Goal: Transaction & Acquisition: Purchase product/service

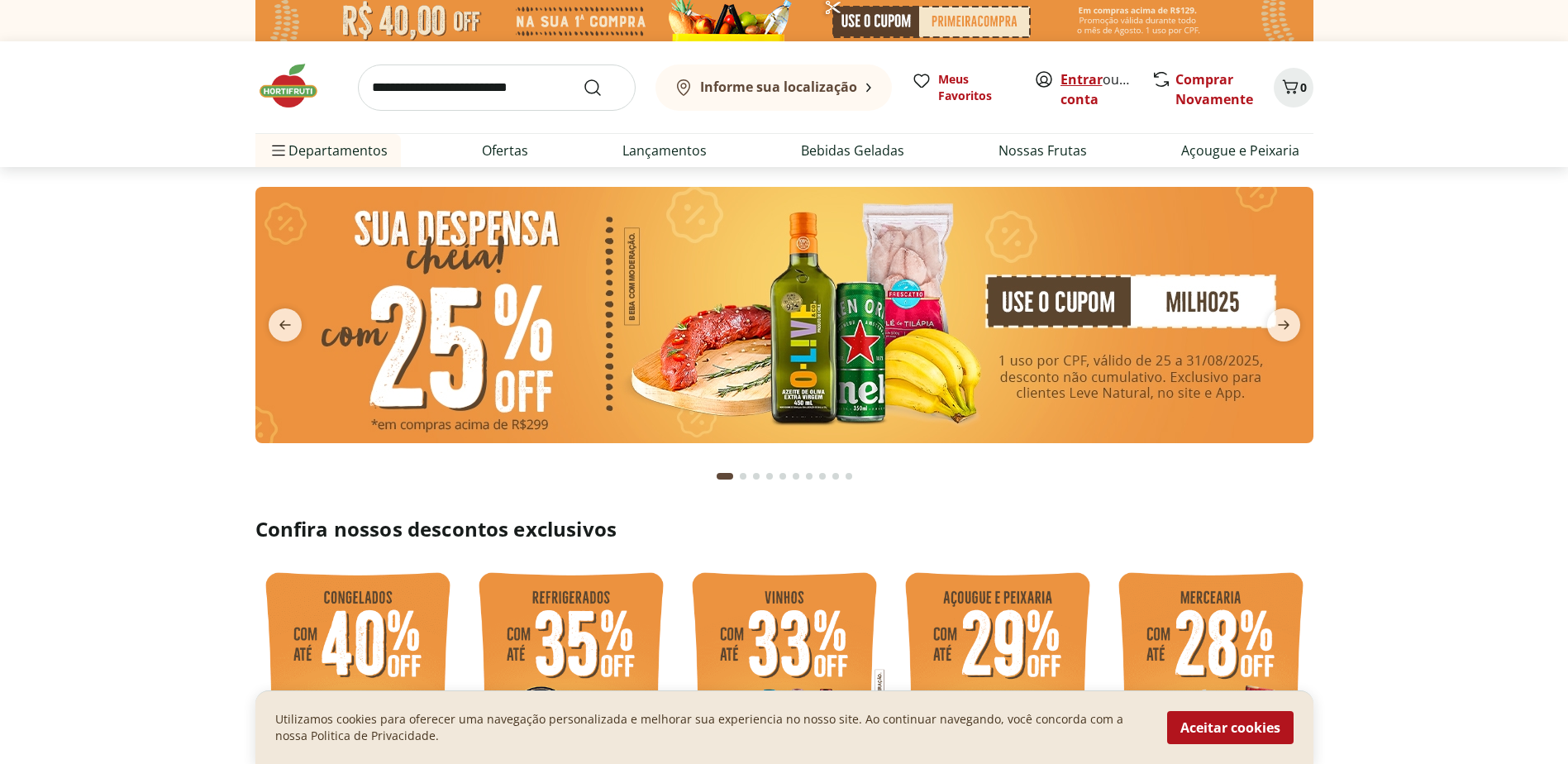
click at [1082, 84] on link "Entrar" at bounding box center [1082, 79] width 42 height 18
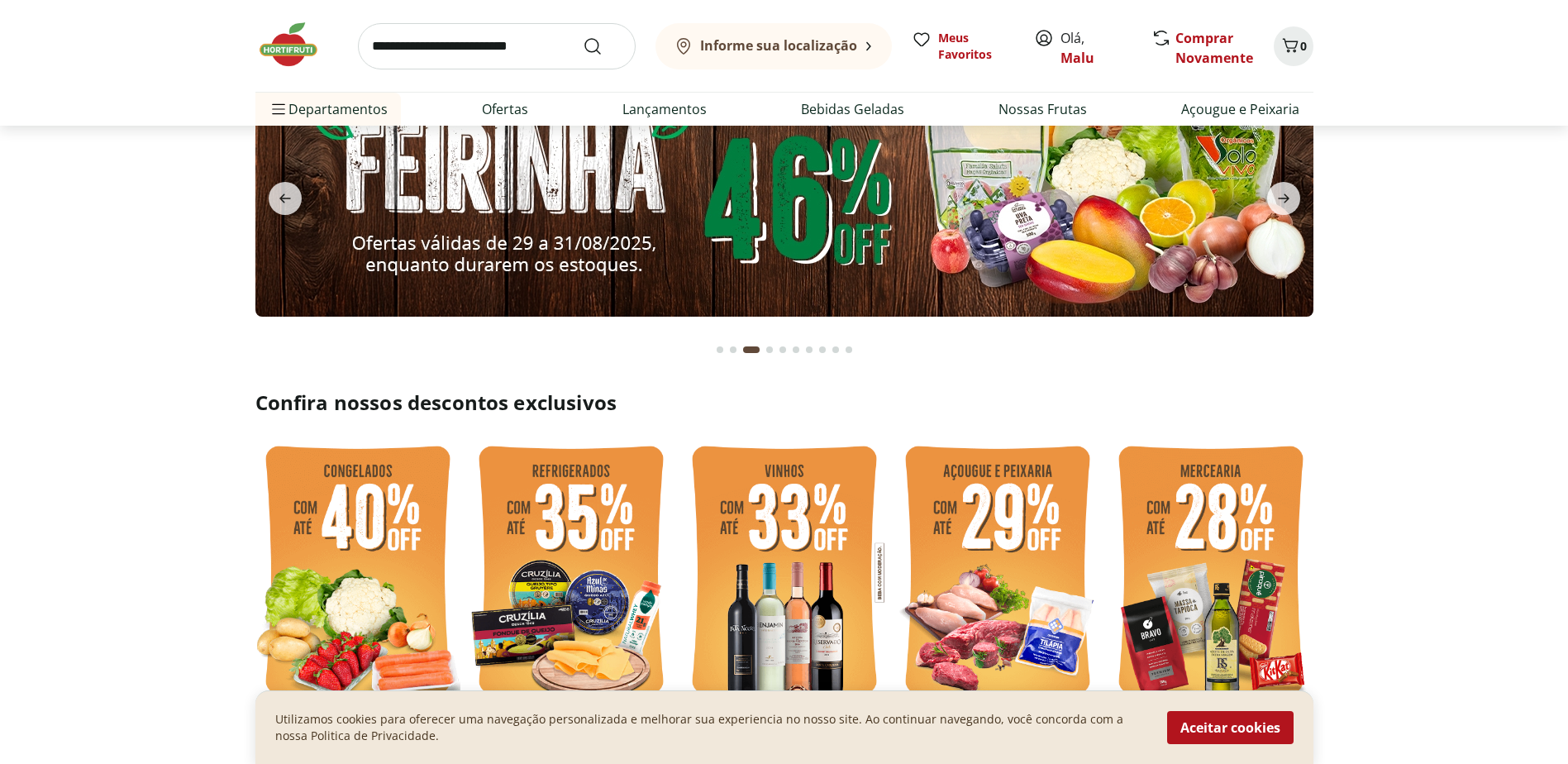
scroll to position [248, 0]
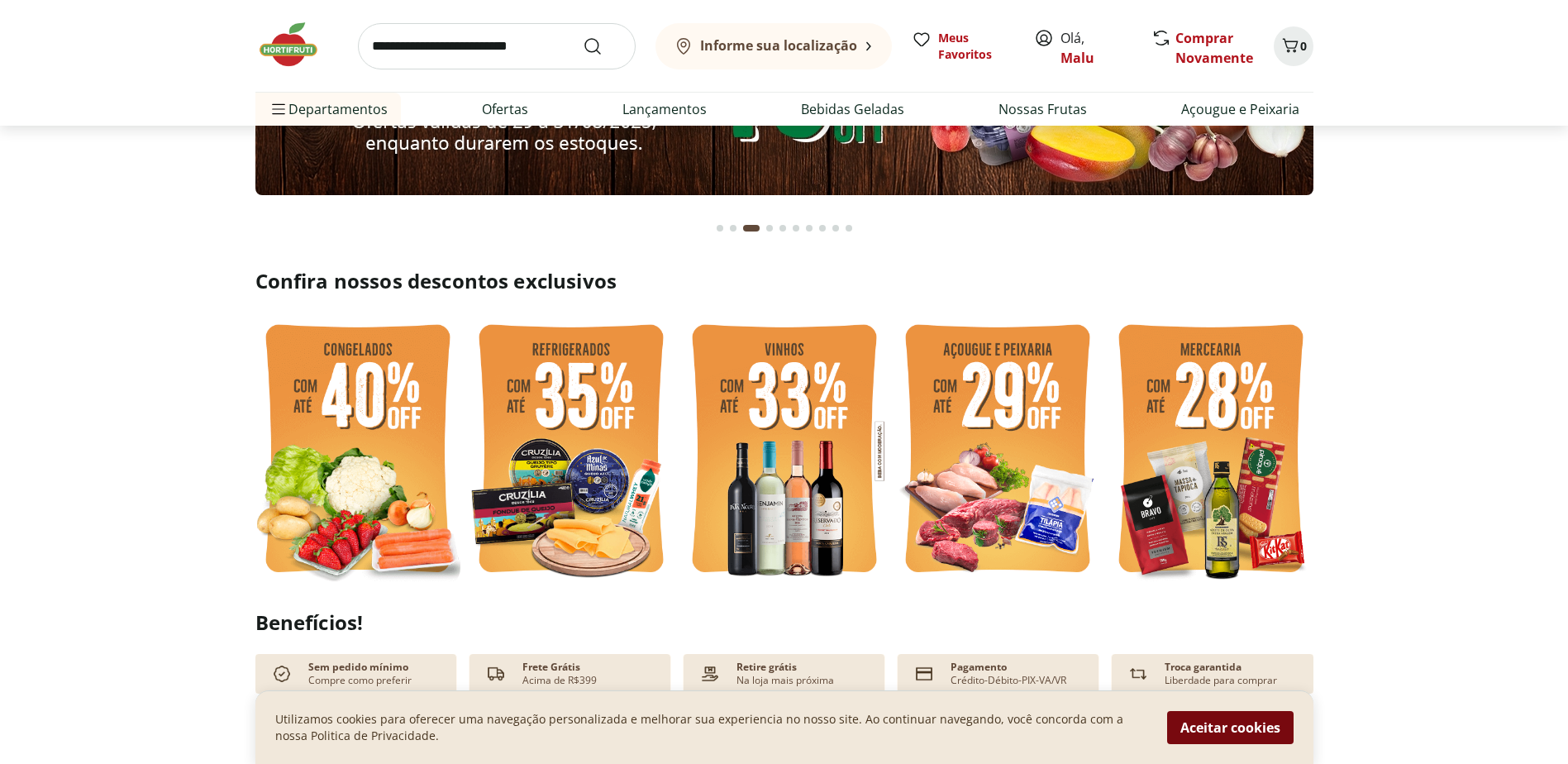
click at [1248, 732] on button "Aceitar cookies" at bounding box center [1230, 727] width 126 height 33
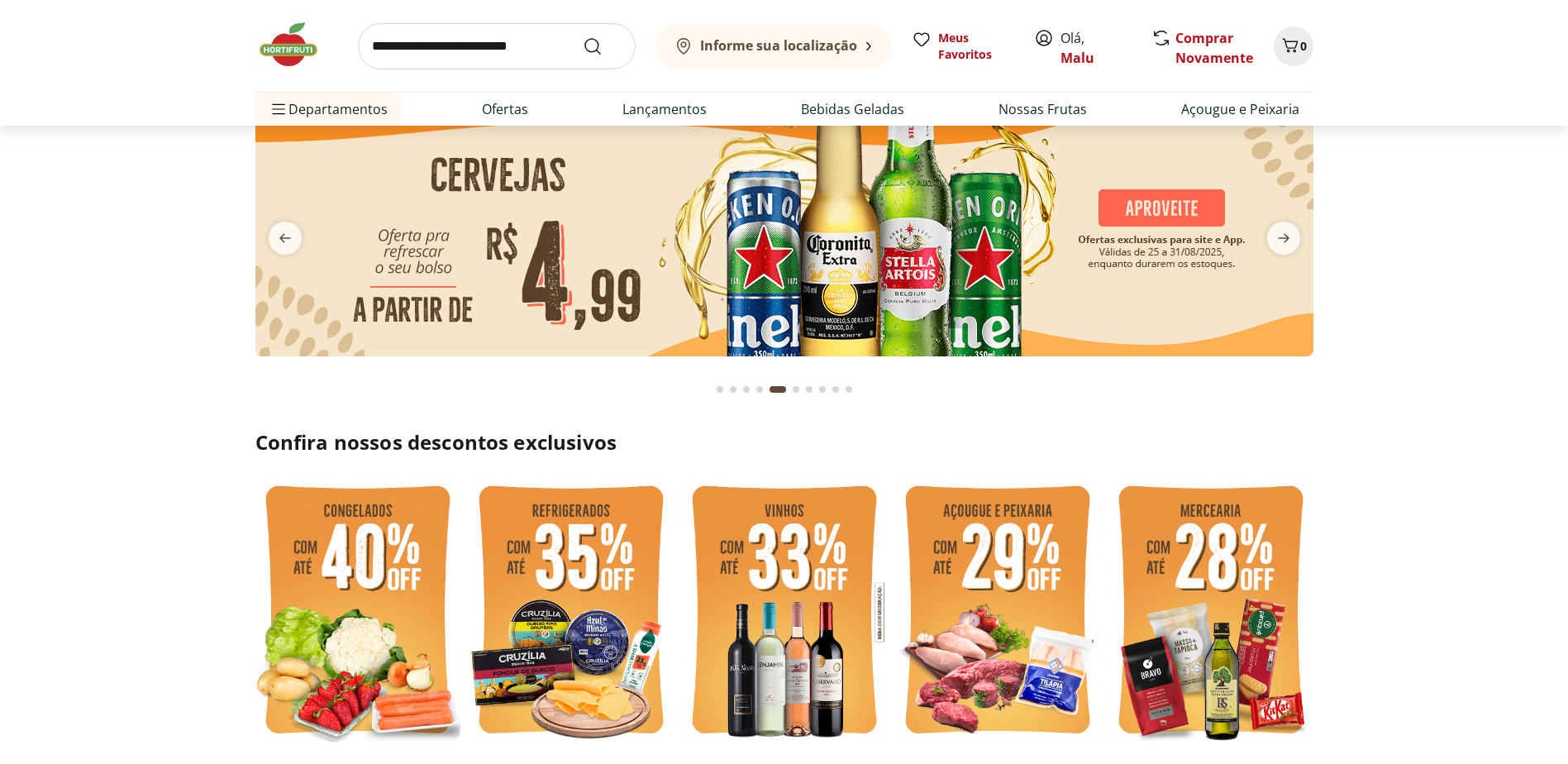
scroll to position [0, 0]
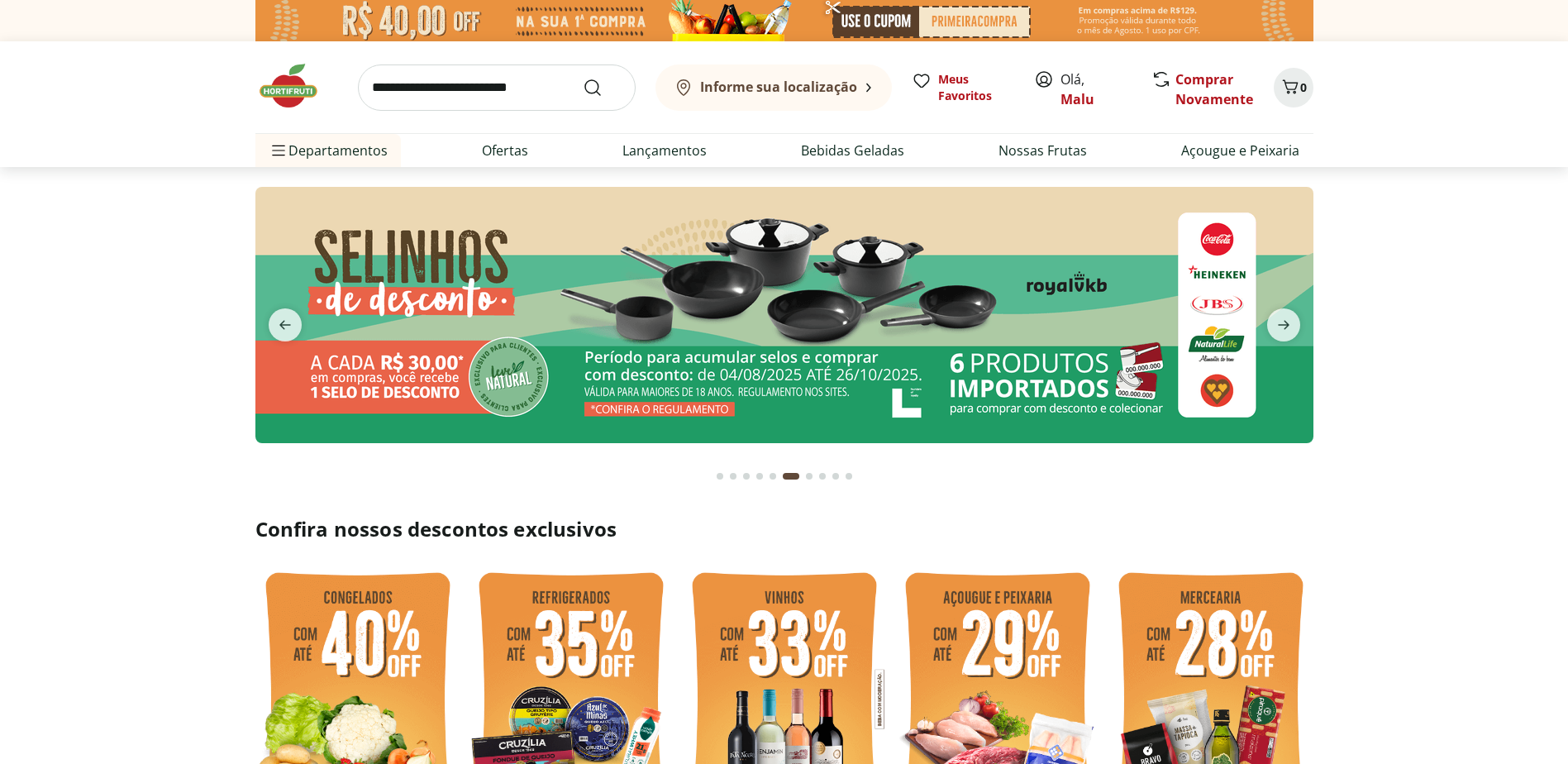
click at [426, 87] on input "search" at bounding box center [497, 87] width 278 height 46
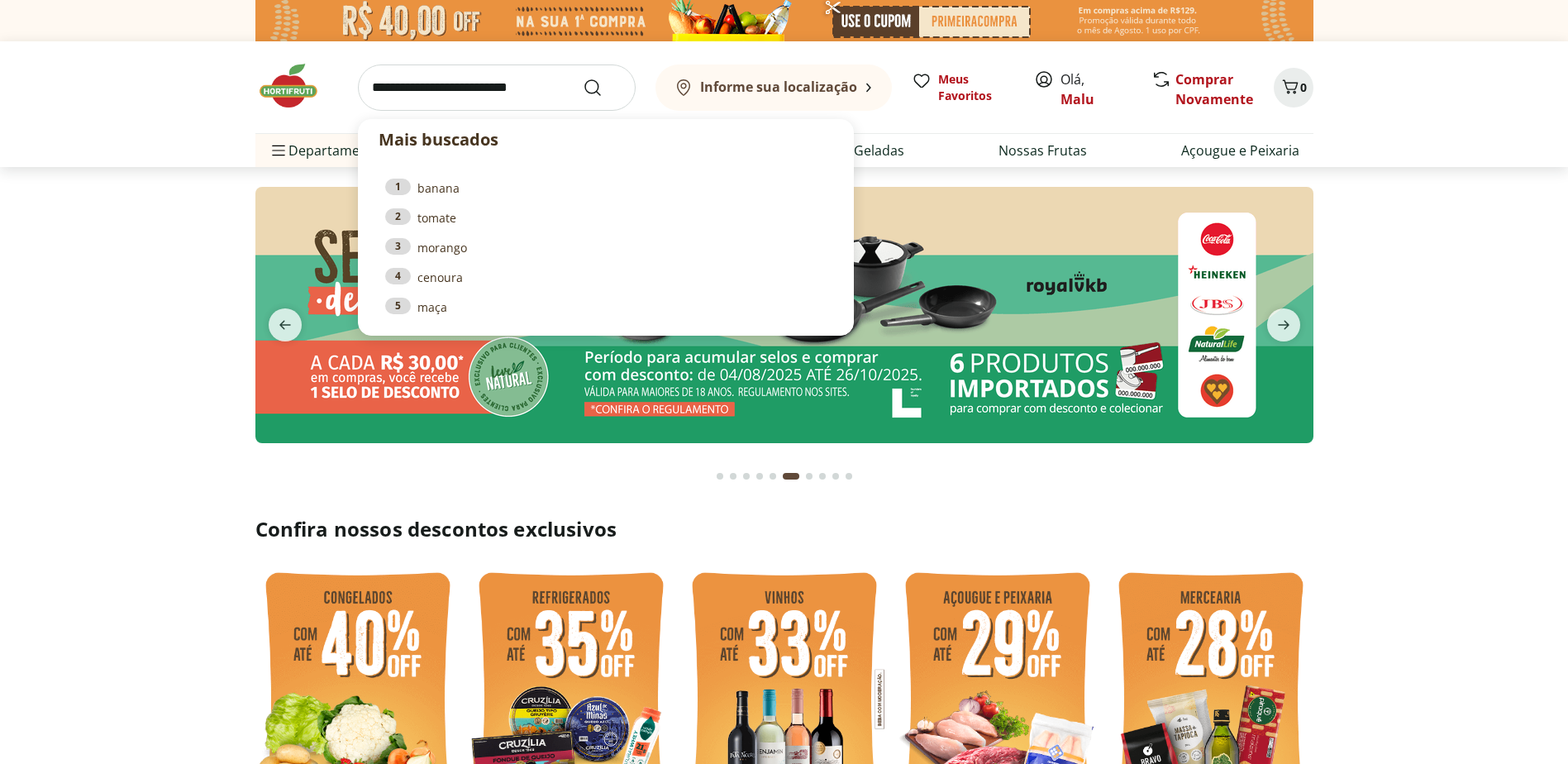
click at [424, 87] on input "search" at bounding box center [497, 87] width 278 height 46
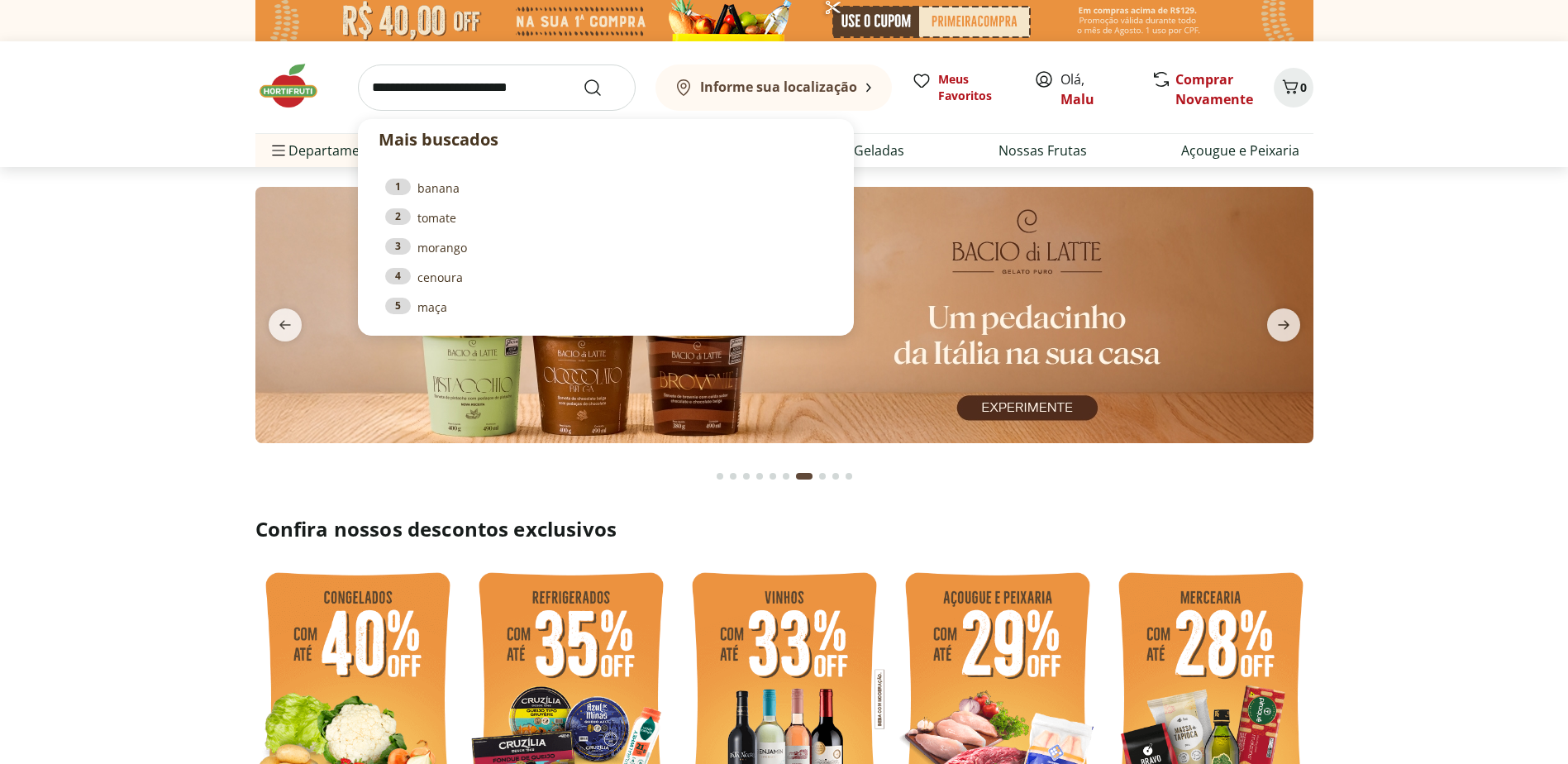
click at [405, 82] on input "search" at bounding box center [497, 87] width 278 height 46
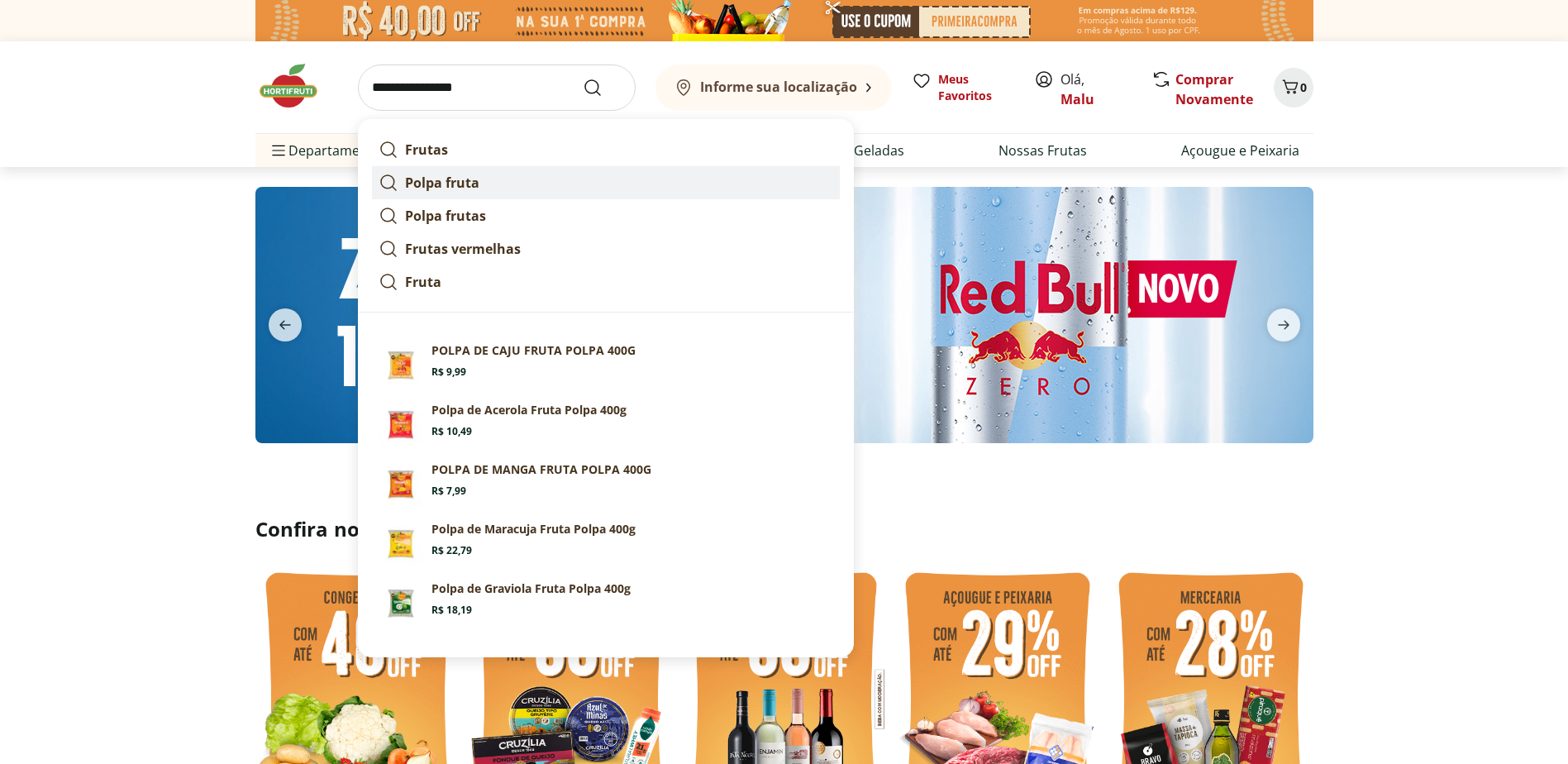
click at [445, 176] on strong "Polpa fruta" at bounding box center [442, 183] width 75 height 18
type input "**********"
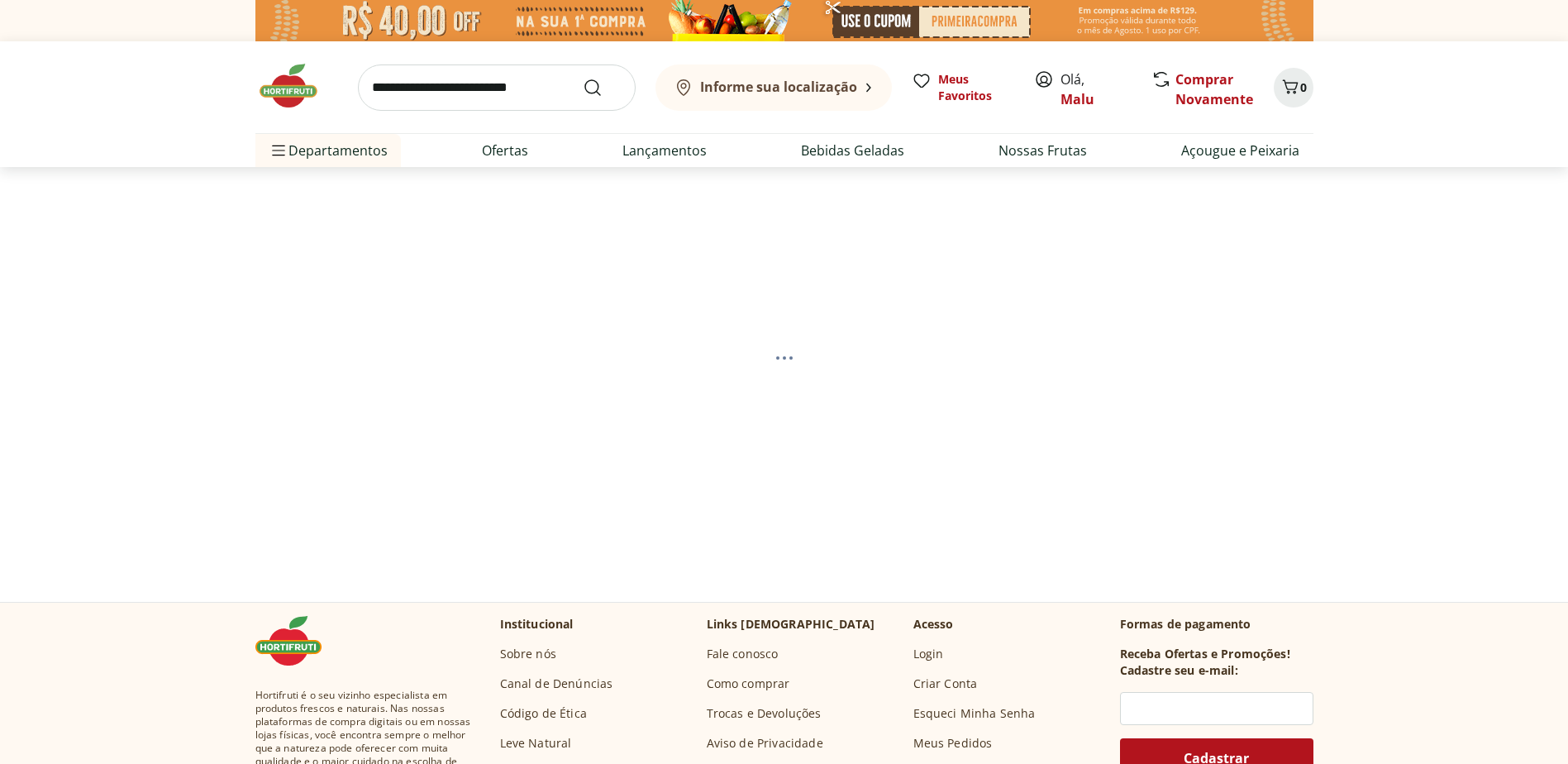
select select "**********"
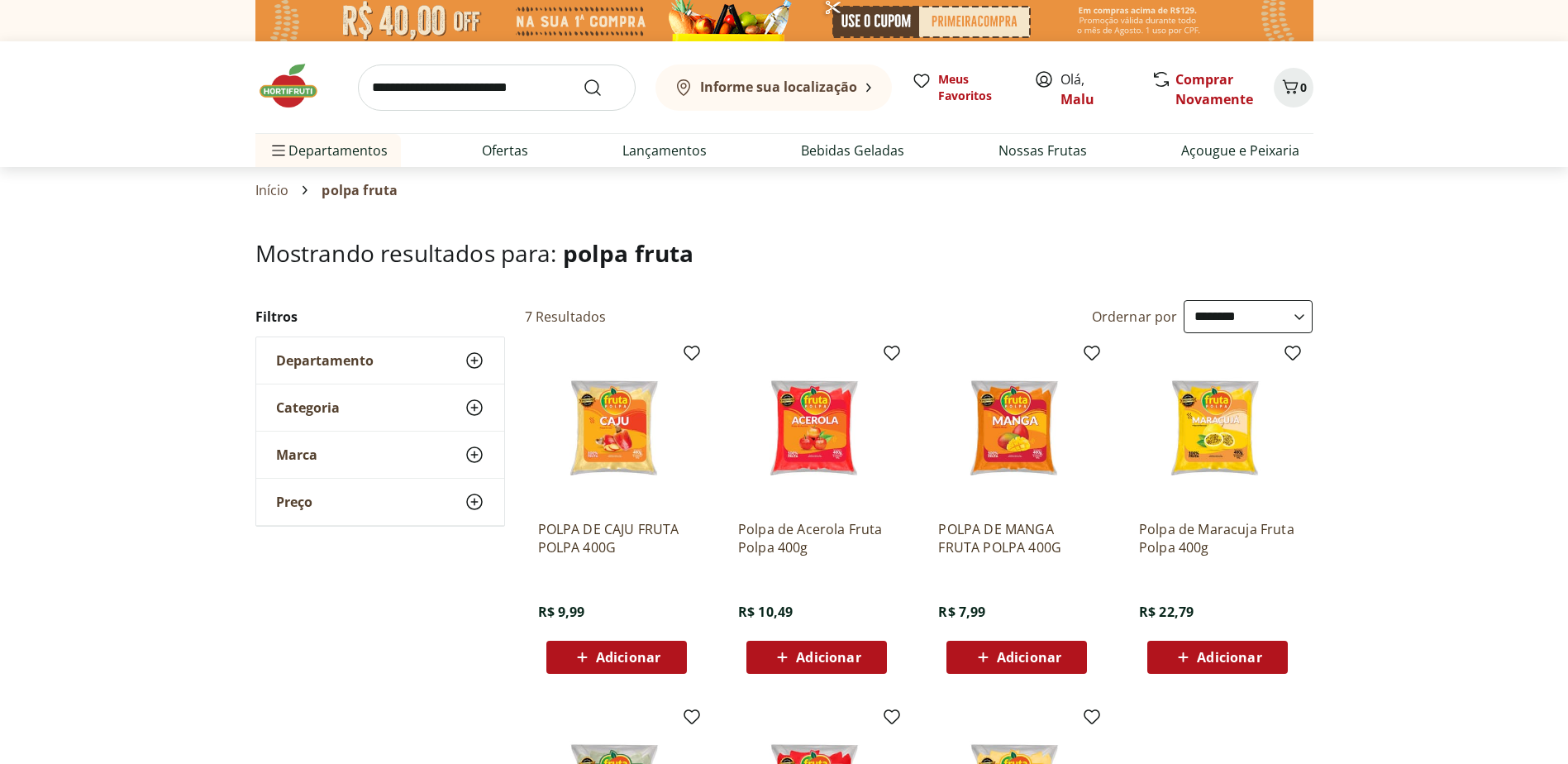
click at [473, 77] on input "search" at bounding box center [497, 87] width 278 height 46
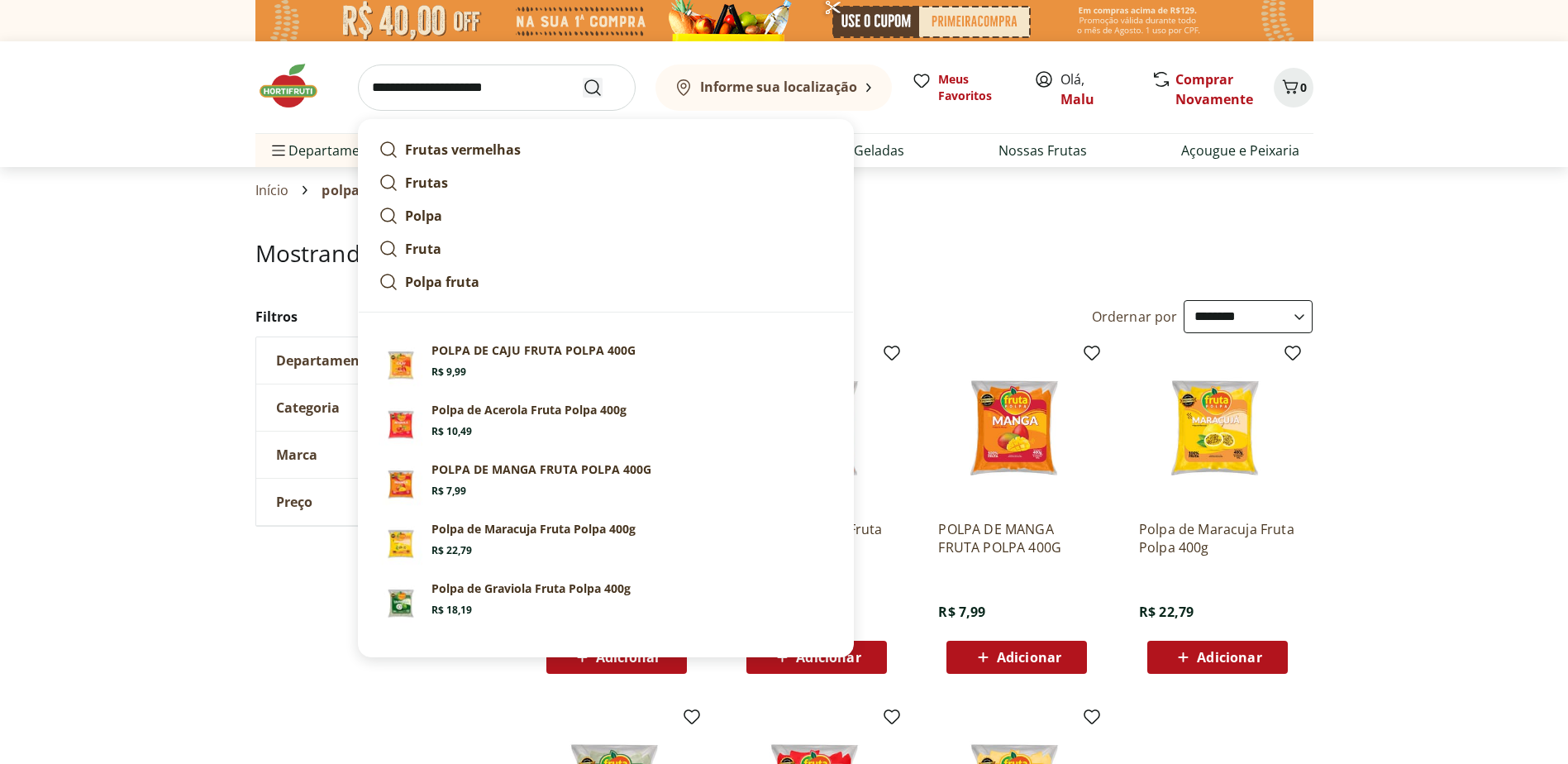
type input "**********"
click at [596, 86] on icon "Submit Search" at bounding box center [593, 87] width 20 height 20
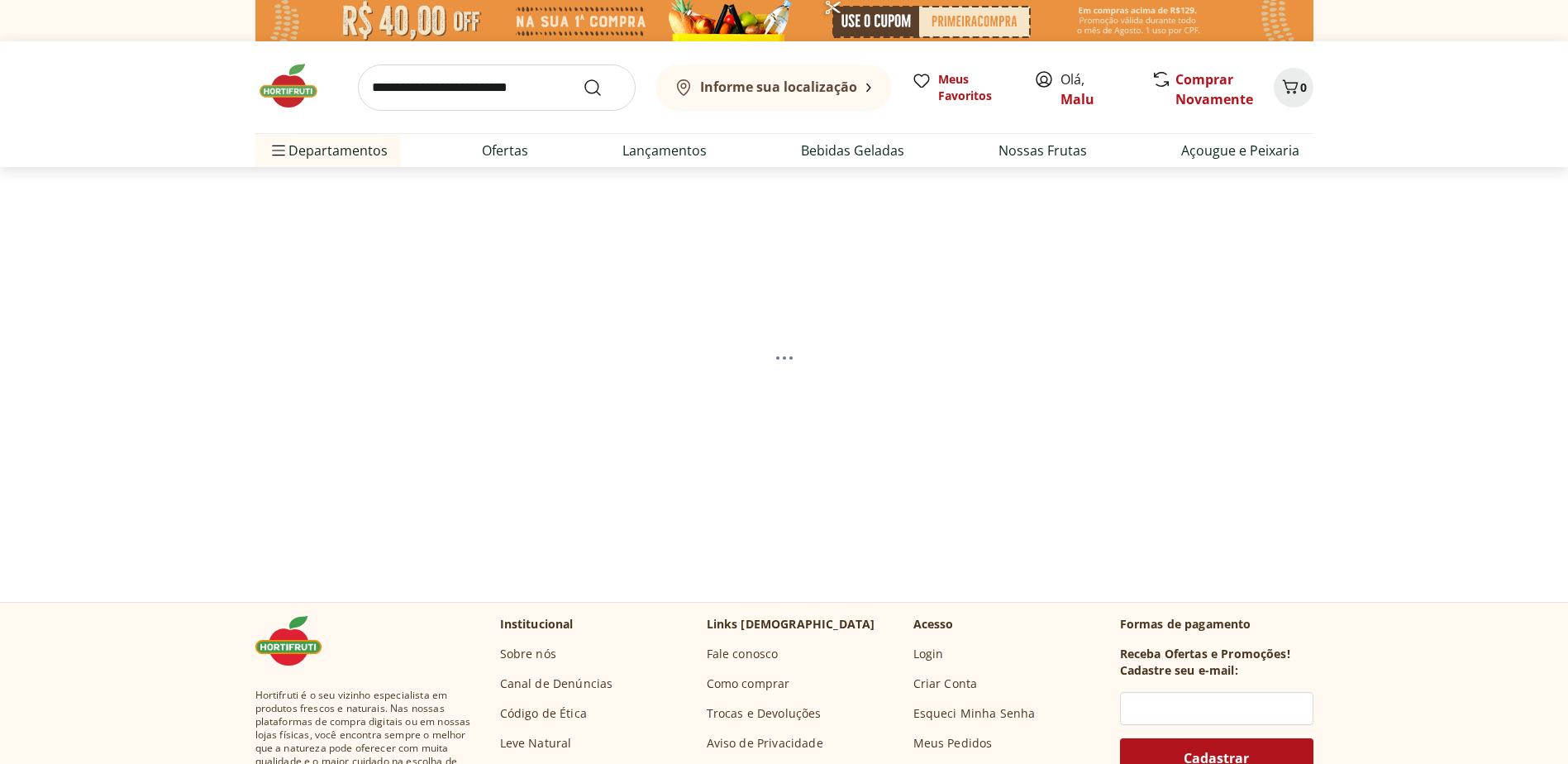
select select "**********"
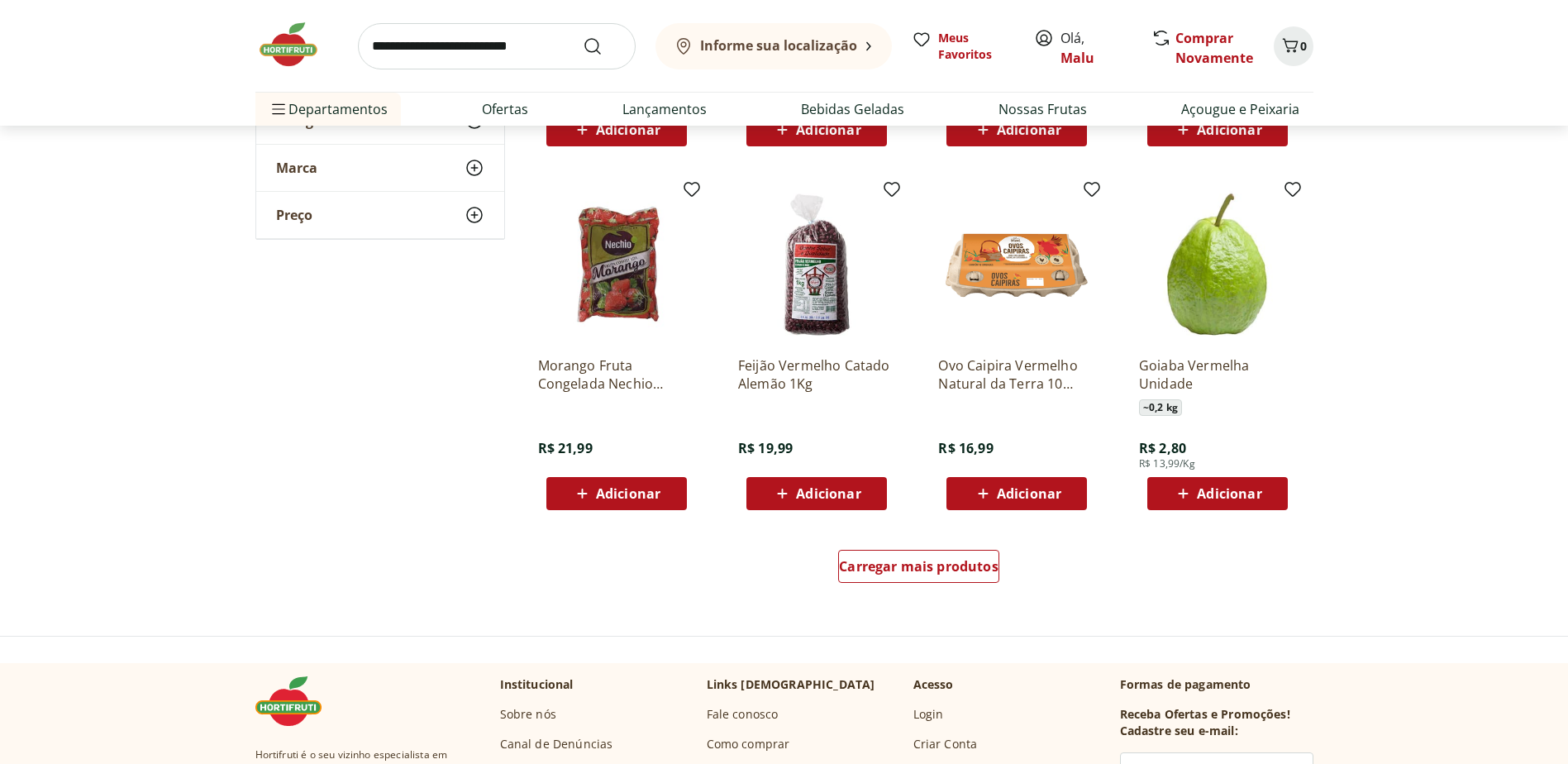
scroll to position [909, 0]
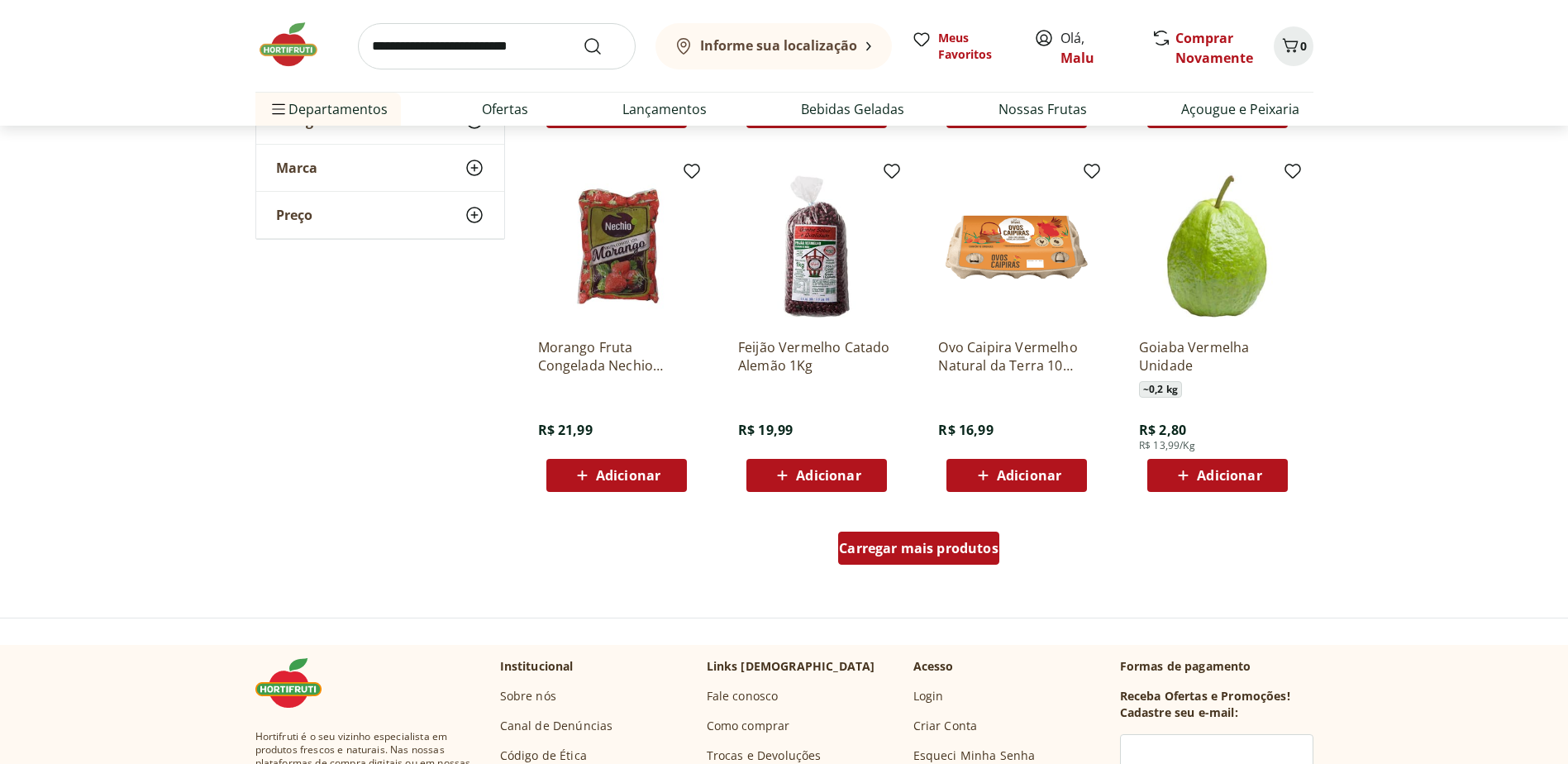
click at [945, 554] on span "Carregar mais produtos" at bounding box center [918, 548] width 159 height 13
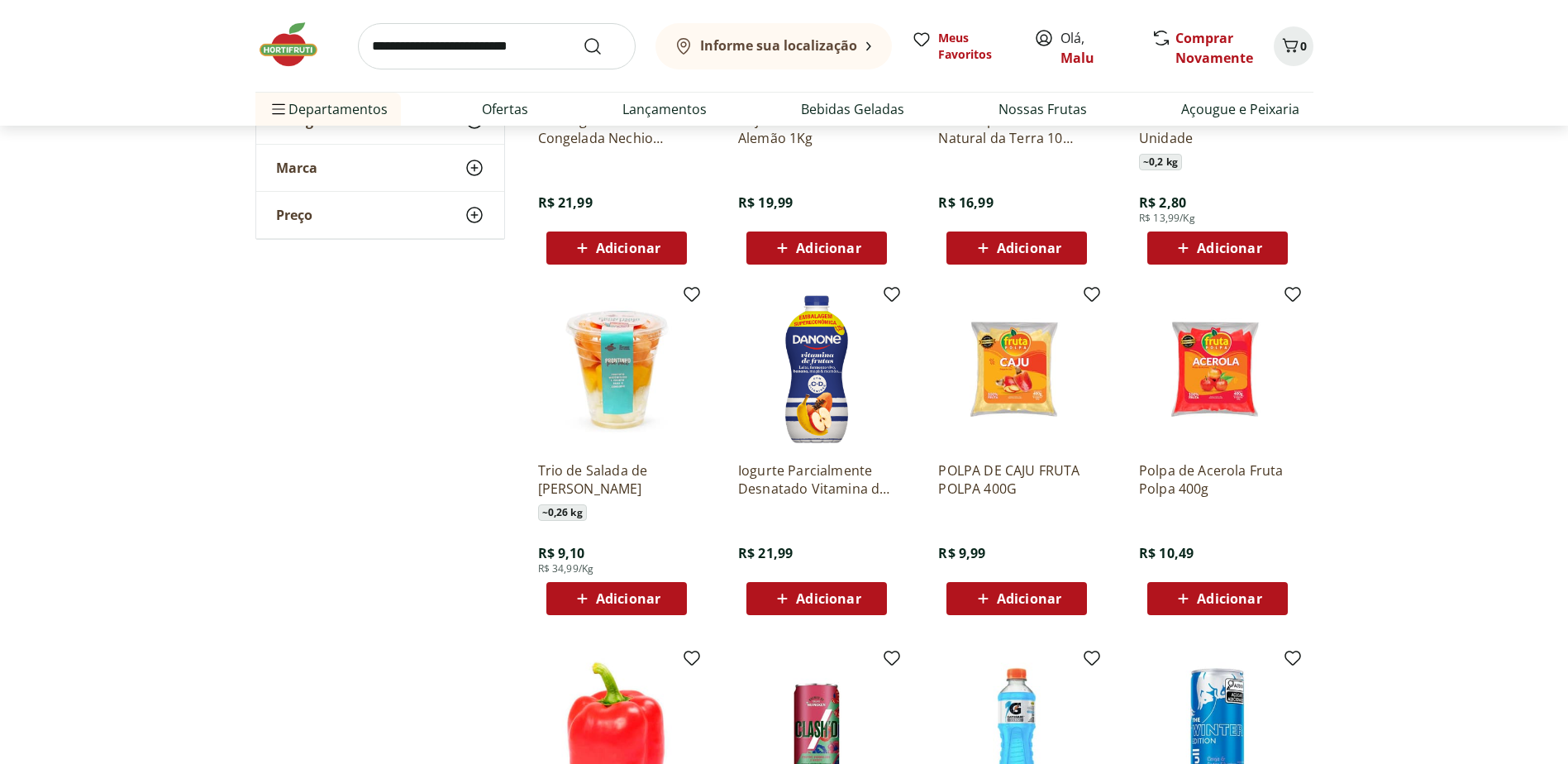
scroll to position [1157, 0]
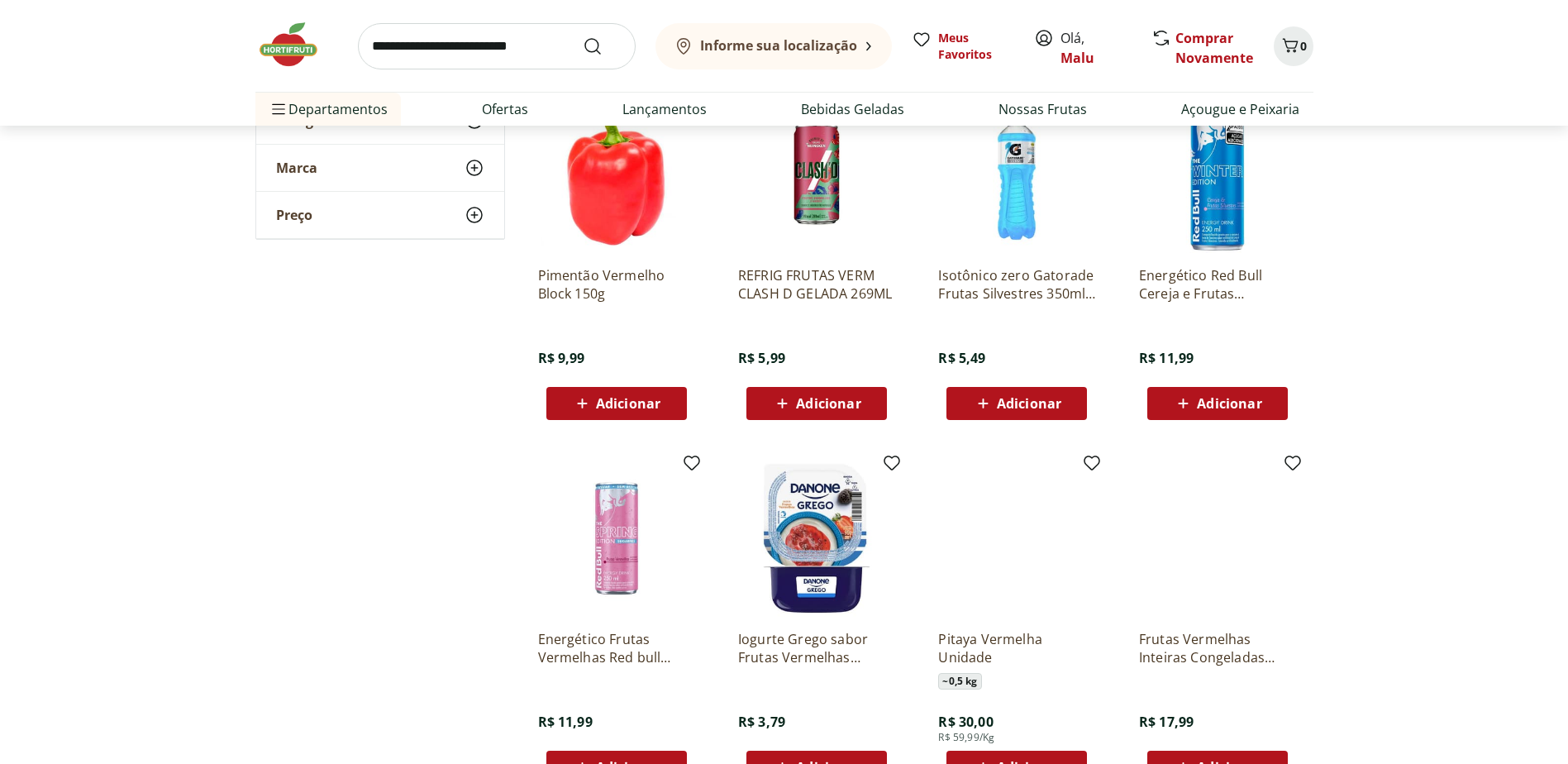
scroll to position [1736, 0]
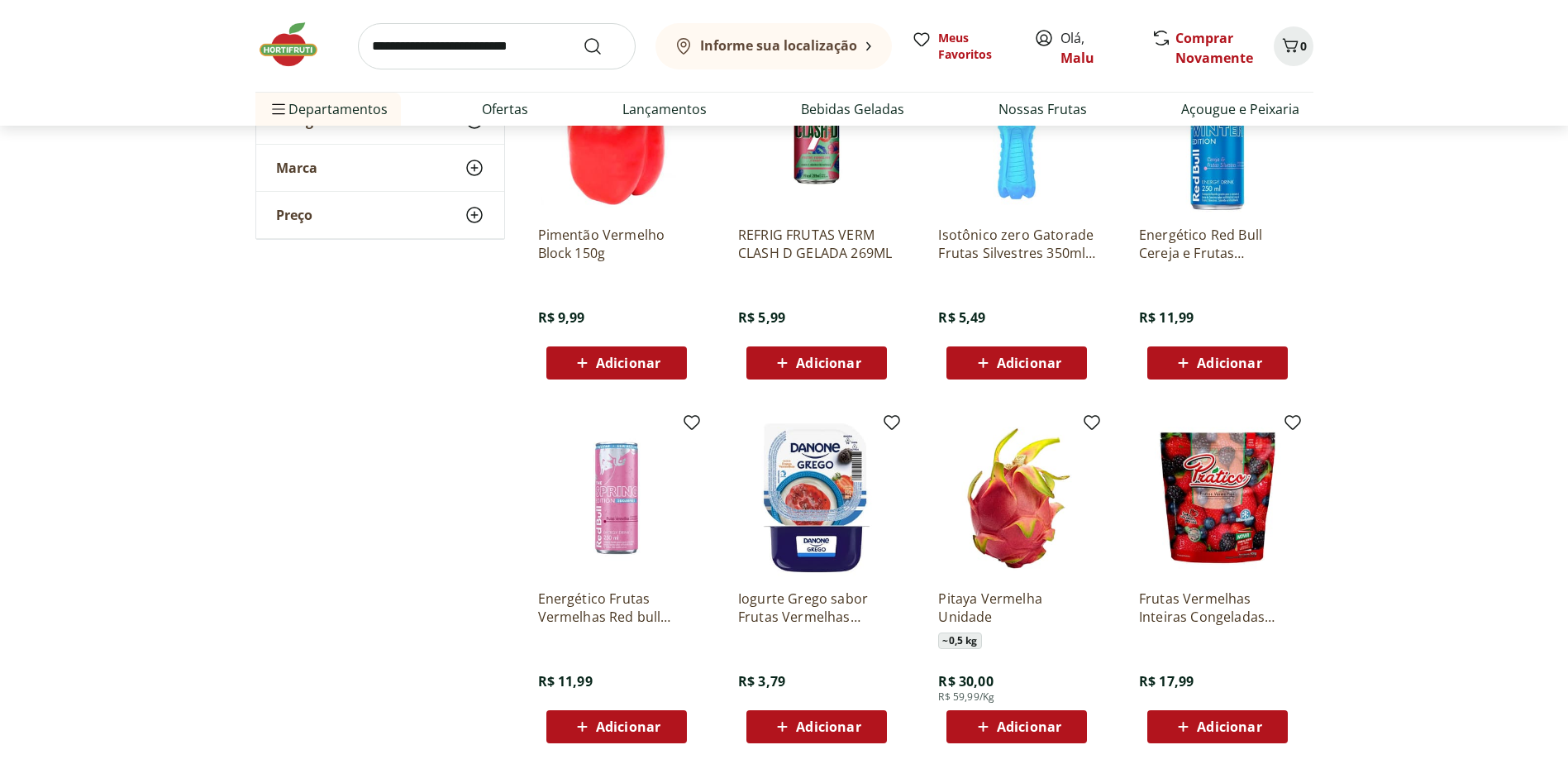
click at [1202, 502] on img at bounding box center [1217, 497] width 157 height 157
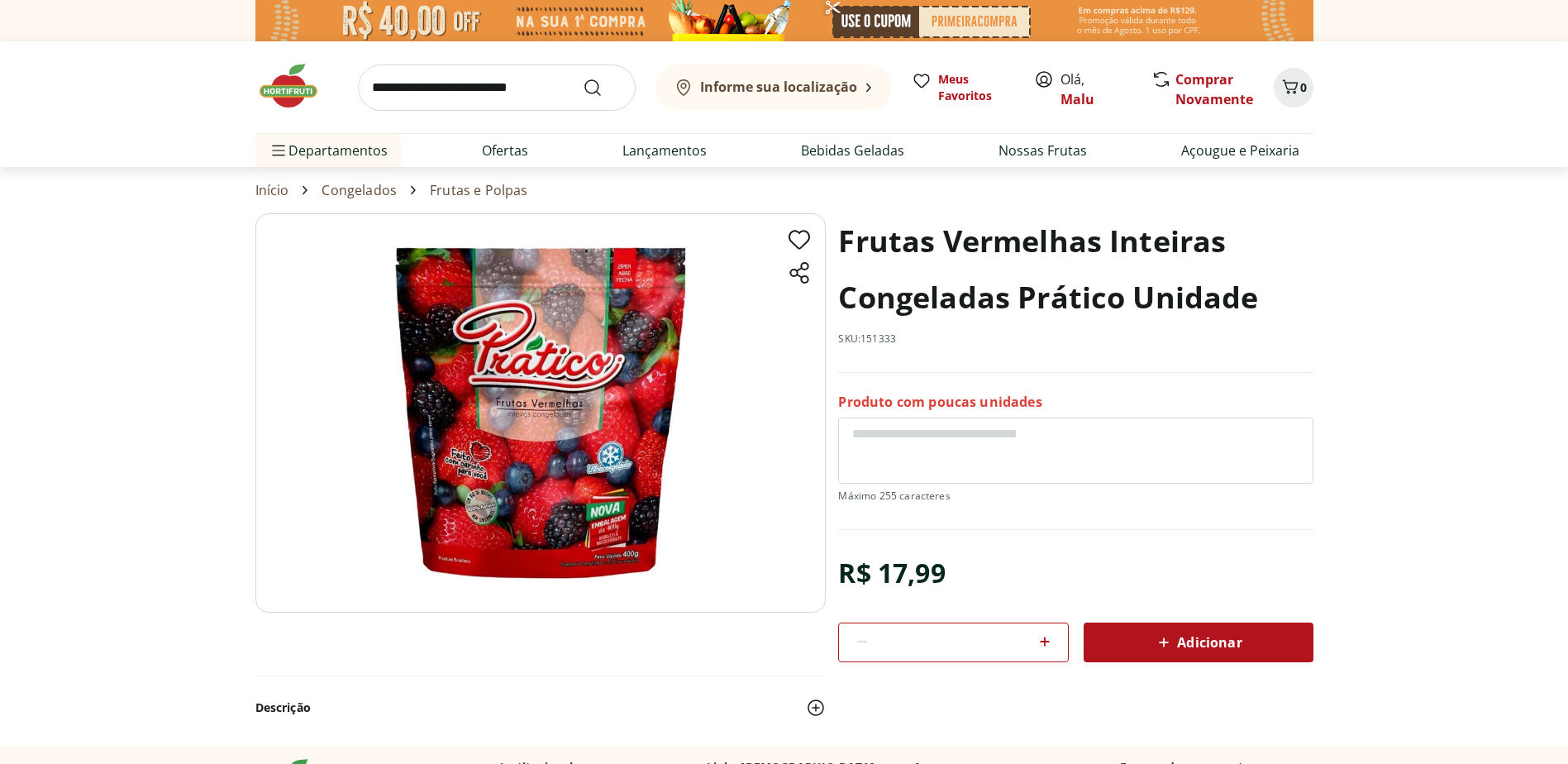
click at [1186, 646] on span "Adicionar" at bounding box center [1197, 642] width 87 height 20
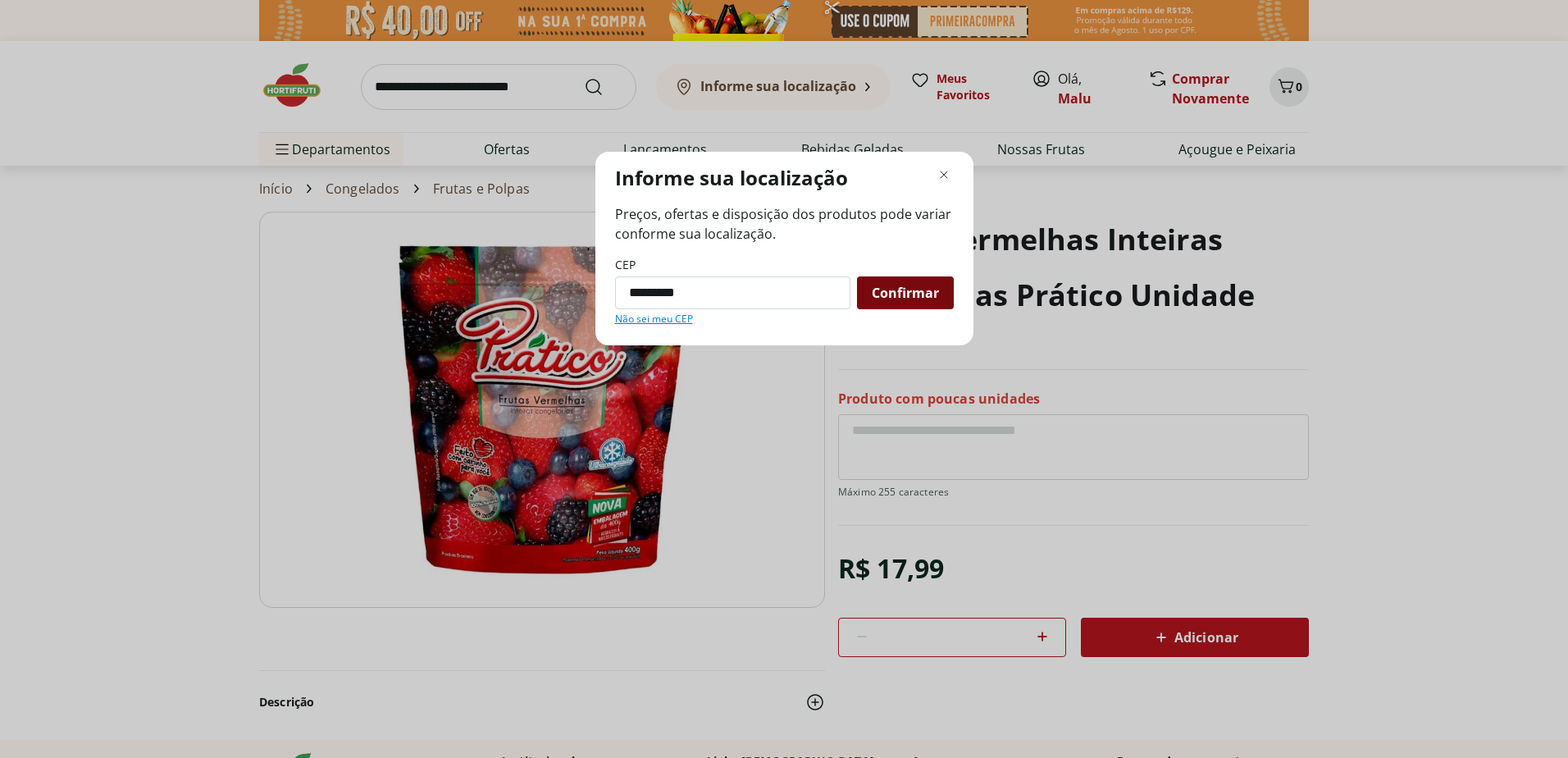
type input "*********"
click at [888, 289] on span "Confirmar" at bounding box center [905, 292] width 68 height 13
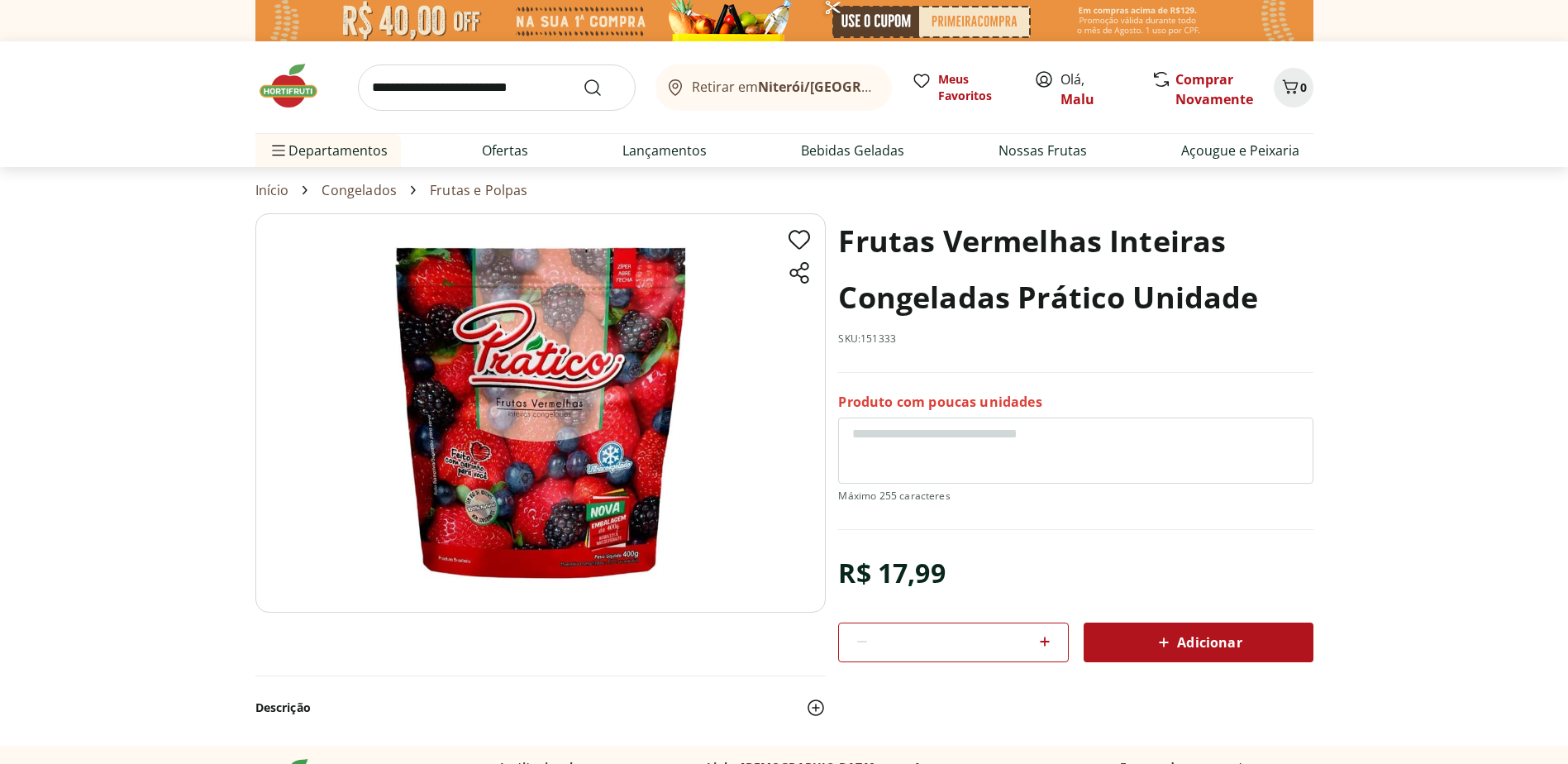
click at [1201, 643] on span "Adicionar" at bounding box center [1197, 642] width 87 height 20
click at [1114, 473] on textarea at bounding box center [1074, 450] width 474 height 66
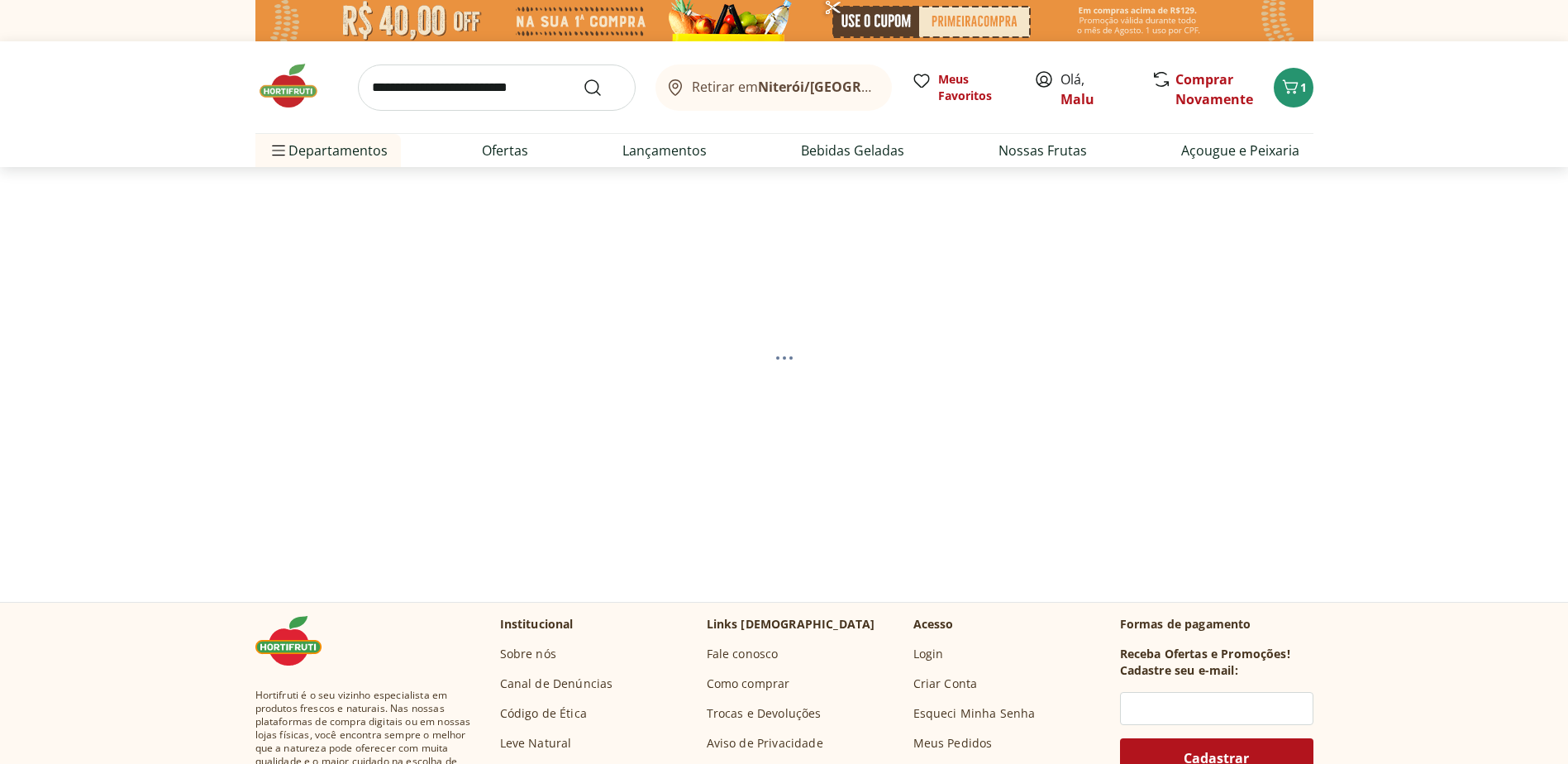
select select "**********"
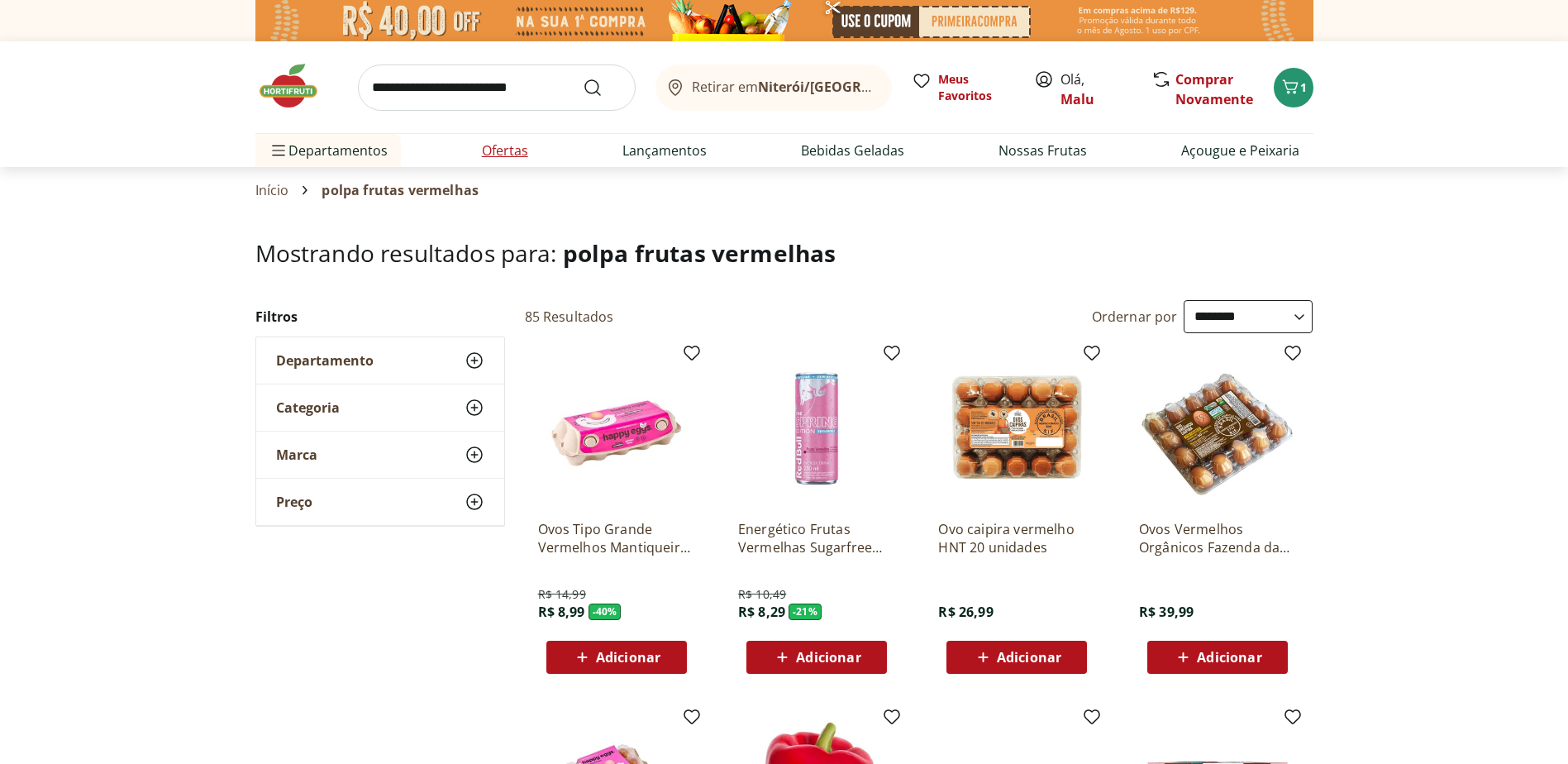
click at [517, 150] on link "Ofertas" at bounding box center [505, 151] width 46 height 20
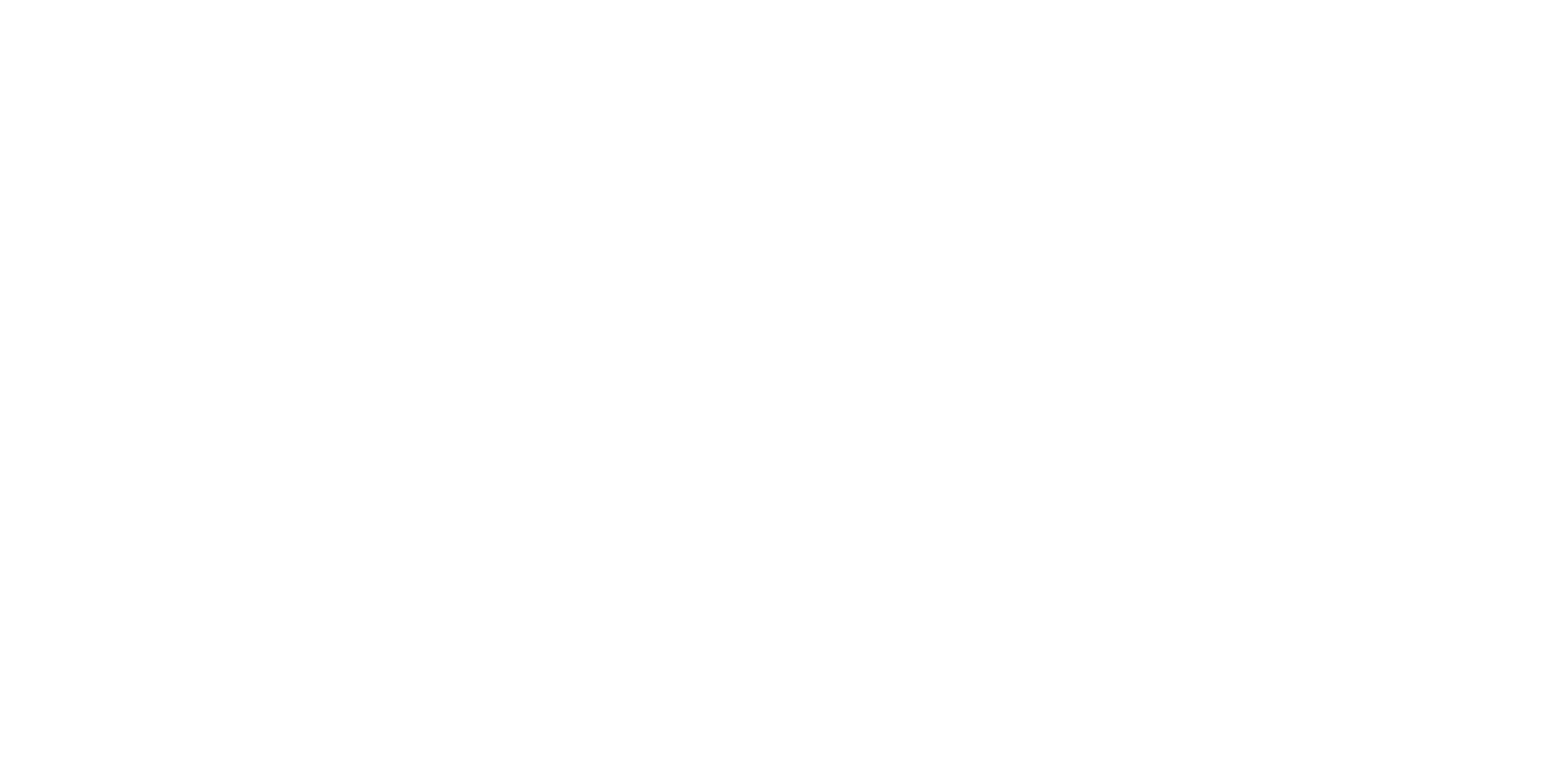
select select "**********"
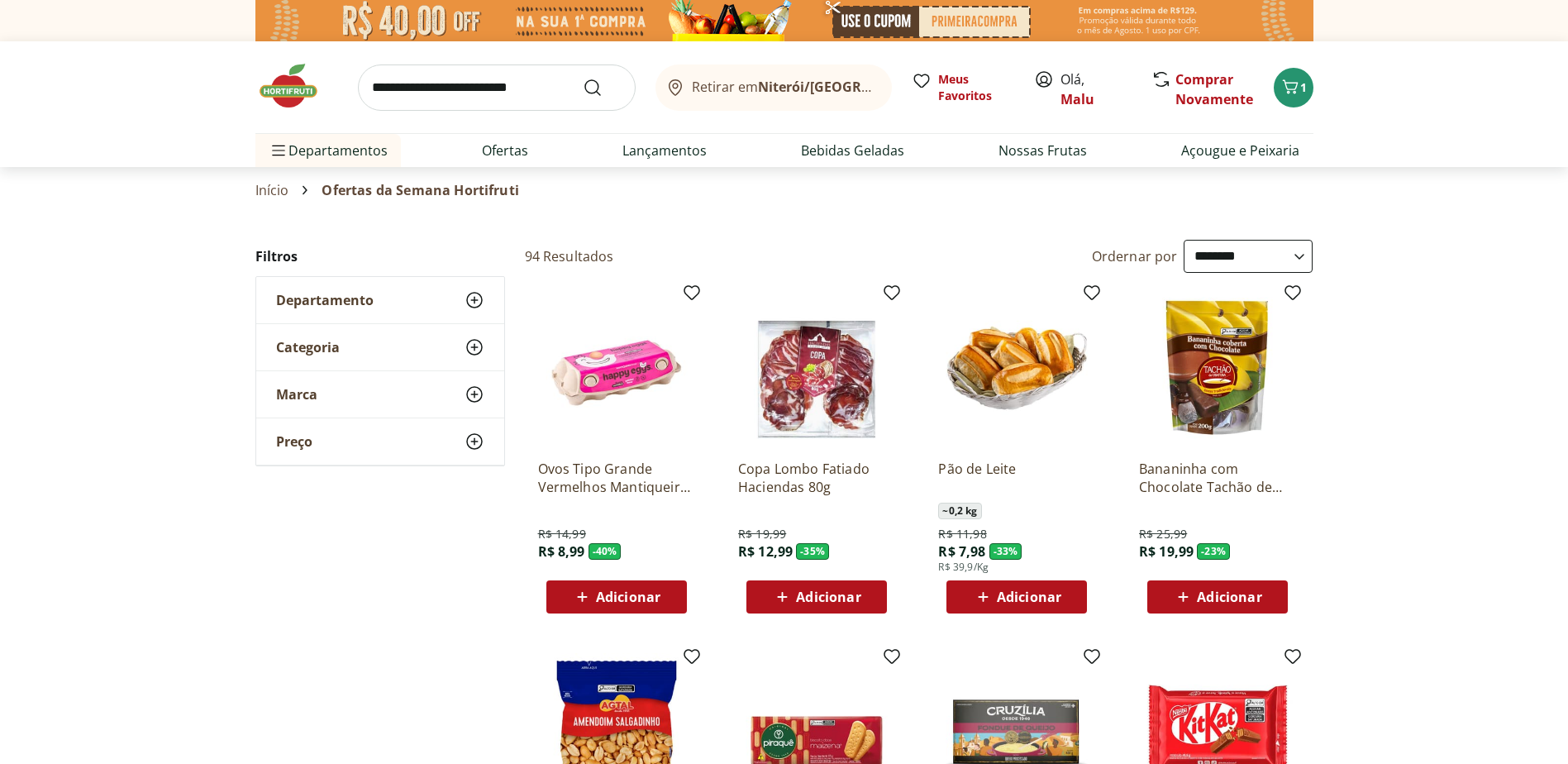
click at [636, 594] on span "Adicionar" at bounding box center [628, 596] width 64 height 13
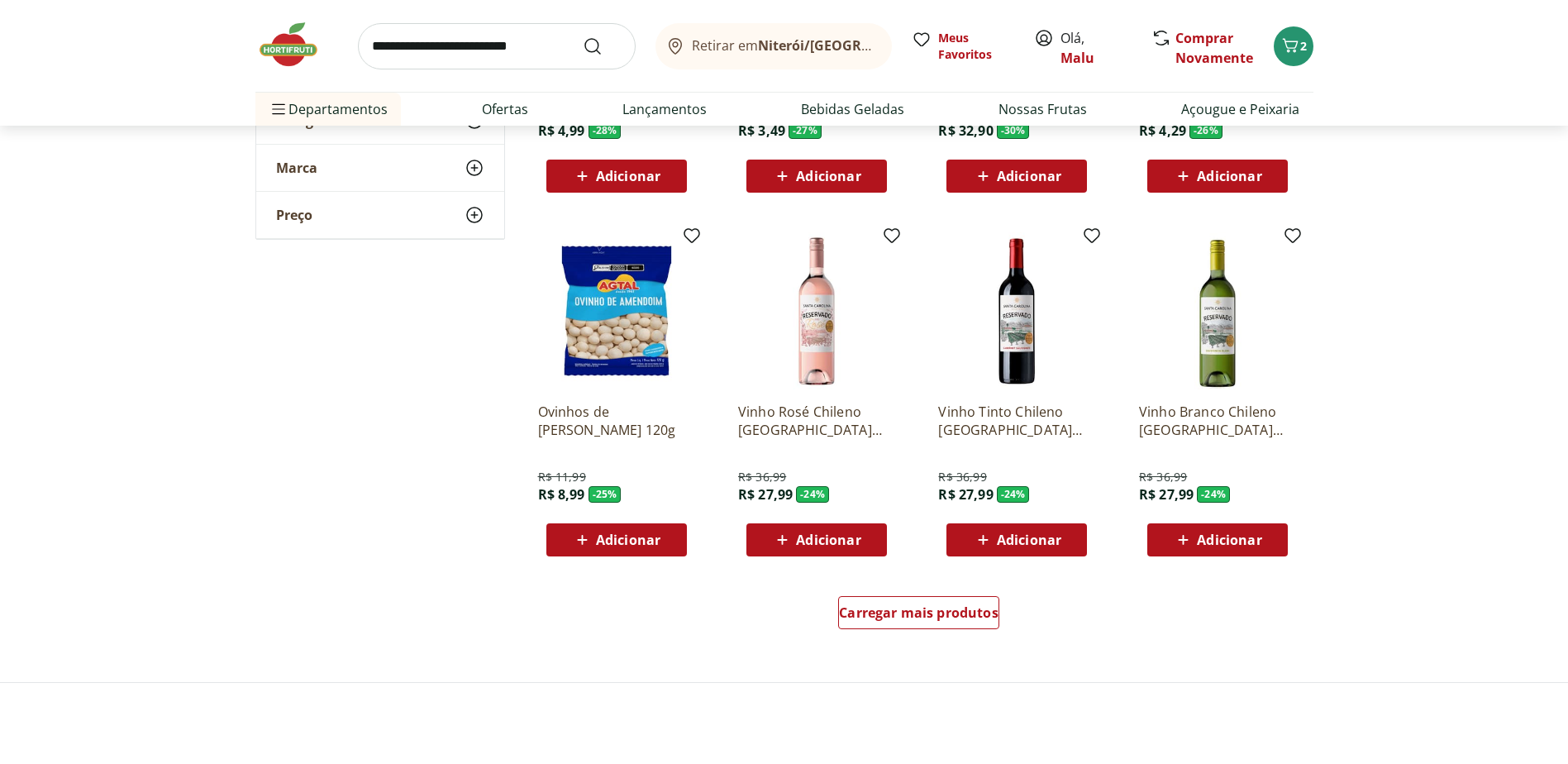
scroll to position [827, 0]
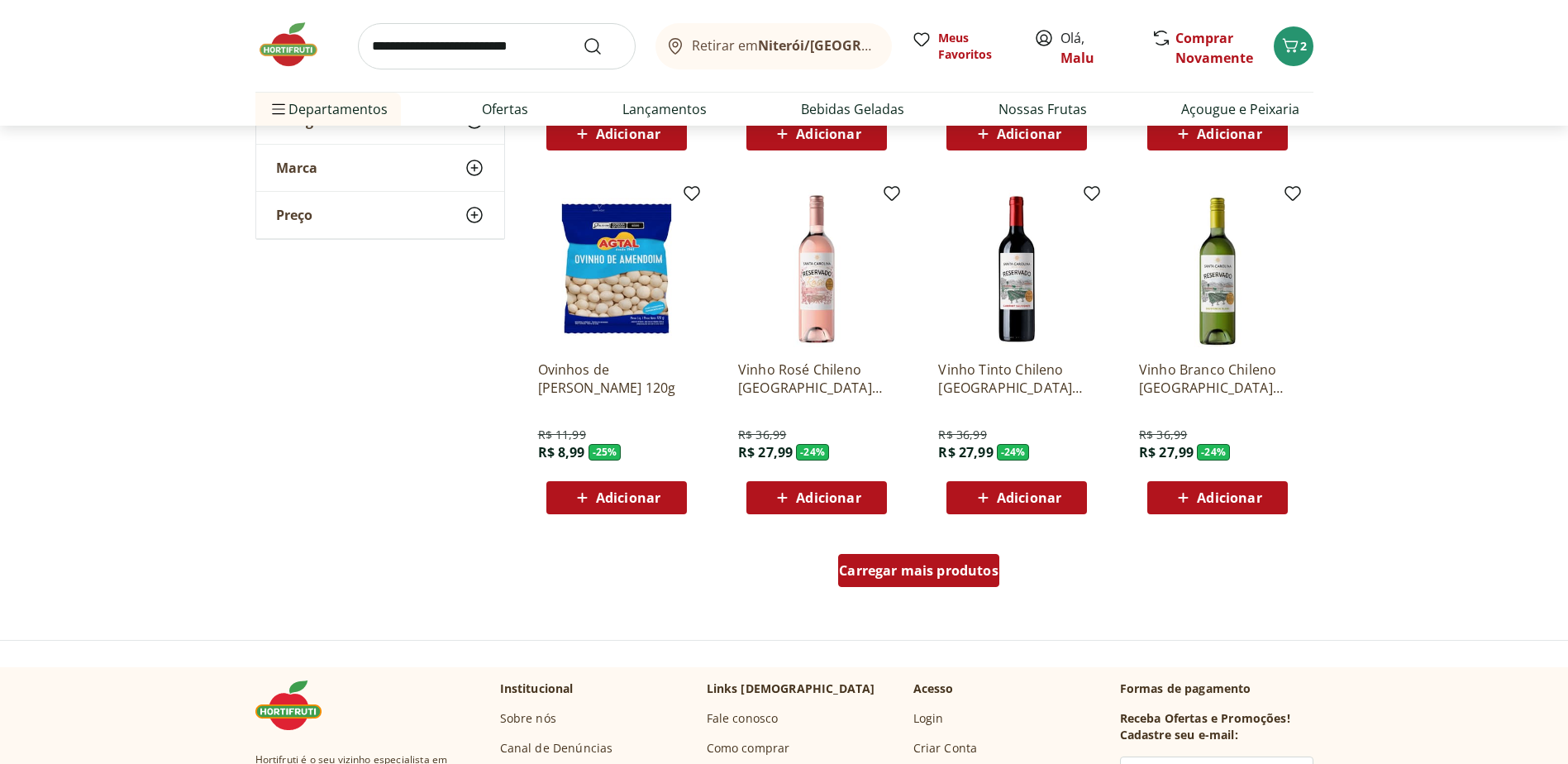
click at [898, 568] on span "Carregar mais produtos" at bounding box center [918, 570] width 159 height 13
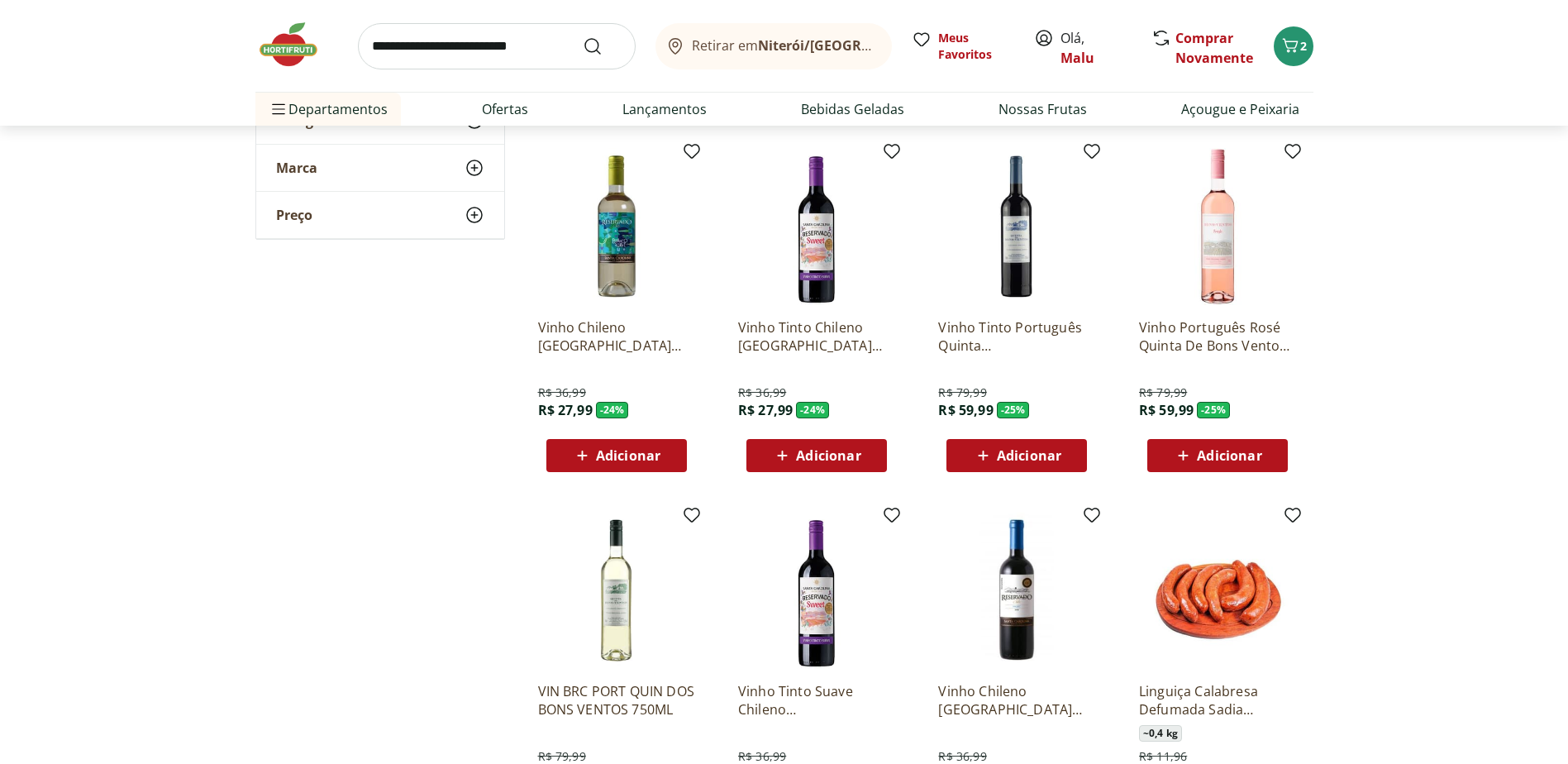
scroll to position [1323, 0]
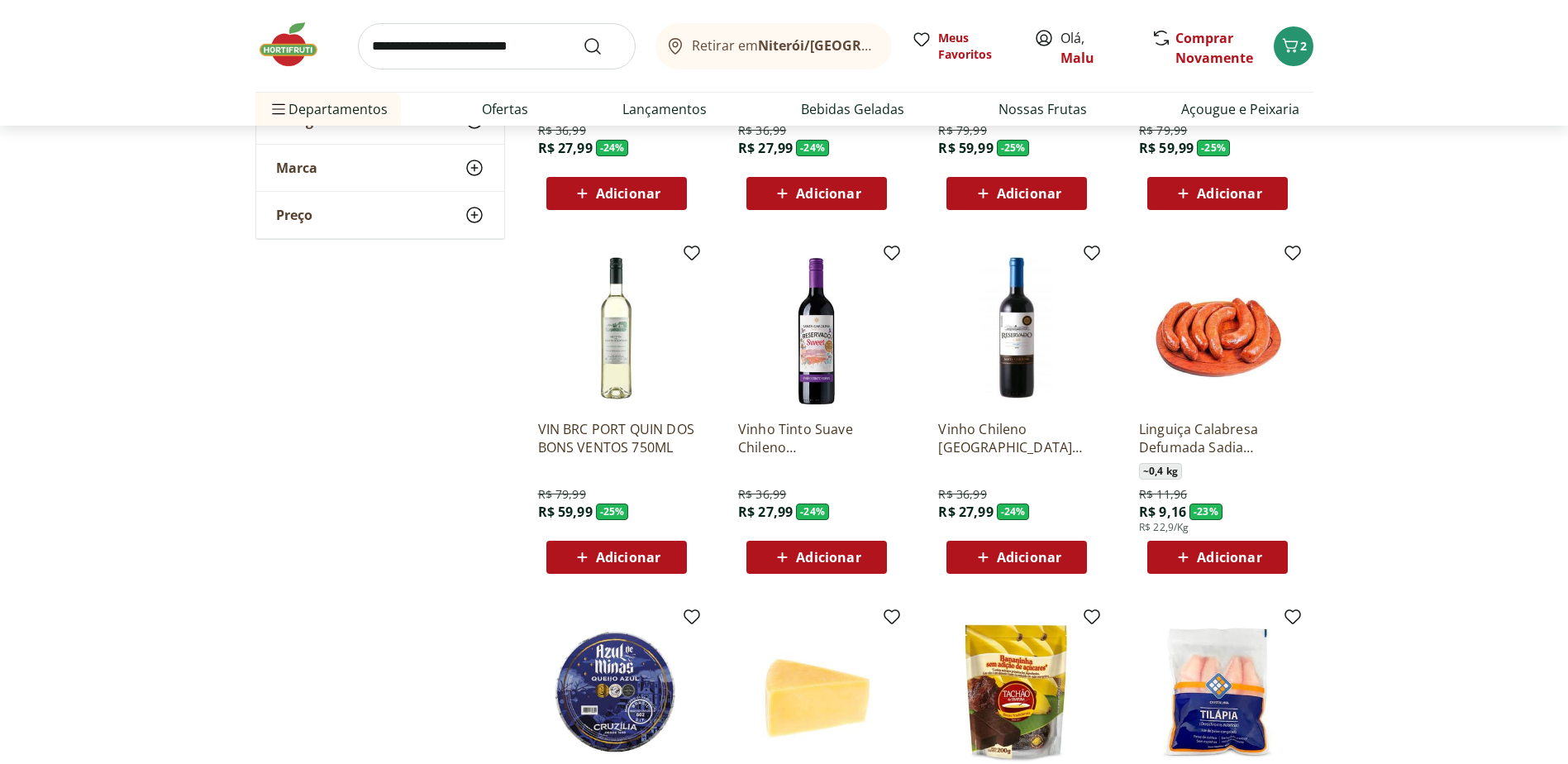
scroll to position [1487, 0]
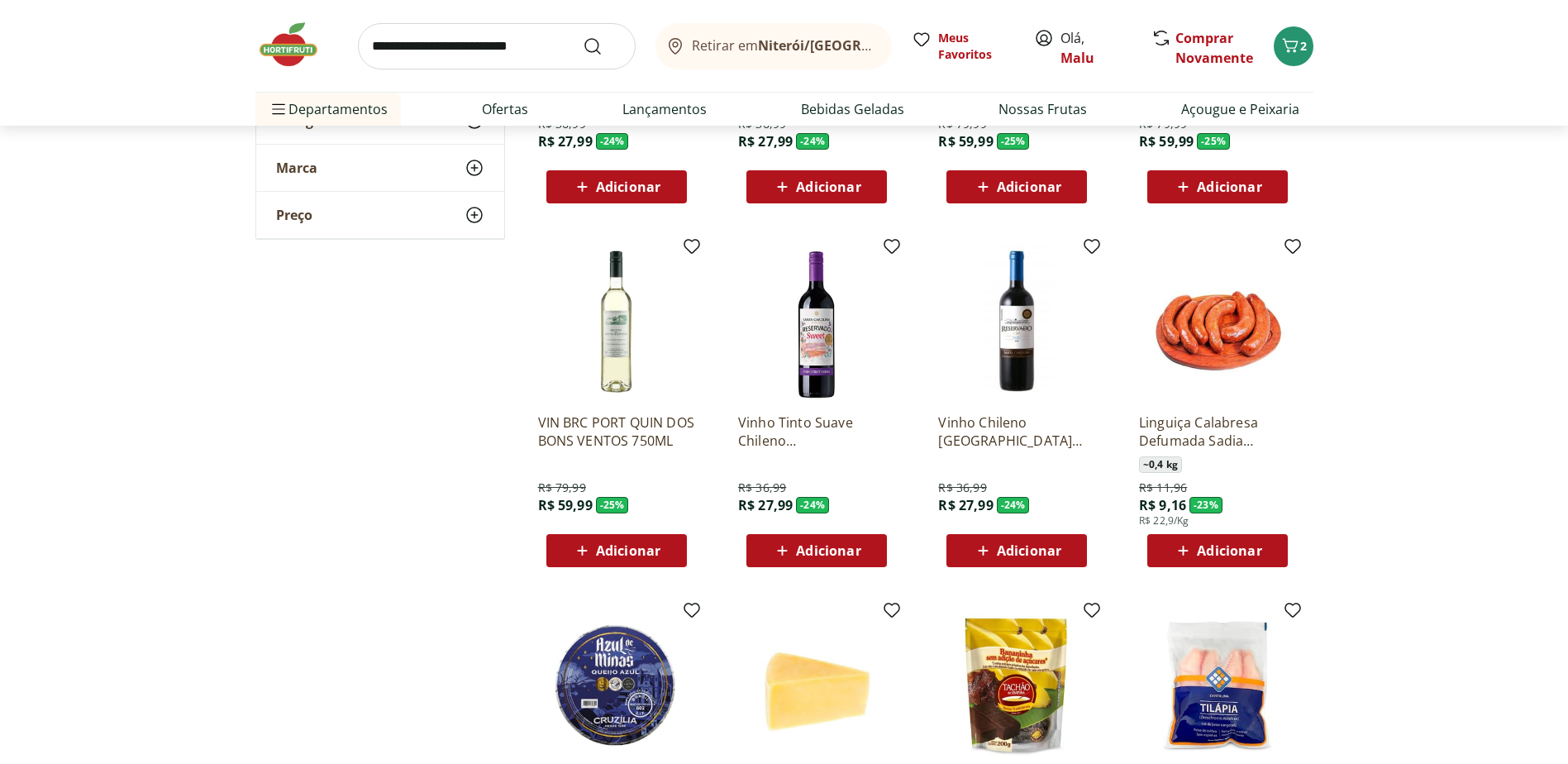
click at [1229, 351] on img at bounding box center [1217, 321] width 157 height 157
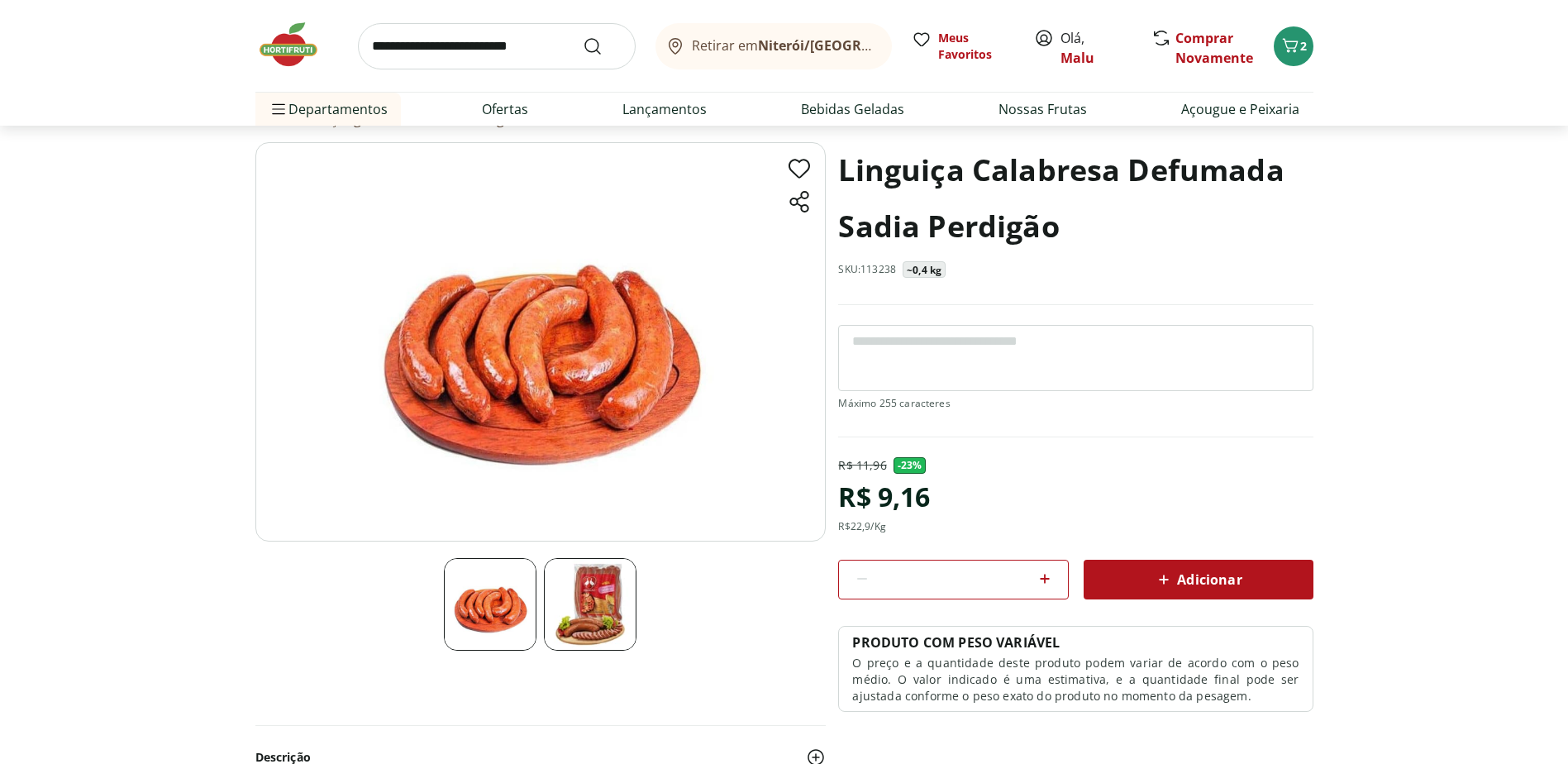
scroll to position [166, 0]
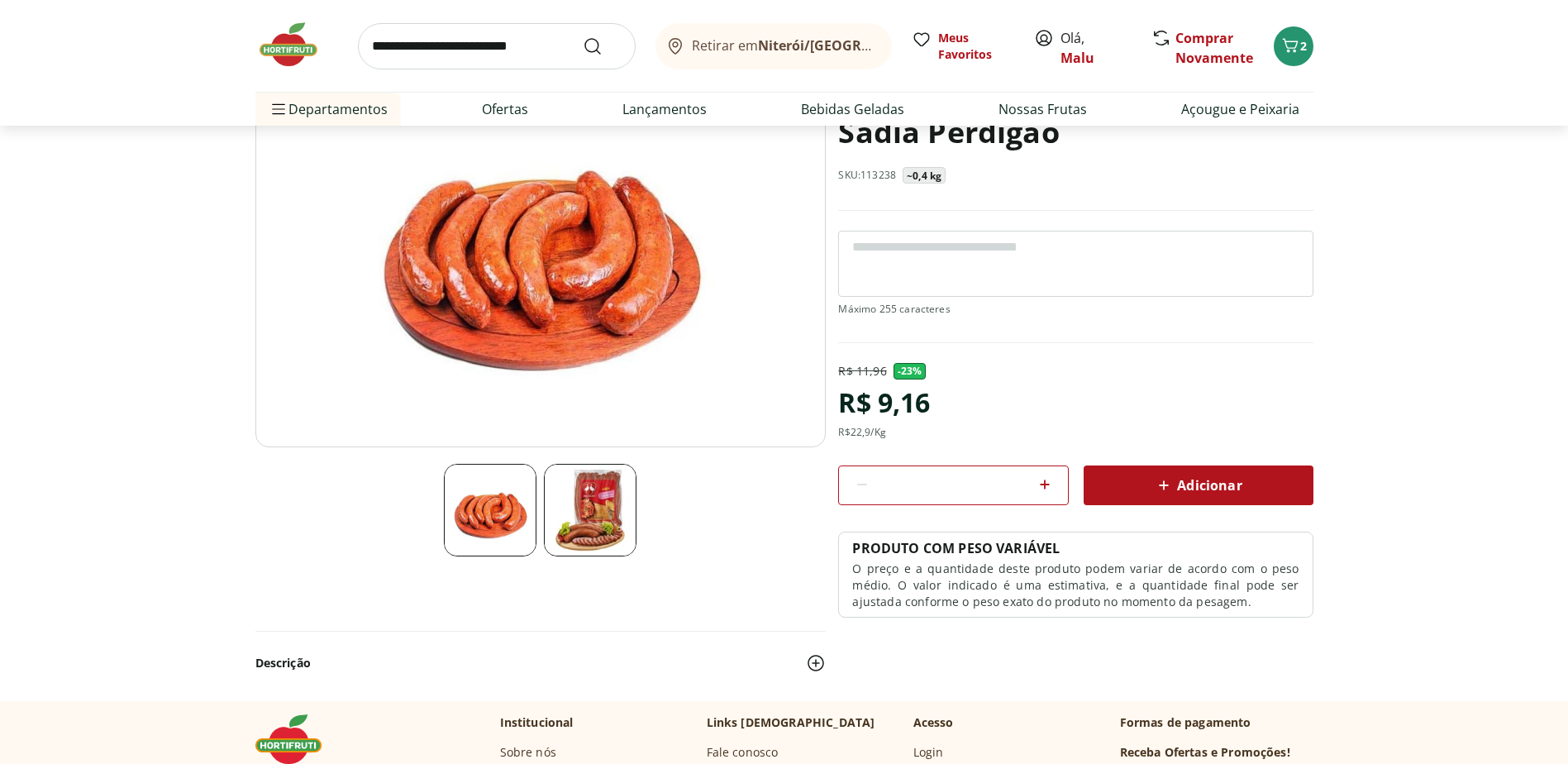
click at [614, 521] on img at bounding box center [590, 510] width 93 height 93
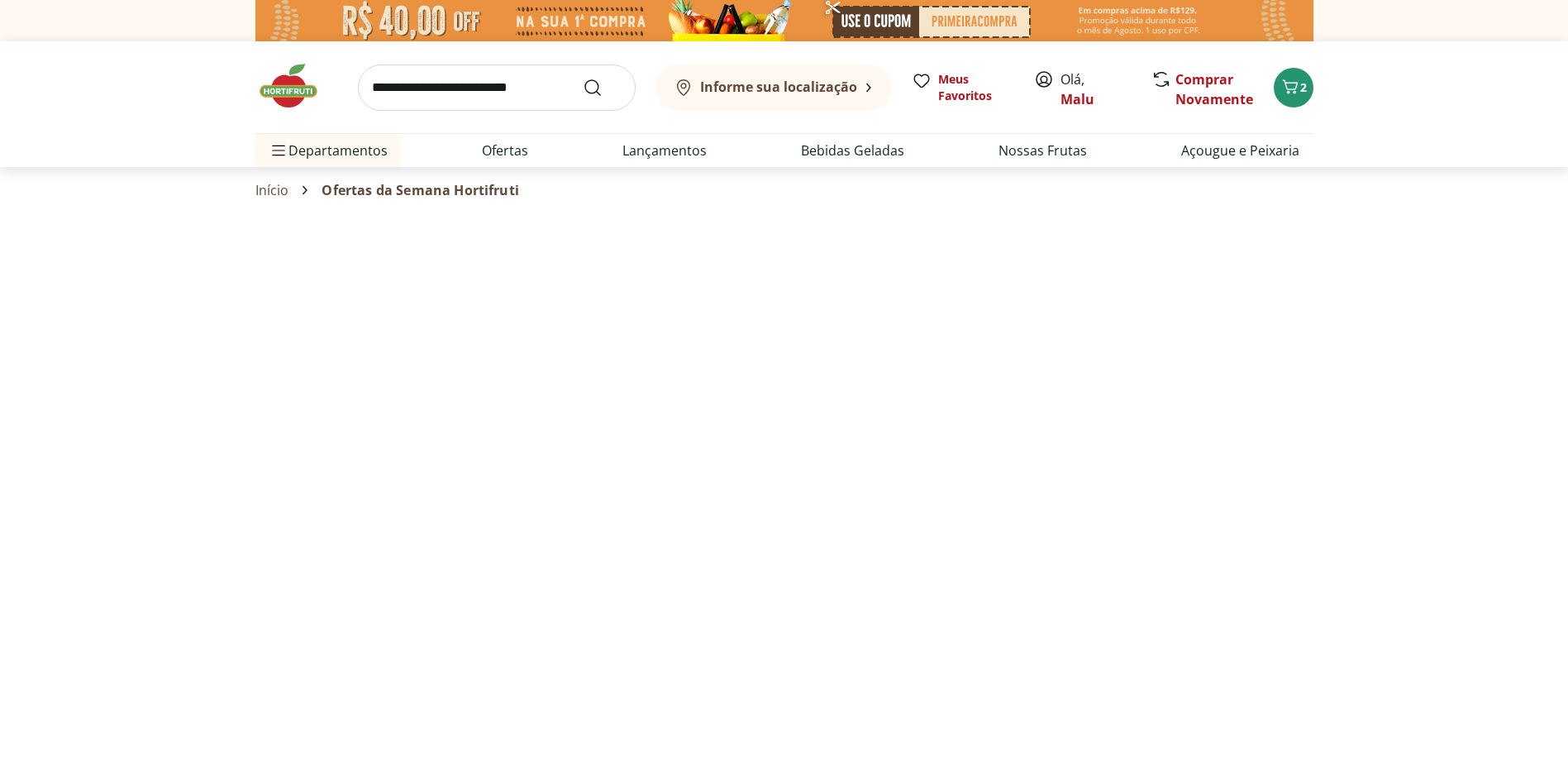
select select "**********"
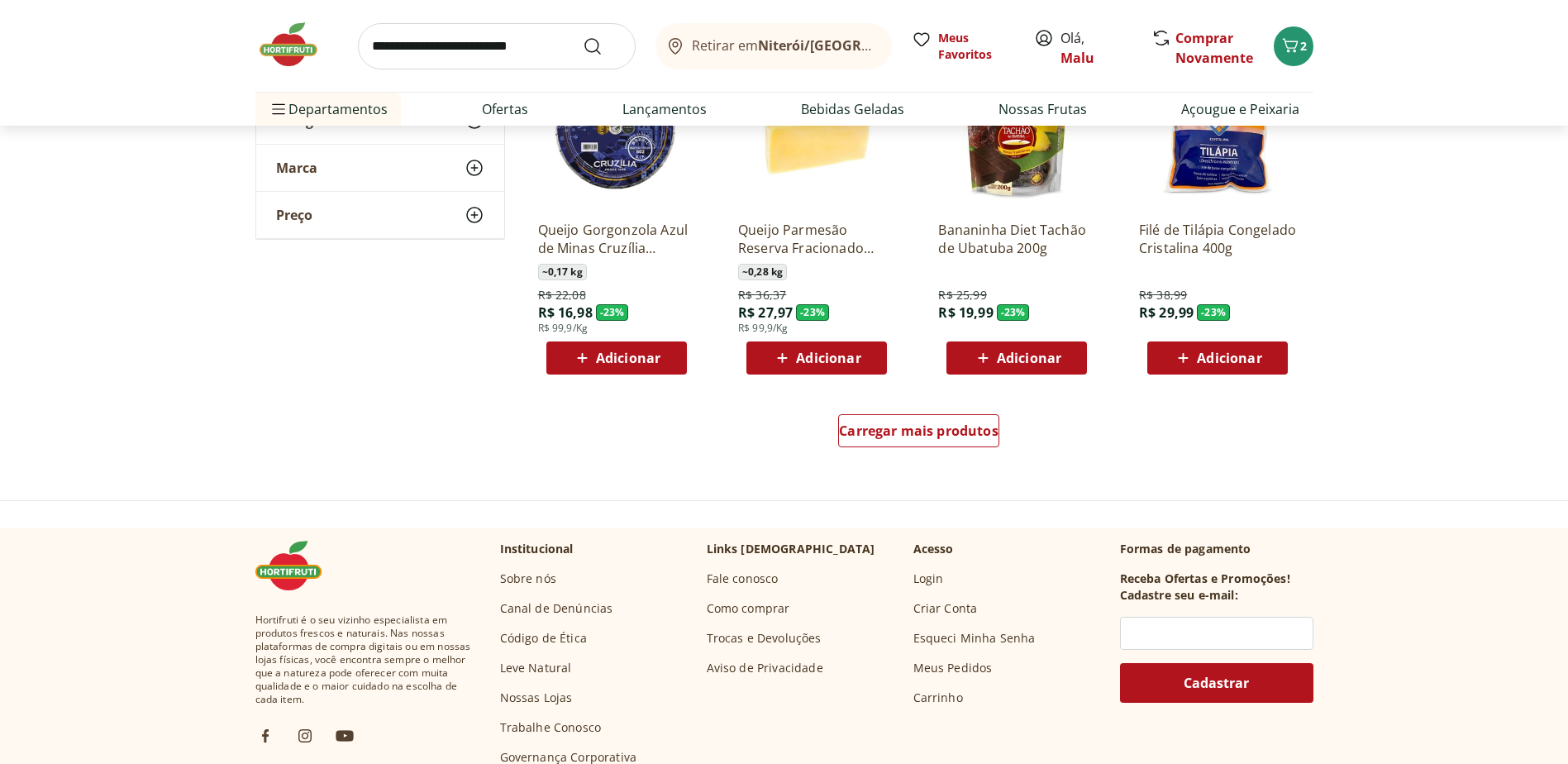
scroll to position [1818, 0]
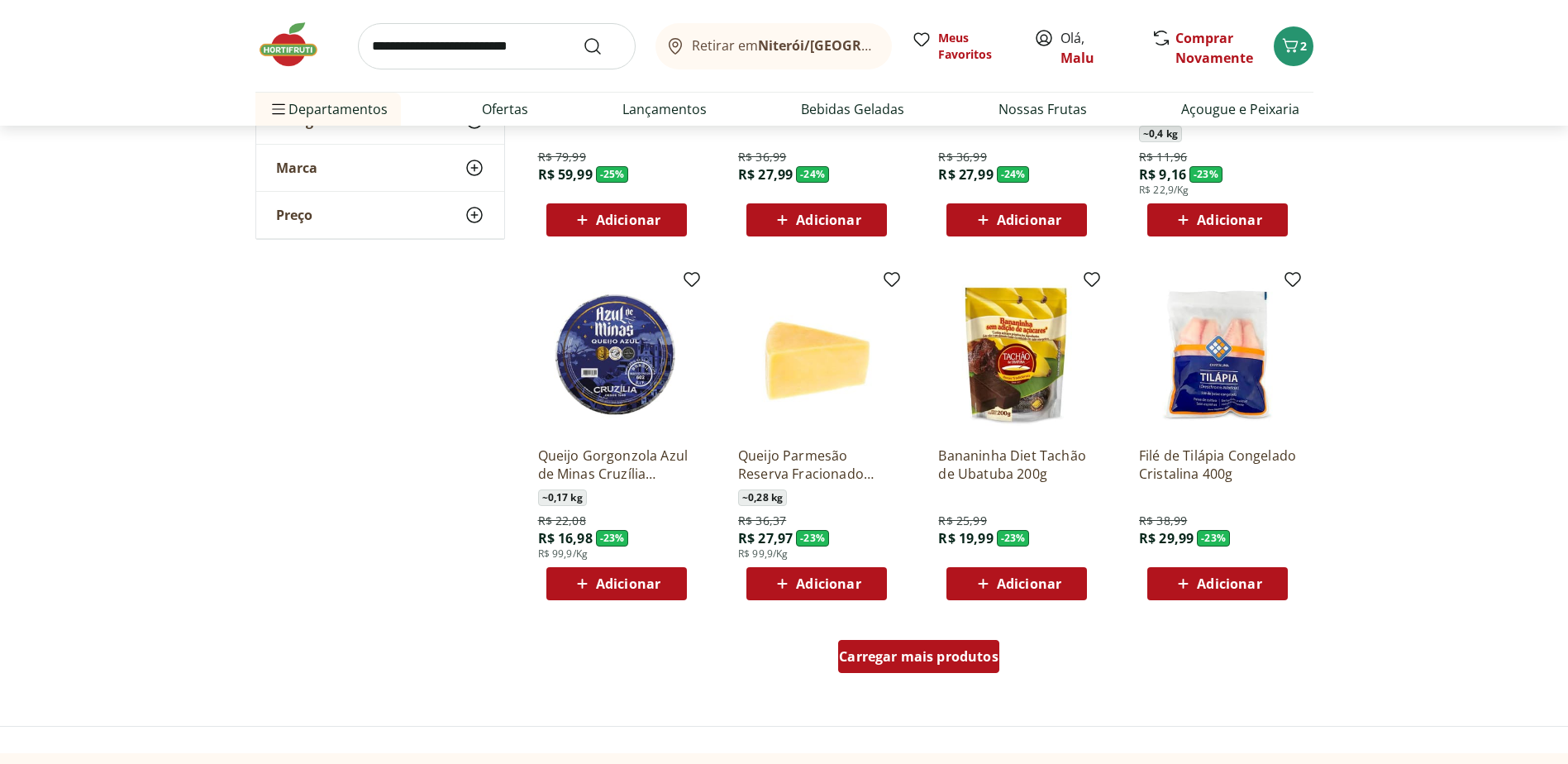
click at [923, 660] on span "Carregar mais produtos" at bounding box center [918, 656] width 159 height 13
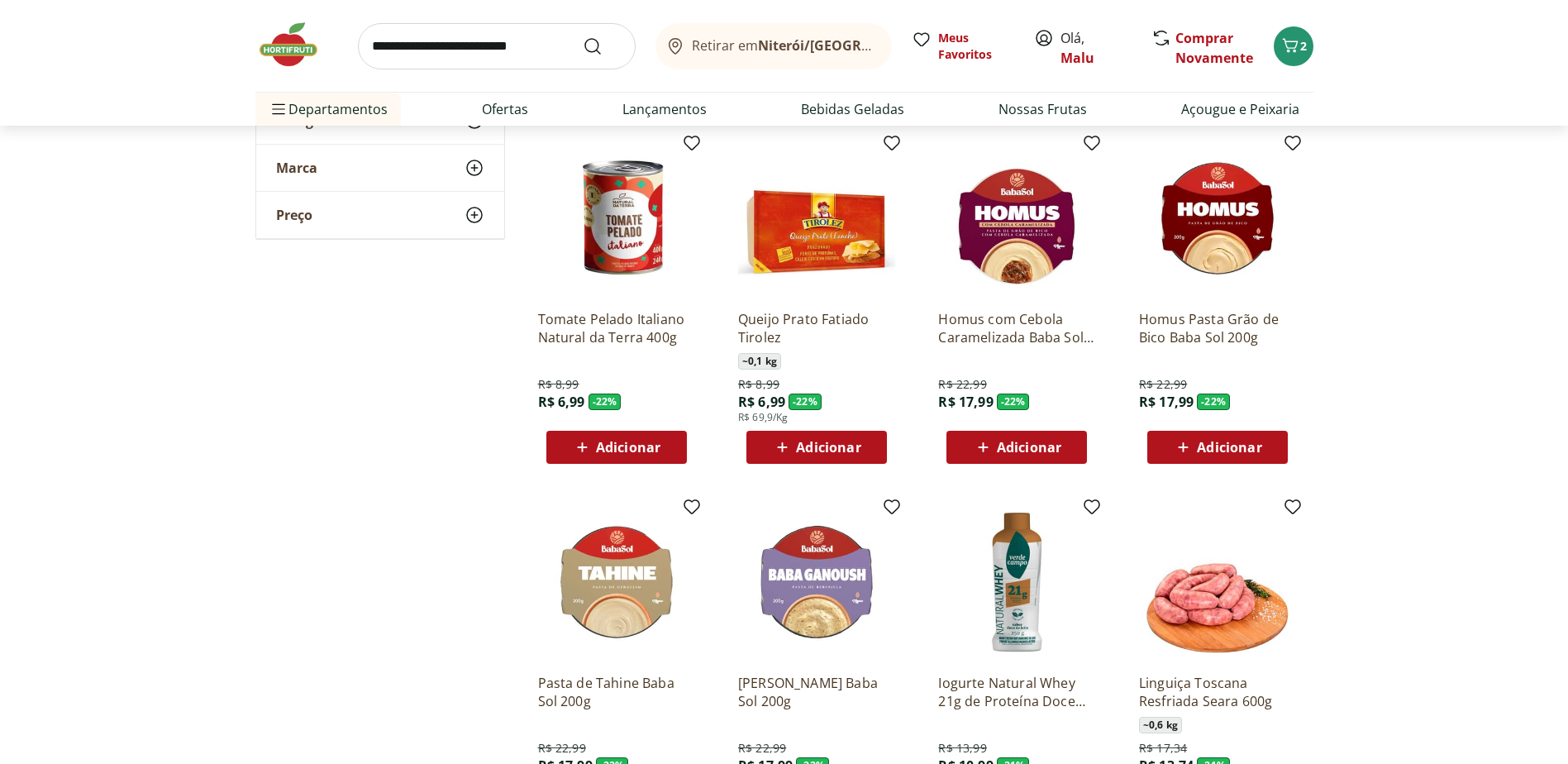
scroll to position [2314, 0]
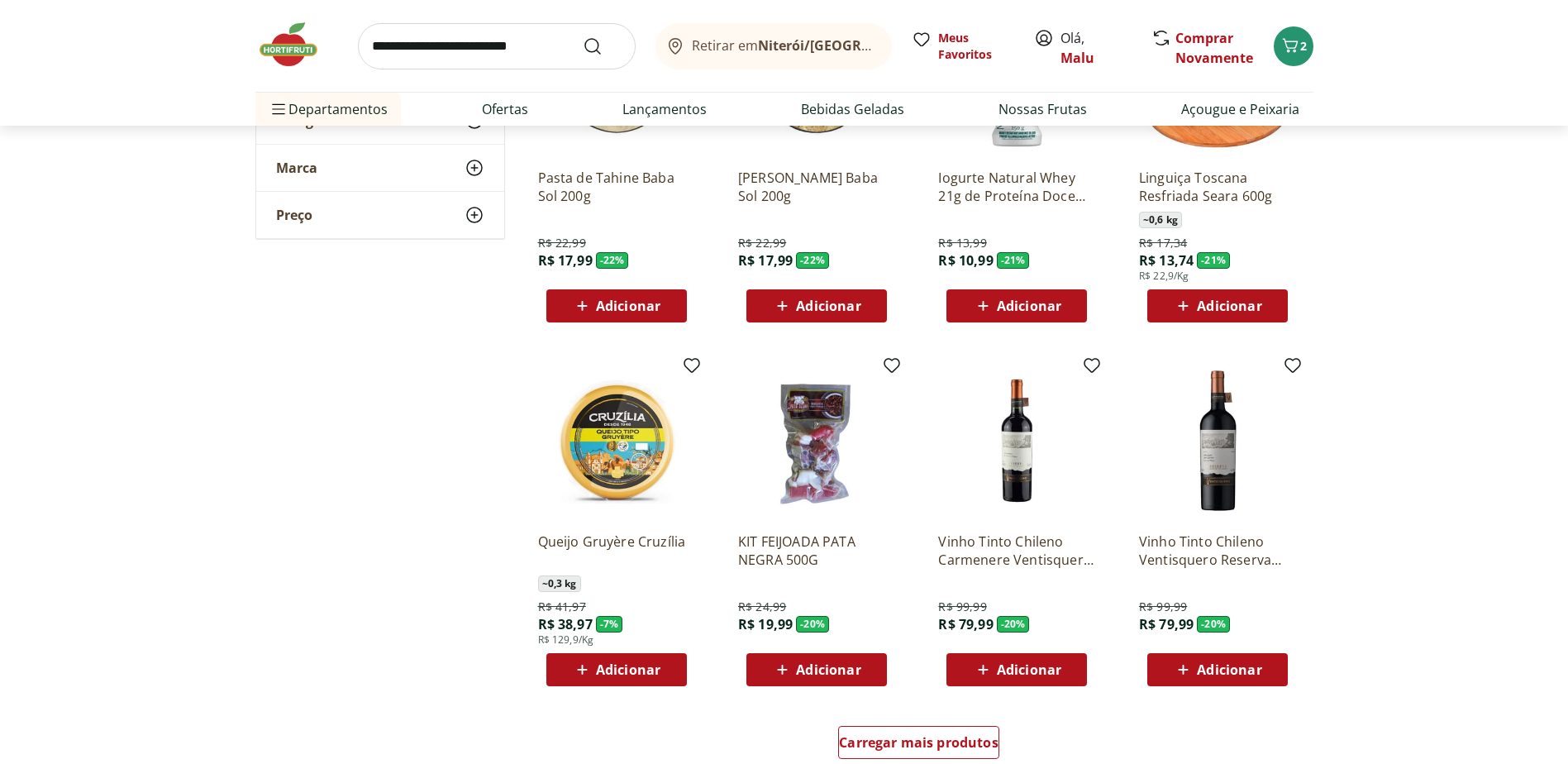
scroll to position [3141, 0]
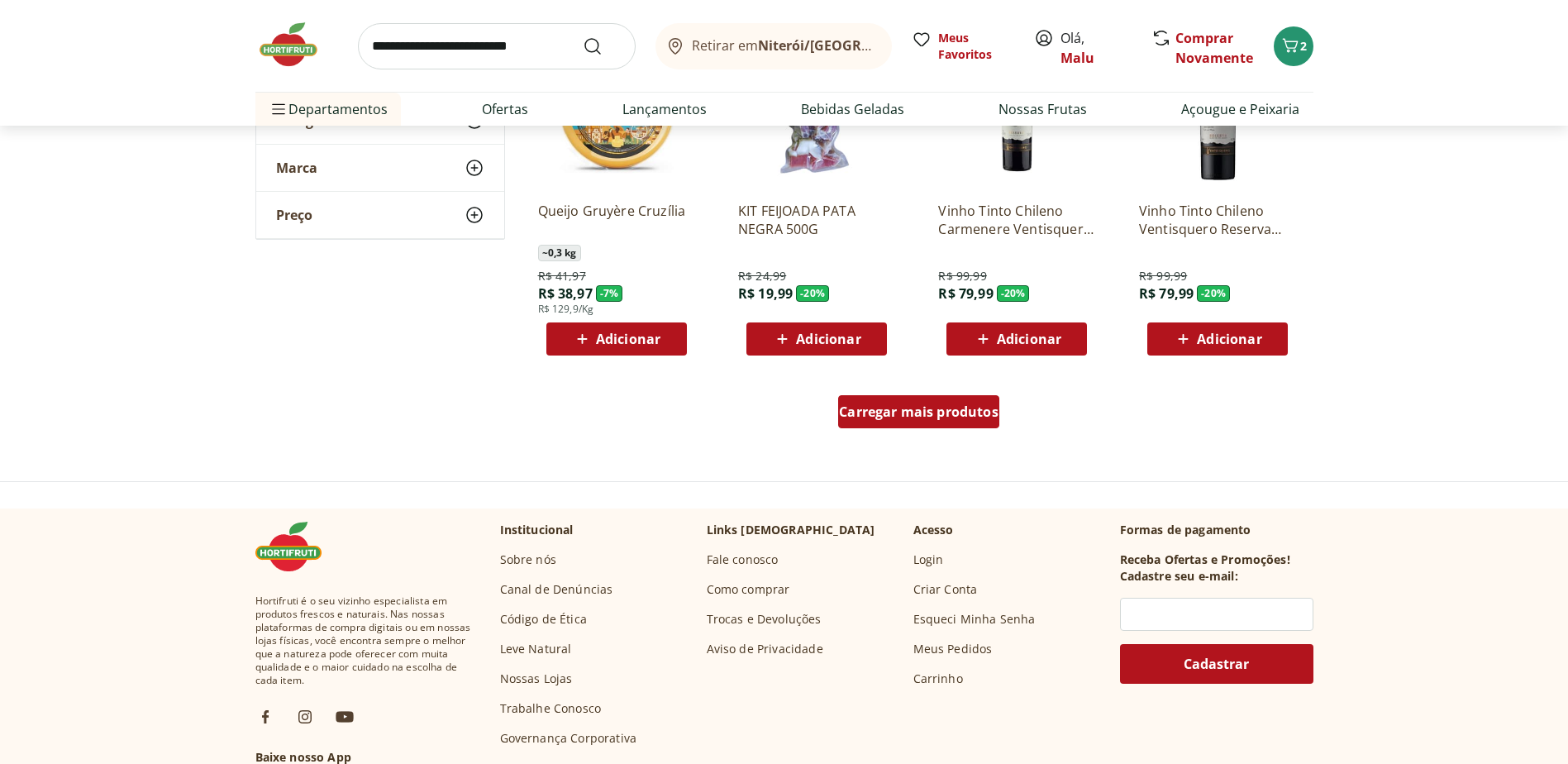
click at [901, 410] on span "Carregar mais produtos" at bounding box center [918, 411] width 159 height 13
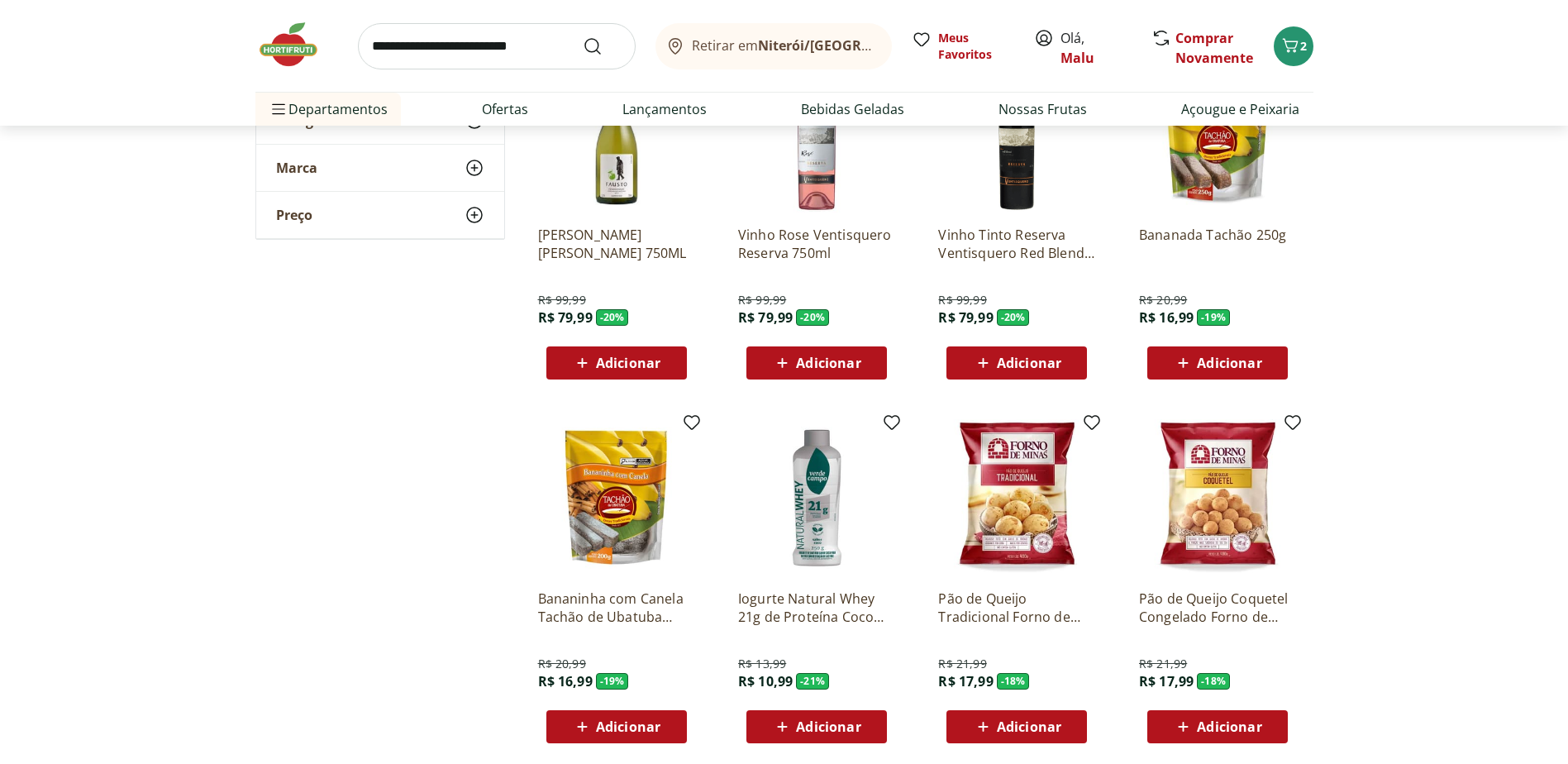
scroll to position [3471, 0]
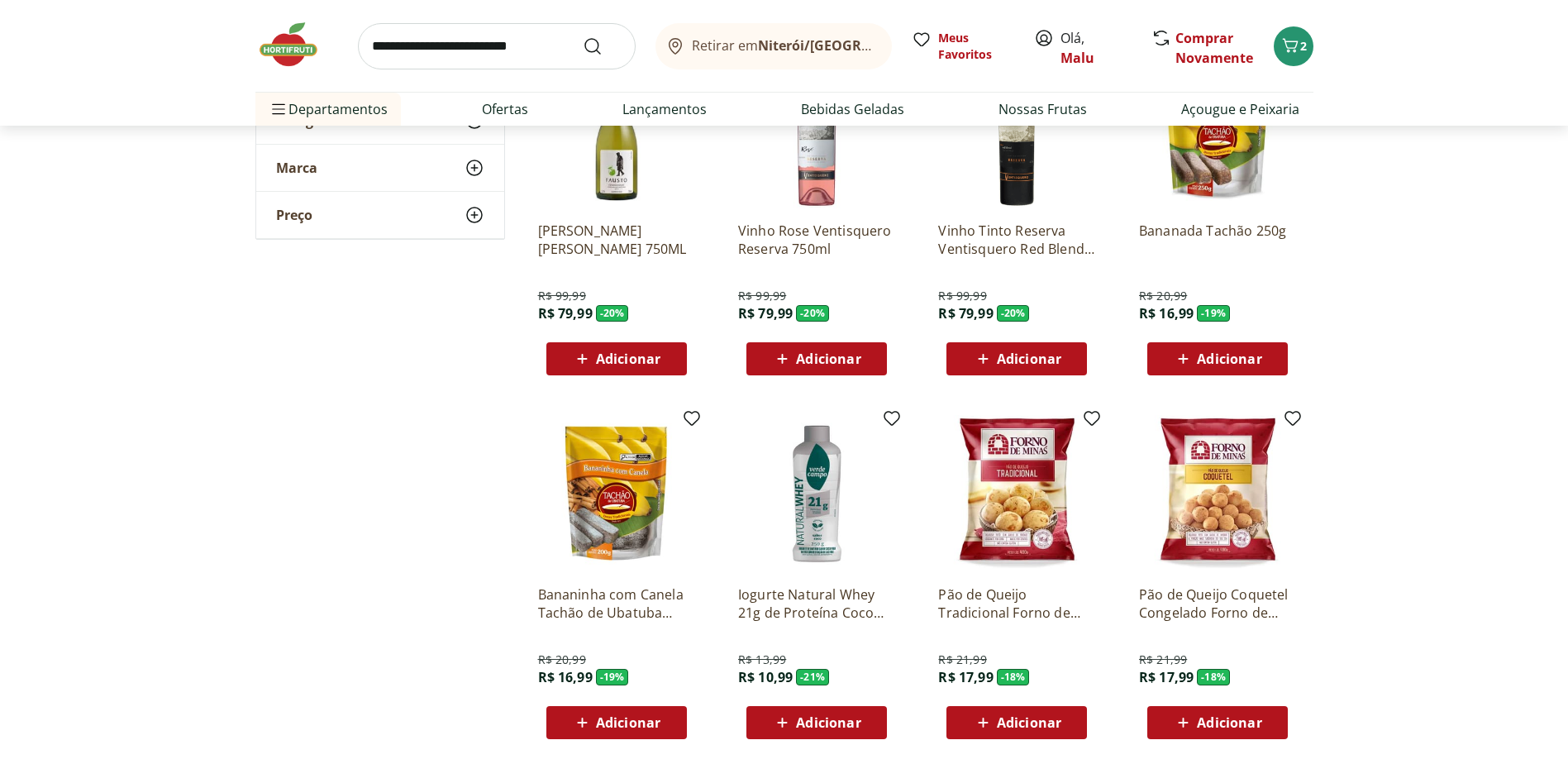
click at [1233, 724] on span "Adicionar" at bounding box center [1229, 723] width 64 height 13
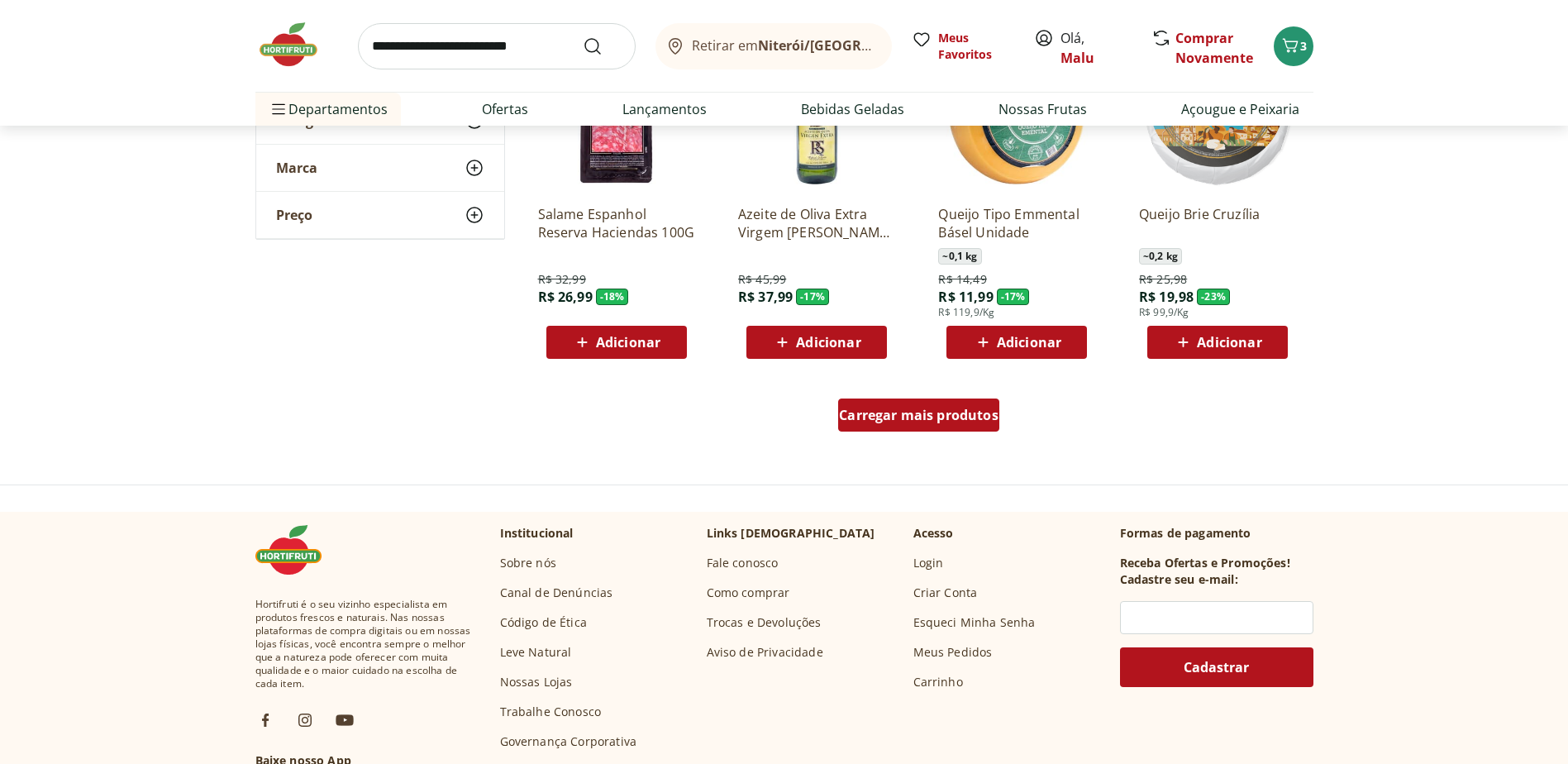
scroll to position [4132, 0]
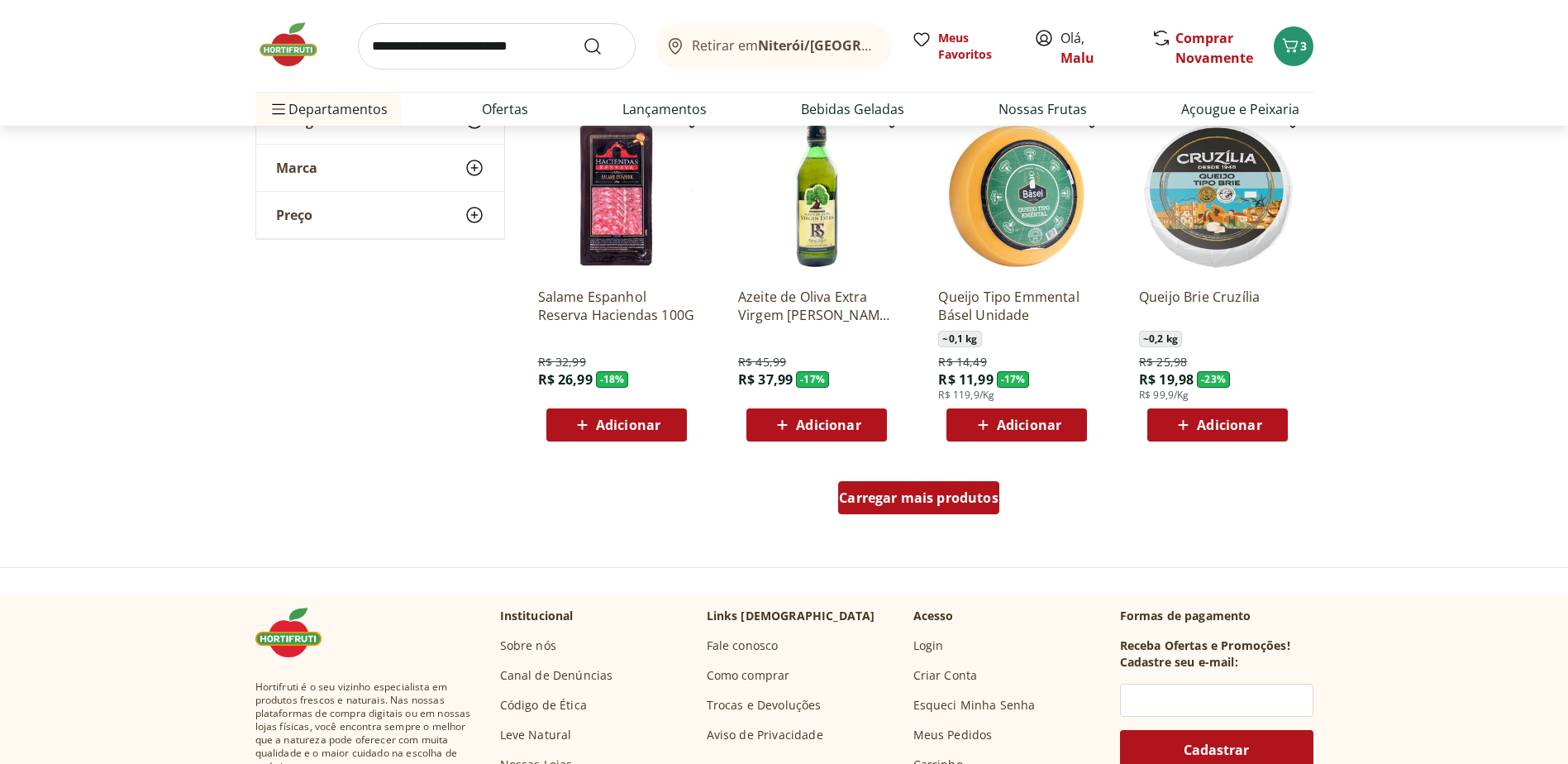
click at [915, 498] on span "Carregar mais produtos" at bounding box center [918, 497] width 159 height 13
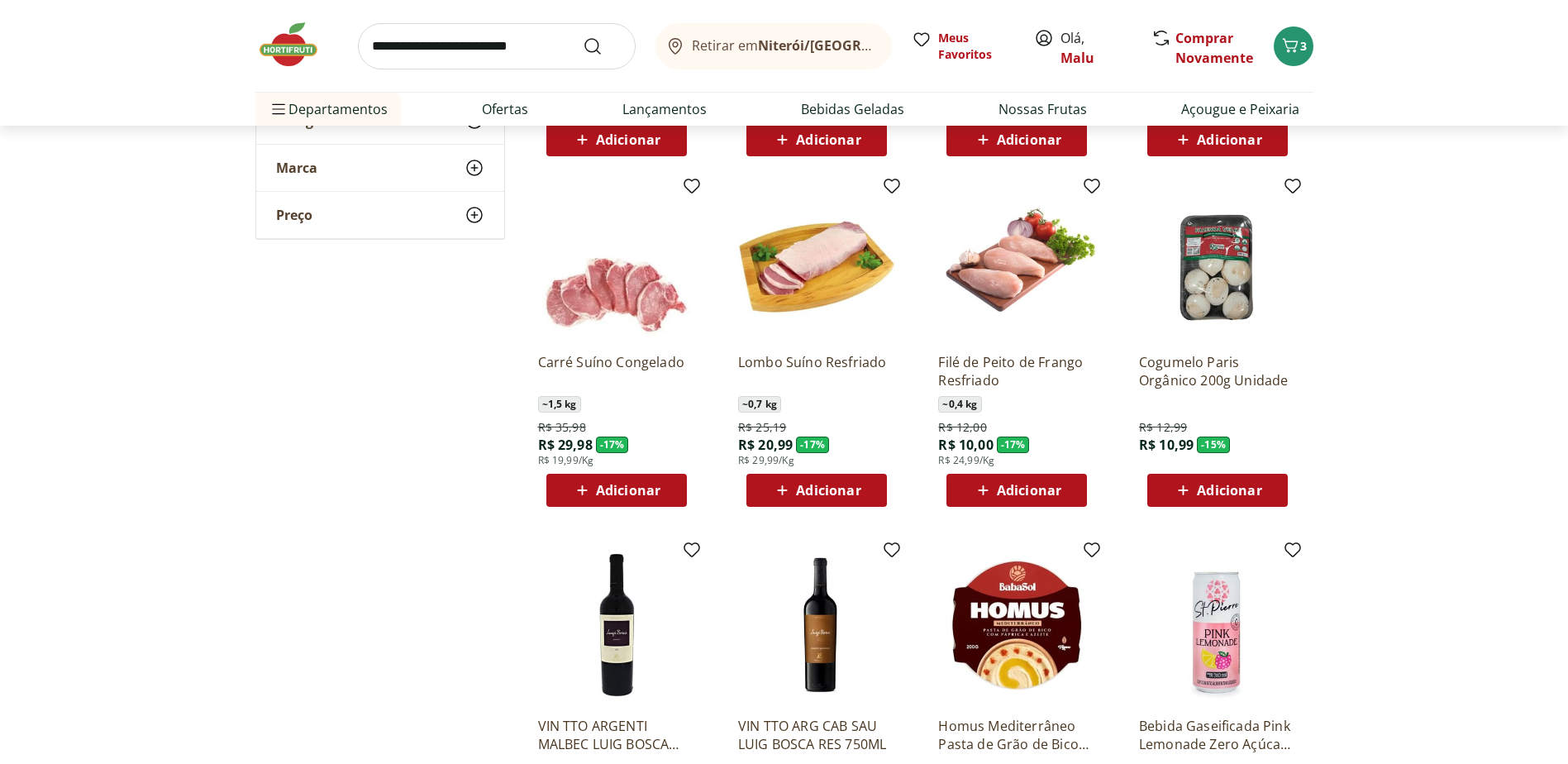
scroll to position [4381, 0]
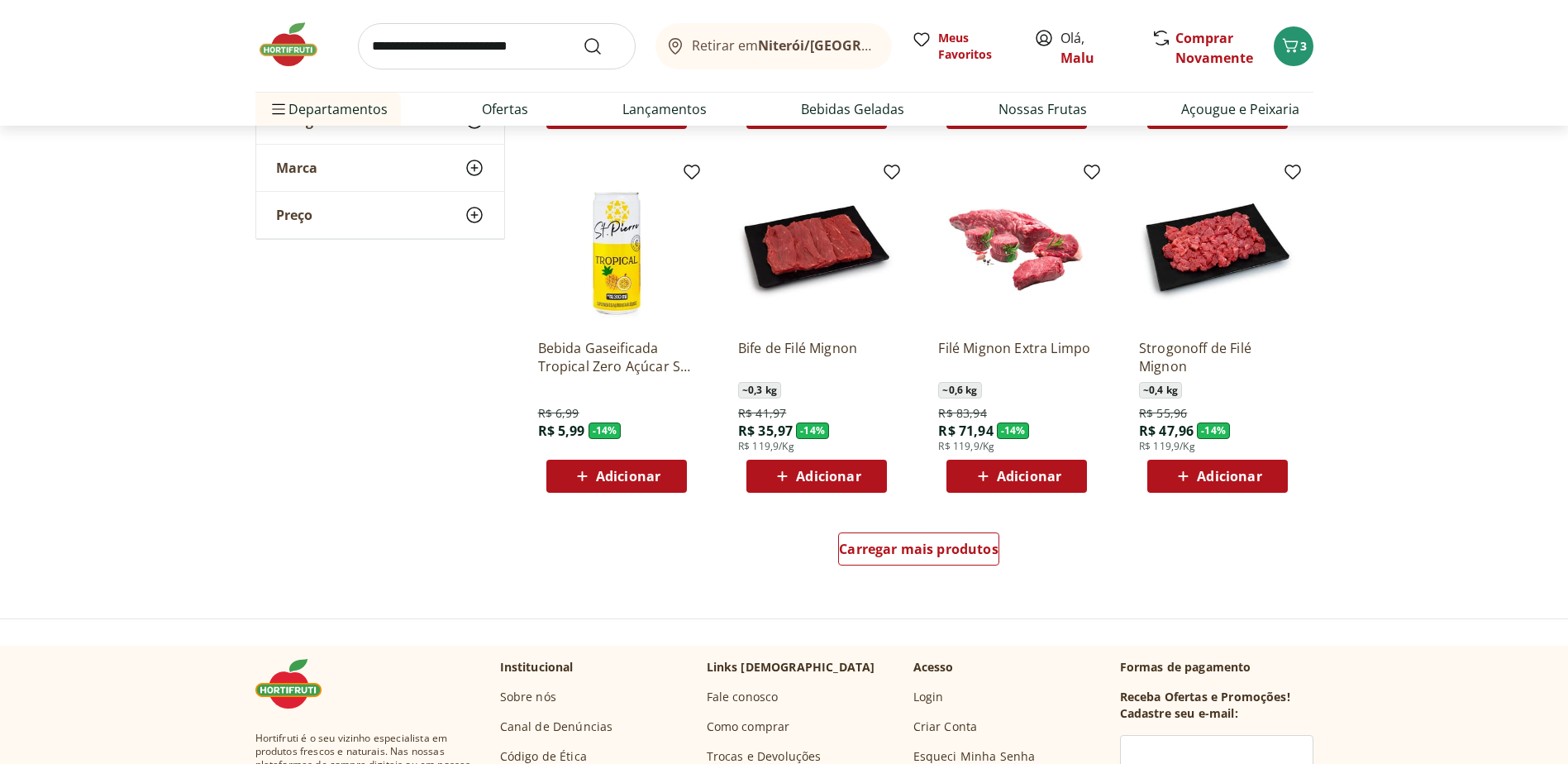
scroll to position [5207, 0]
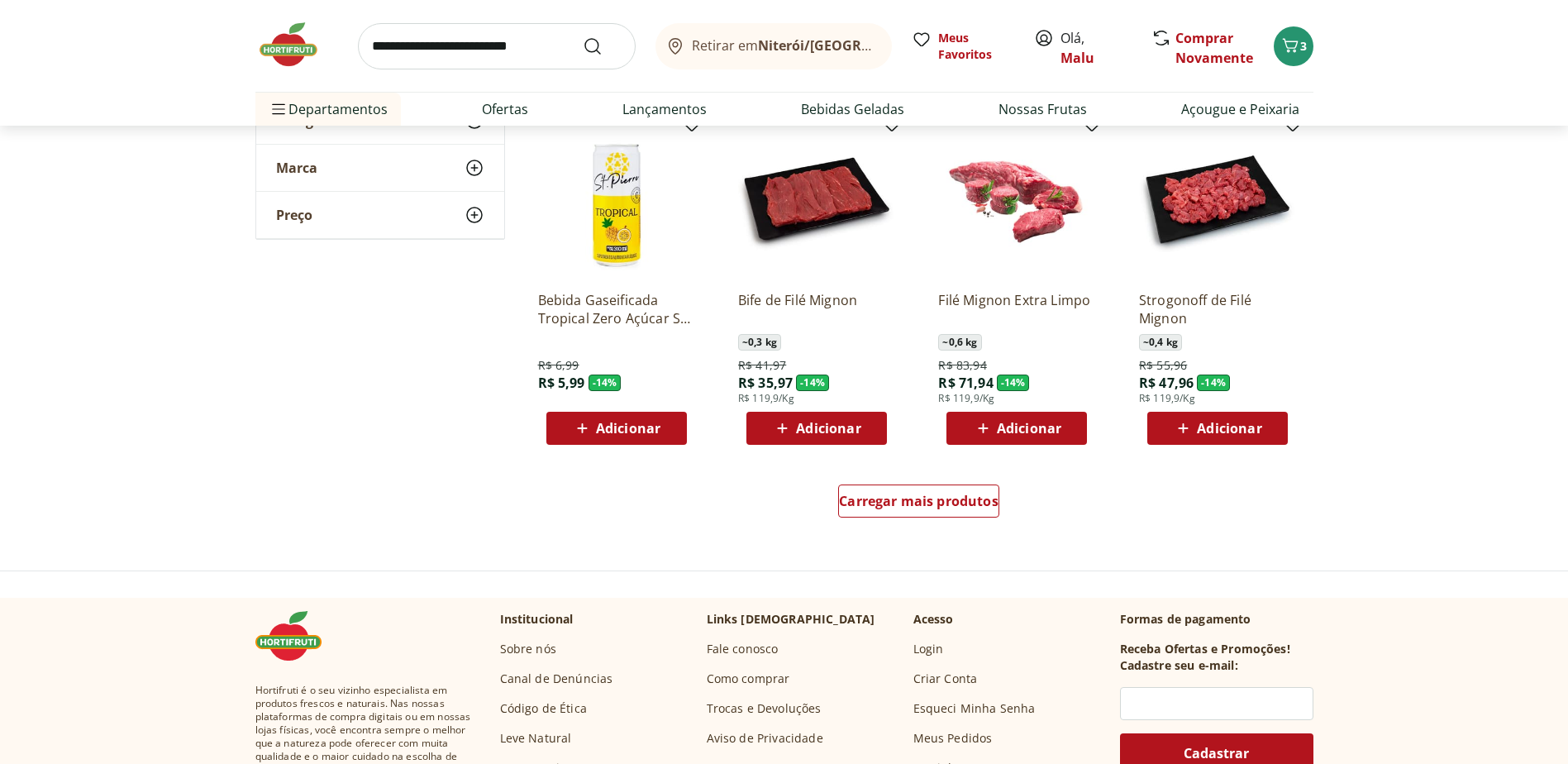
click at [1219, 427] on span "Adicionar" at bounding box center [1229, 428] width 64 height 13
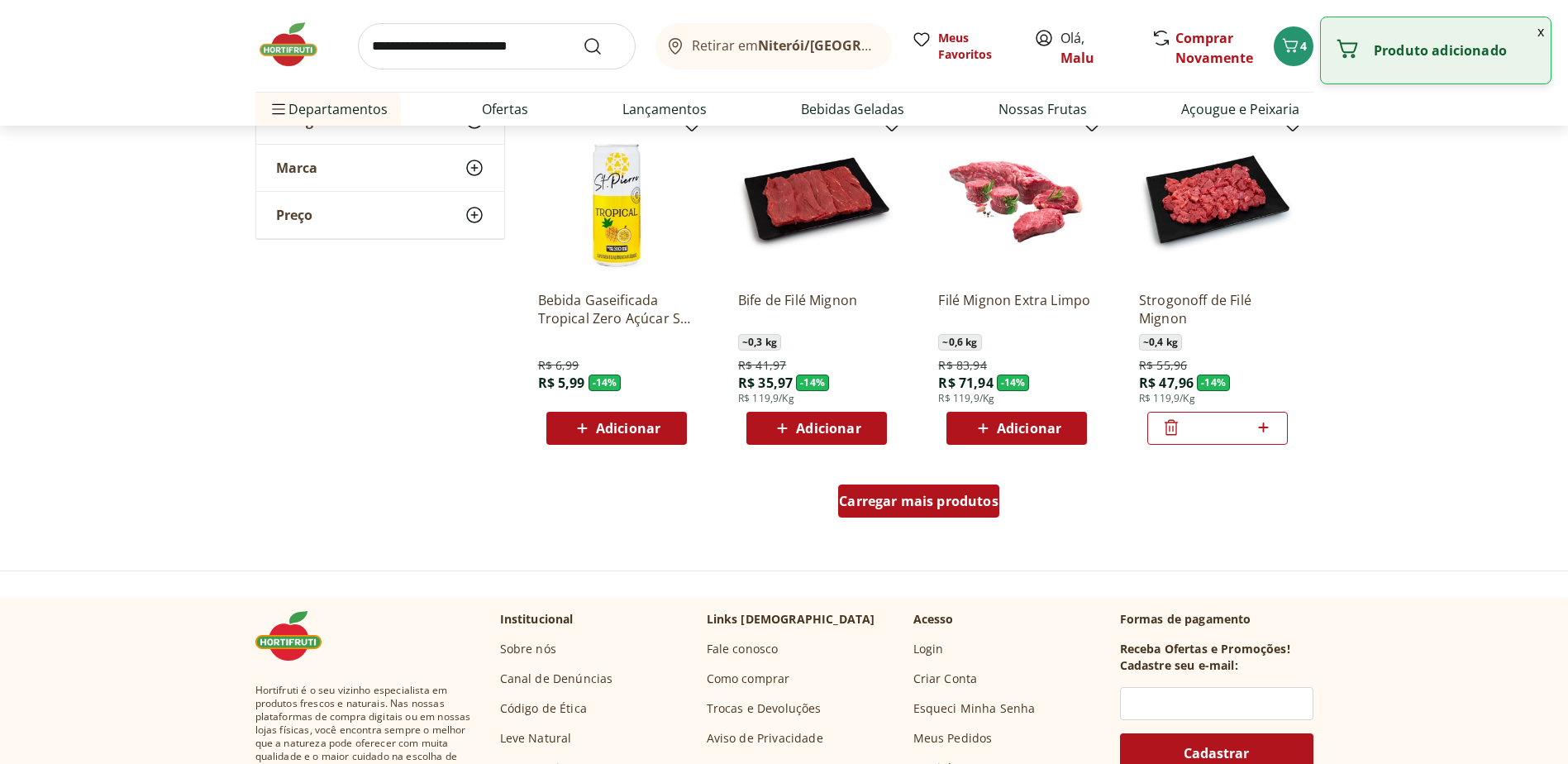
click at [919, 505] on span "Carregar mais produtos" at bounding box center [918, 501] width 159 height 13
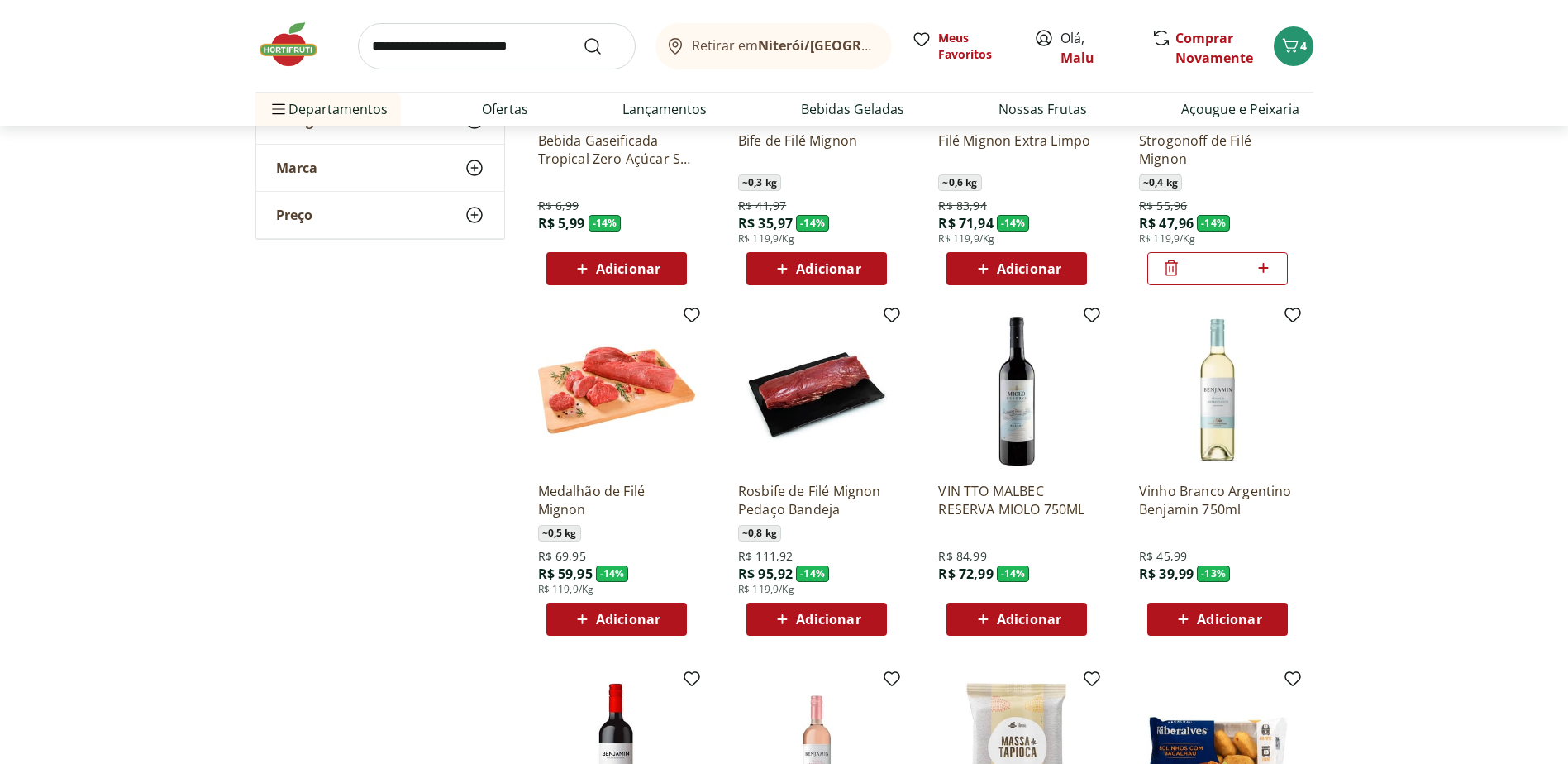
scroll to position [5372, 0]
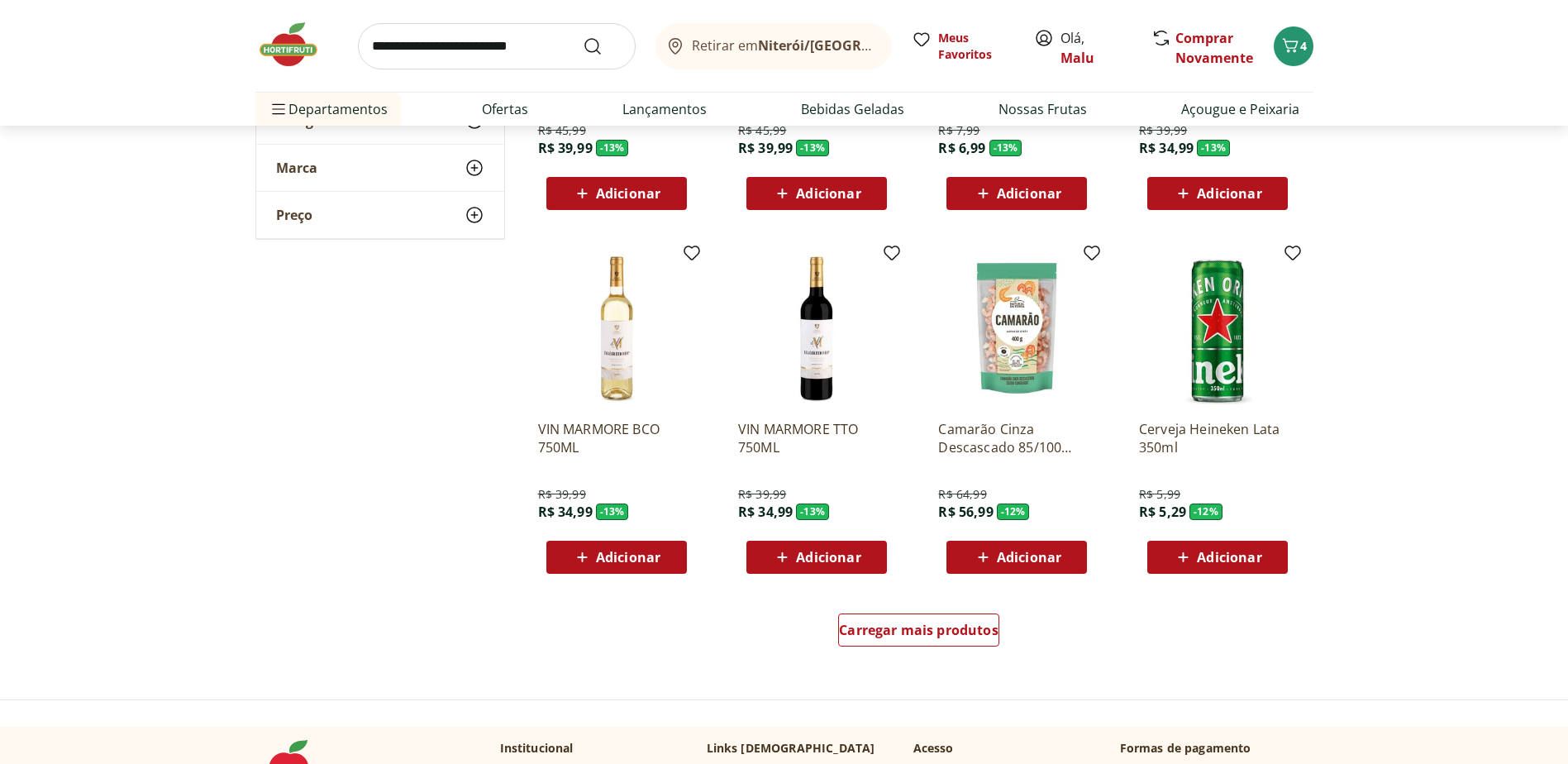
scroll to position [6199, 0]
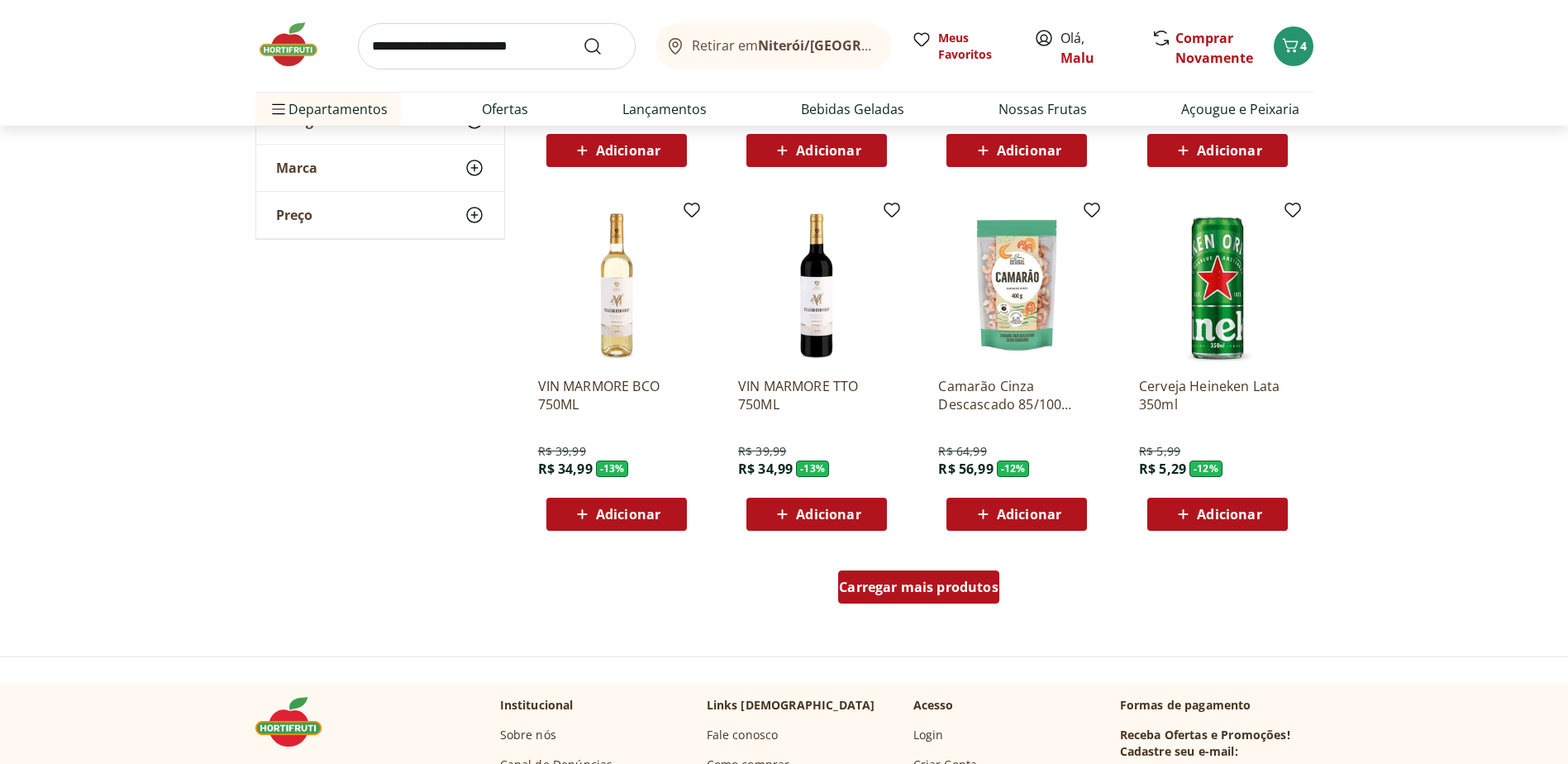
click at [931, 585] on span "Carregar mais produtos" at bounding box center [918, 586] width 159 height 13
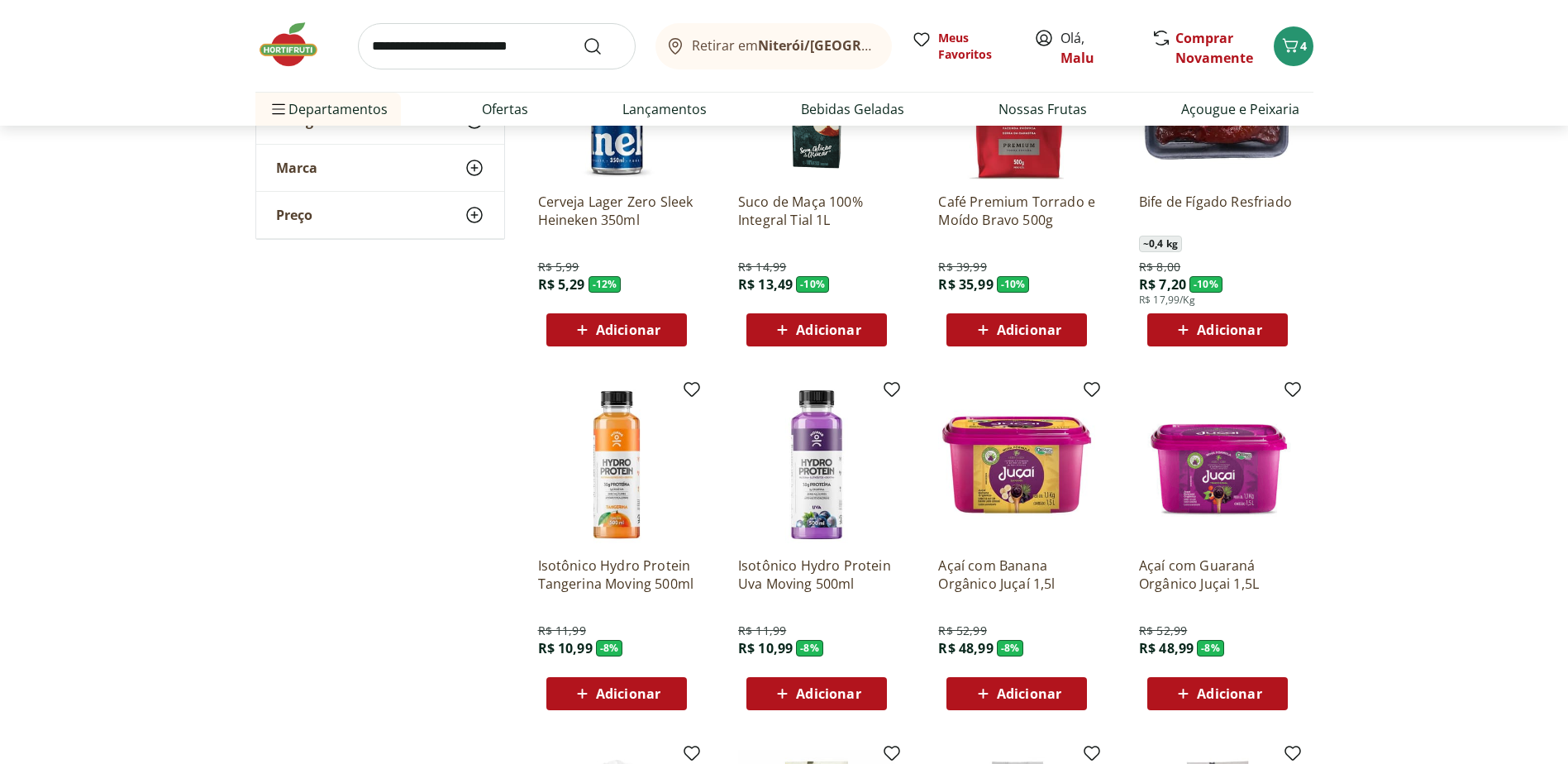
scroll to position [6778, 0]
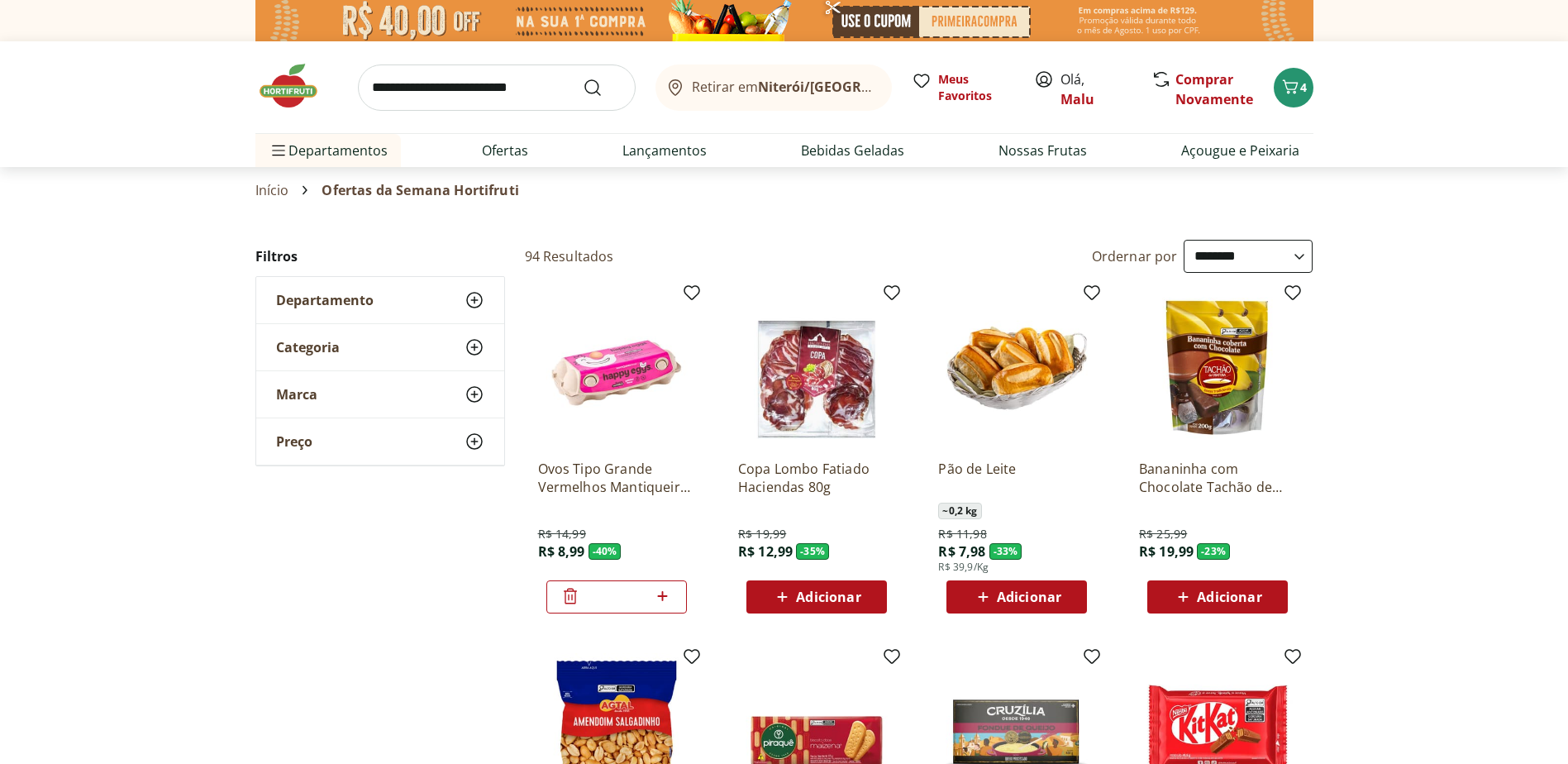
select select "**********"
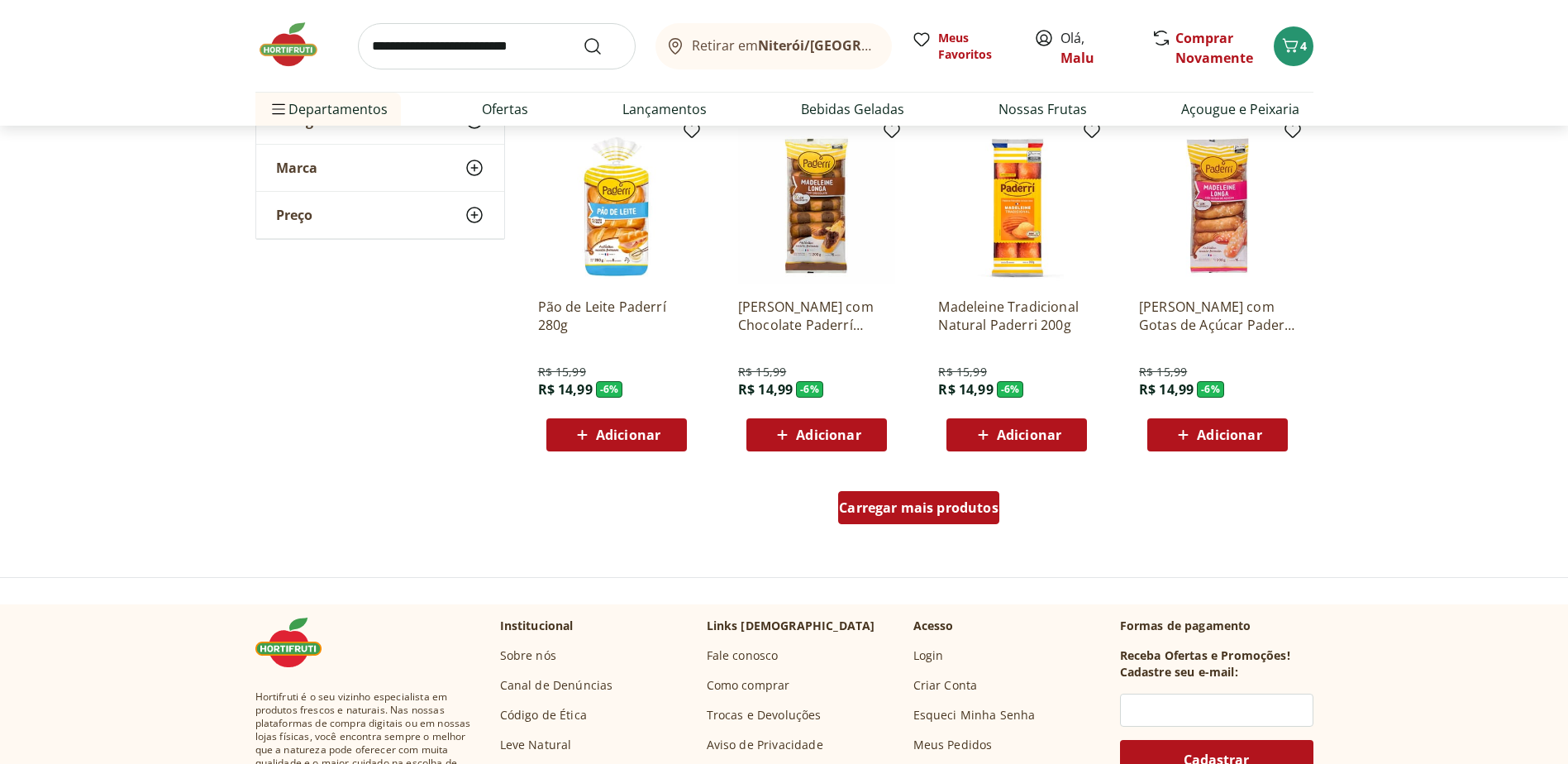
click at [944, 504] on span "Carregar mais produtos" at bounding box center [918, 507] width 159 height 13
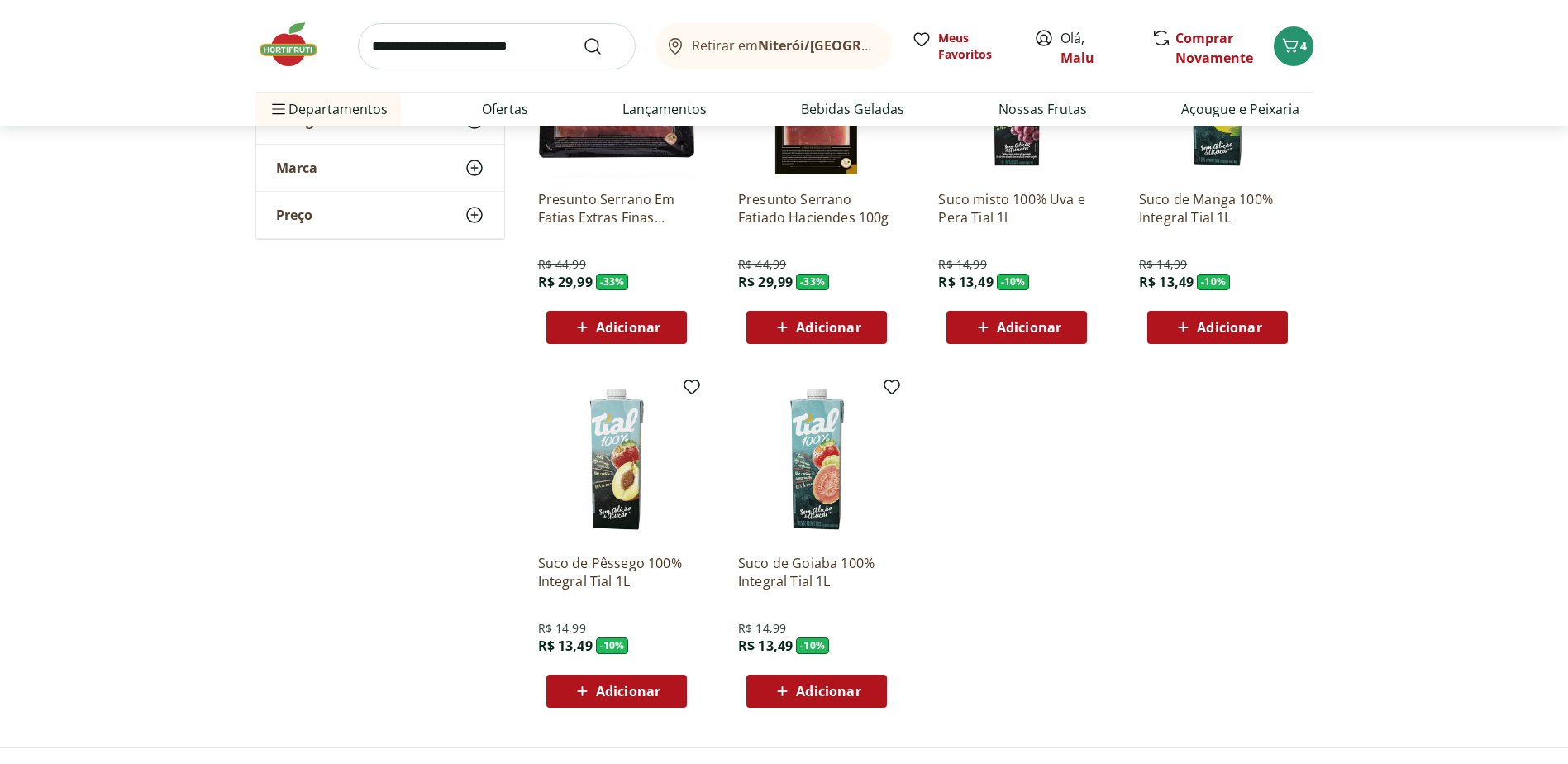
scroll to position [8182, 0]
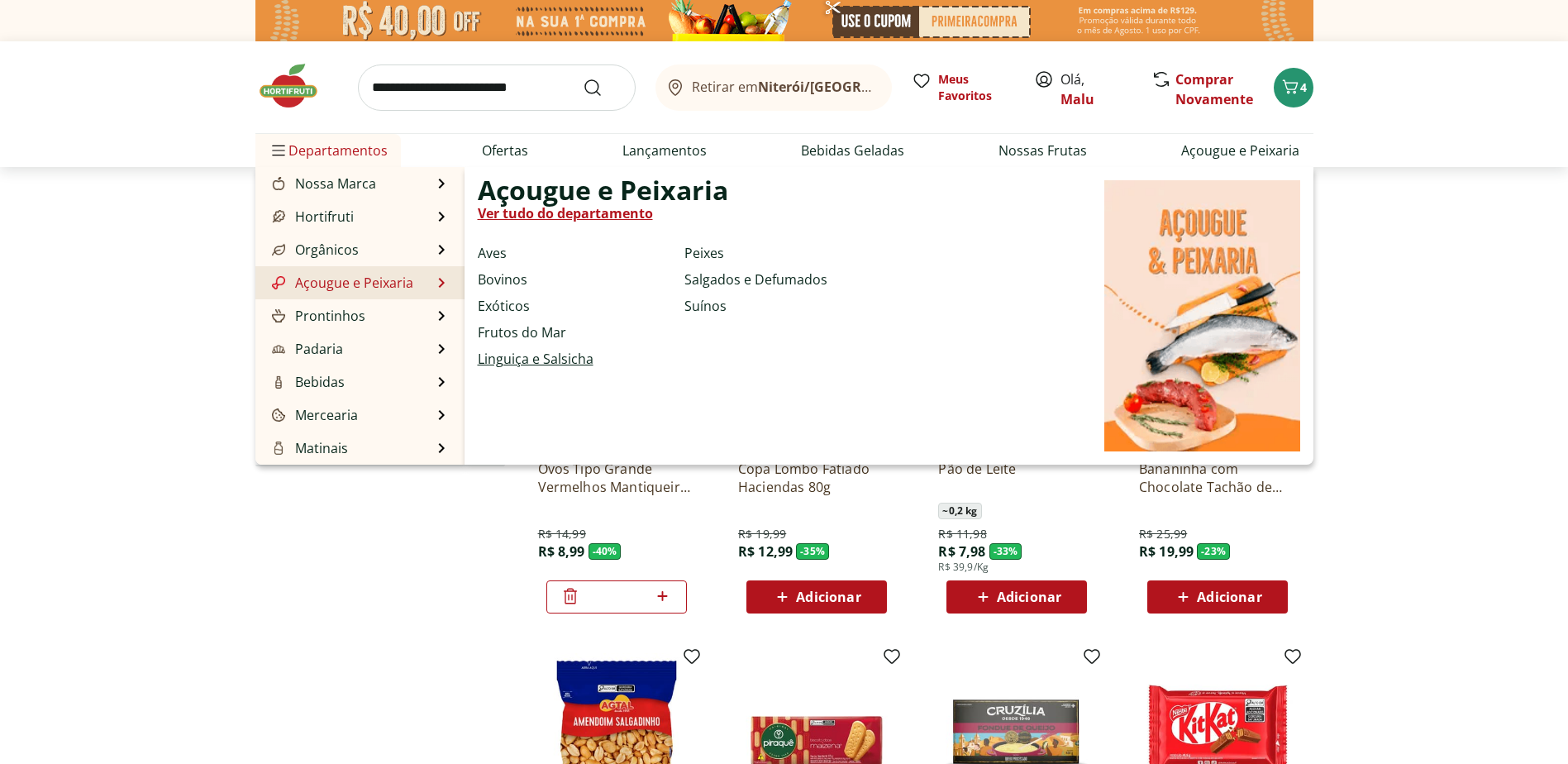
click at [507, 360] on link "Linguiça e Salsicha" at bounding box center [536, 359] width 116 height 20
select select "**********"
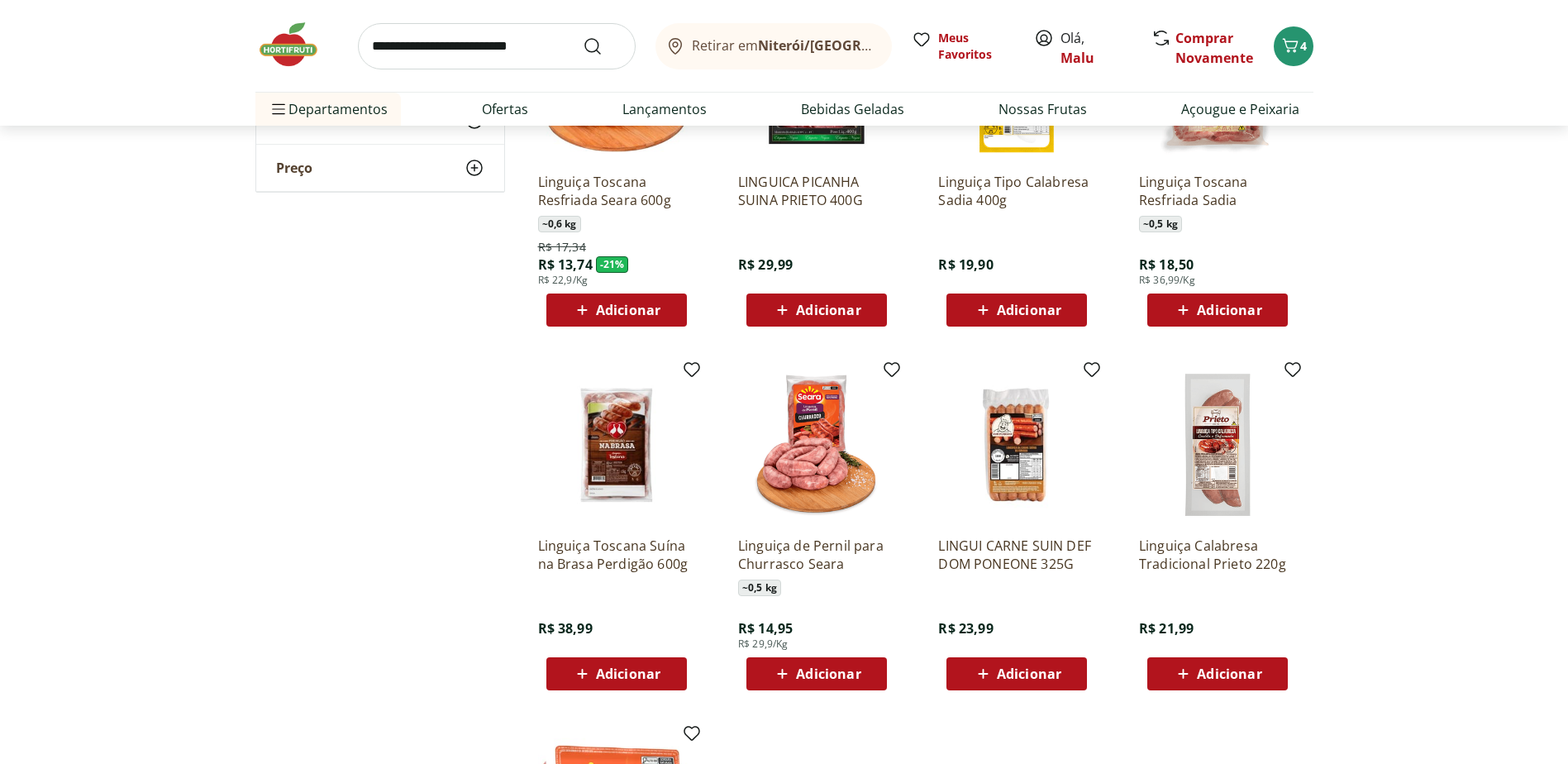
scroll to position [413, 0]
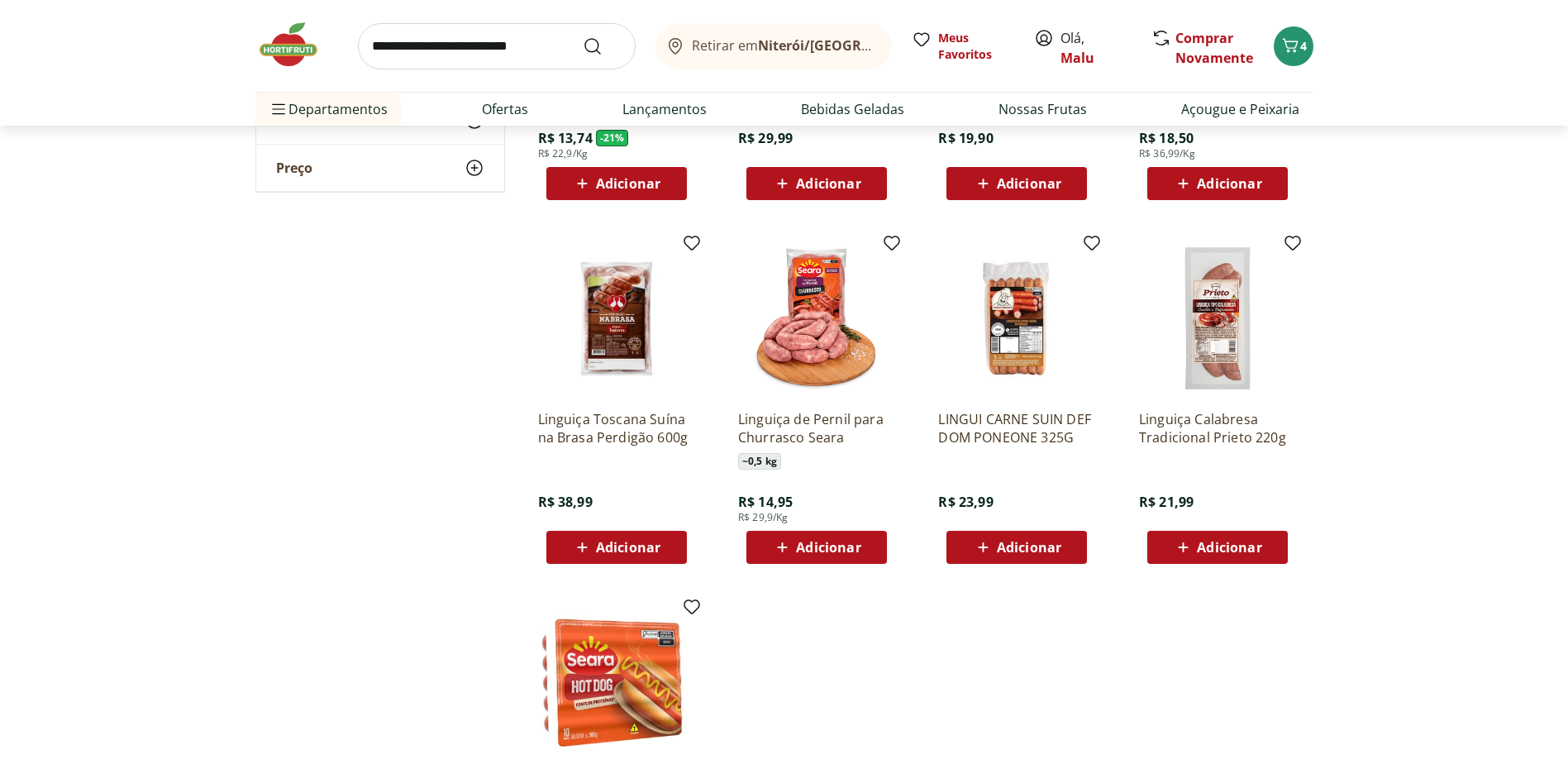
click at [1219, 353] on img at bounding box center [1217, 318] width 157 height 157
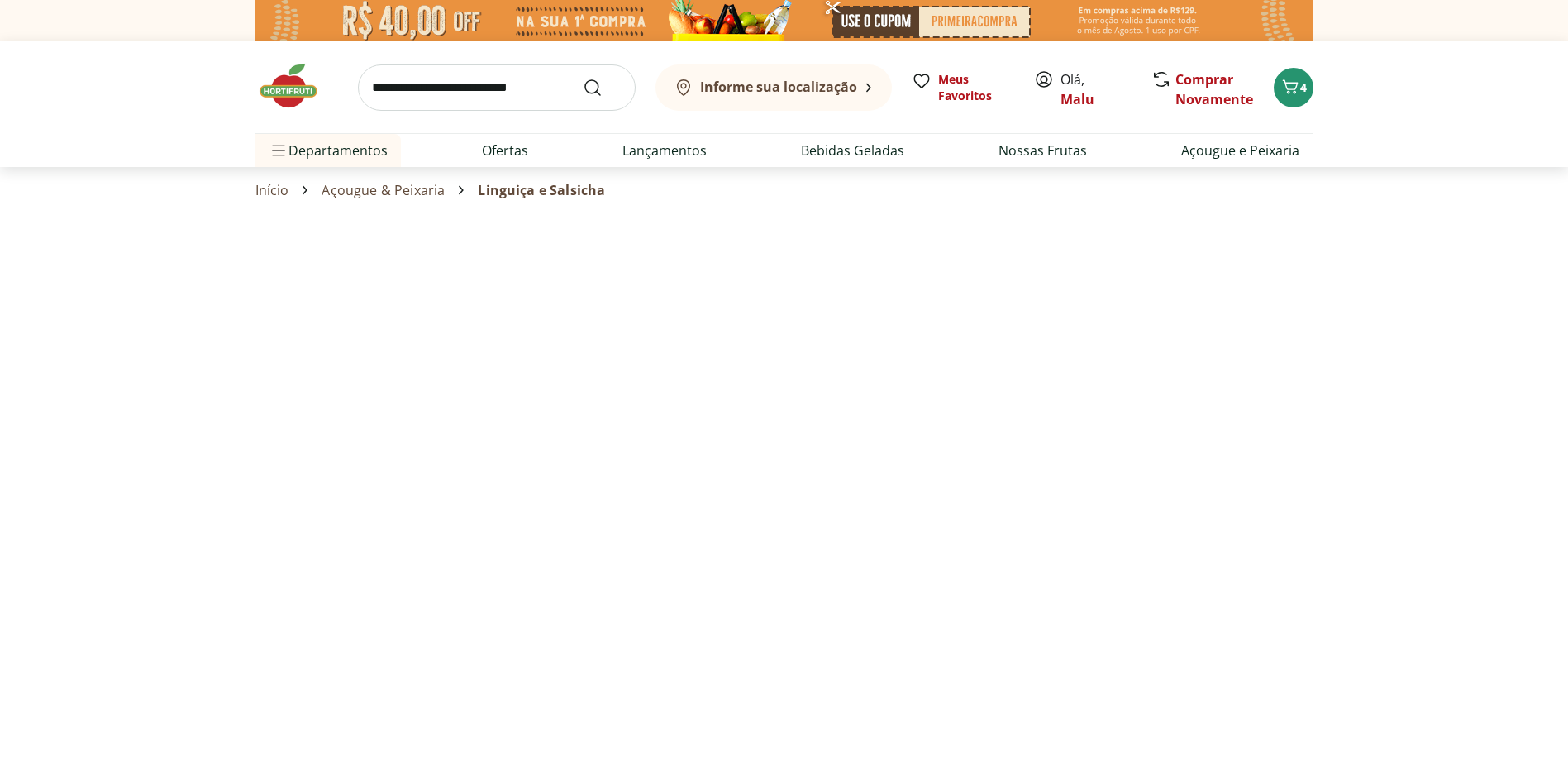
select select "**********"
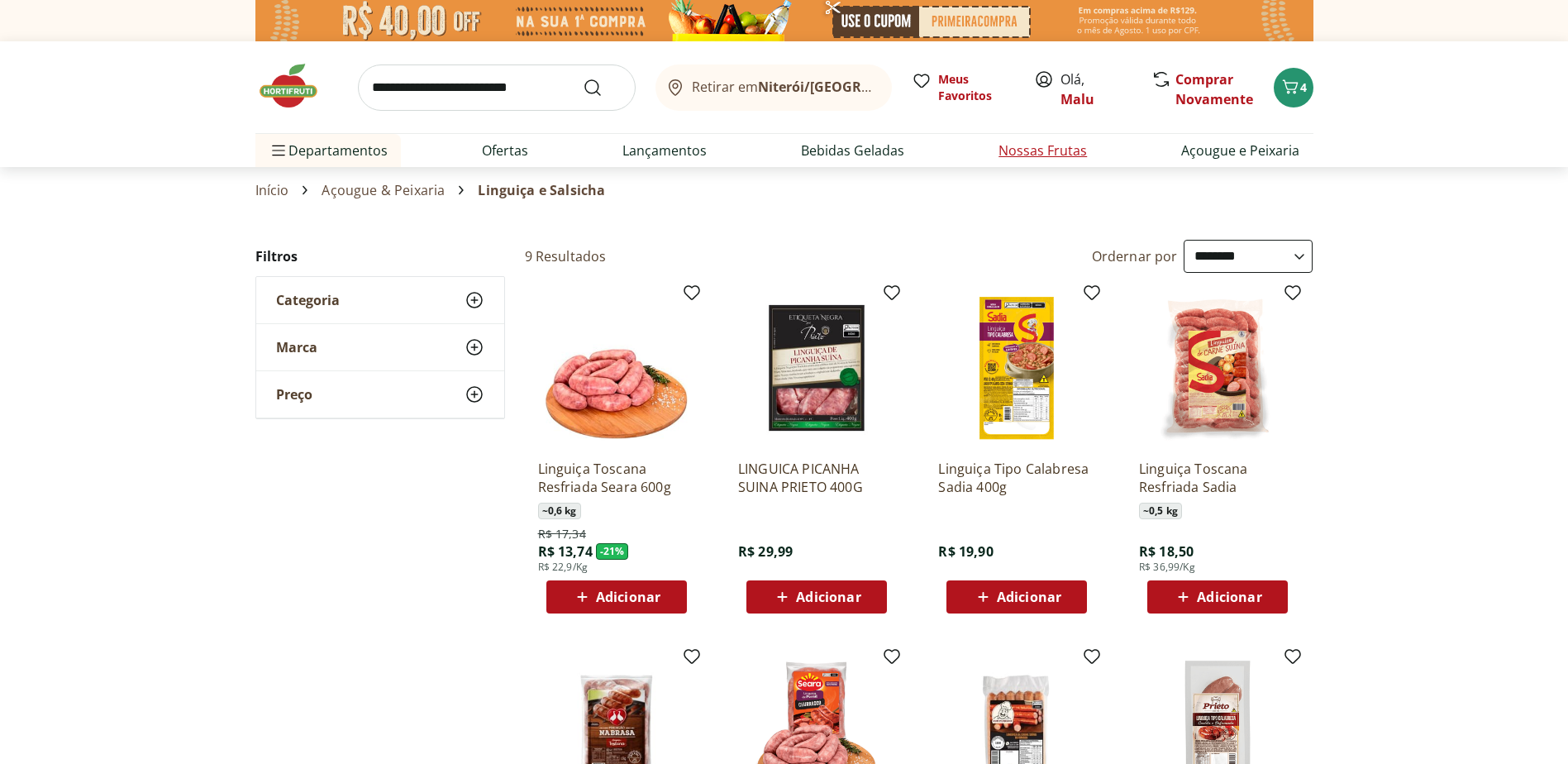
click at [1026, 147] on link "Nossas Frutas" at bounding box center [1043, 151] width 88 height 20
select select "**********"
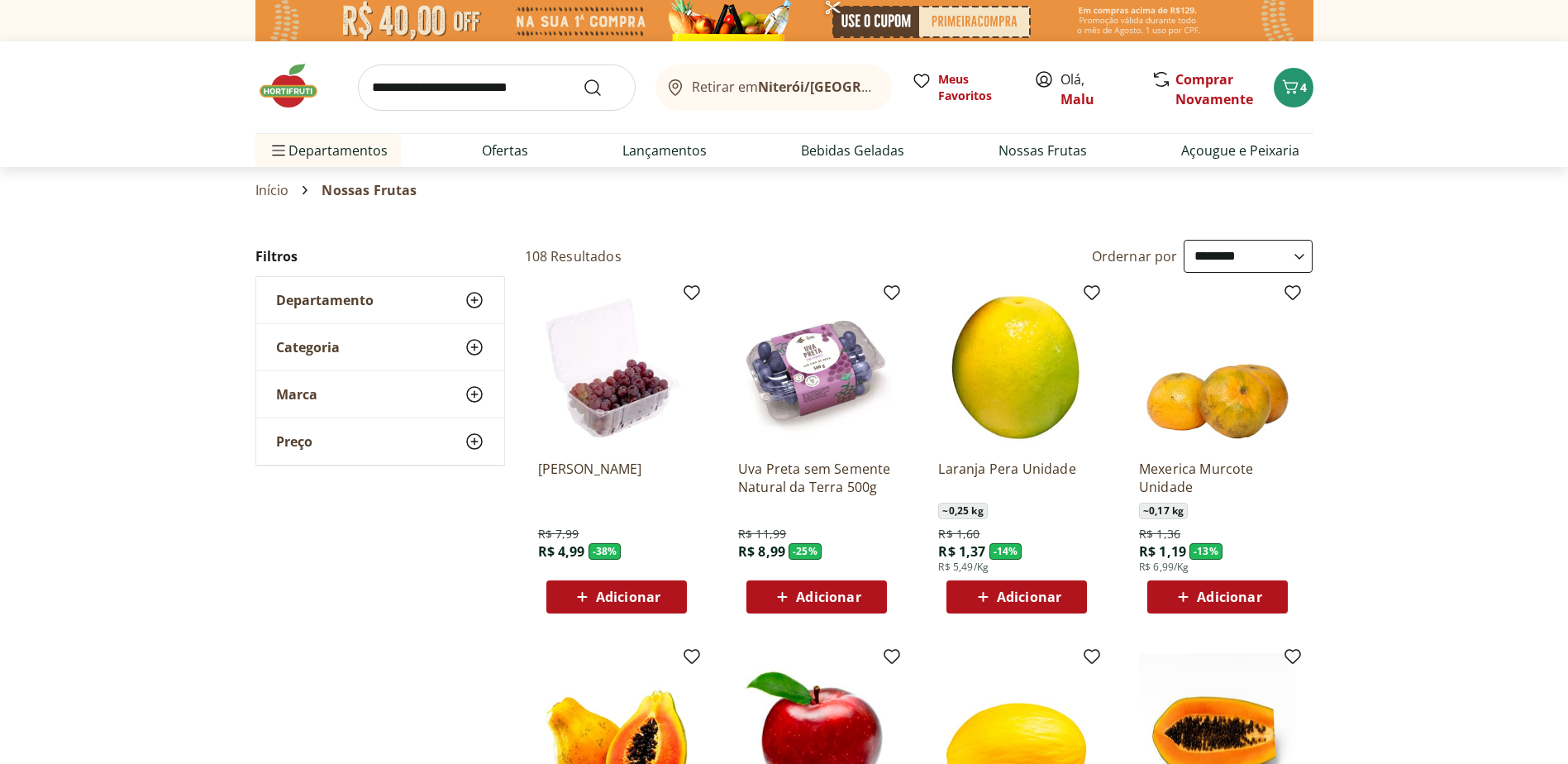
click at [832, 596] on span "Adicionar" at bounding box center [829, 596] width 64 height 13
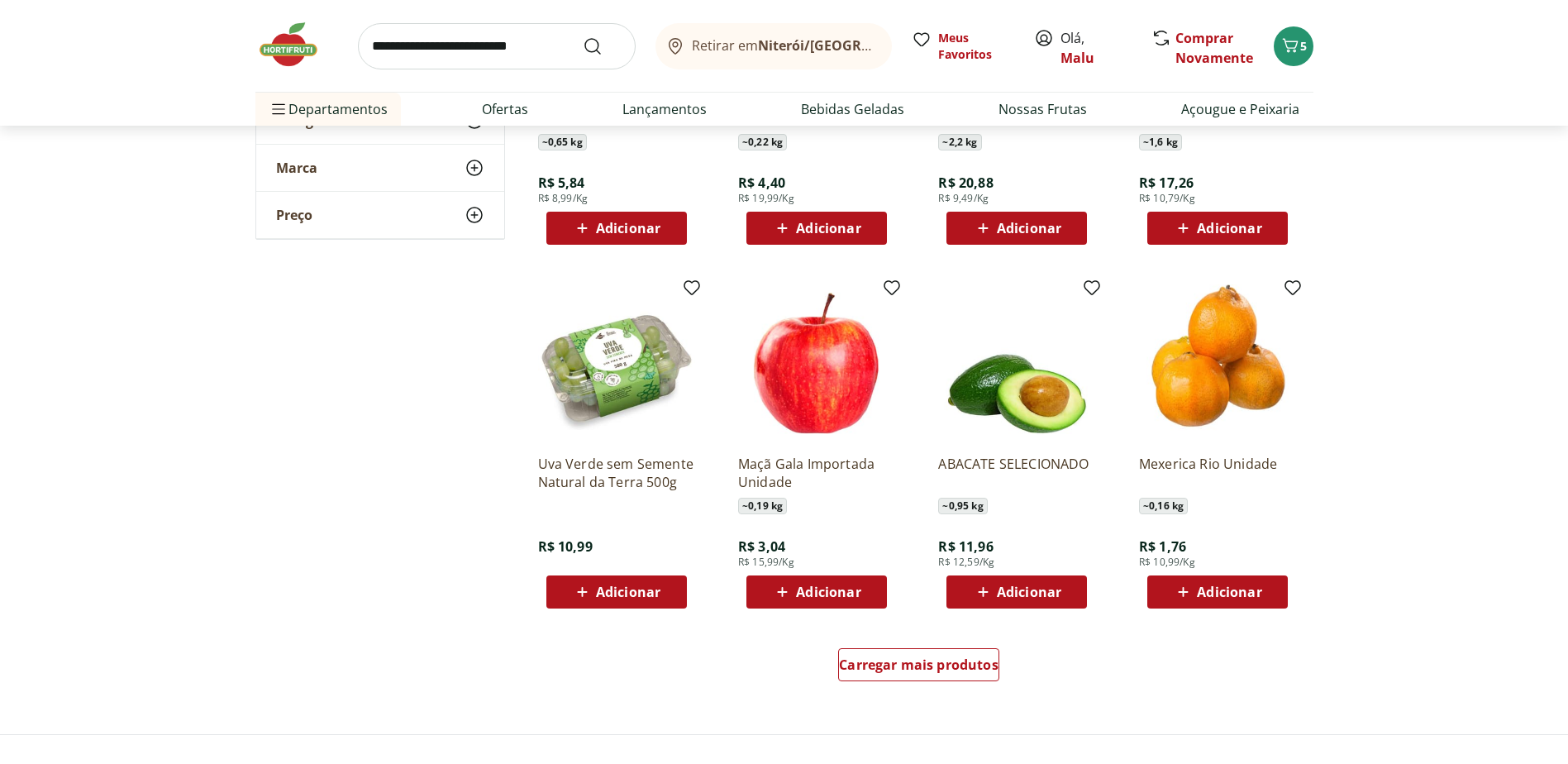
scroll to position [827, 0]
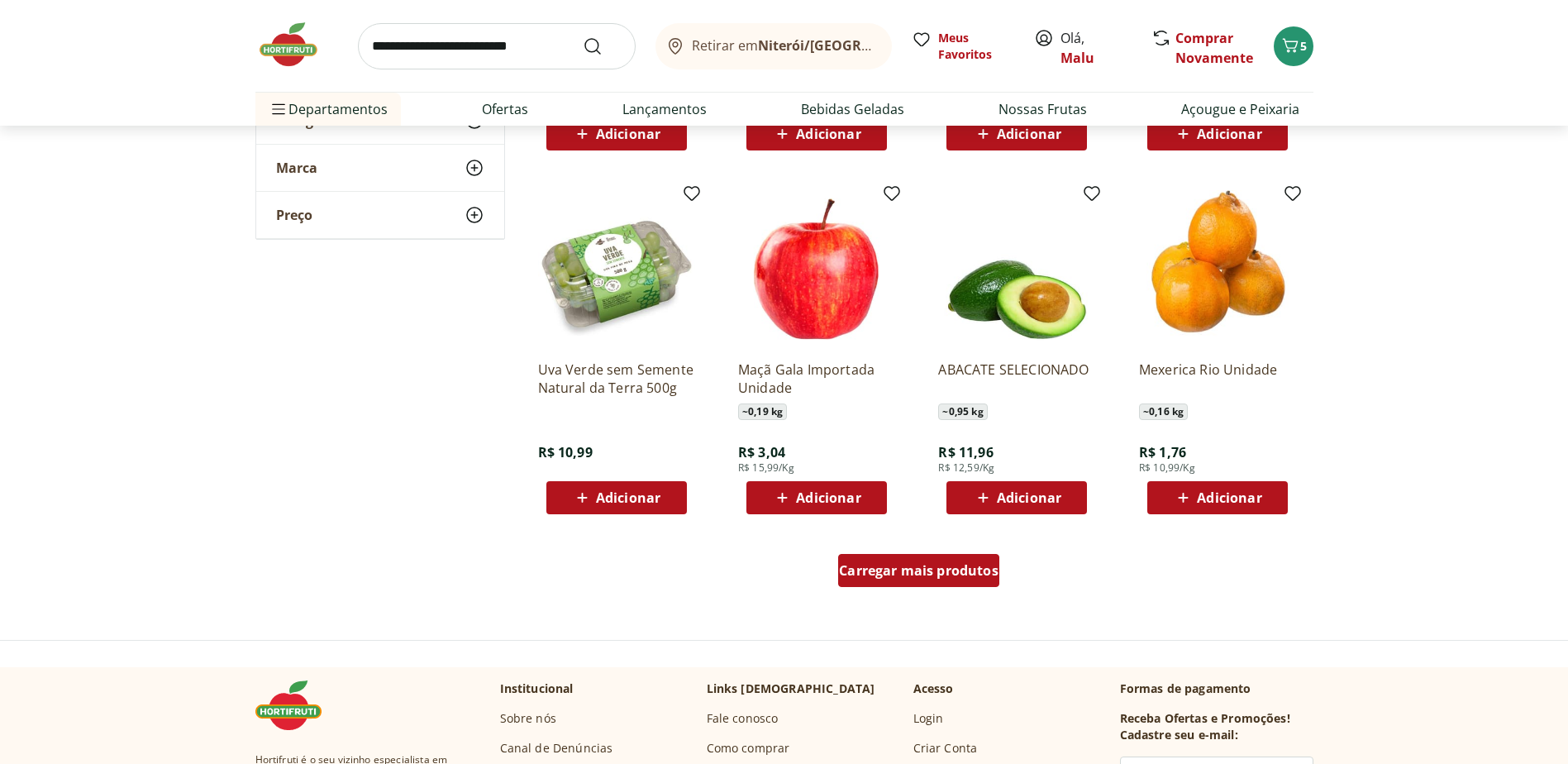
click at [951, 570] on span "Carregar mais produtos" at bounding box center [918, 570] width 159 height 13
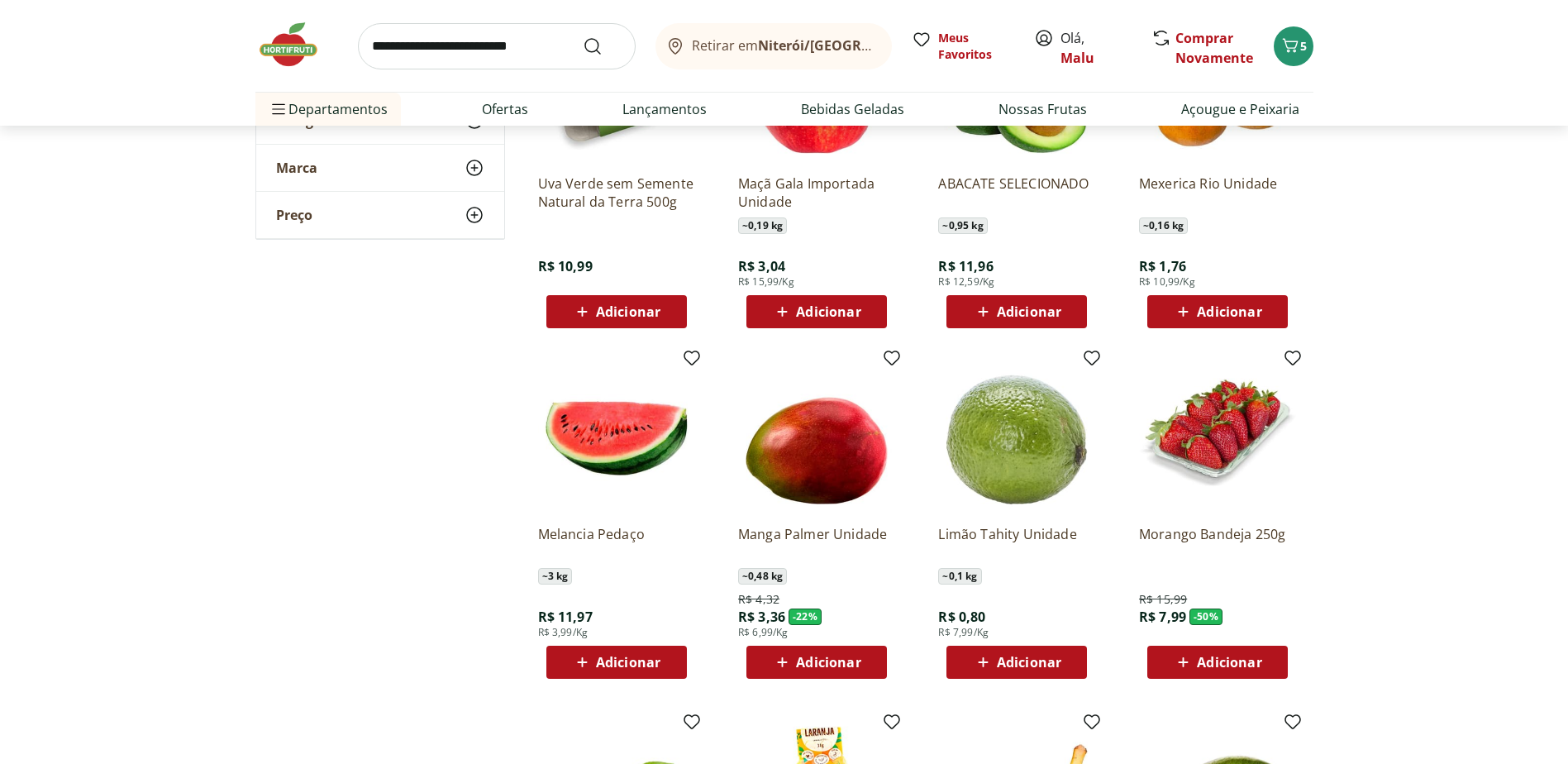
scroll to position [1157, 0]
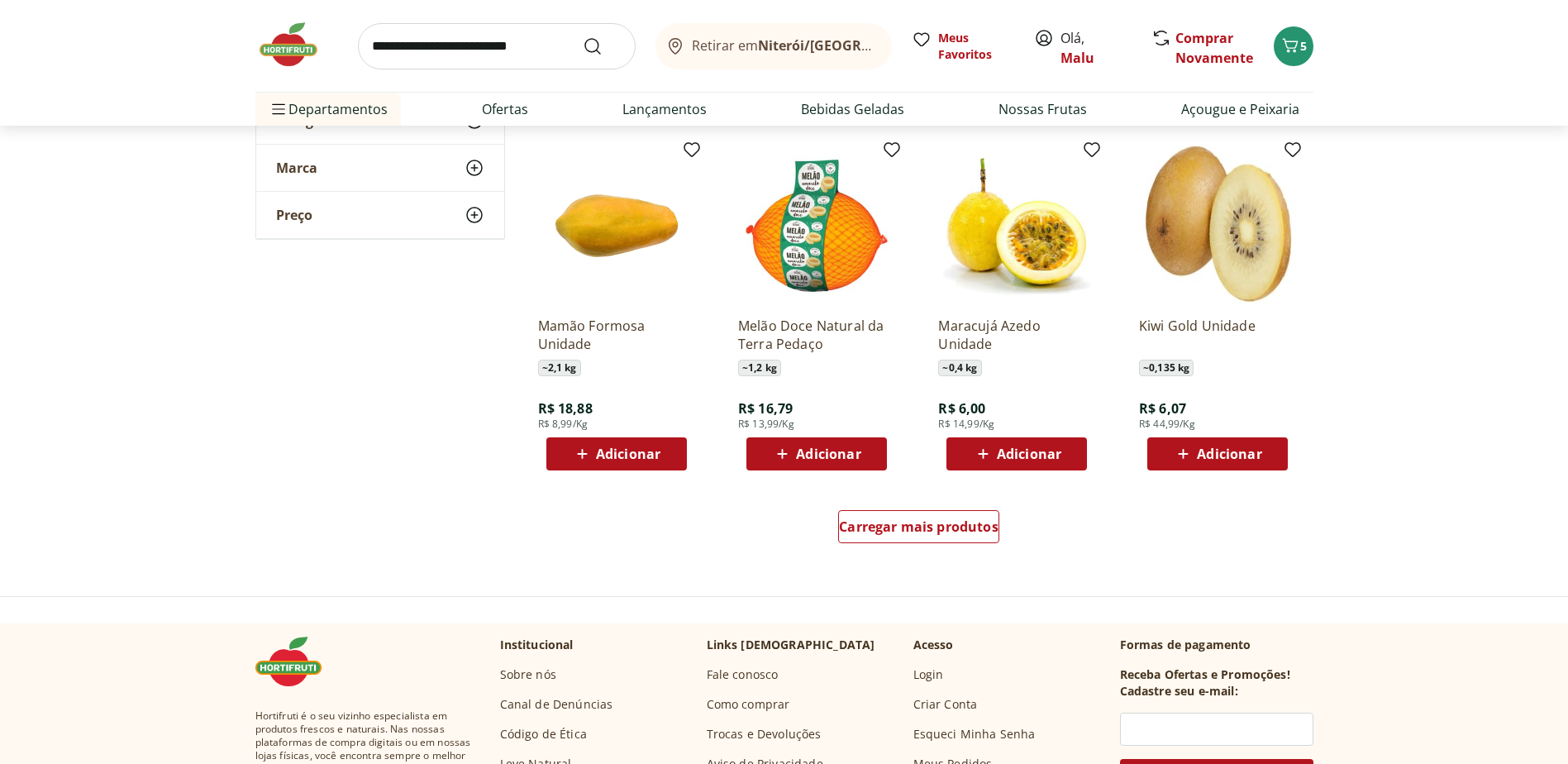
scroll to position [1974, 0]
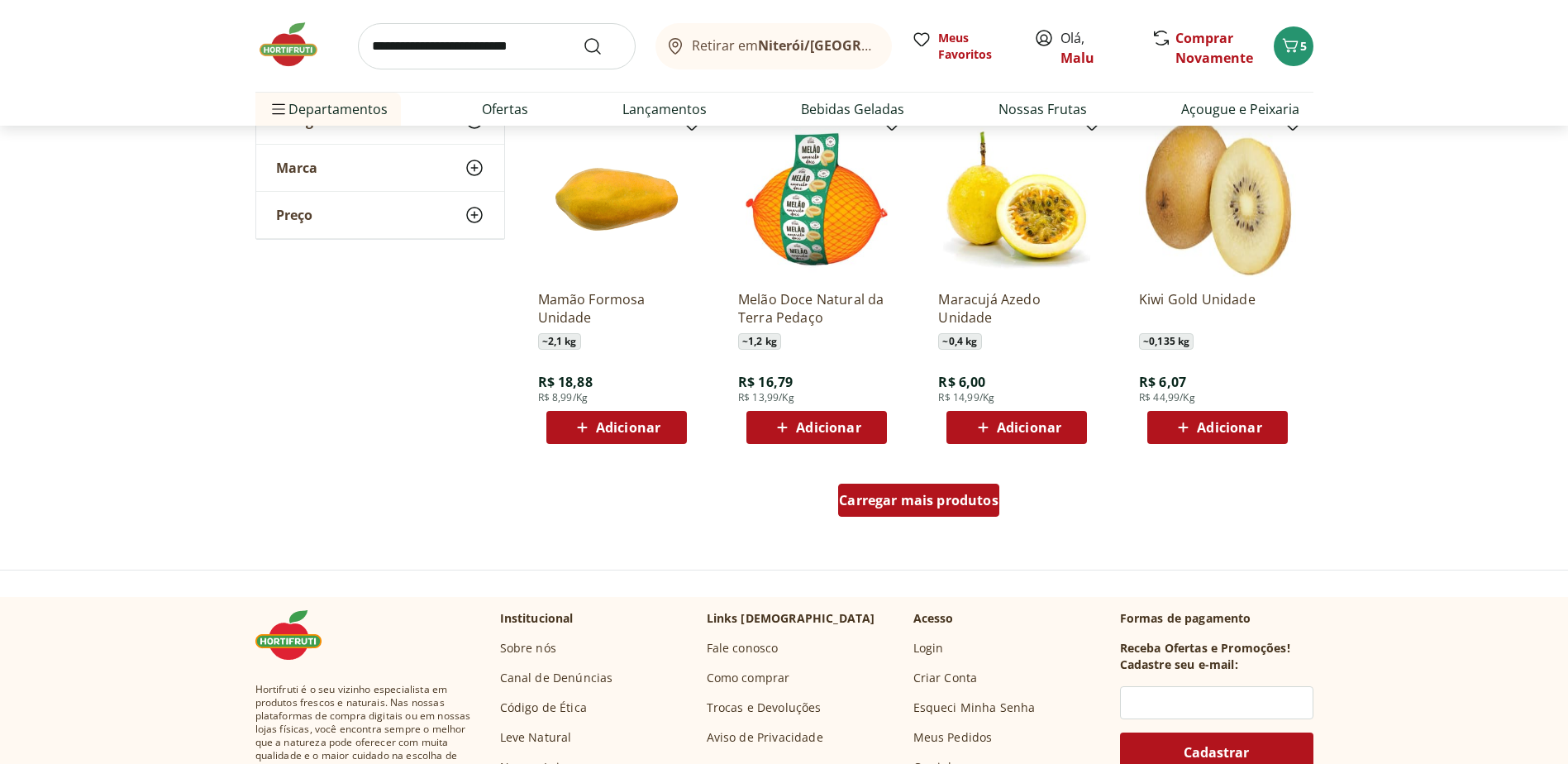
click at [932, 502] on span "Carregar mais produtos" at bounding box center [918, 500] width 159 height 13
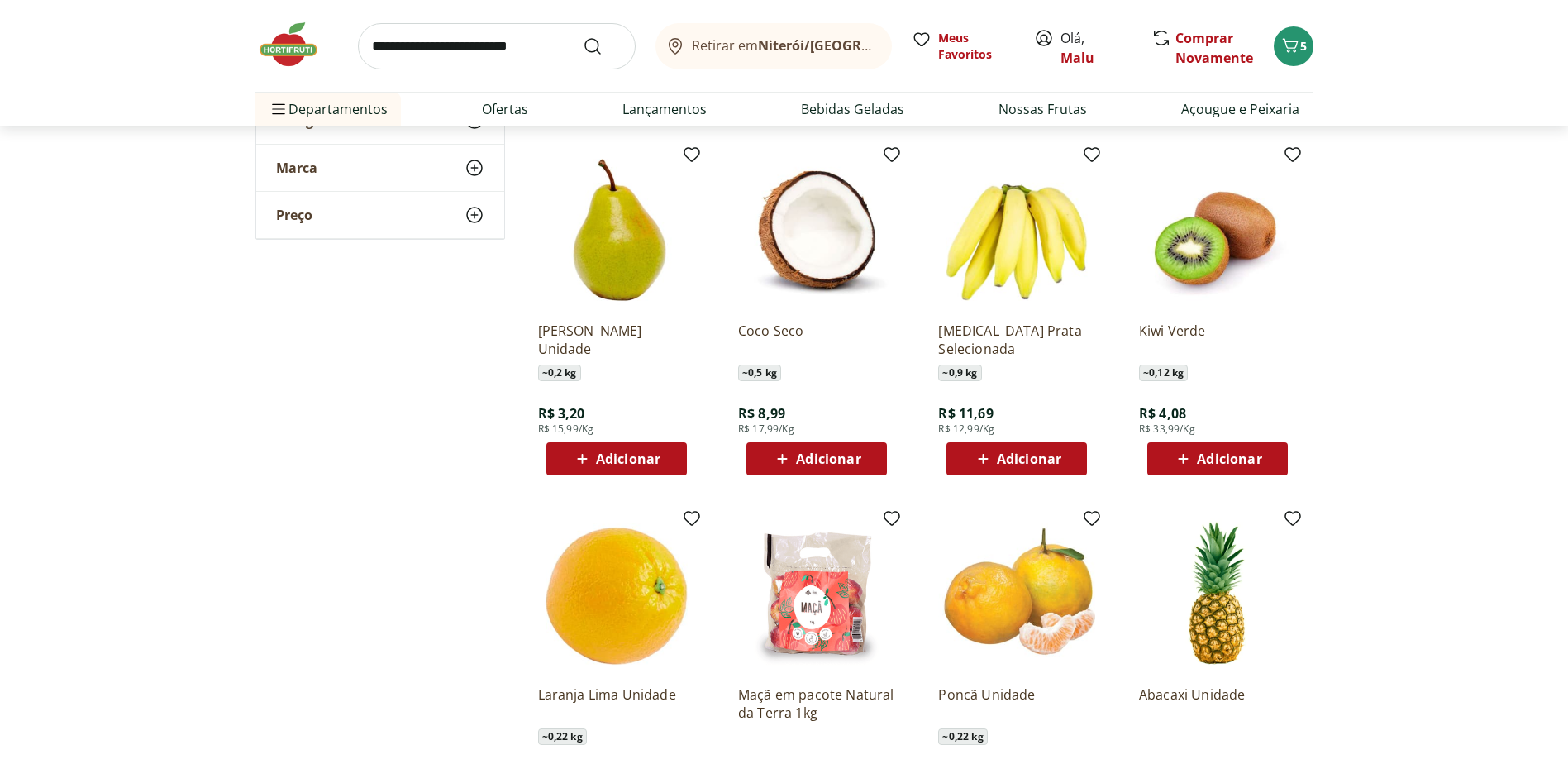
scroll to position [2305, 0]
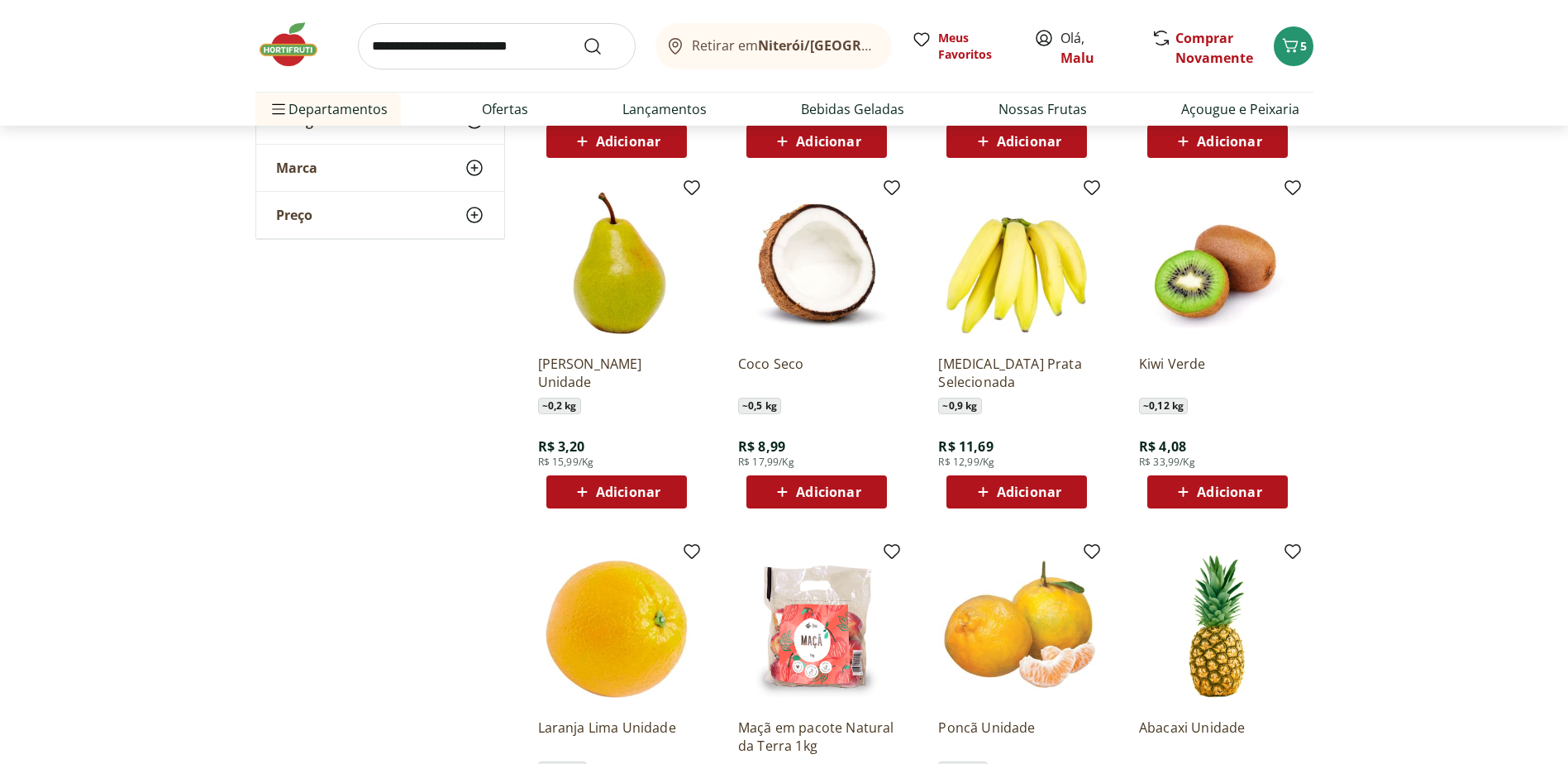
scroll to position [2231, 0]
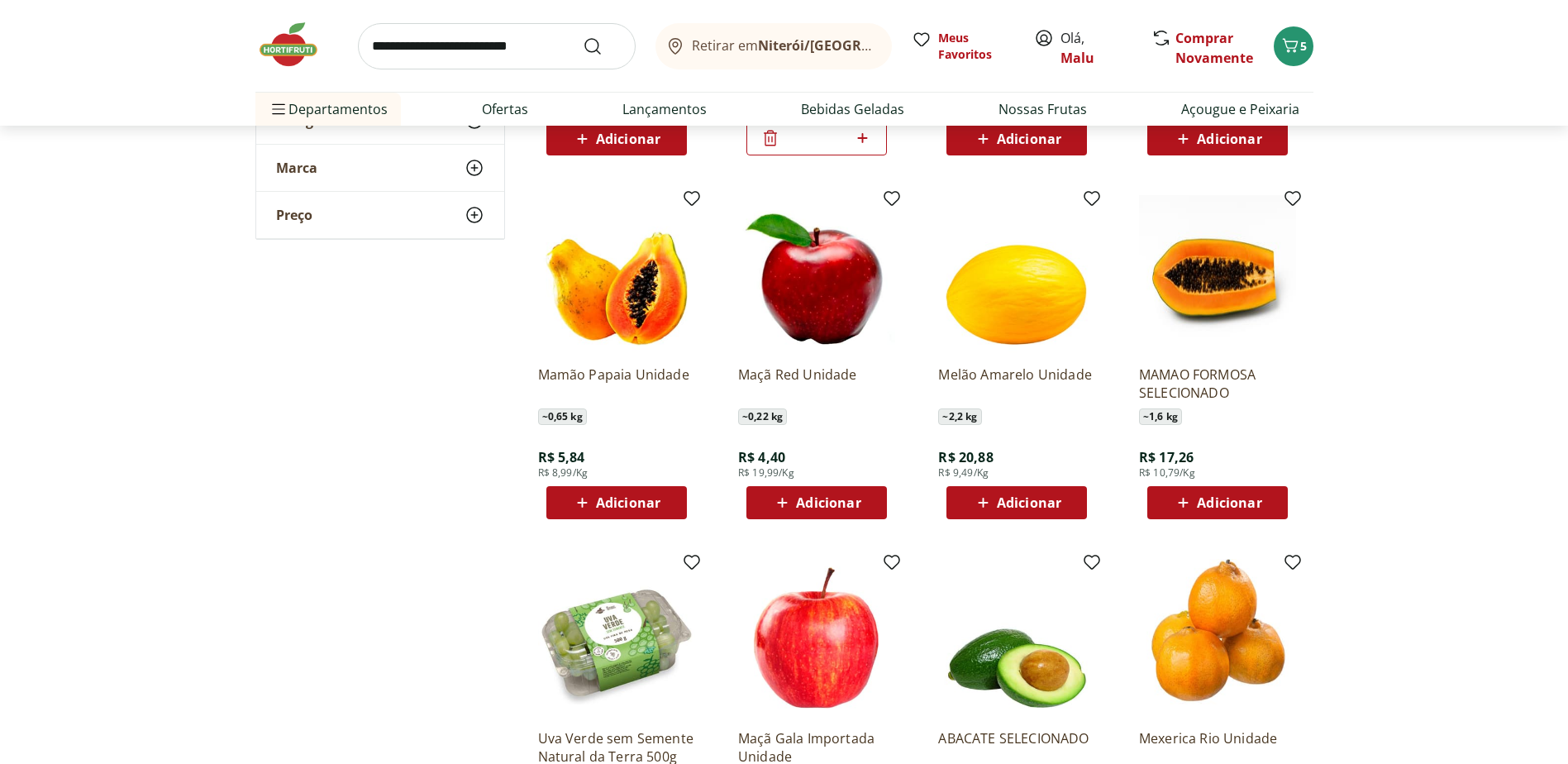
scroll to position [463, 0]
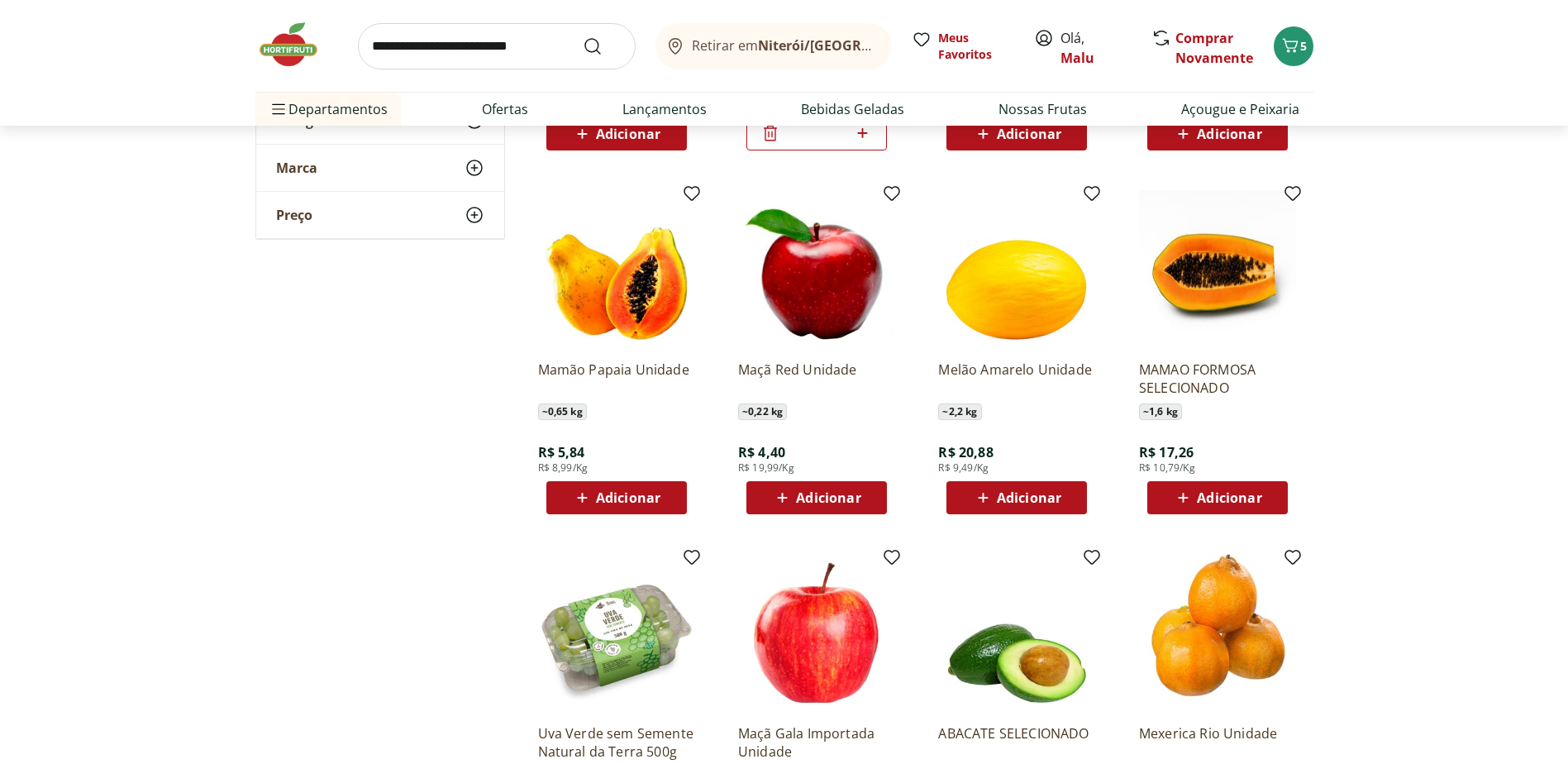
click at [999, 318] on img at bounding box center [1016, 269] width 157 height 157
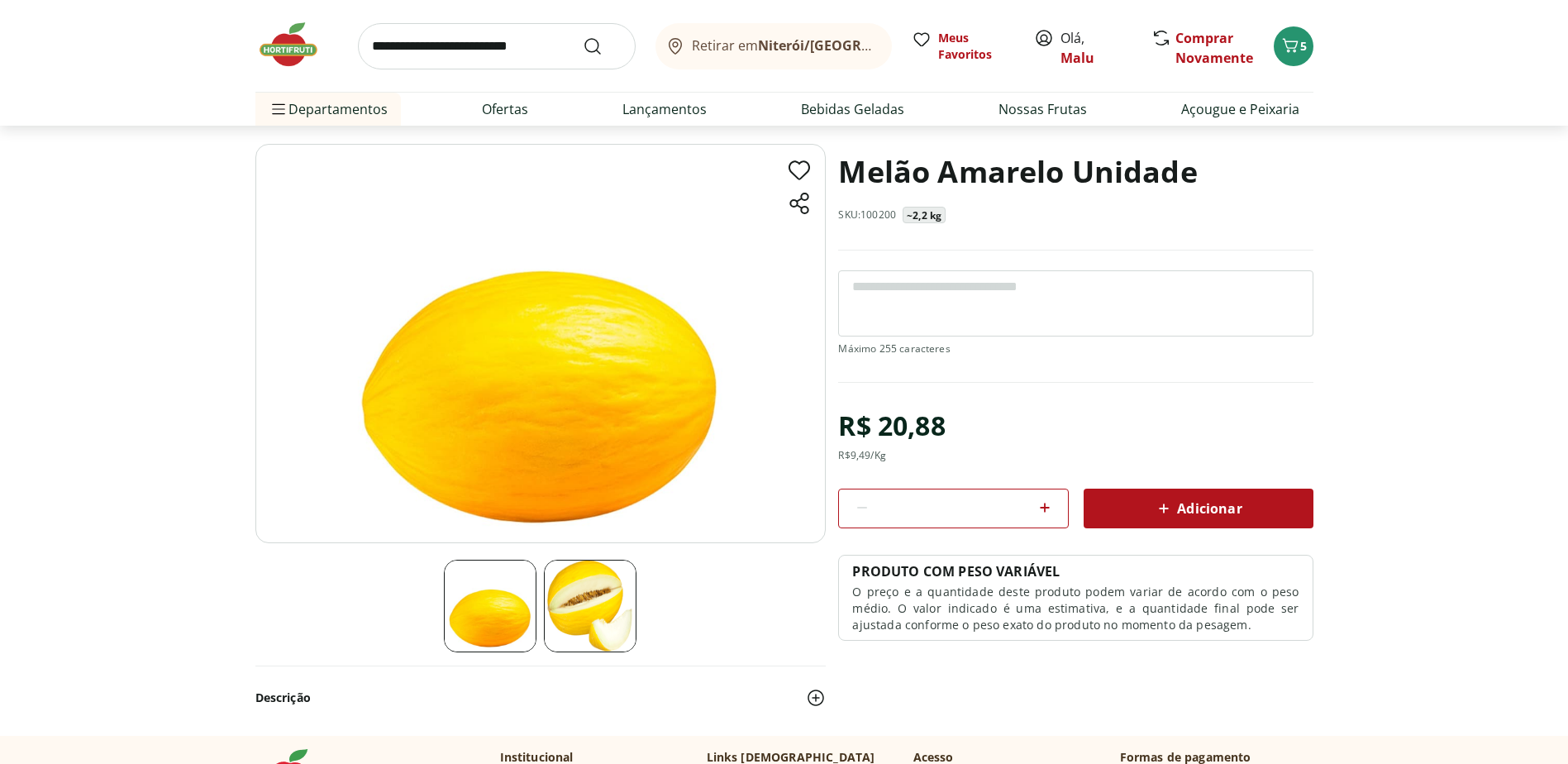
scroll to position [166, 0]
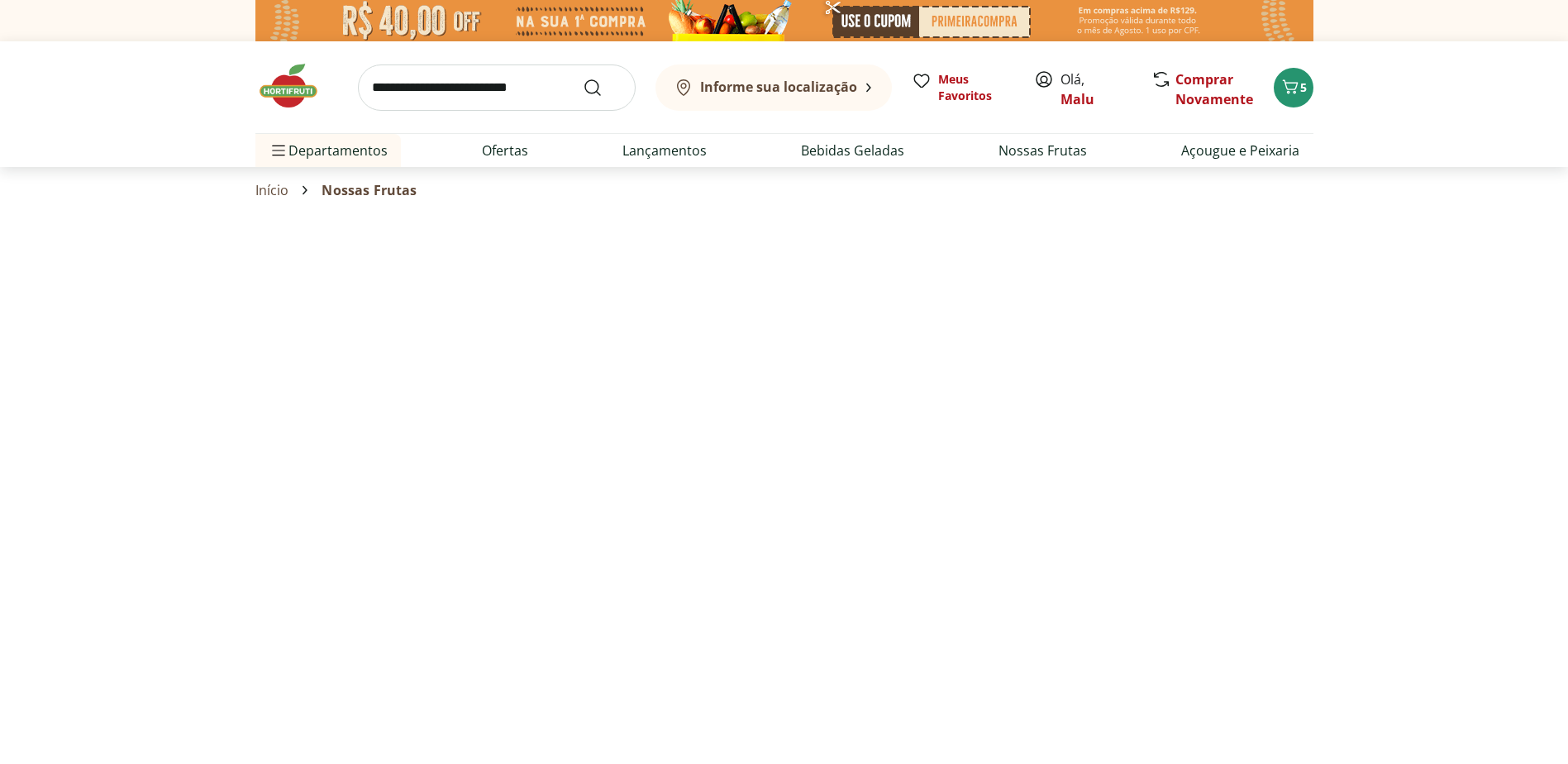
select select "**********"
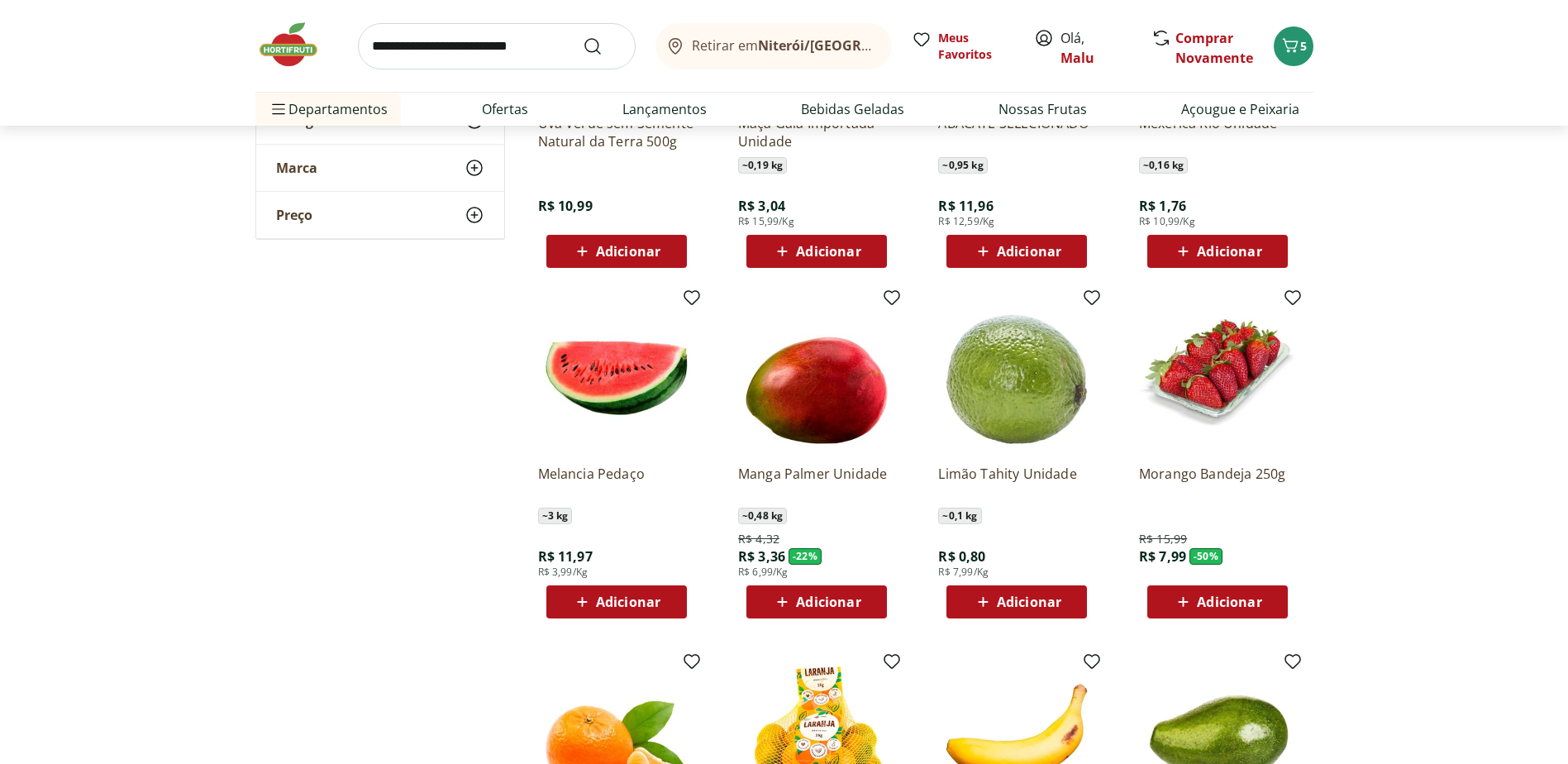
scroll to position [1074, 0]
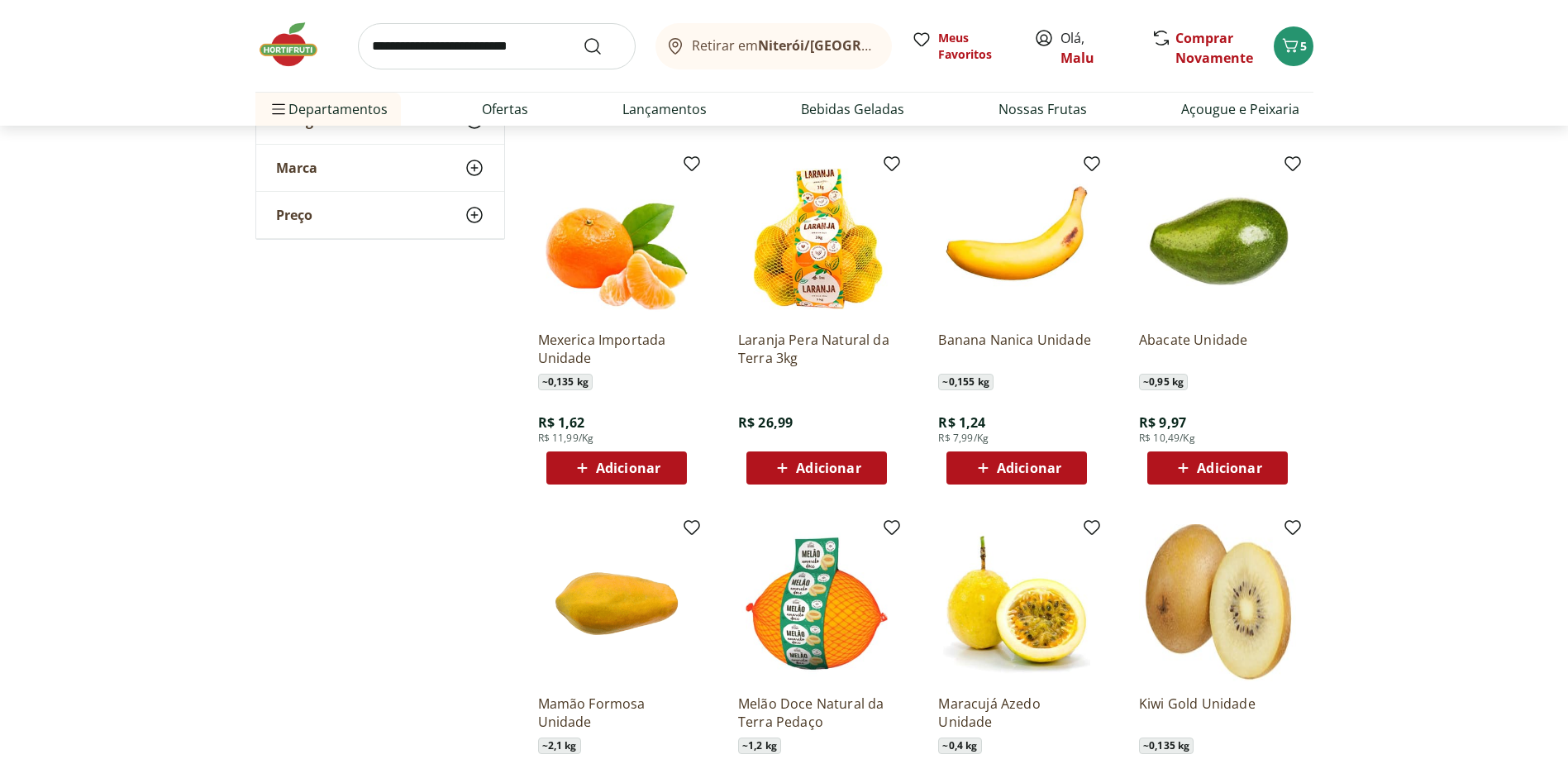
scroll to position [575, 0]
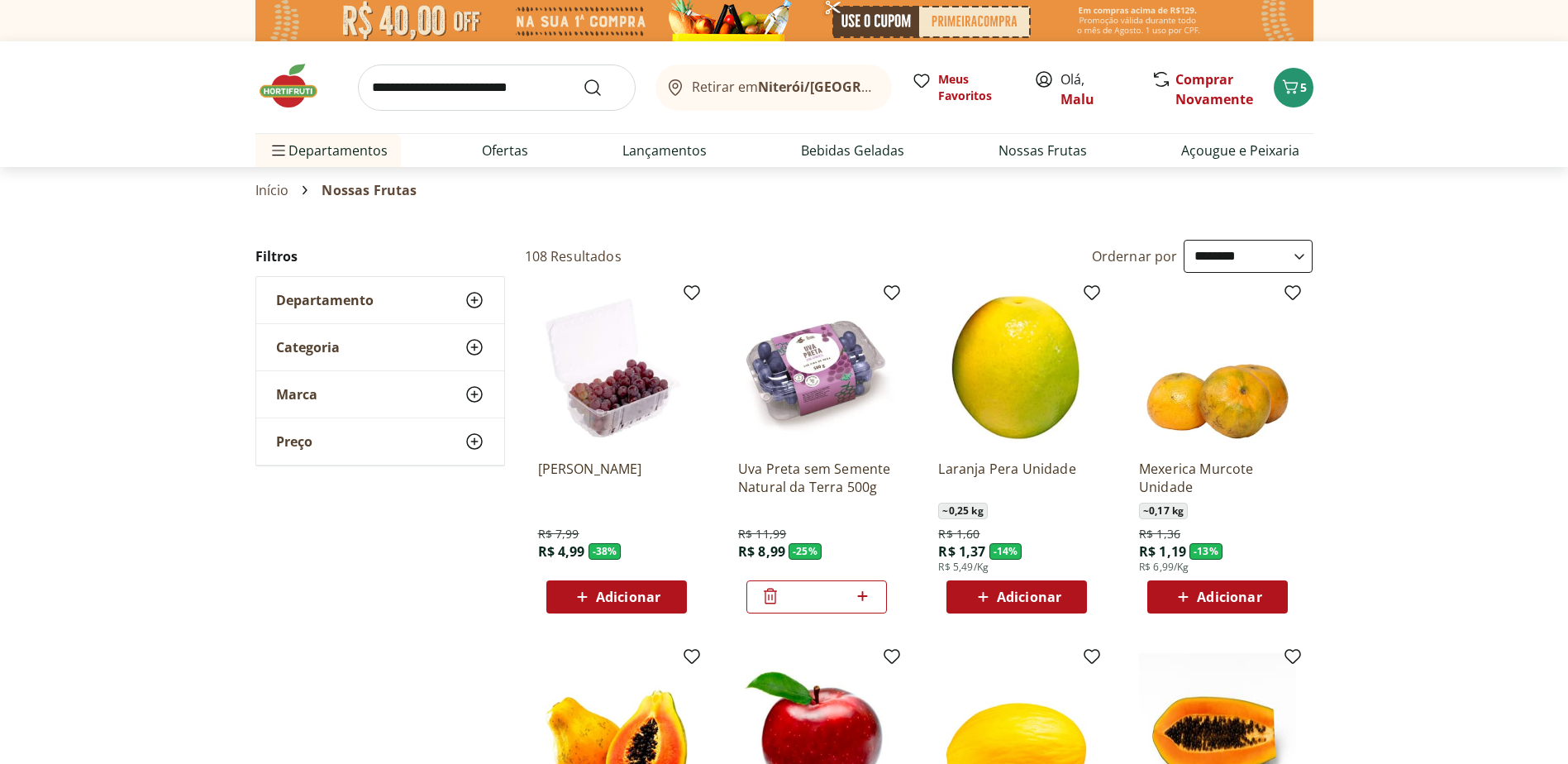
select select "**********"
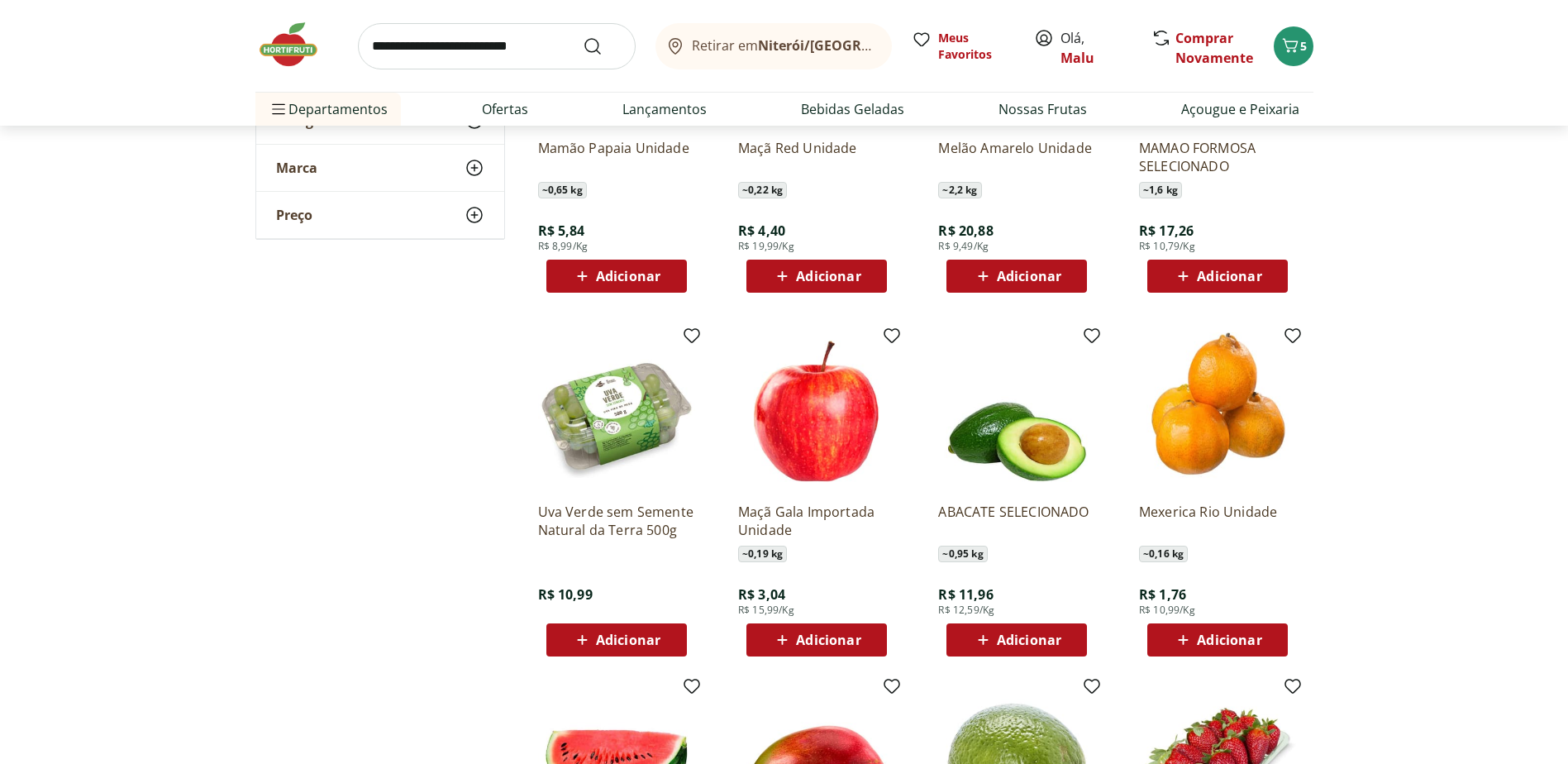
scroll to position [744, 0]
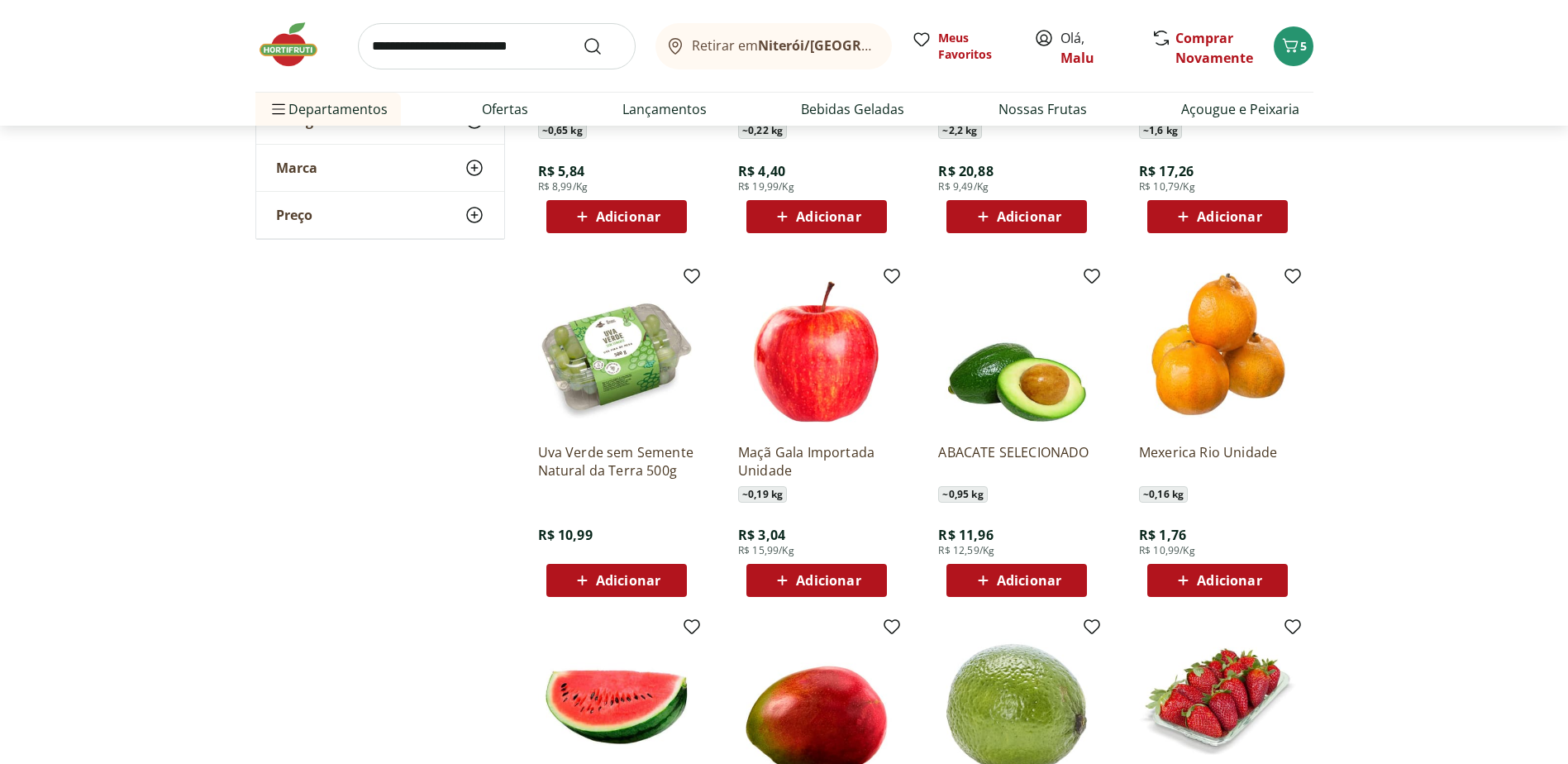
click at [1206, 574] on span "Adicionar" at bounding box center [1229, 580] width 64 height 13
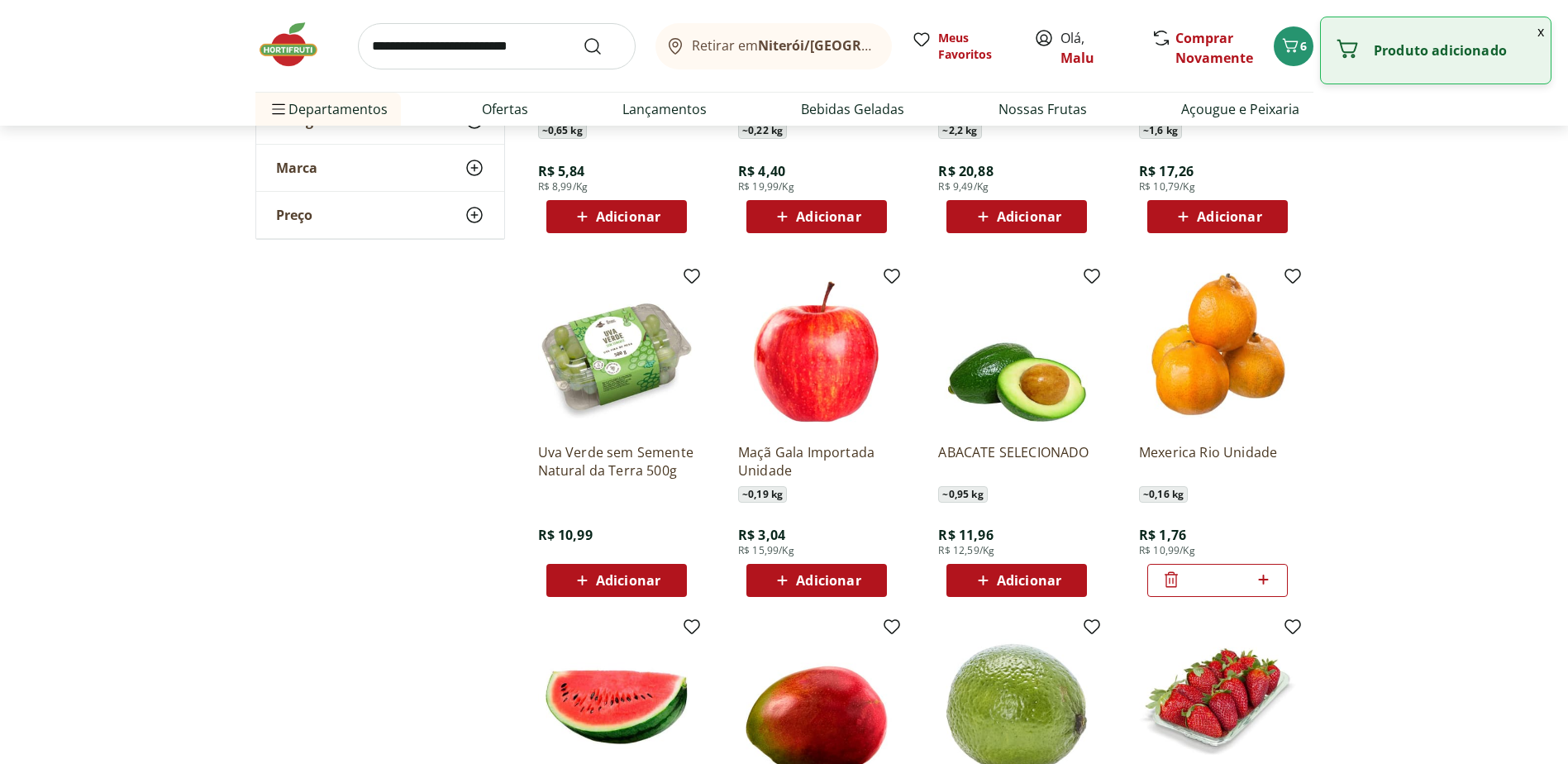
click at [1268, 579] on icon at bounding box center [1263, 580] width 20 height 20
type input "*"
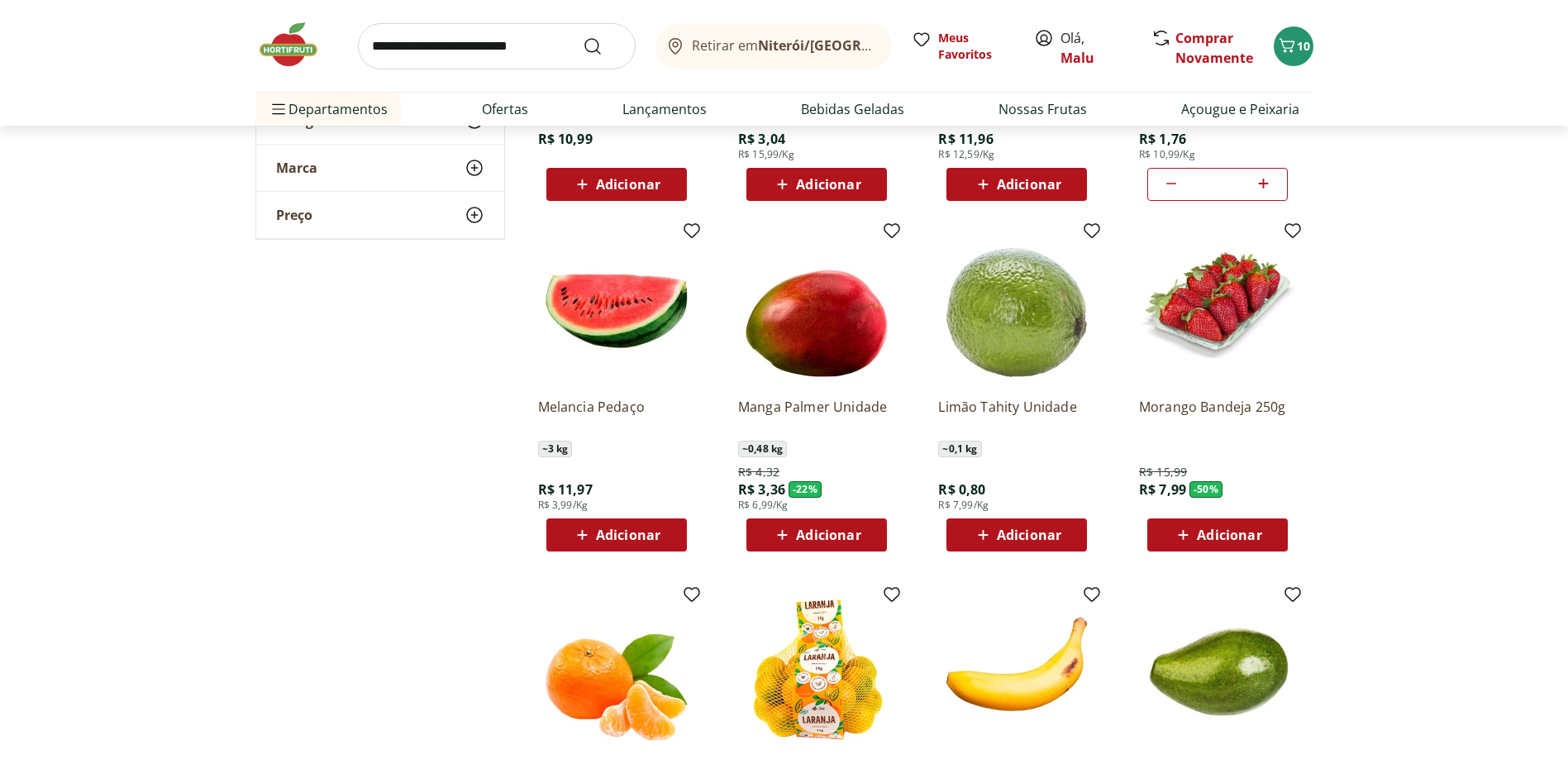
scroll to position [1157, 0]
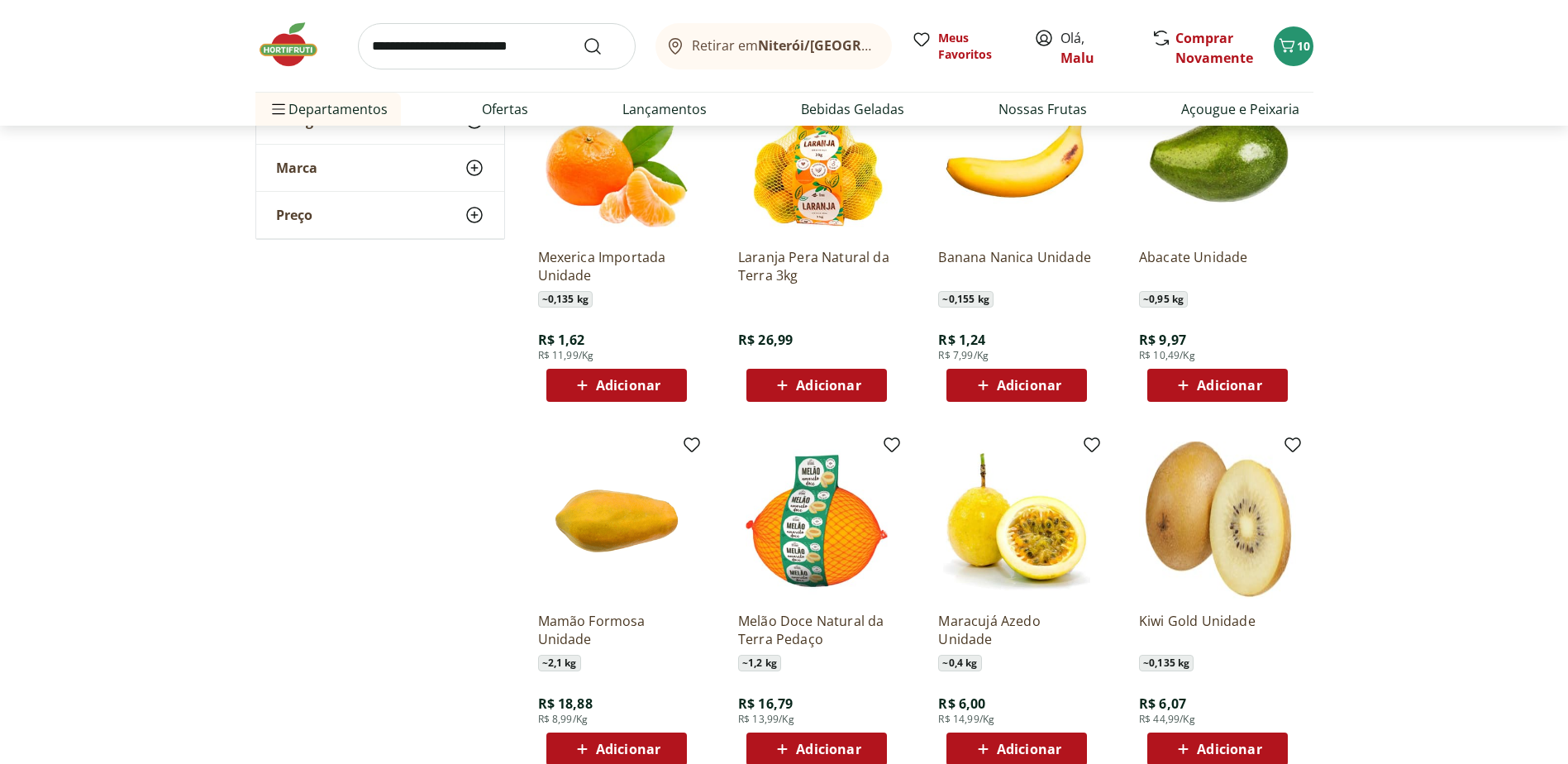
scroll to position [1736, 0]
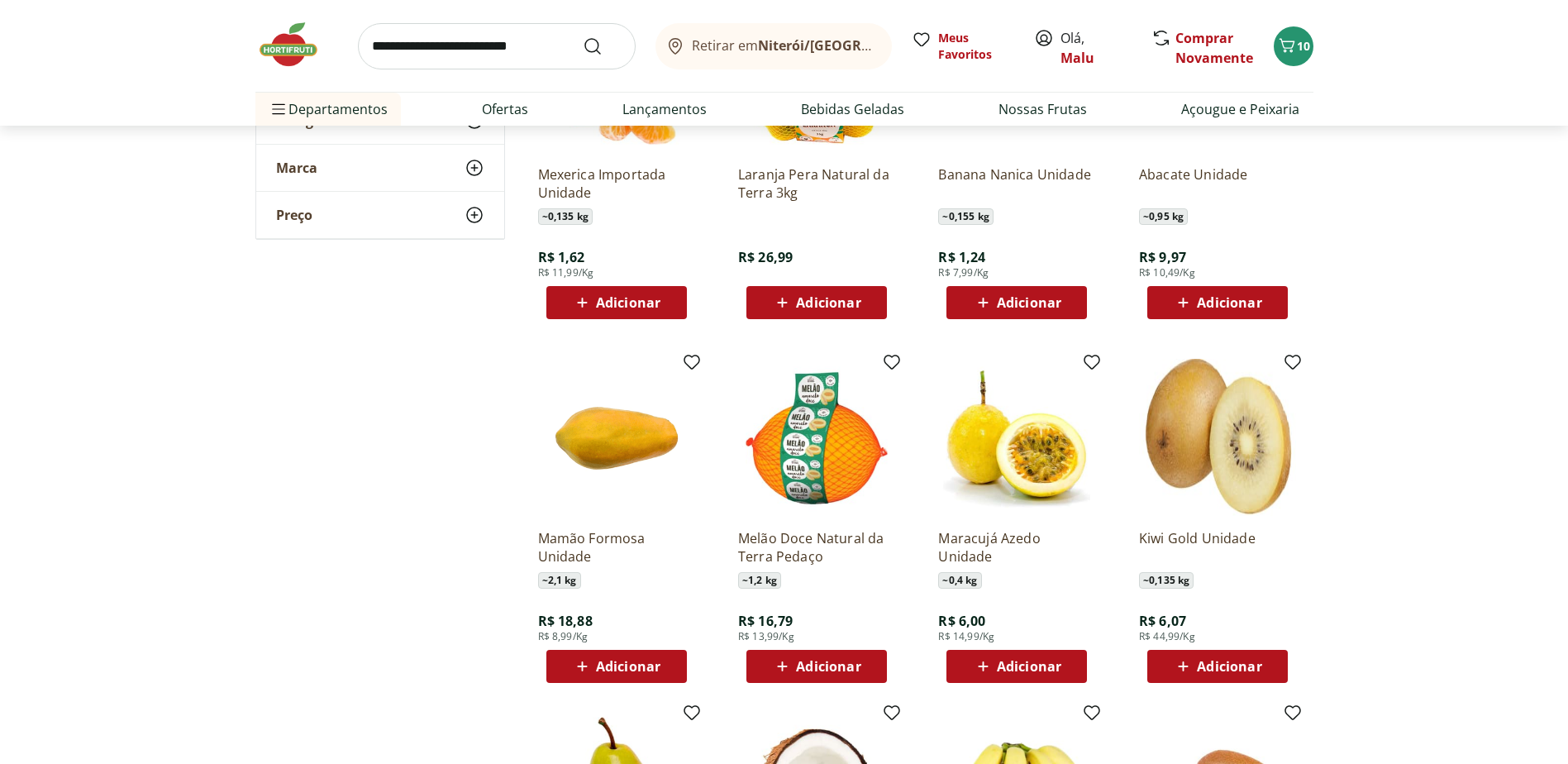
click at [834, 470] on img at bounding box center [817, 437] width 157 height 157
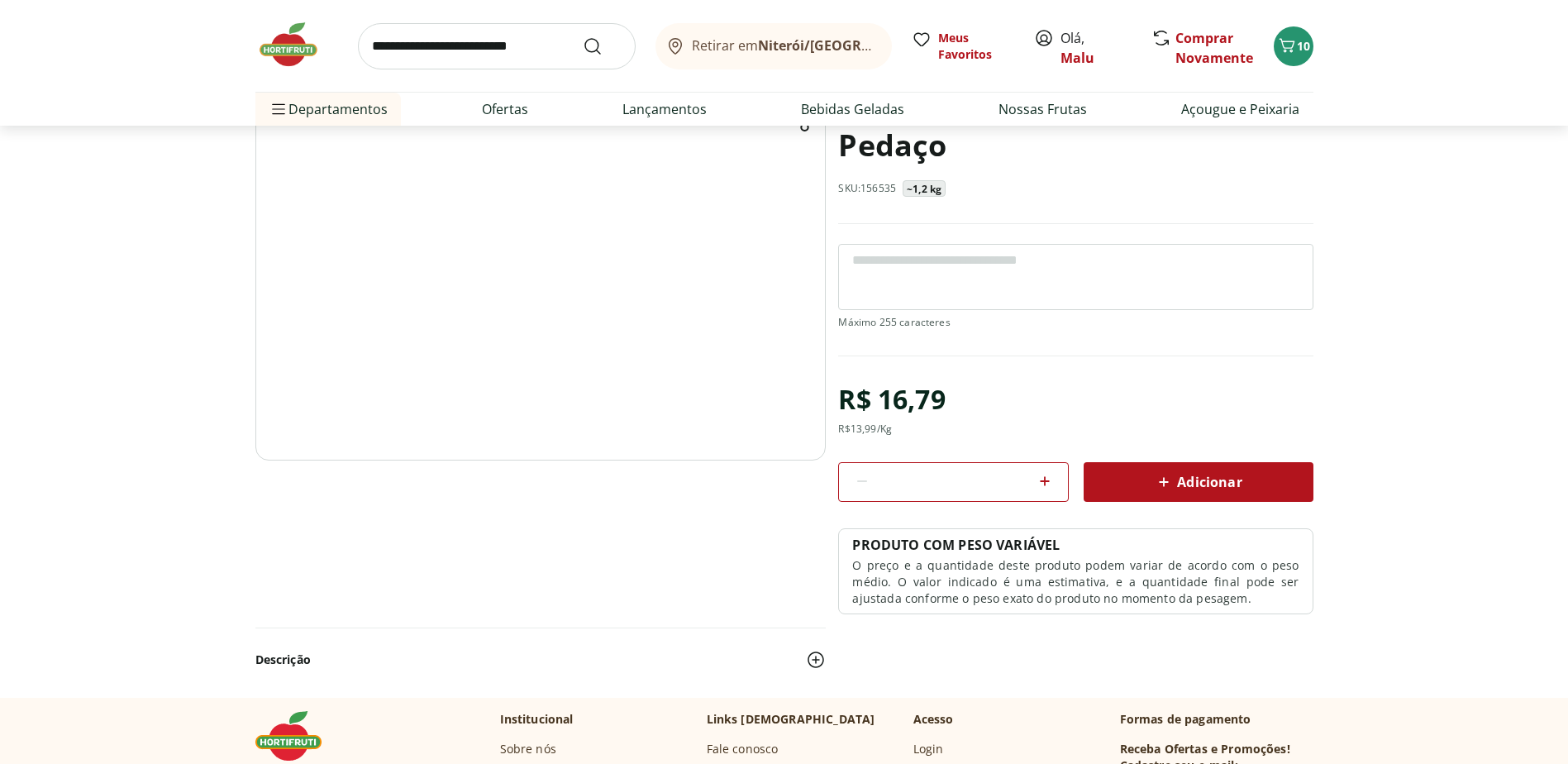
scroll to position [166, 0]
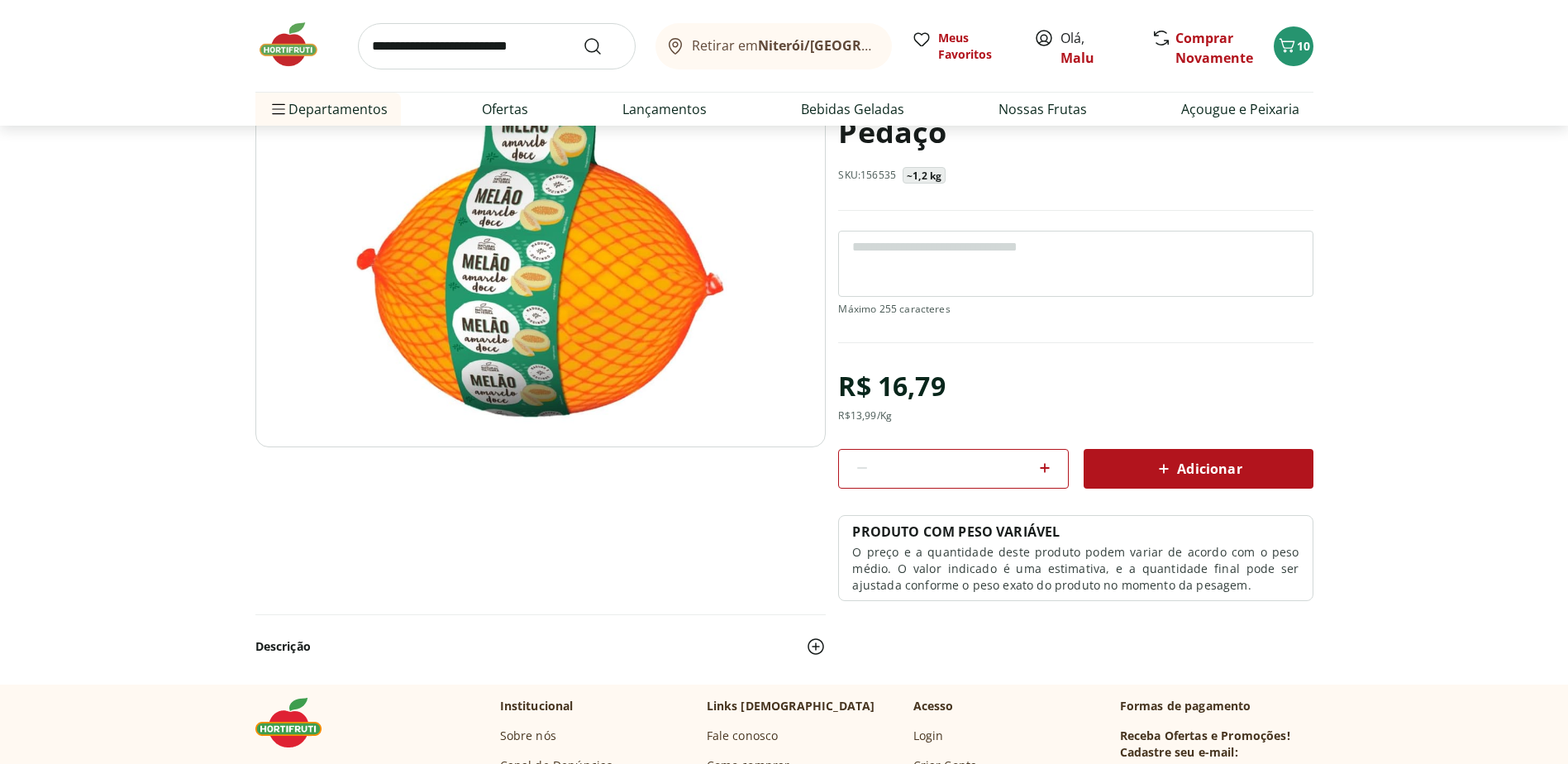
click at [1202, 468] on span "Adicionar" at bounding box center [1197, 469] width 87 height 20
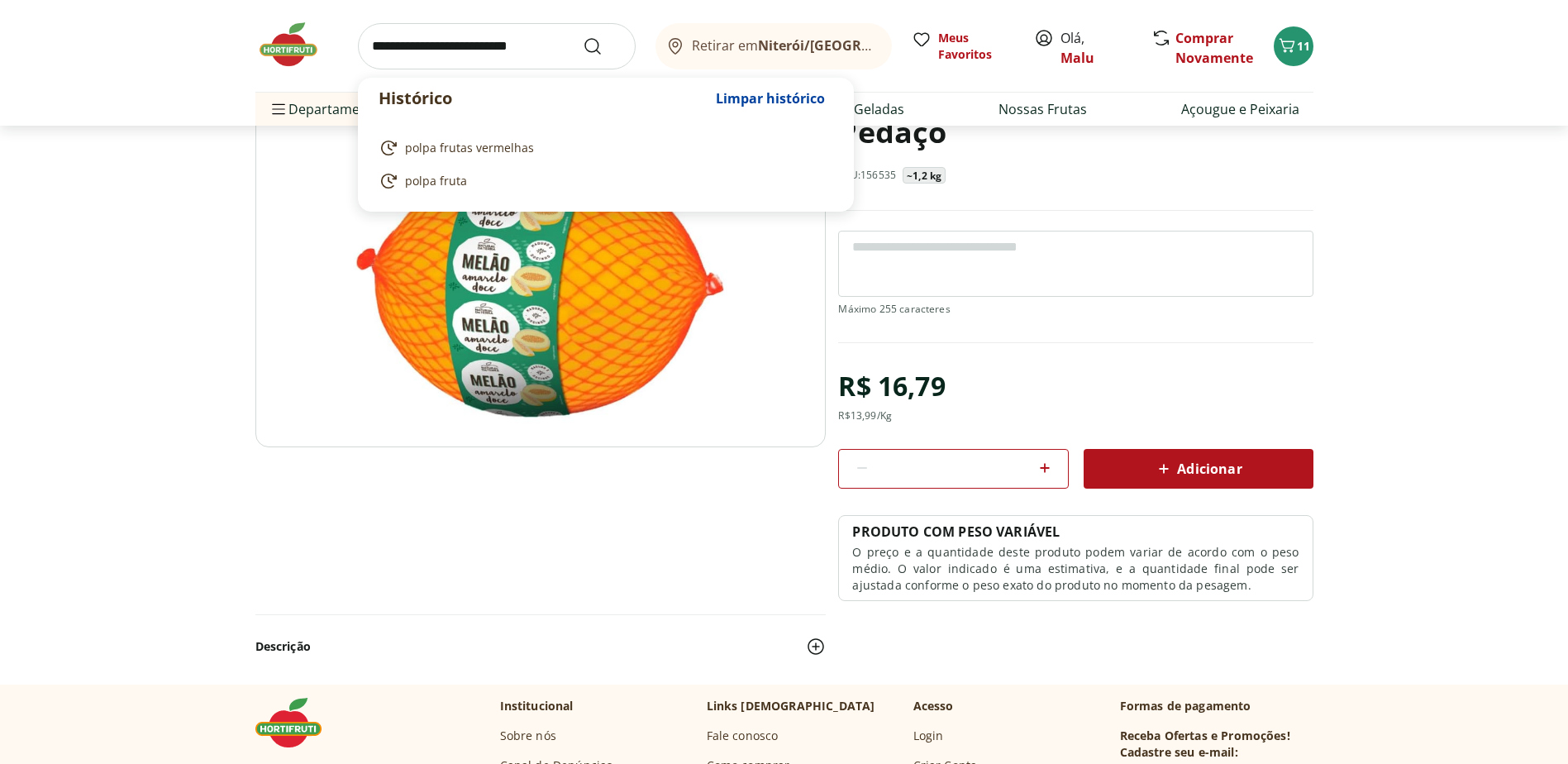
click at [409, 50] on input "search" at bounding box center [497, 46] width 278 height 46
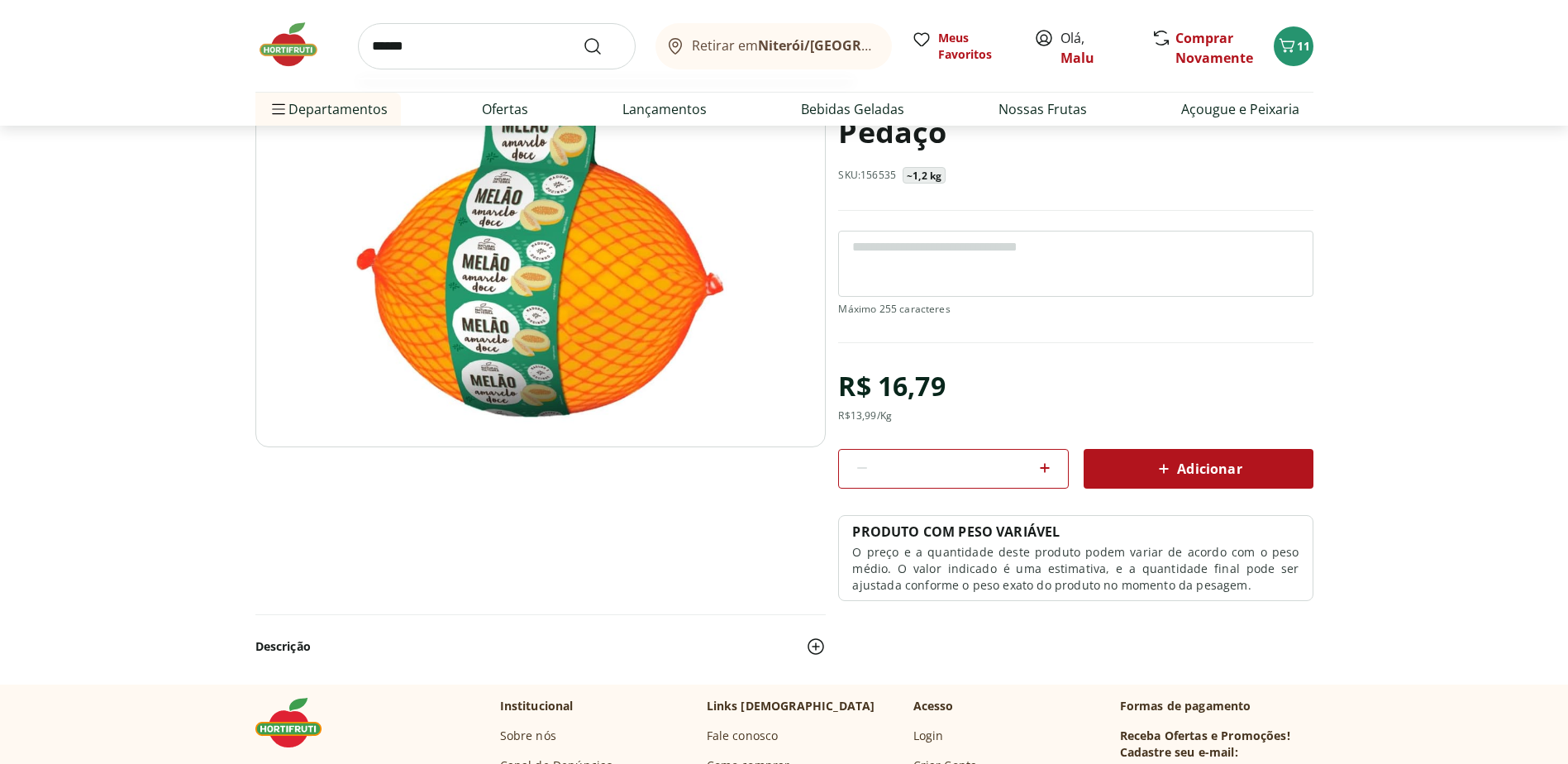
type input "******"
click at [583, 37] on button "Submit Search" at bounding box center [602, 47] width 40 height 20
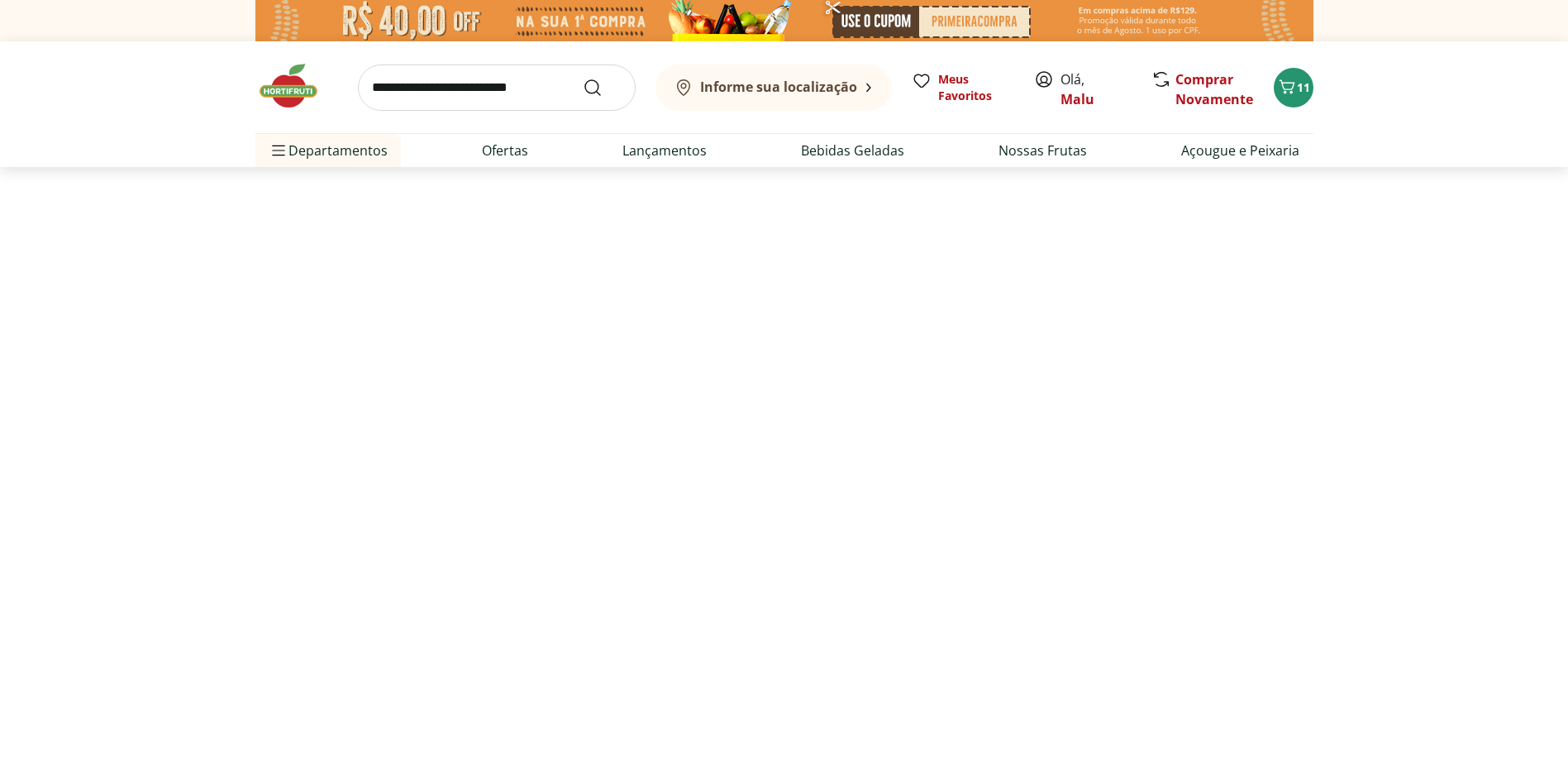
select select "**********"
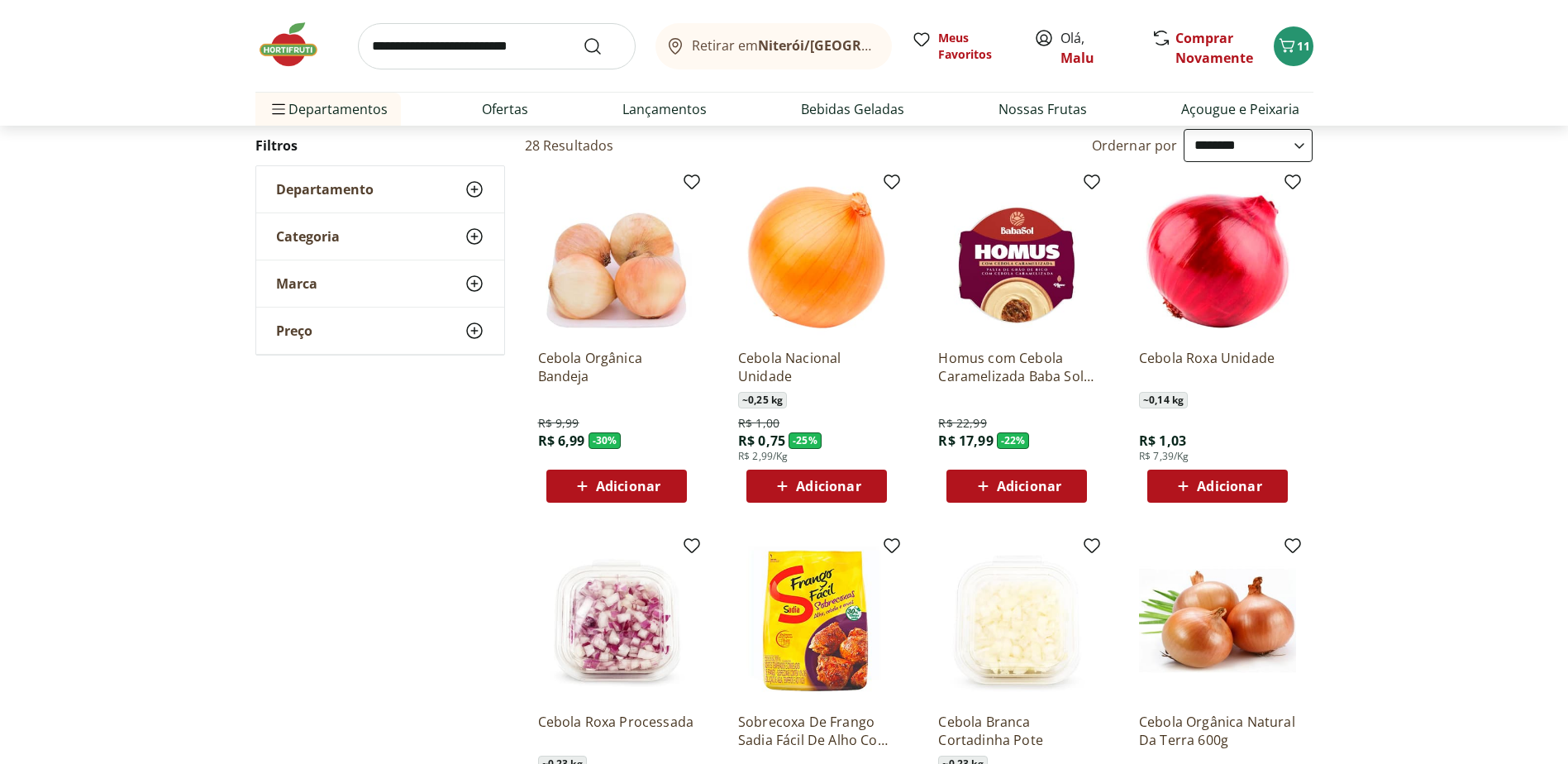
scroll to position [166, 0]
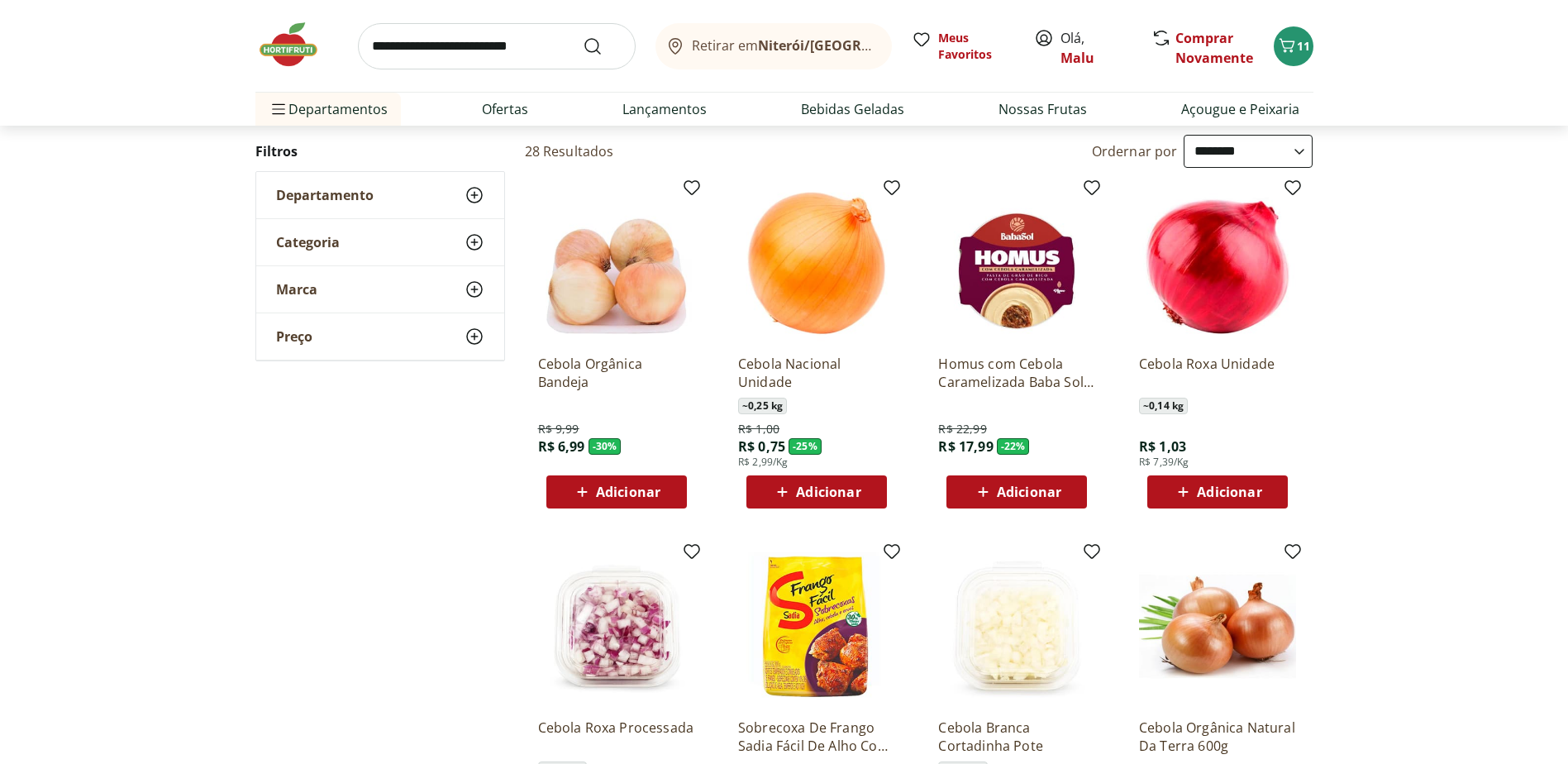
click at [820, 489] on span "Adicionar" at bounding box center [829, 492] width 64 height 13
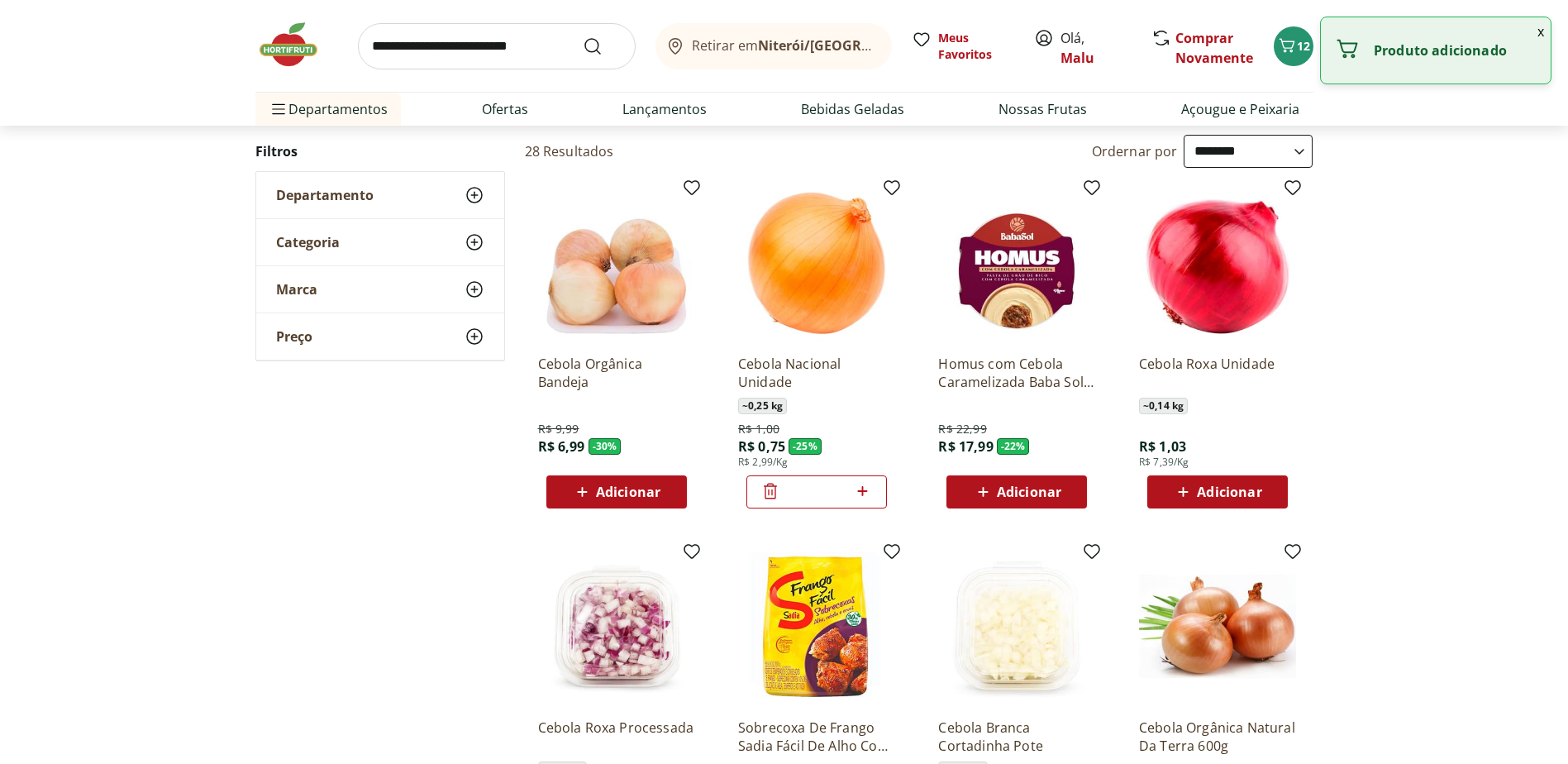
click at [864, 490] on icon at bounding box center [863, 491] width 10 height 10
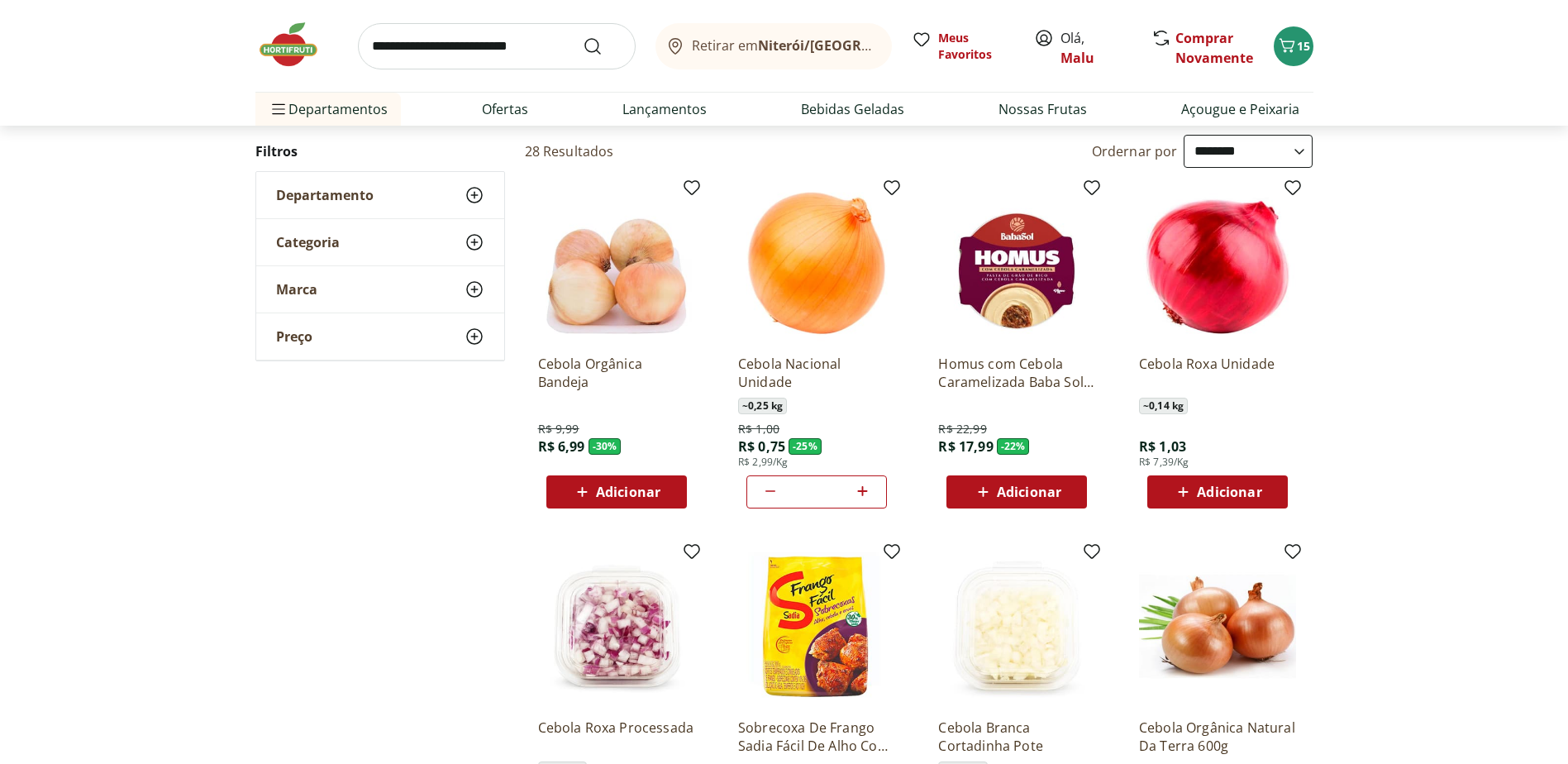
click at [1446, 521] on section "**********" at bounding box center [784, 704] width 1568 height 1259
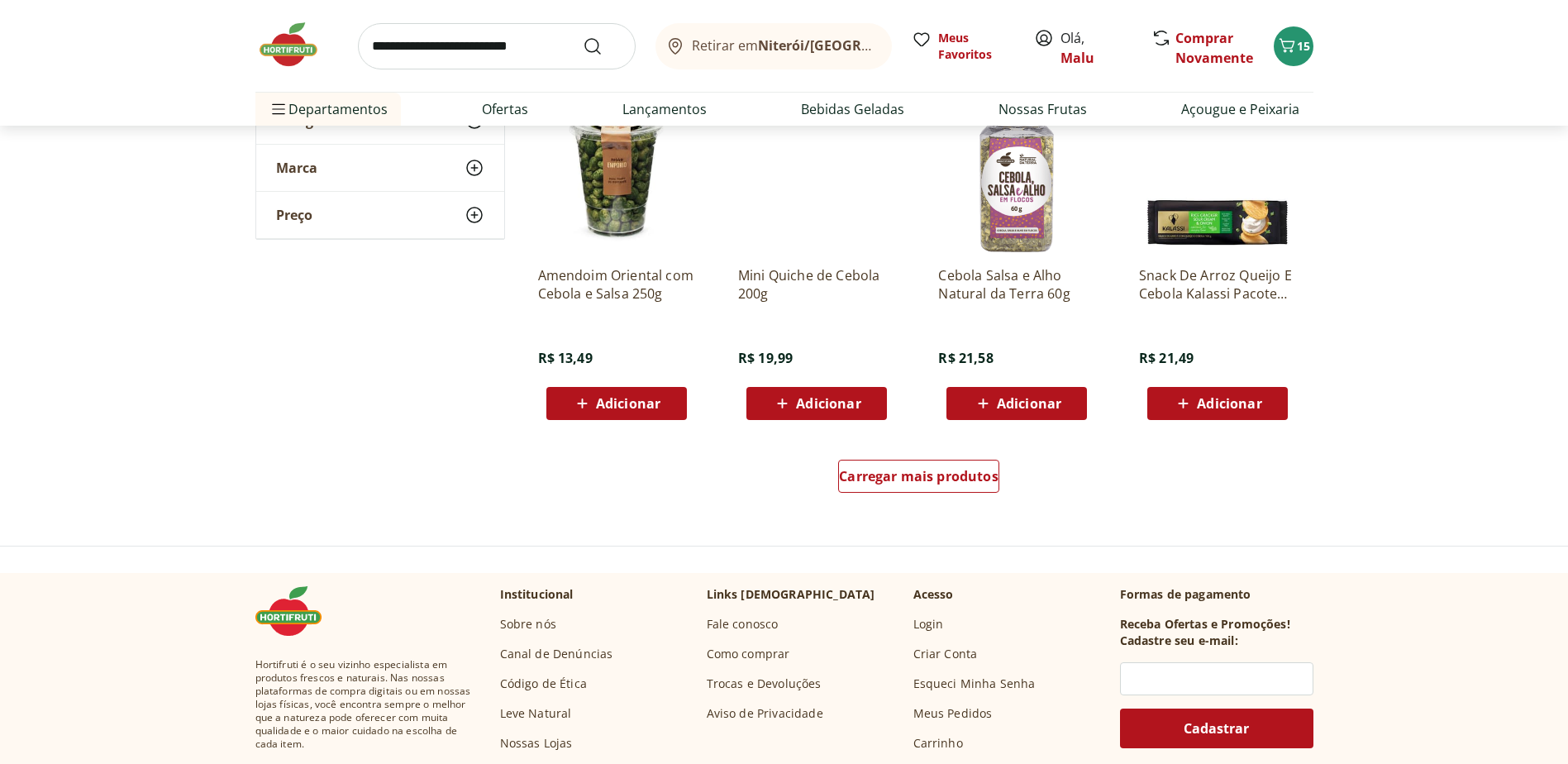
scroll to position [991, 0]
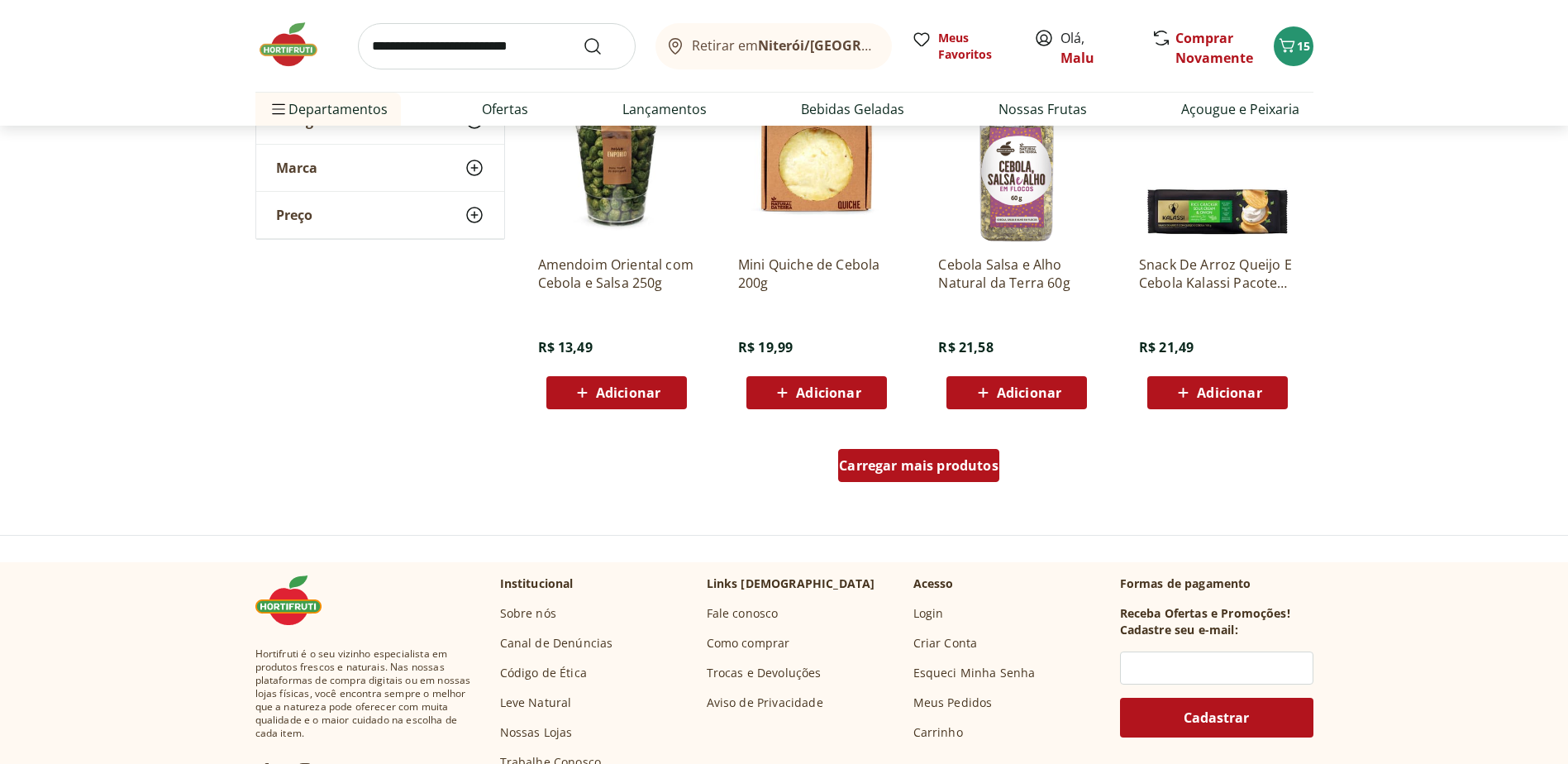
click at [963, 471] on span "Carregar mais produtos" at bounding box center [918, 465] width 159 height 13
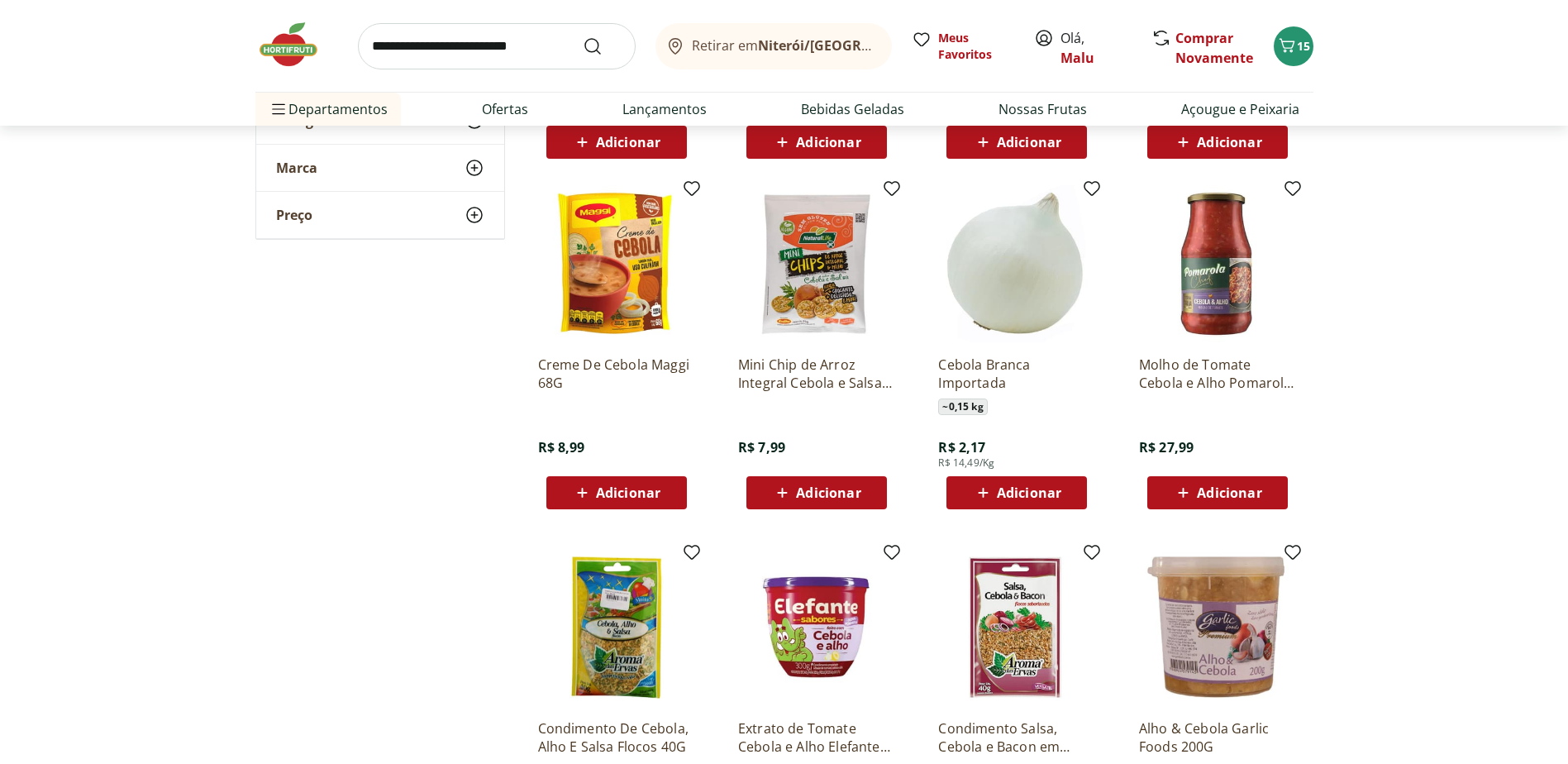
scroll to position [1405, 0]
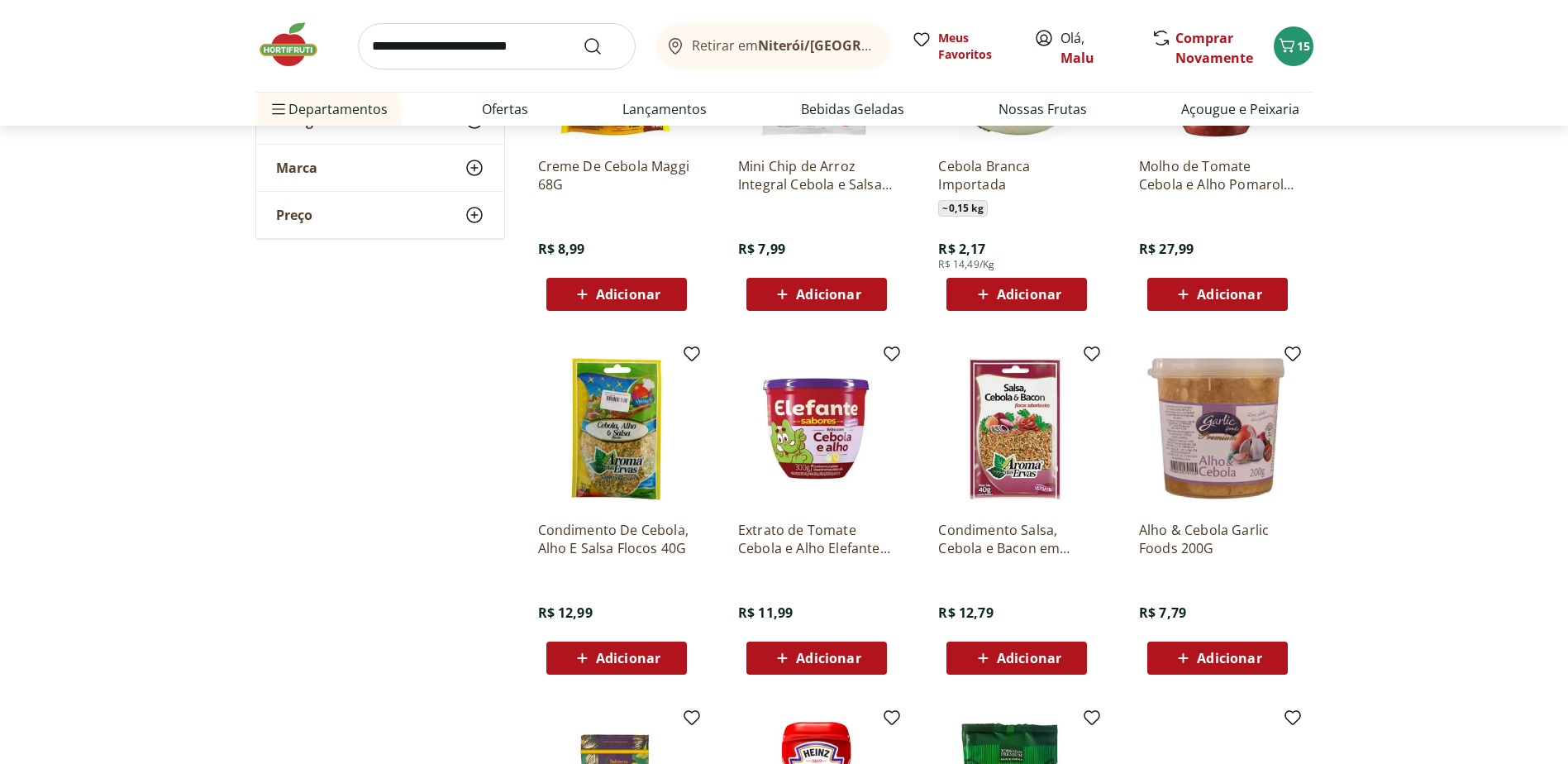
scroll to position [476, 0]
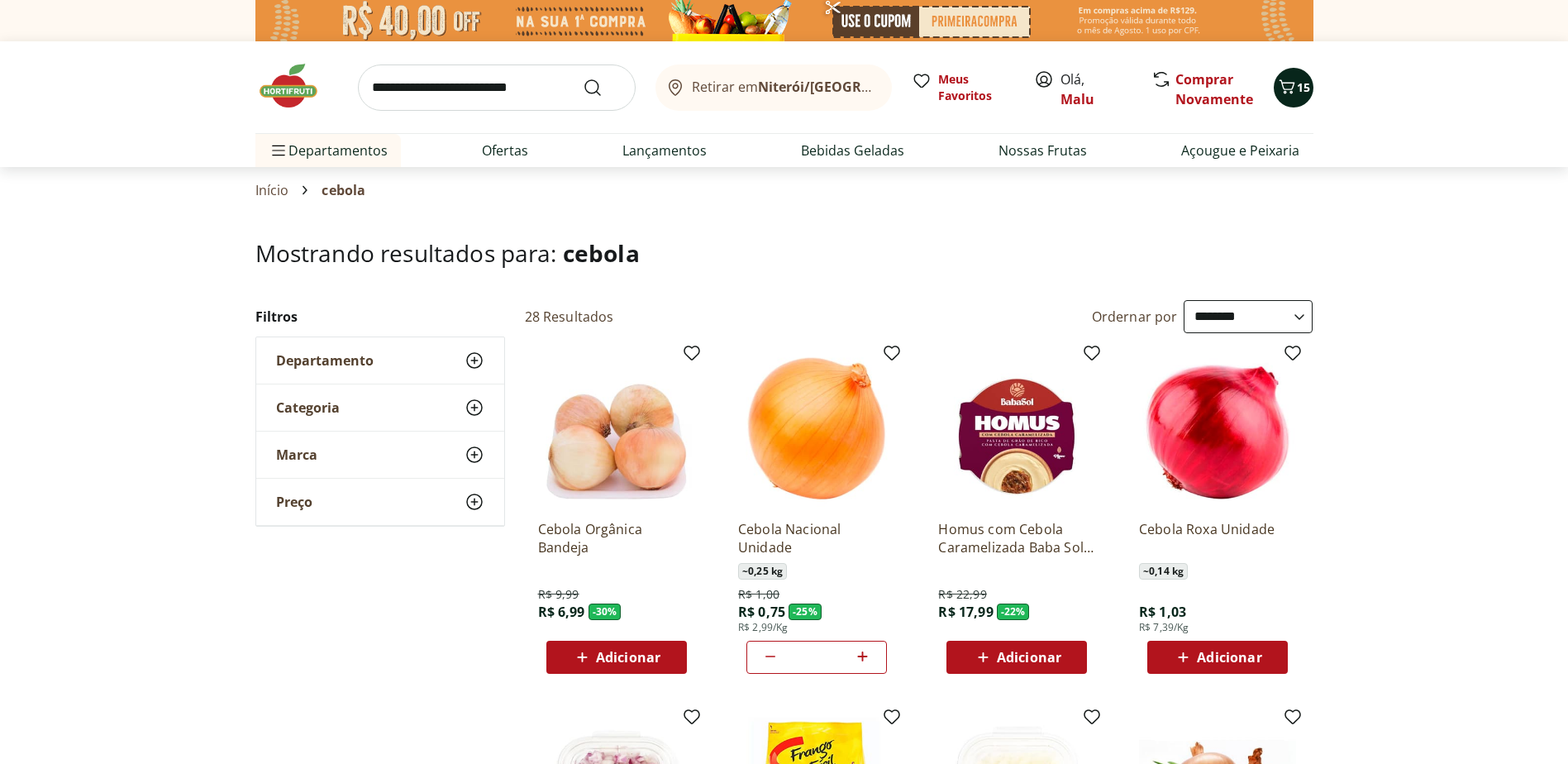
click at [1293, 85] on icon "Carrinho" at bounding box center [1286, 86] width 16 height 14
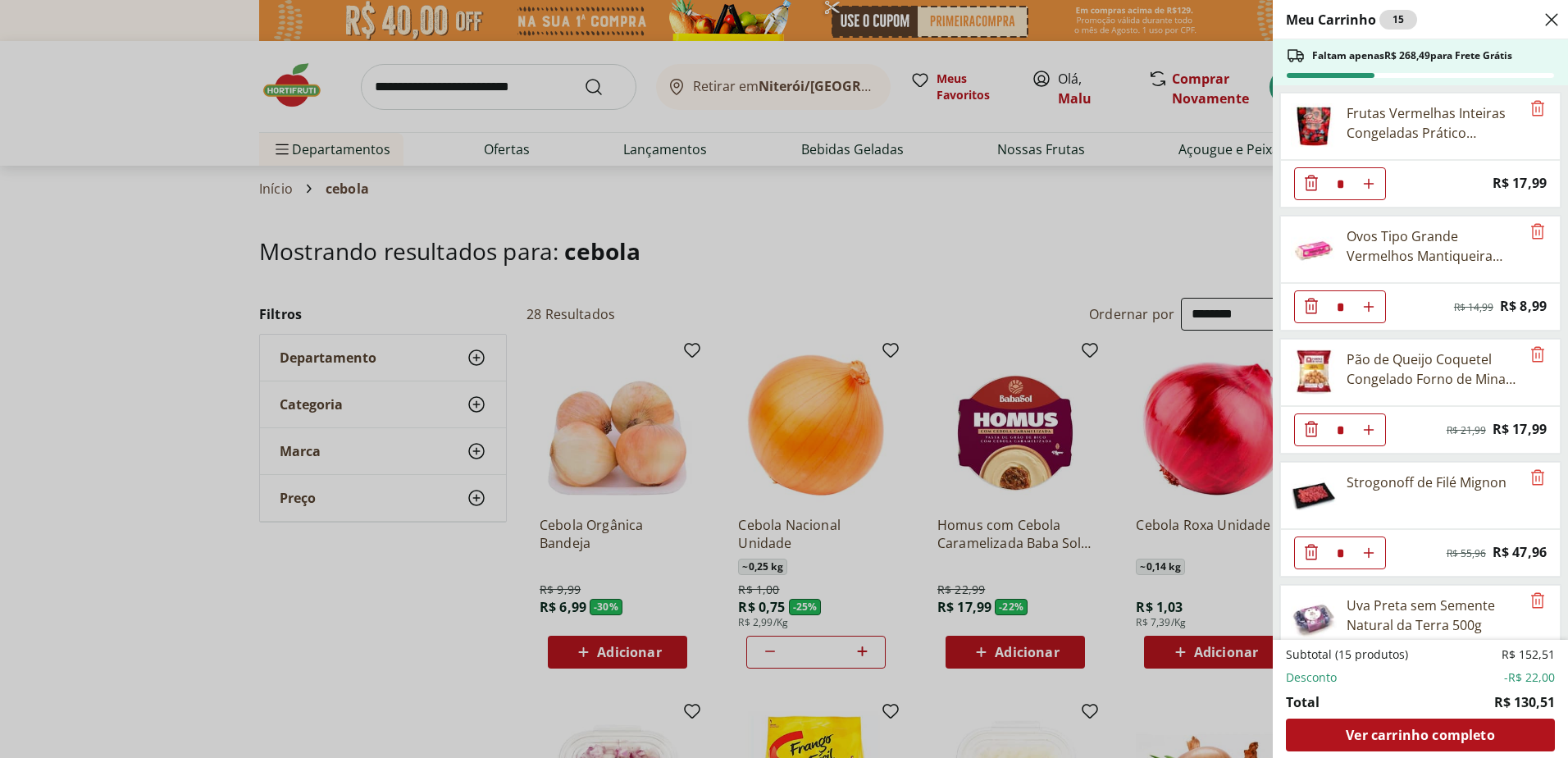
drag, startPoint x: 1554, startPoint y: 374, endPoint x: 1551, endPoint y: 410, distance: 36.1
click at [1553, 407] on ul "Frutas Vermelhas Inteiras Congeladas Prático Unidade * Price: R$ 17,99 Ovos Tip…" at bounding box center [1419, 362] width 292 height 554
click at [1262, 500] on div "Meu Carrinho 15 Faltam apenas R$ 268,49 para Frete Grátis Frutas Vermelhas Inte…" at bounding box center [784, 379] width 1568 height 758
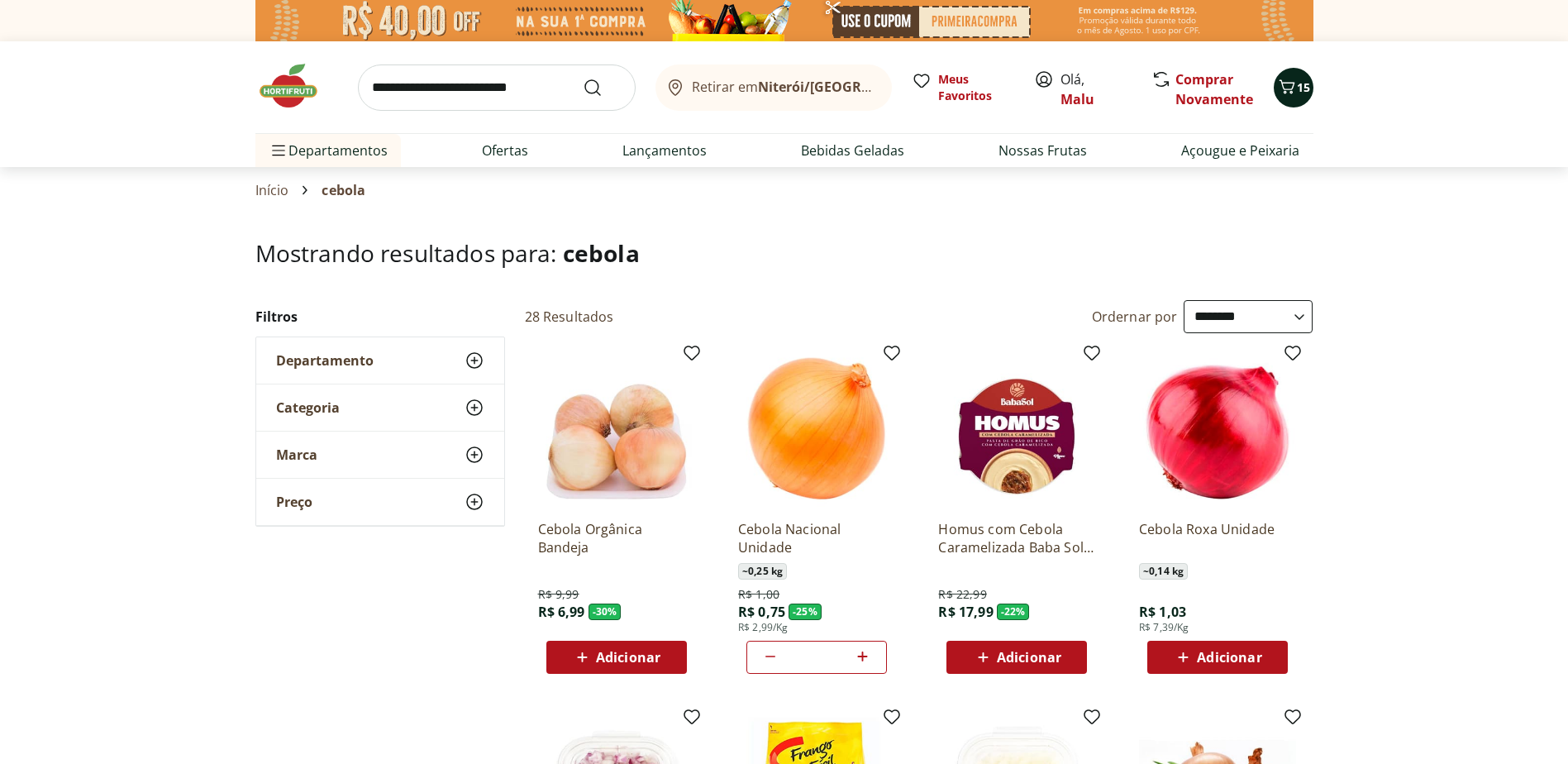
click at [1299, 101] on button "15" at bounding box center [1294, 87] width 40 height 40
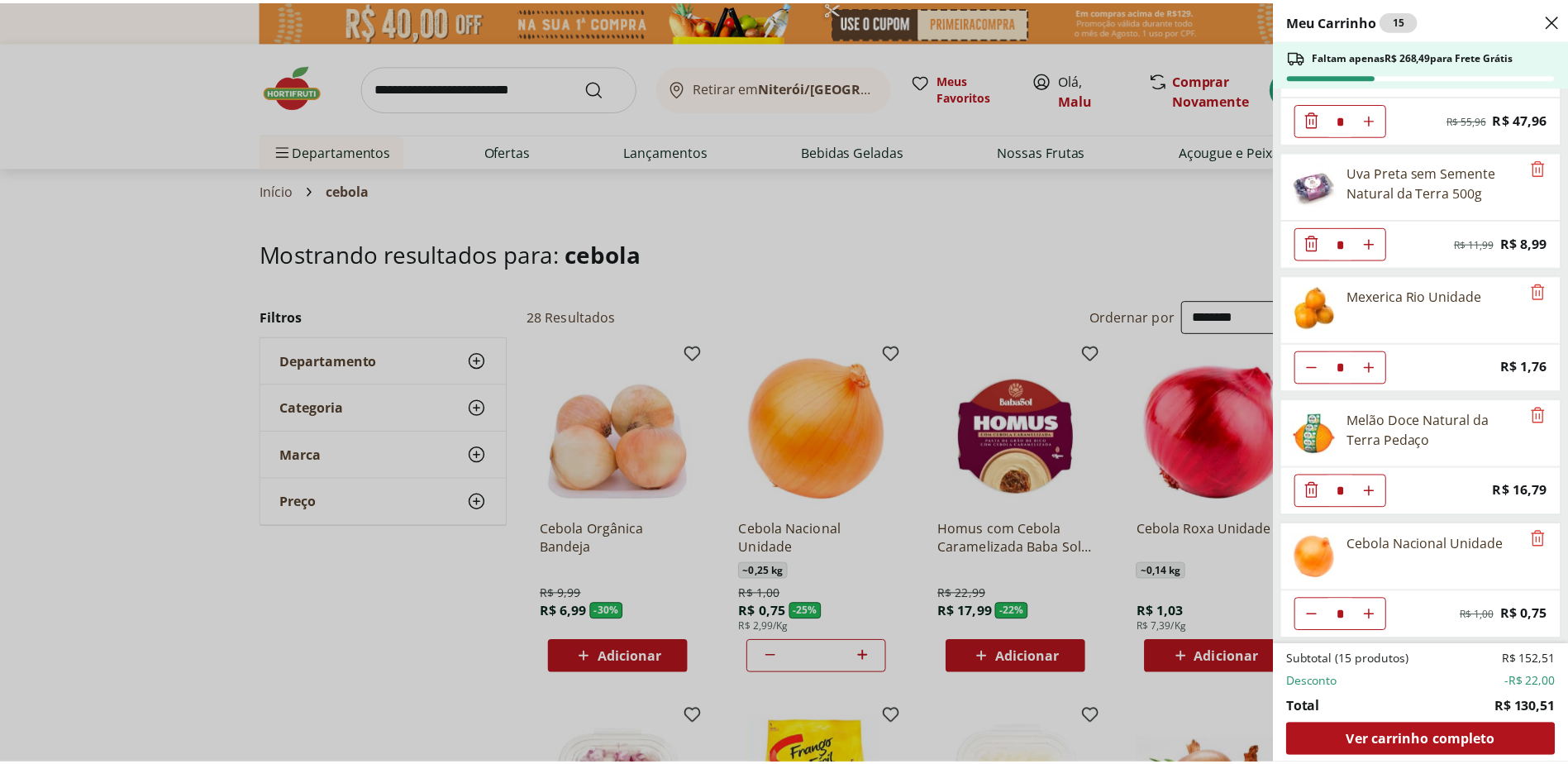
scroll to position [440, 0]
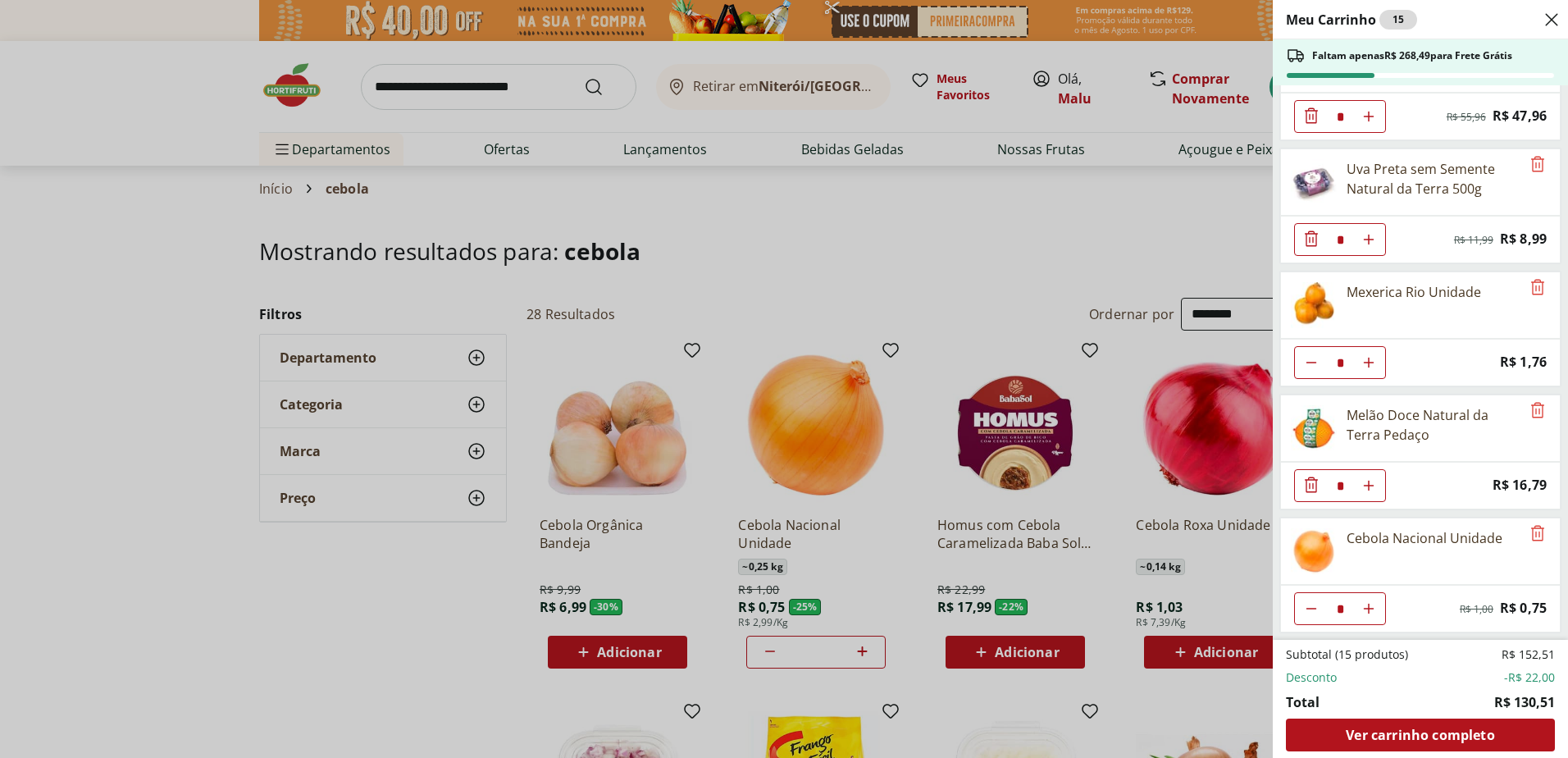
type input "*"
click at [977, 206] on div "Meu Carrinho 16 Faltam apenas R$ 267,74 para Frete Grátis Frutas Vermelhas Inte…" at bounding box center [784, 379] width 1568 height 758
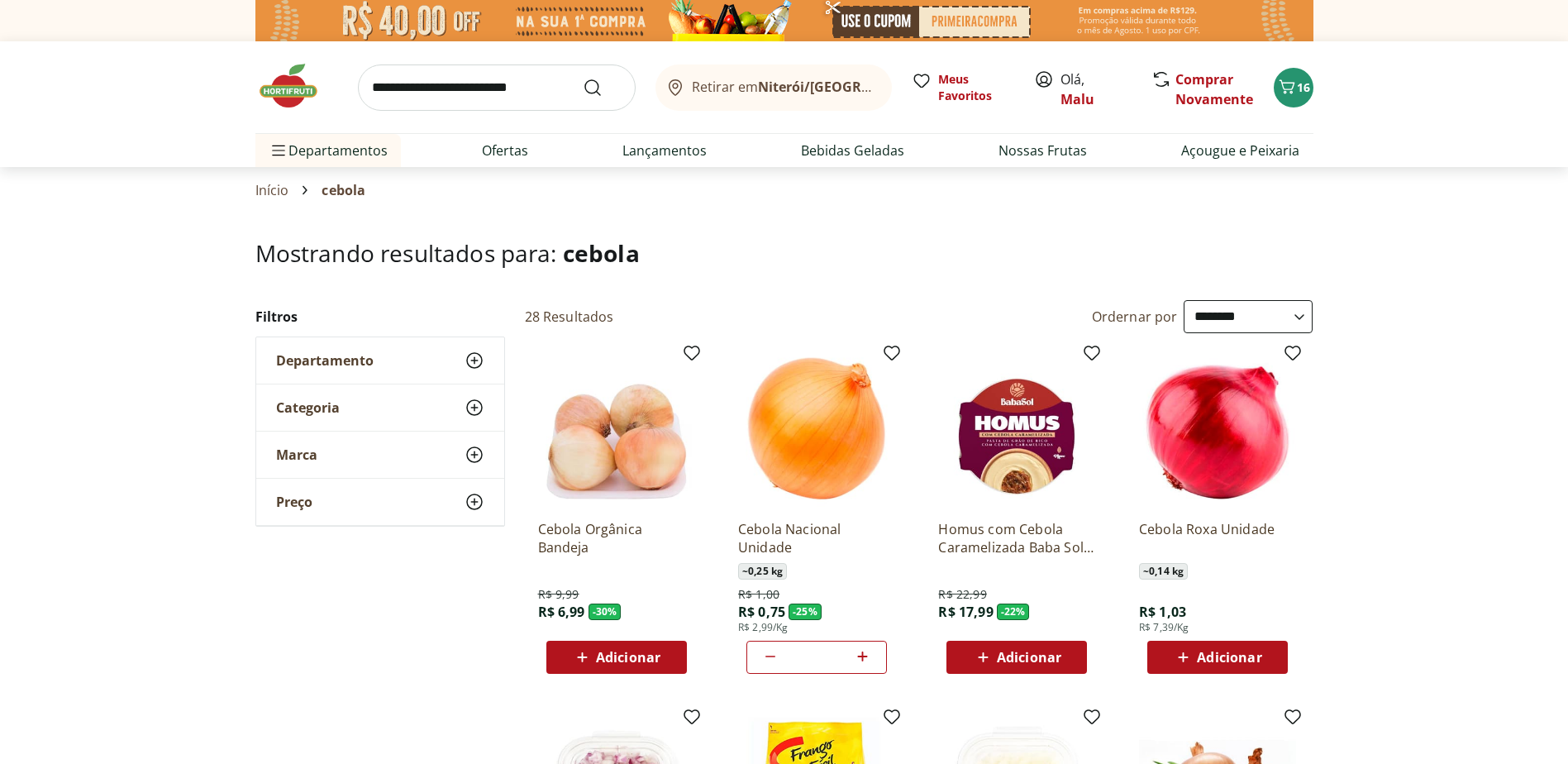
click at [294, 87] on img at bounding box center [296, 86] width 83 height 50
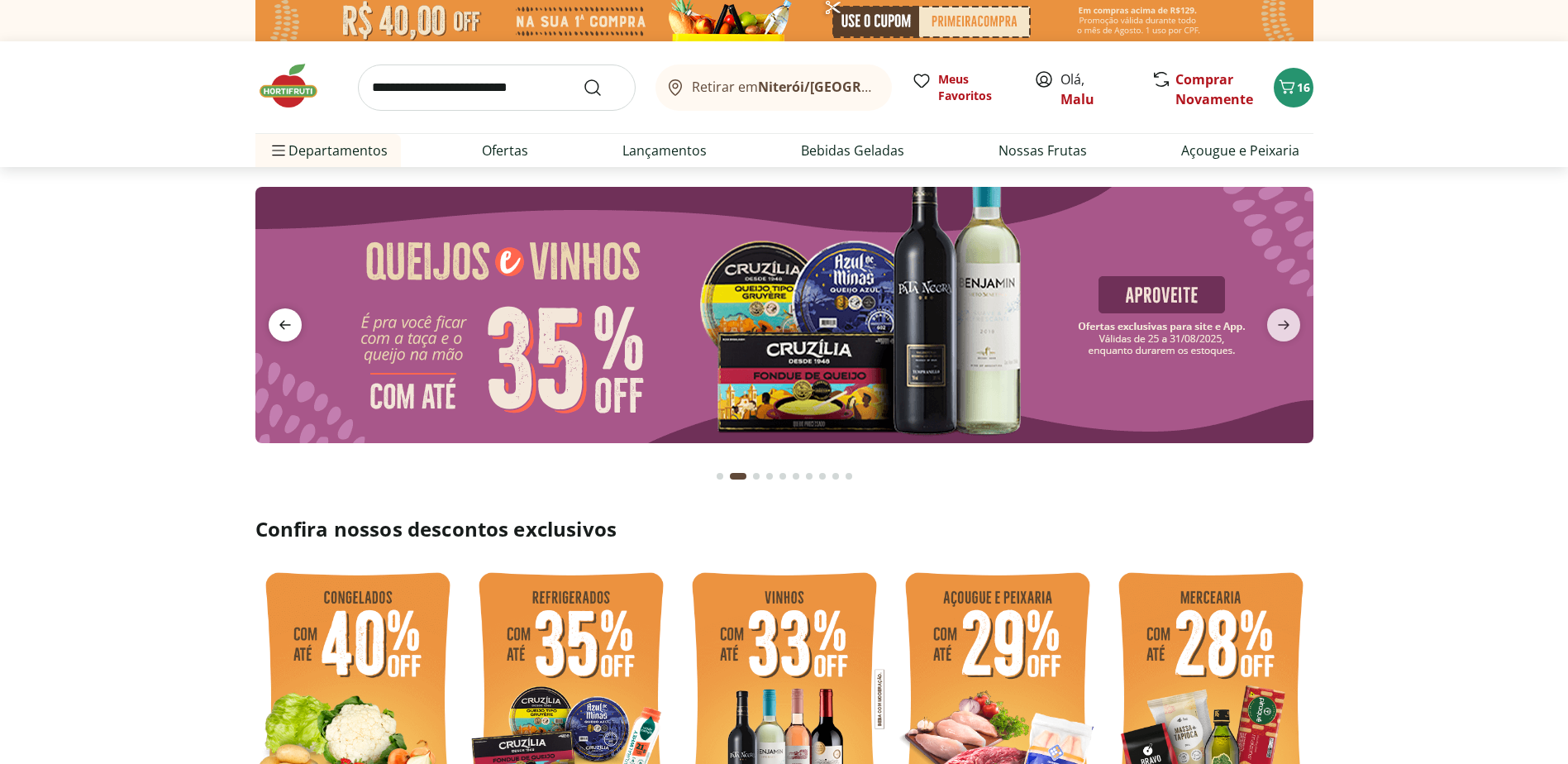
click at [293, 324] on icon "previous" at bounding box center [285, 325] width 20 height 20
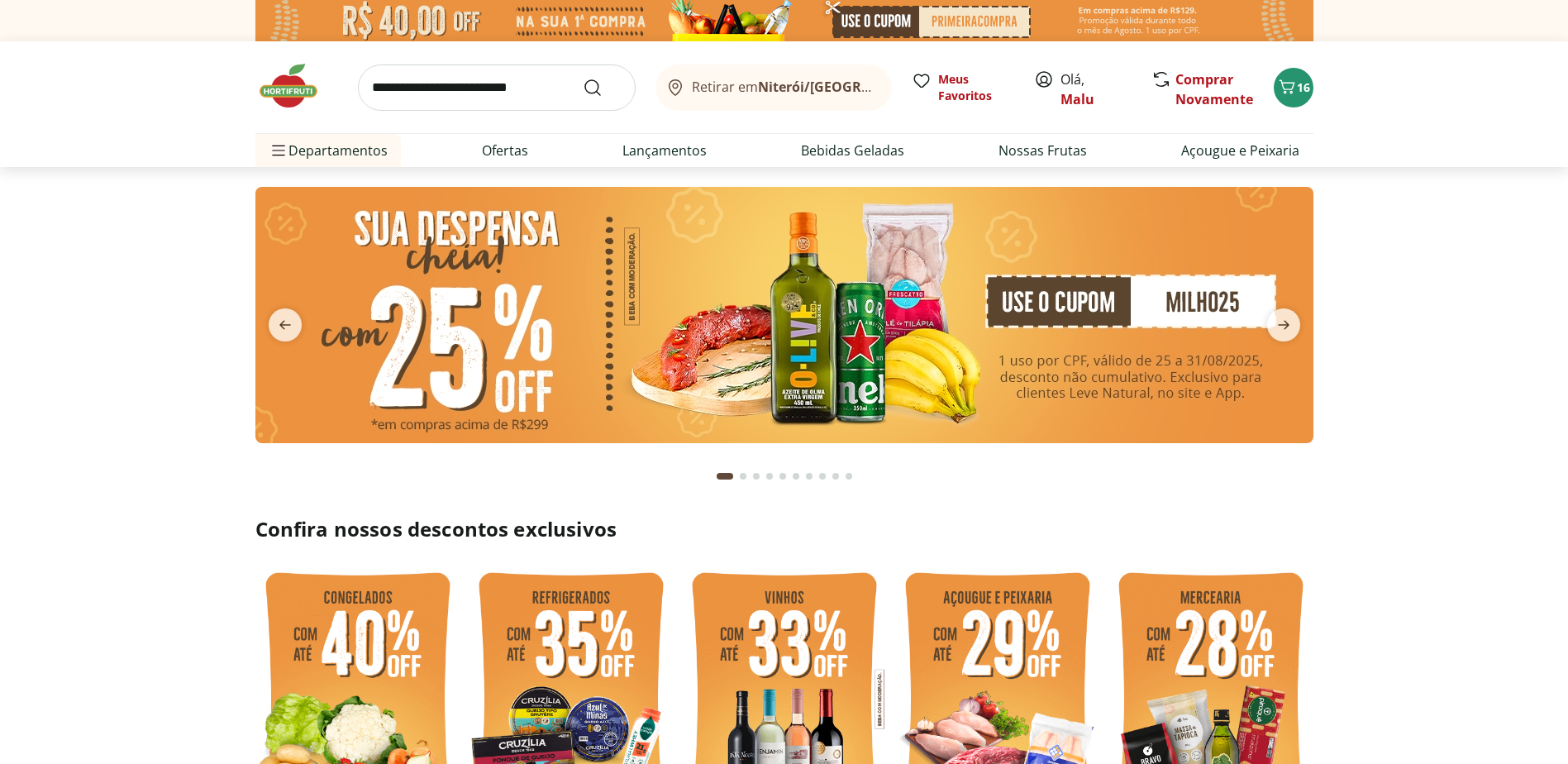
click at [812, 384] on img at bounding box center [784, 315] width 1058 height 256
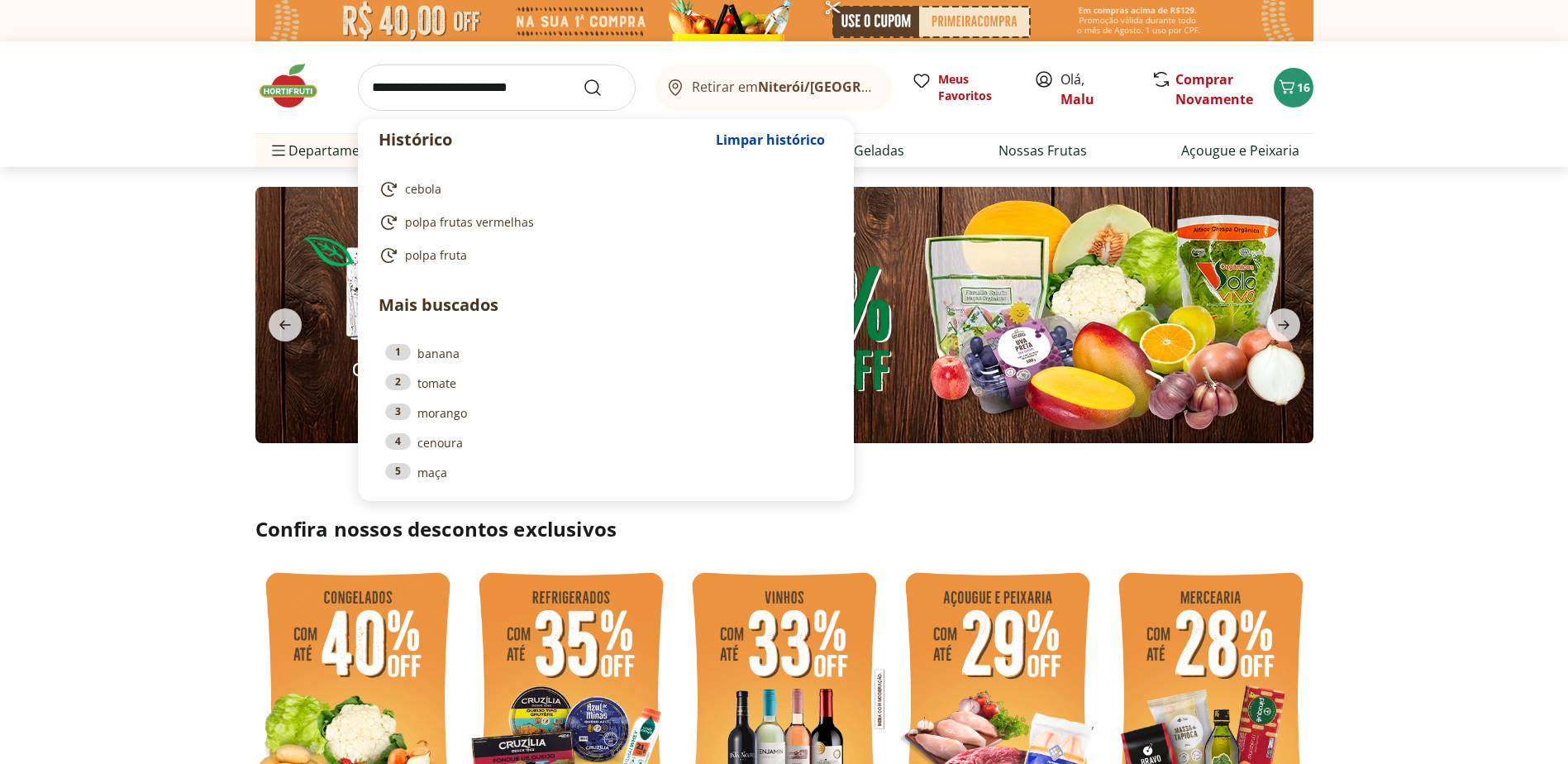
click at [393, 92] on input "search" at bounding box center [497, 87] width 278 height 46
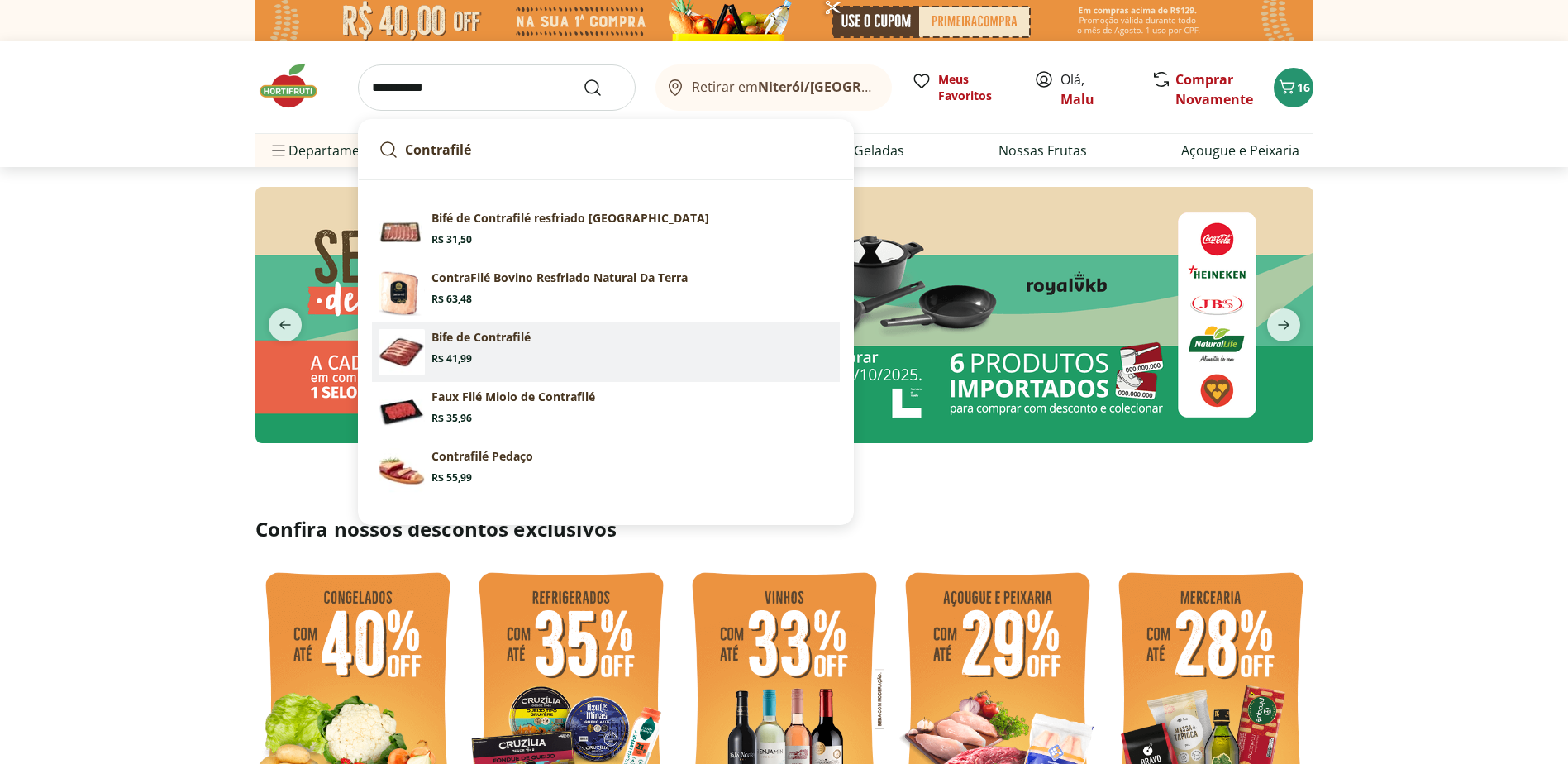
click at [487, 334] on p "Bife de Contrafilé" at bounding box center [482, 337] width 99 height 17
type input "**********"
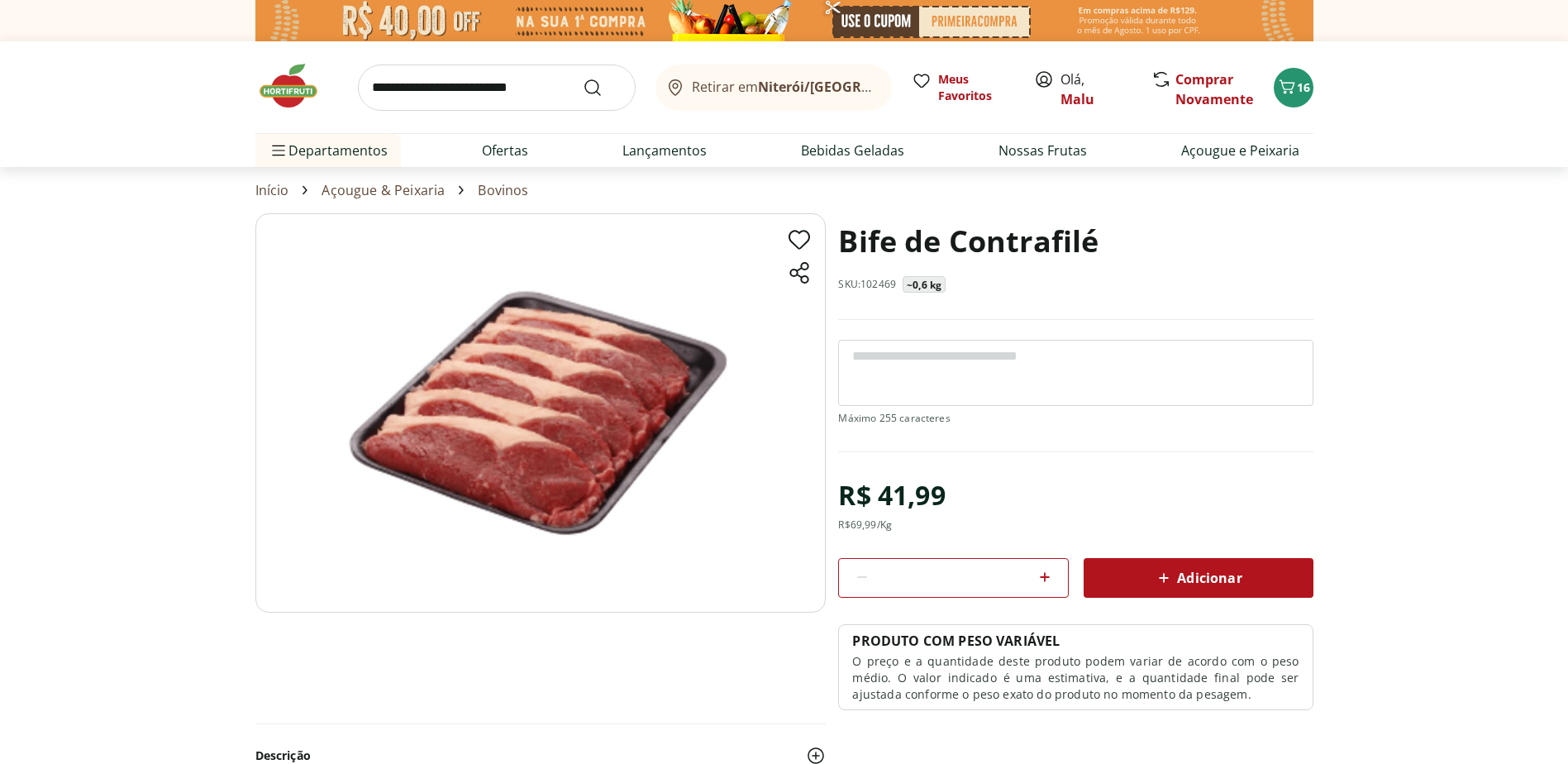
click at [1230, 578] on span "Adicionar" at bounding box center [1197, 578] width 87 height 20
click at [591, 581] on img at bounding box center [540, 413] width 571 height 399
click at [654, 146] on link "Lançamentos" at bounding box center [665, 151] width 85 height 20
select select "**********"
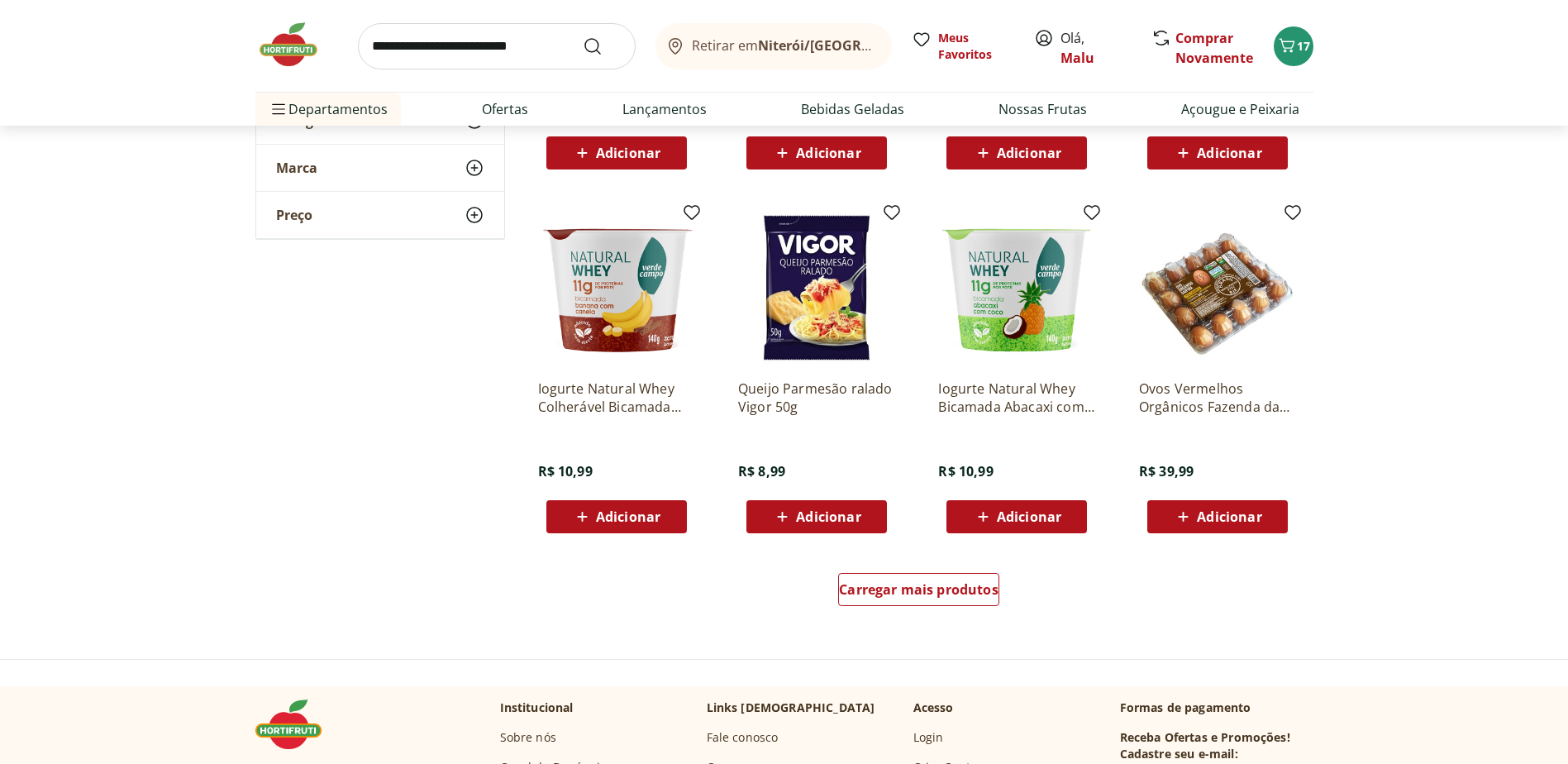
scroll to position [827, 0]
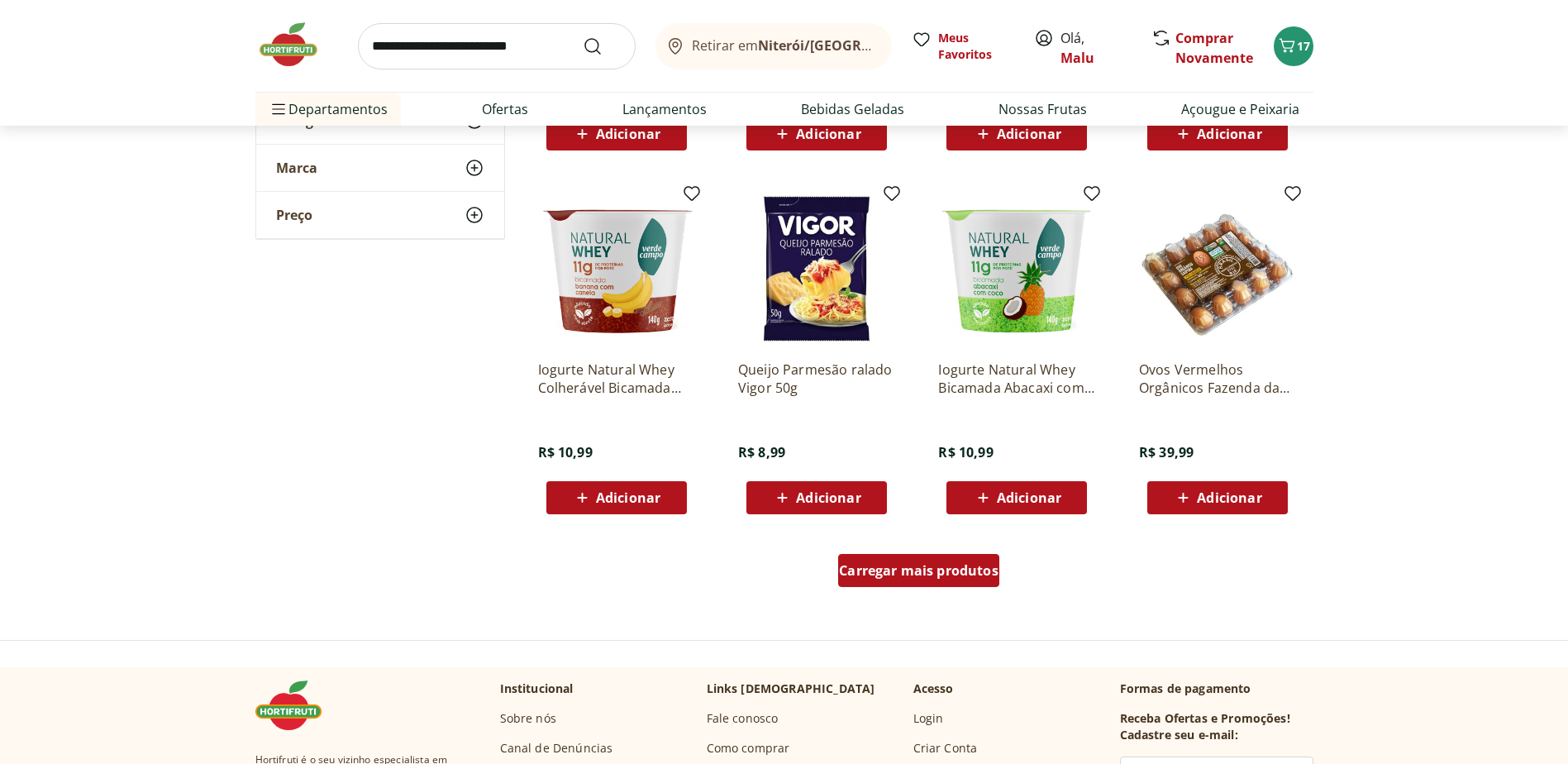
click at [947, 573] on span "Carregar mais produtos" at bounding box center [918, 570] width 159 height 13
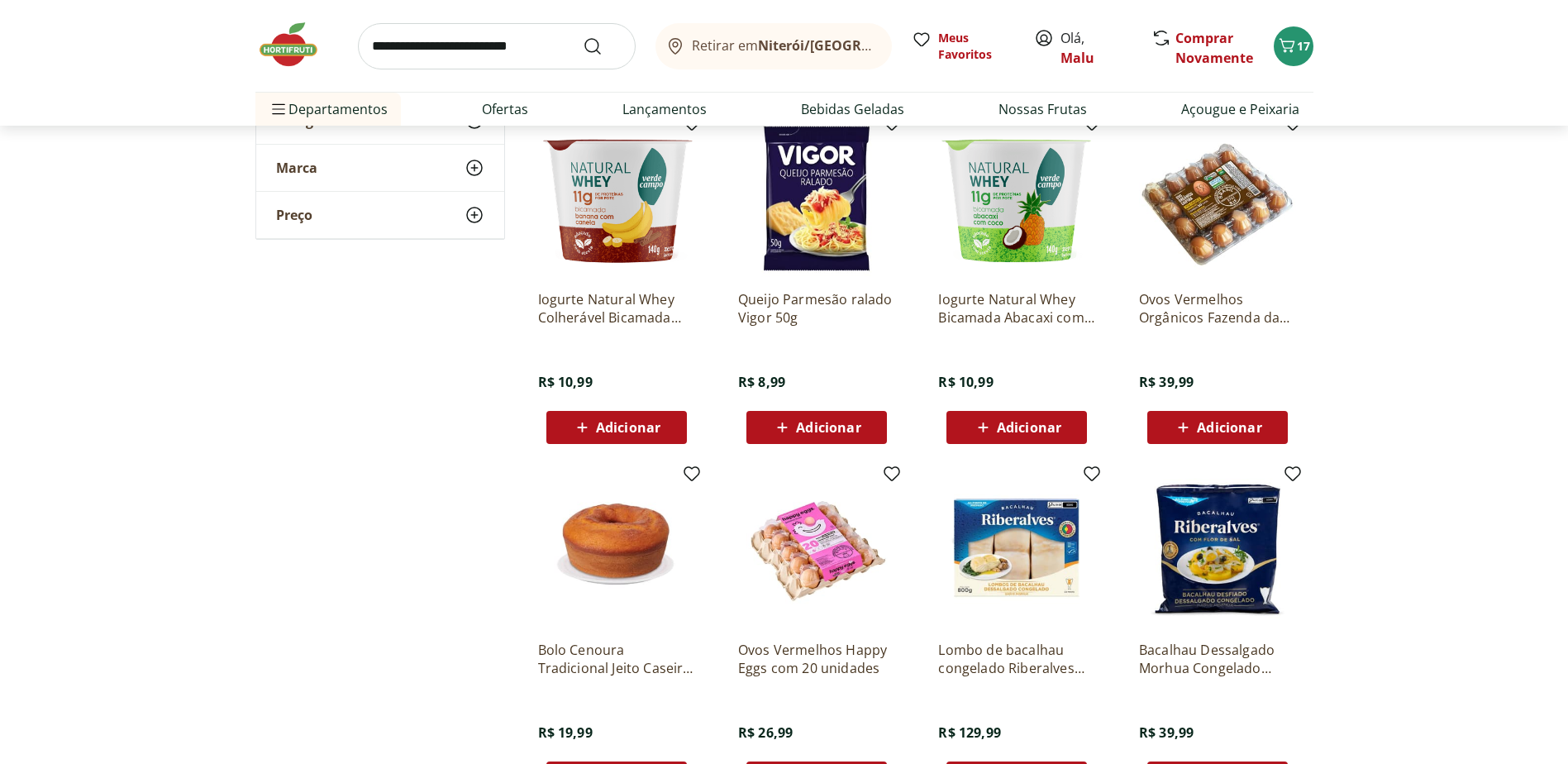
scroll to position [991, 0]
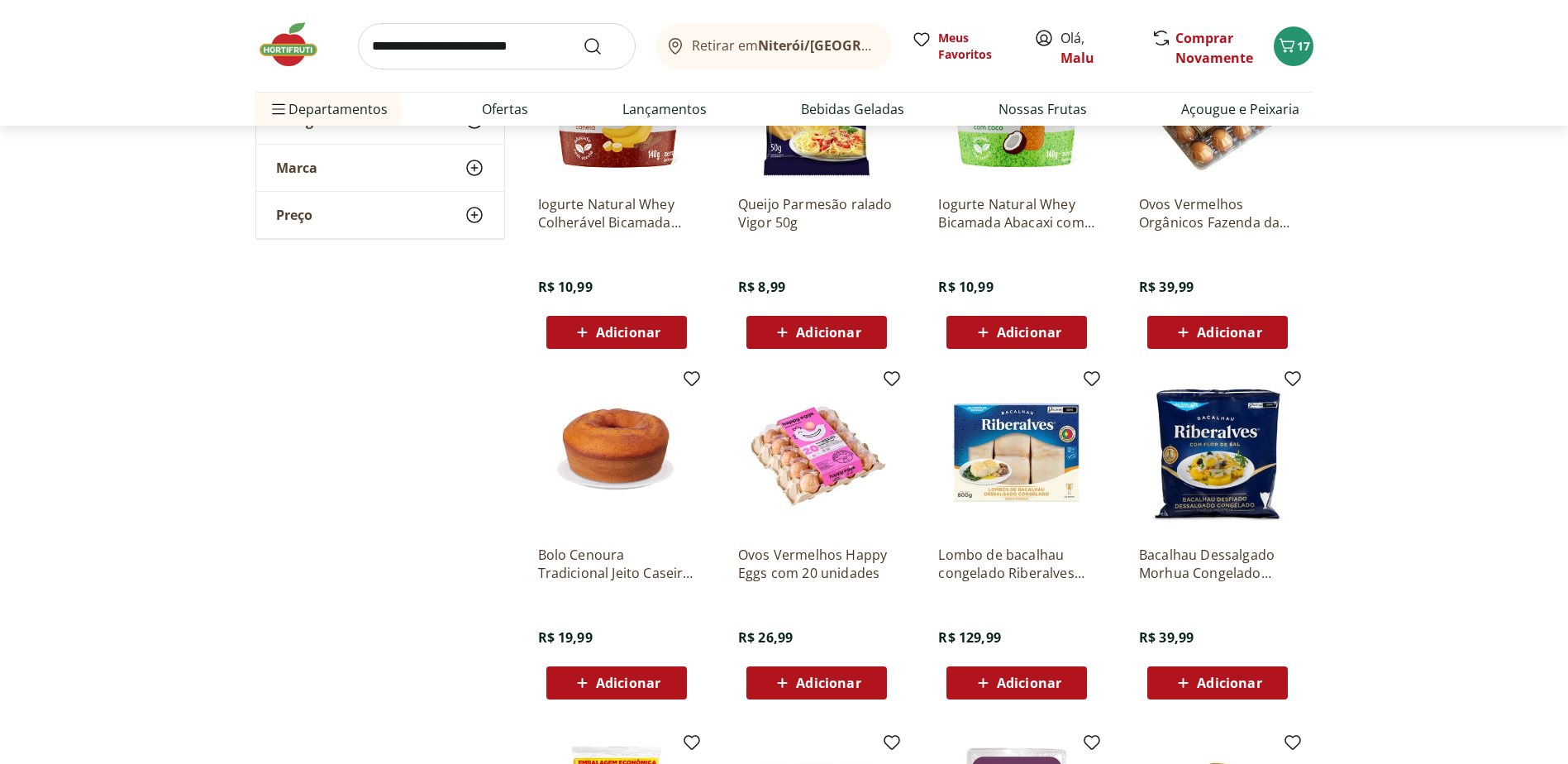
click at [1020, 457] on img at bounding box center [1016, 454] width 157 height 157
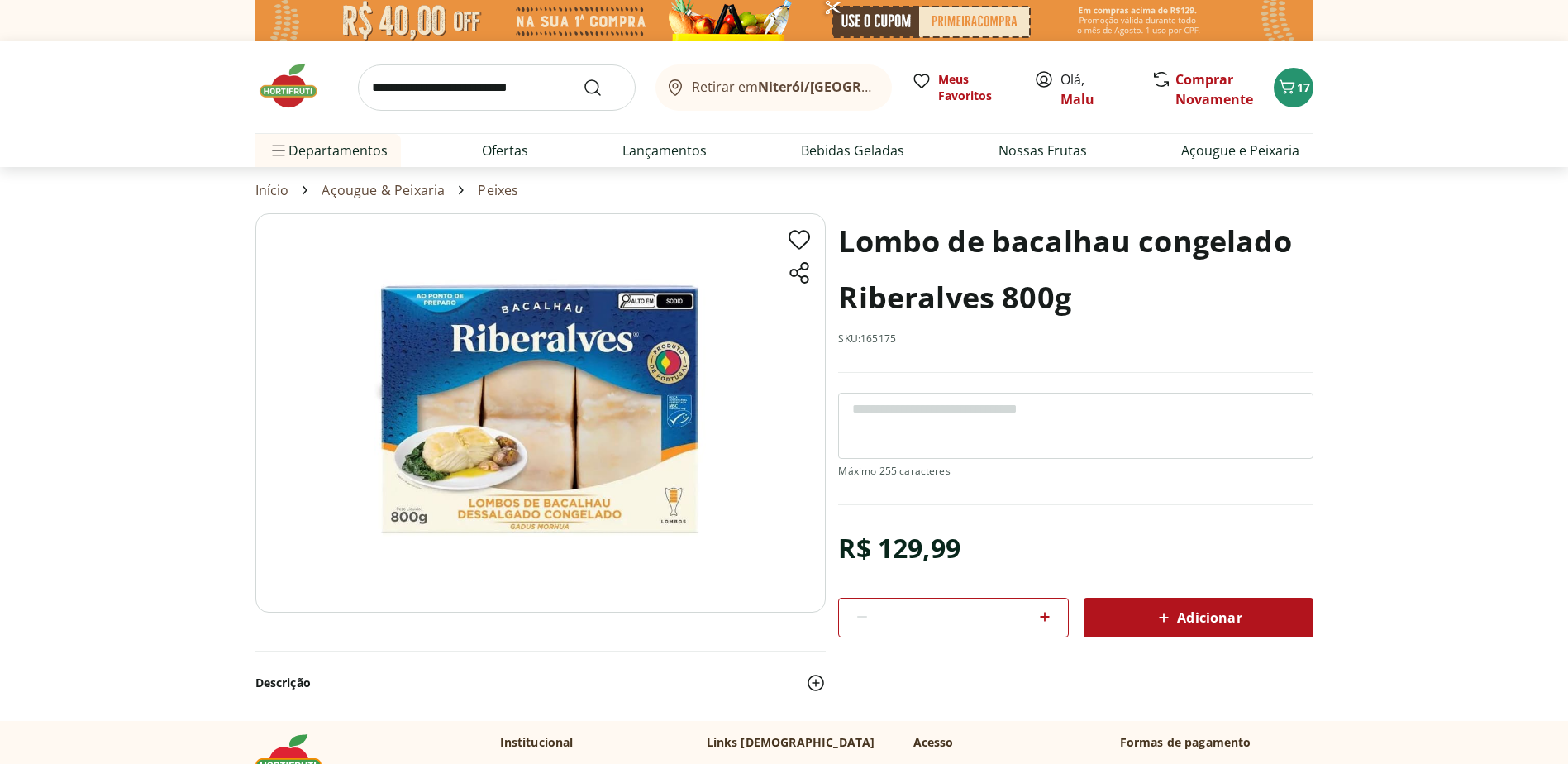
click at [1198, 611] on span "Adicionar" at bounding box center [1197, 618] width 87 height 20
click at [1295, 84] on icon "Carrinho" at bounding box center [1287, 87] width 20 height 20
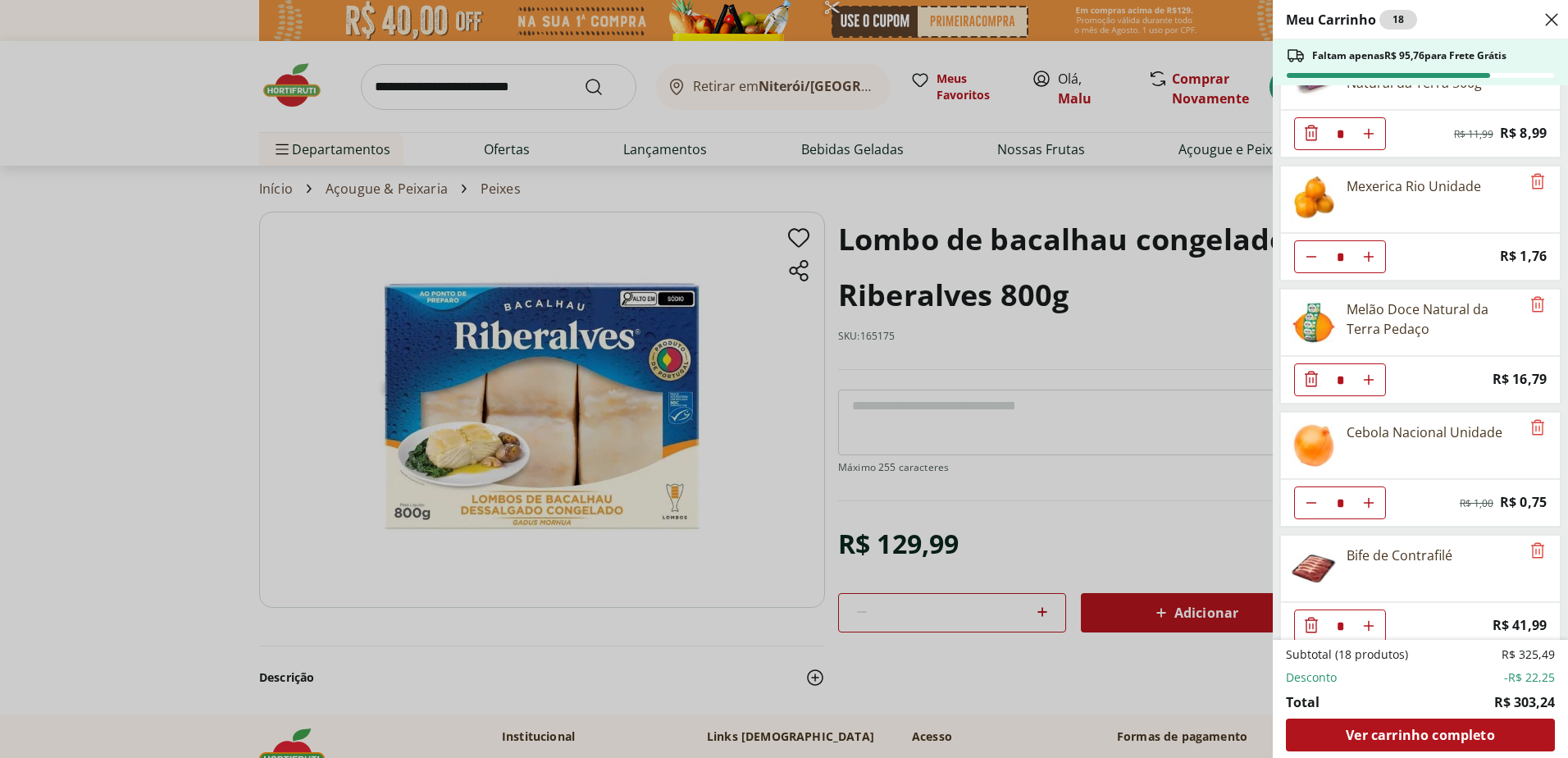
scroll to position [622, 0]
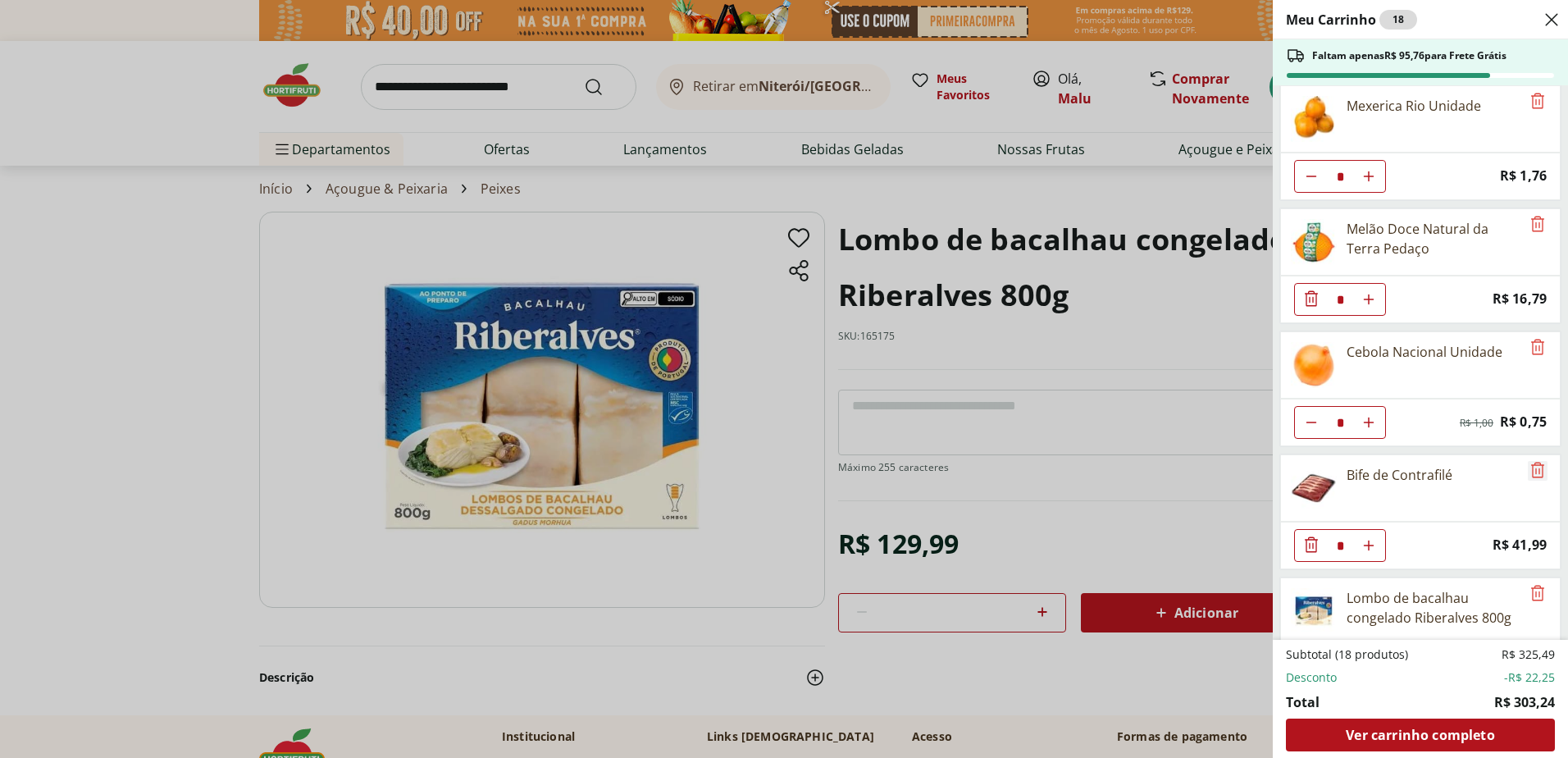
click at [1533, 470] on icon "Remove" at bounding box center [1538, 470] width 20 height 20
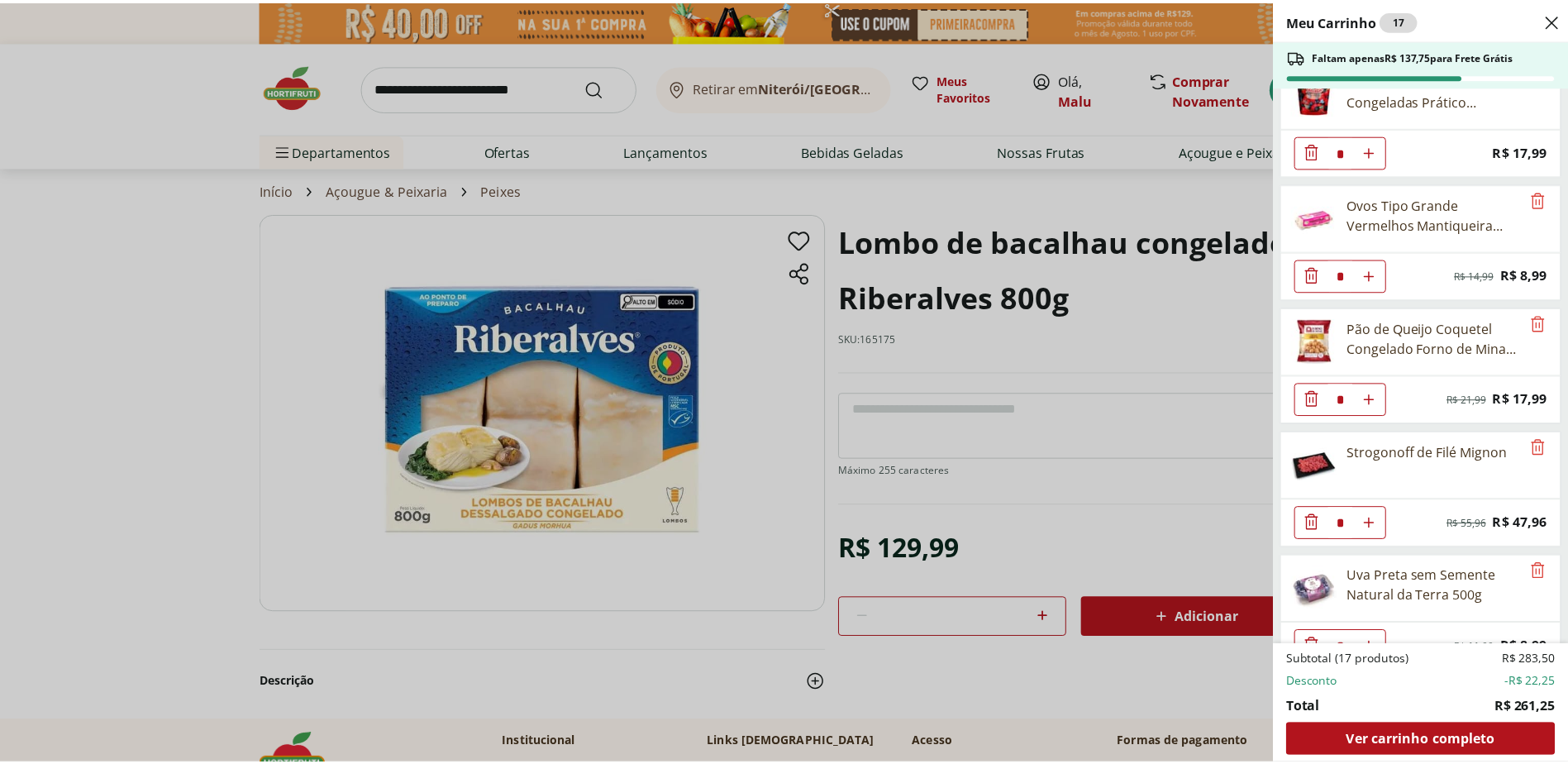
scroll to position [0, 0]
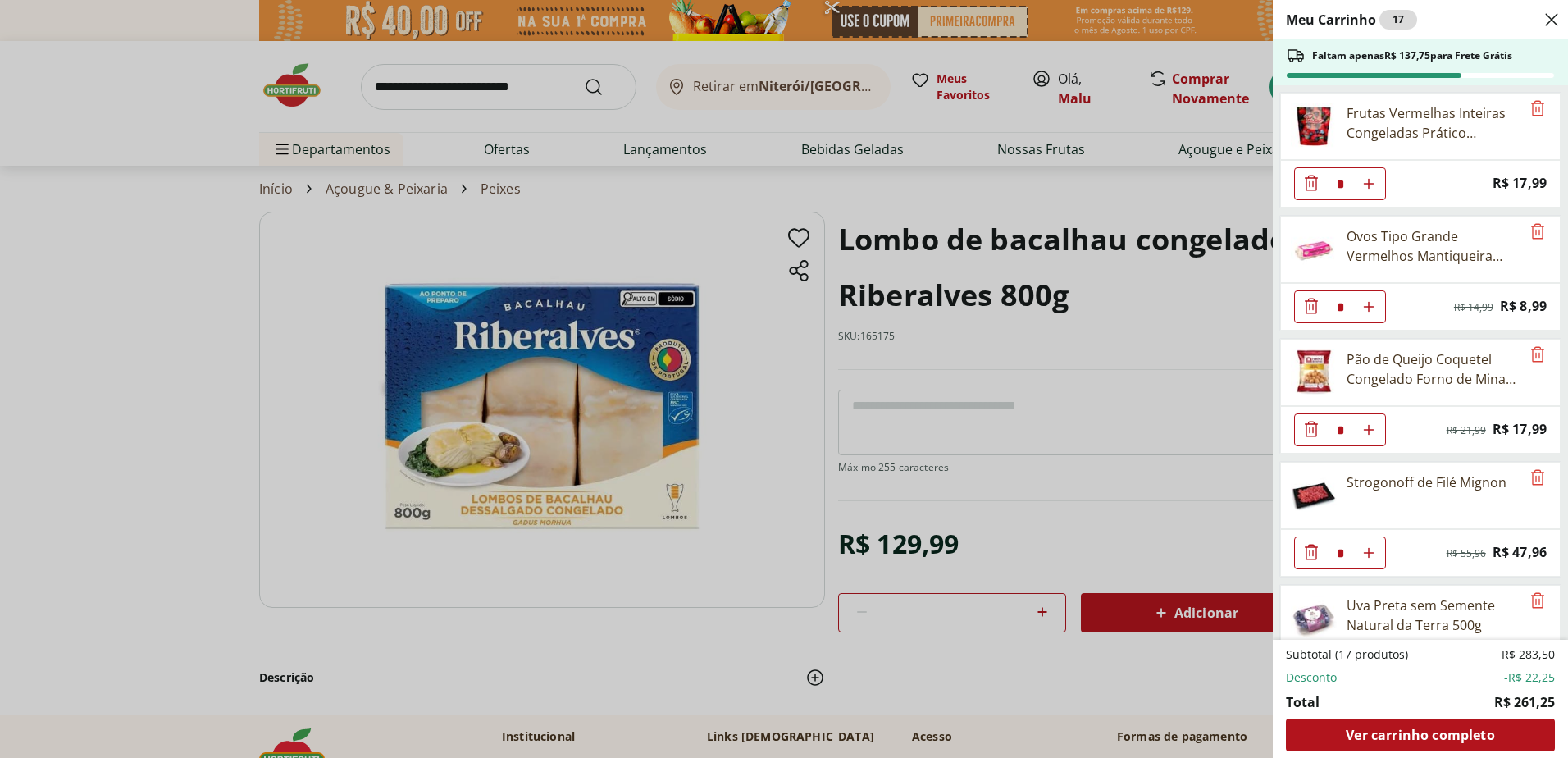
click at [1548, 16] on use "Close" at bounding box center [1552, 20] width 20 height 20
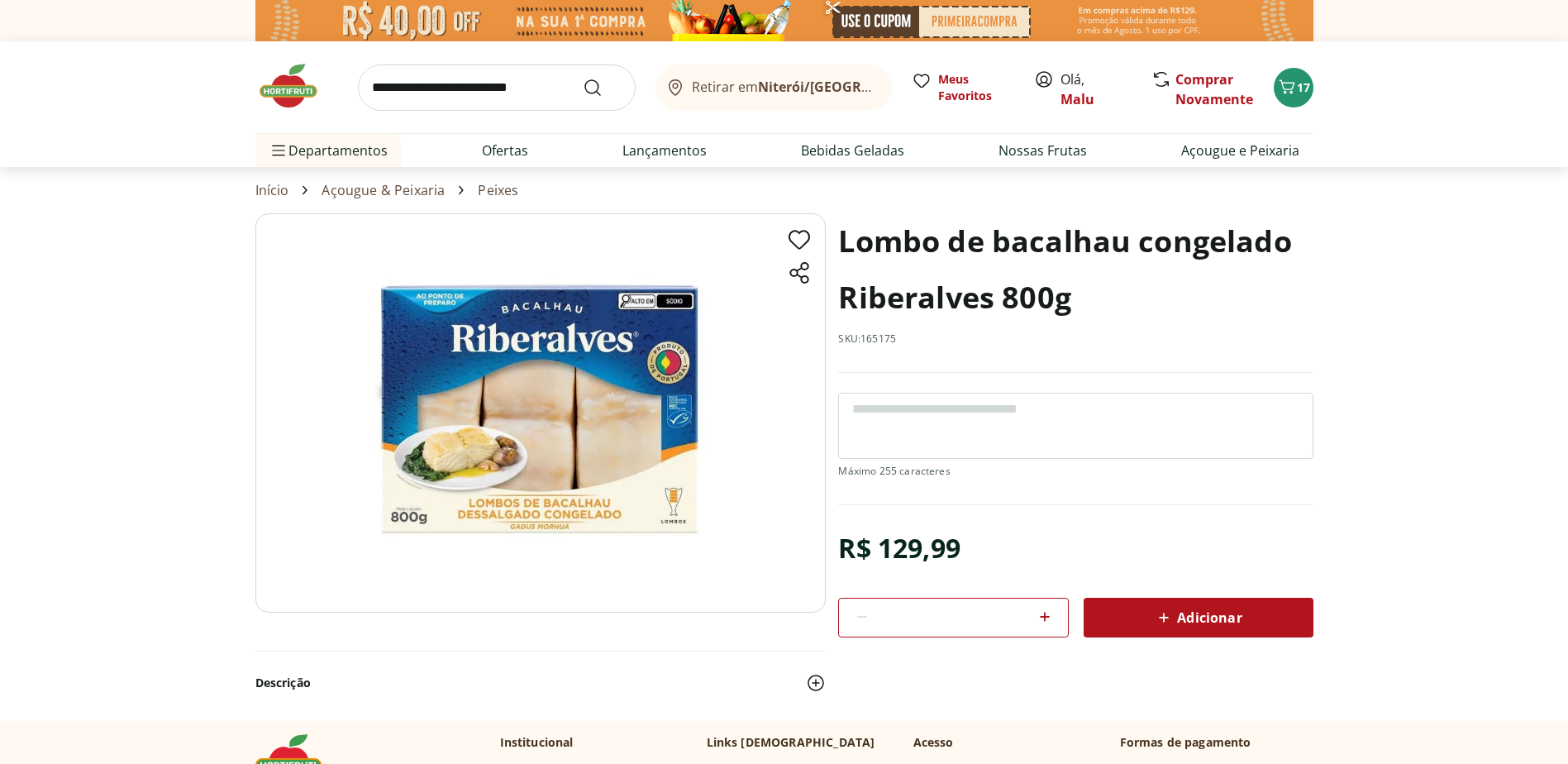
click at [427, 87] on input "search" at bounding box center [497, 87] width 278 height 46
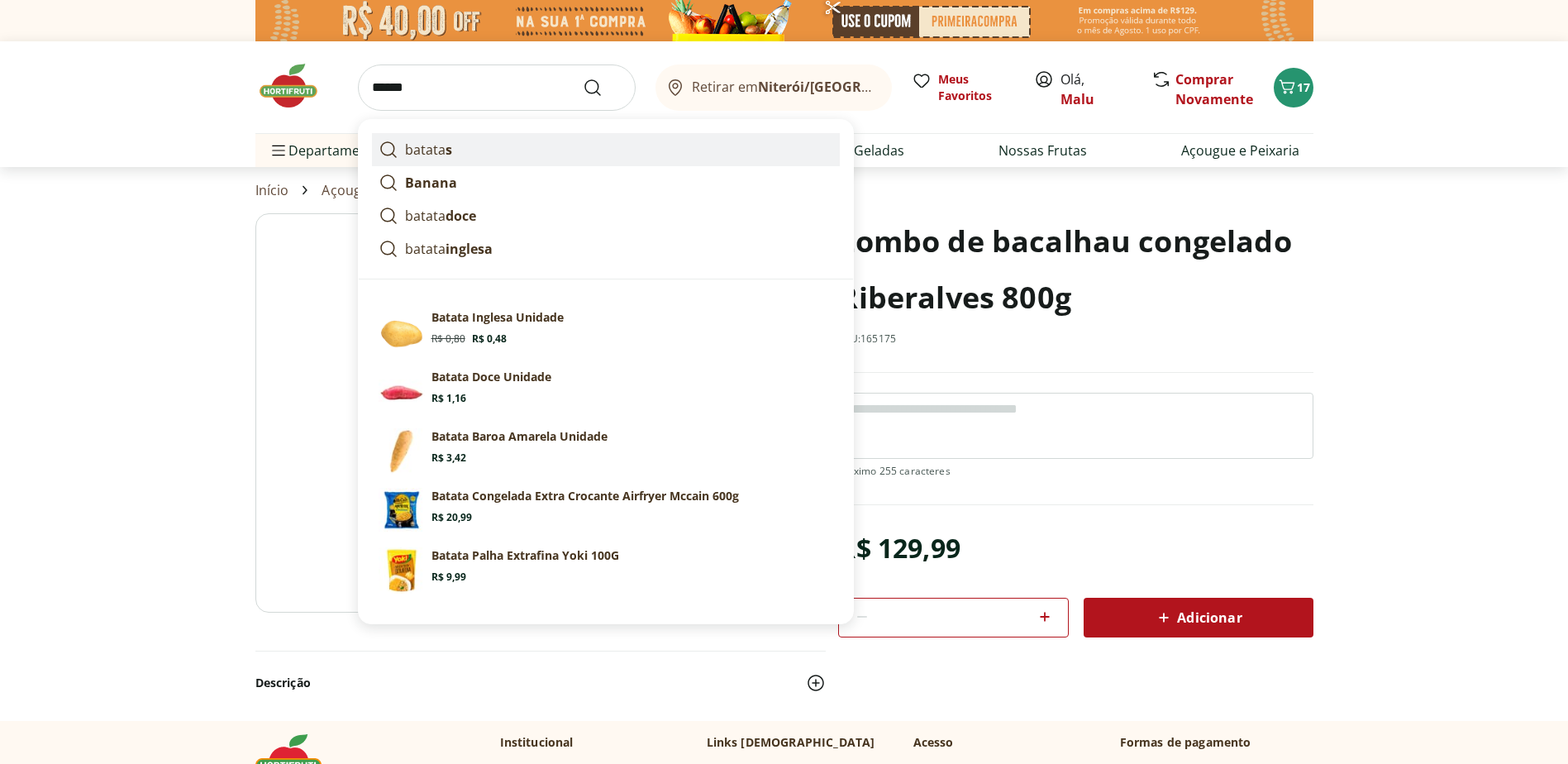
click at [425, 155] on p "batata s" at bounding box center [428, 150] width 47 height 20
type input "*******"
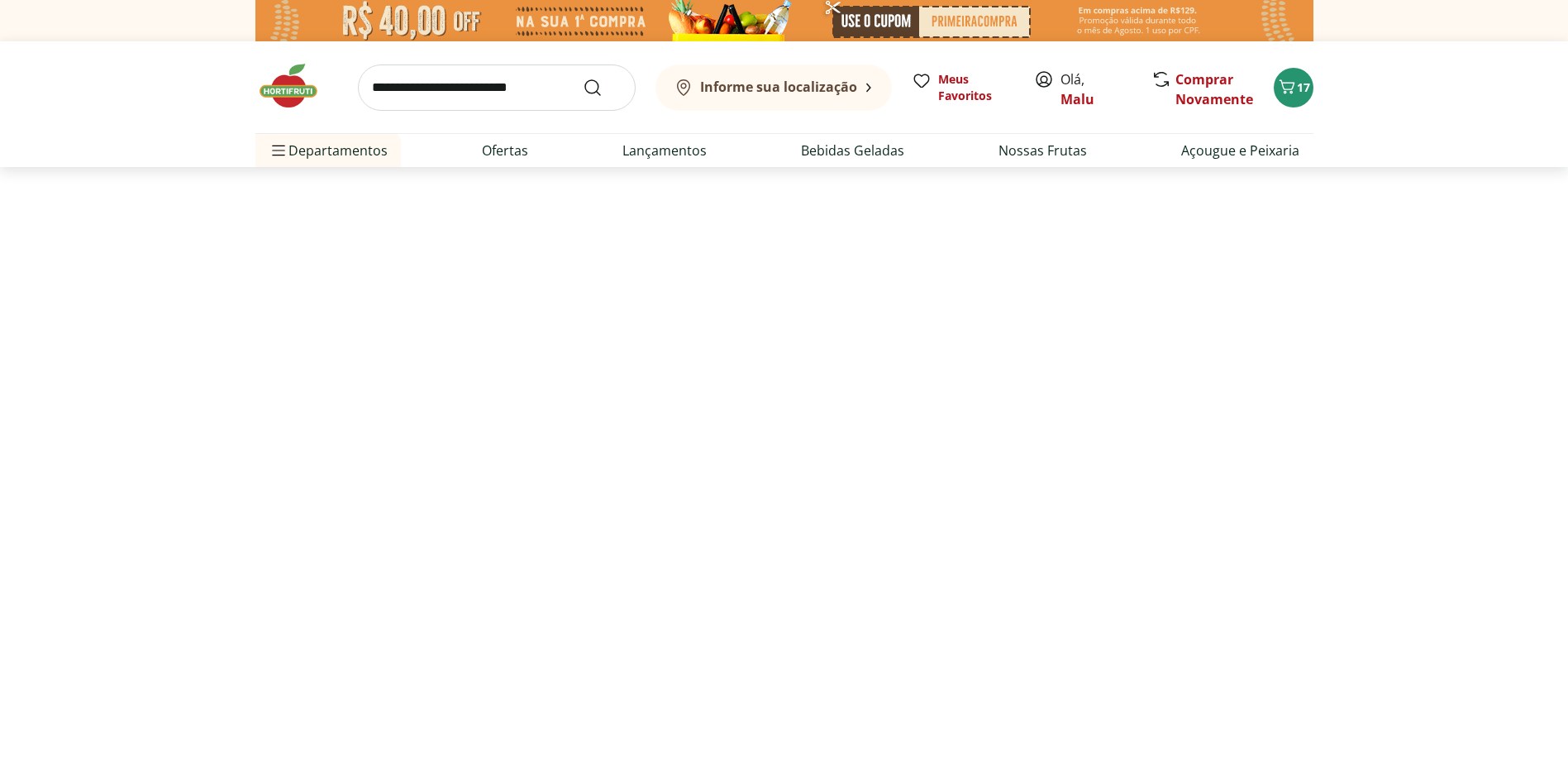
select select "**********"
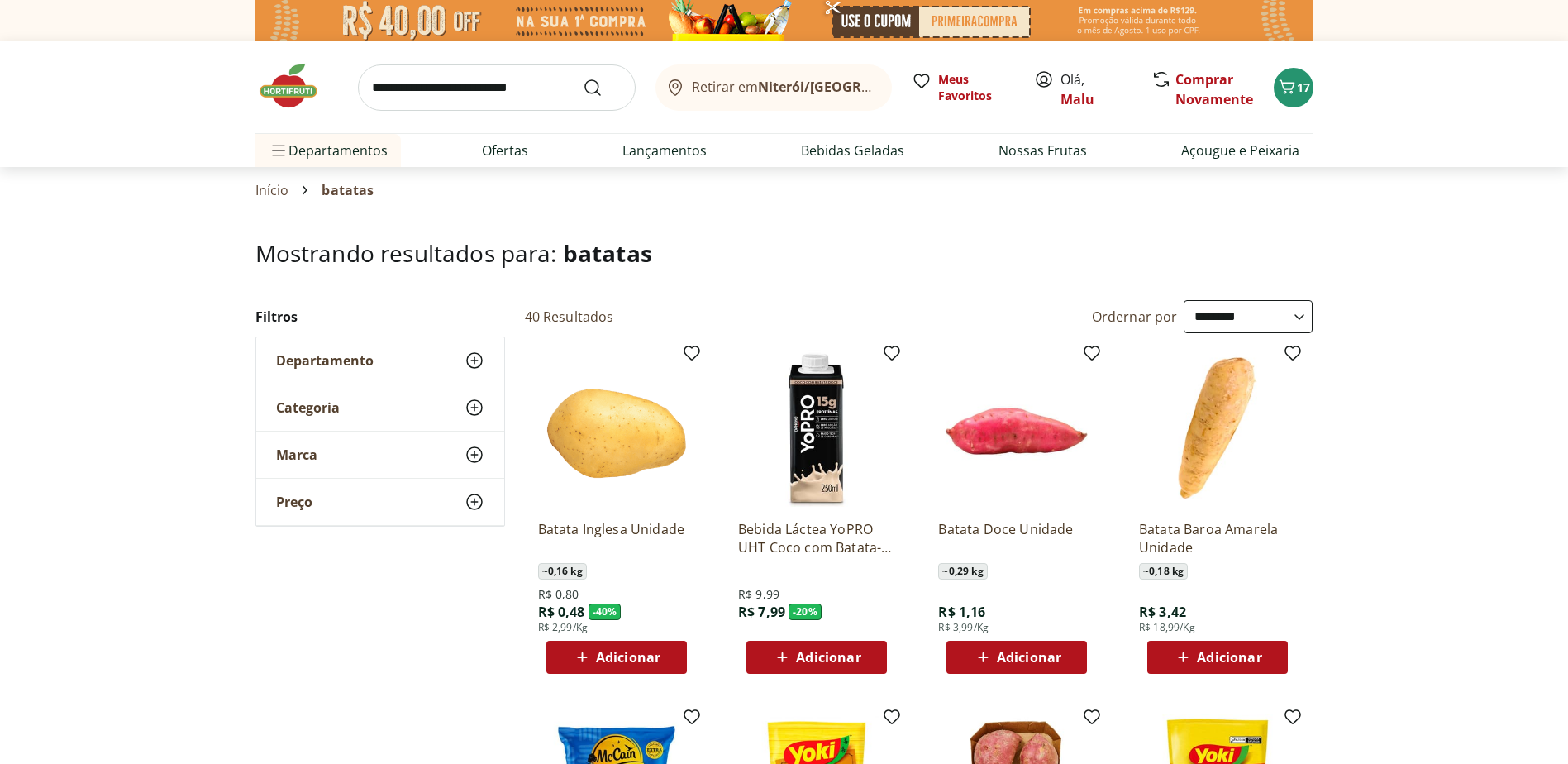
click at [634, 652] on span "Adicionar" at bounding box center [628, 657] width 64 height 13
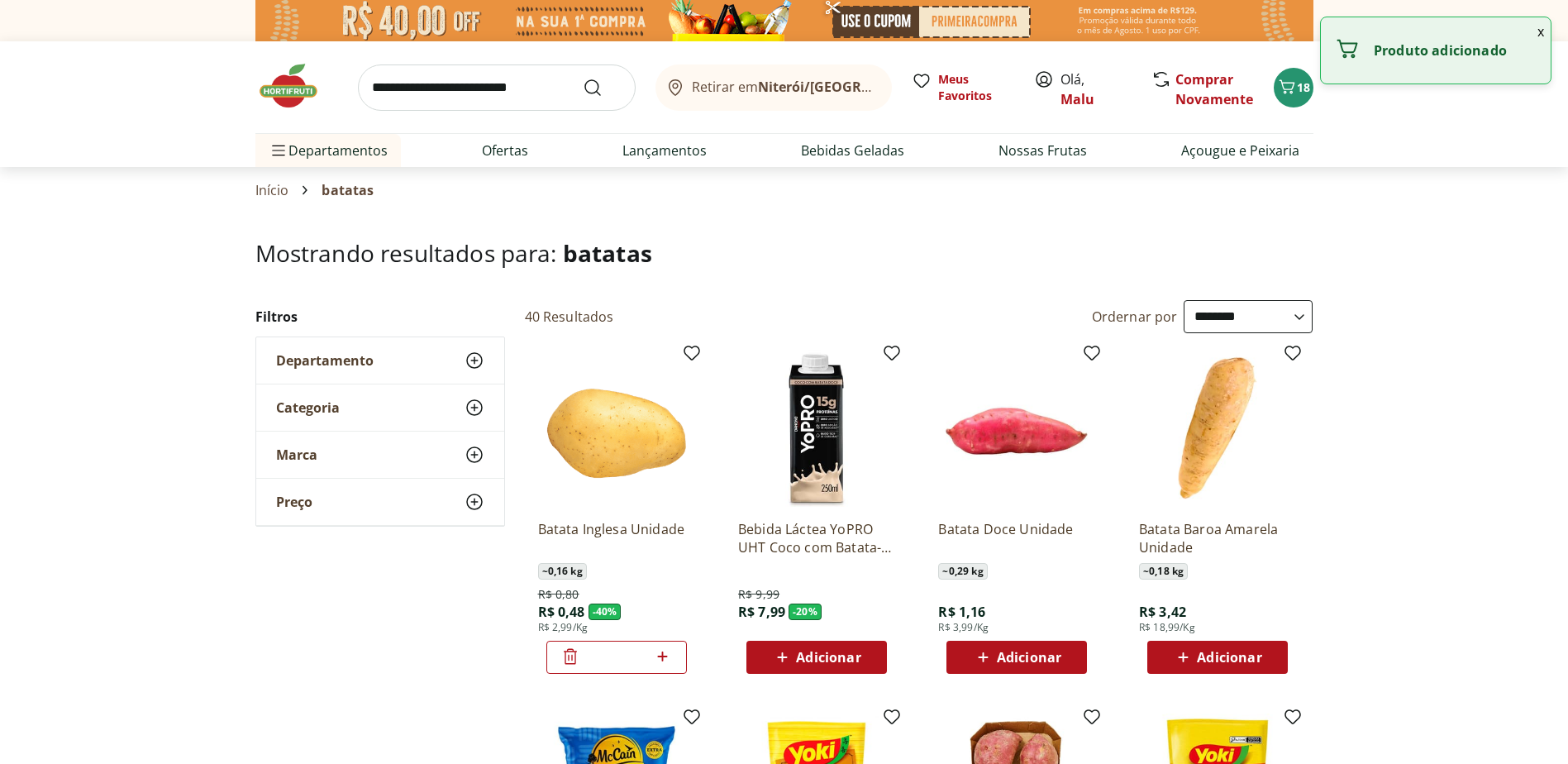
click at [668, 654] on icon at bounding box center [662, 656] width 20 height 20
type input "*"
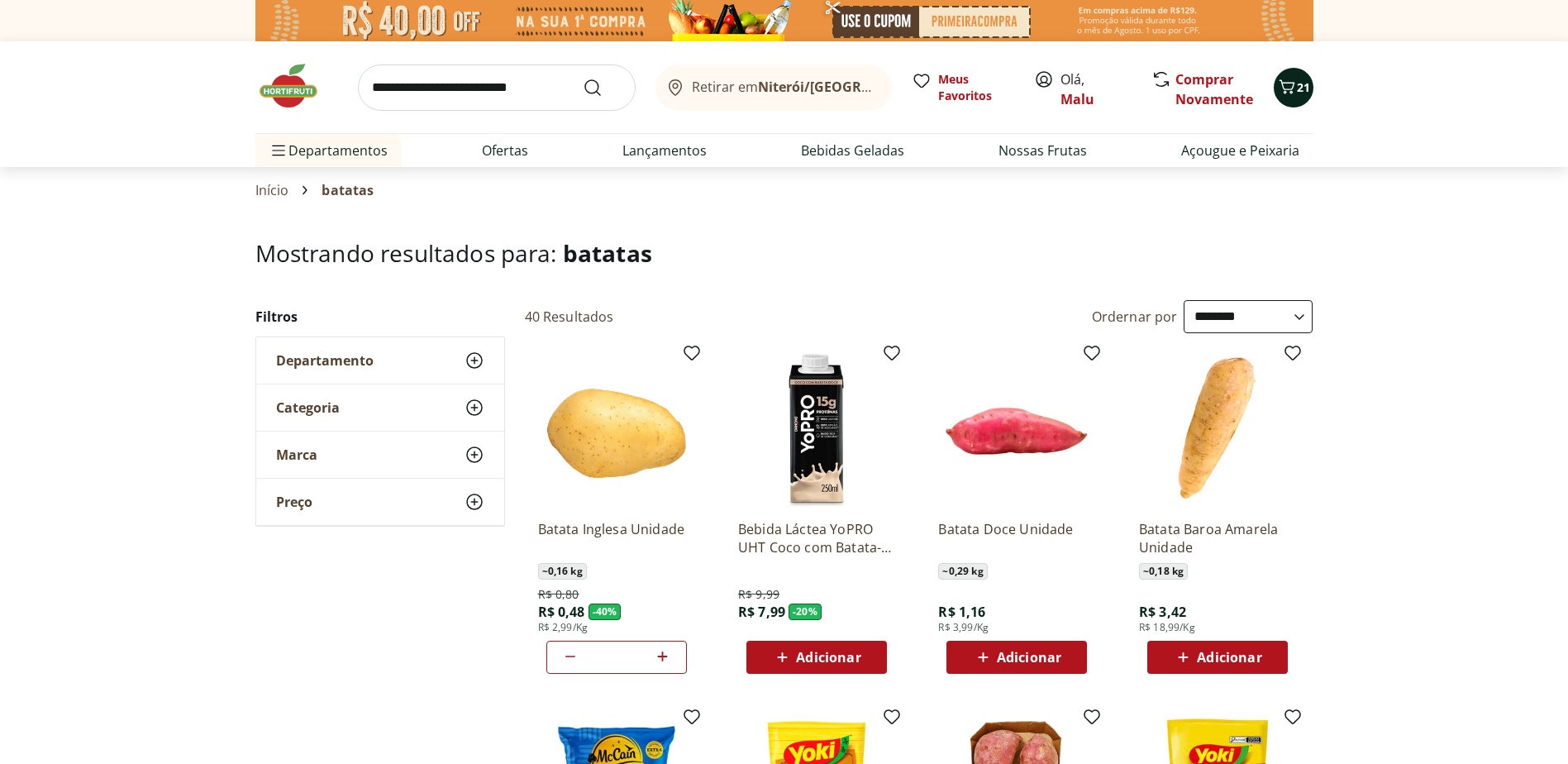
click at [1291, 85] on icon "Carrinho" at bounding box center [1287, 87] width 20 height 20
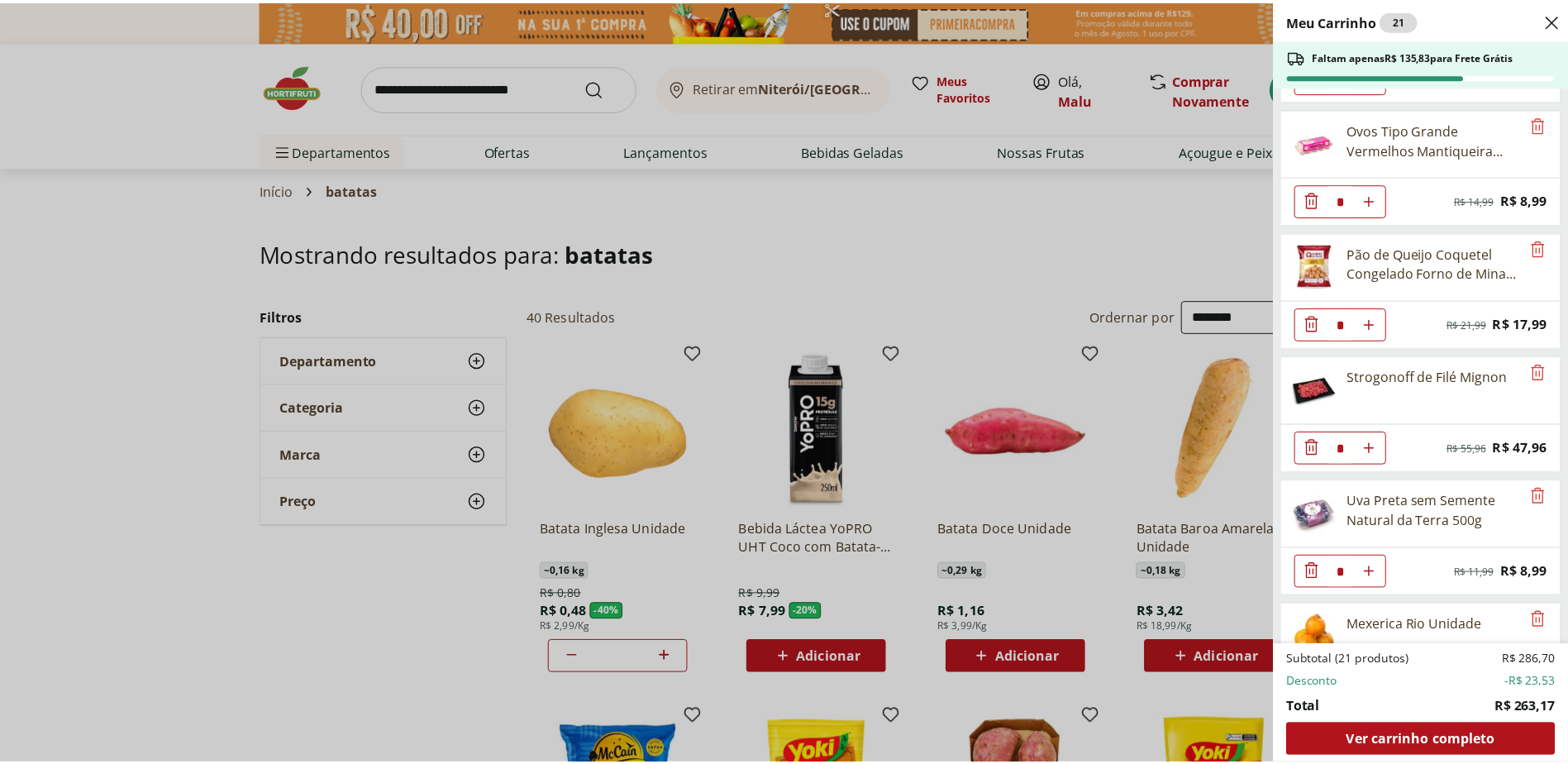
scroll to position [100, 0]
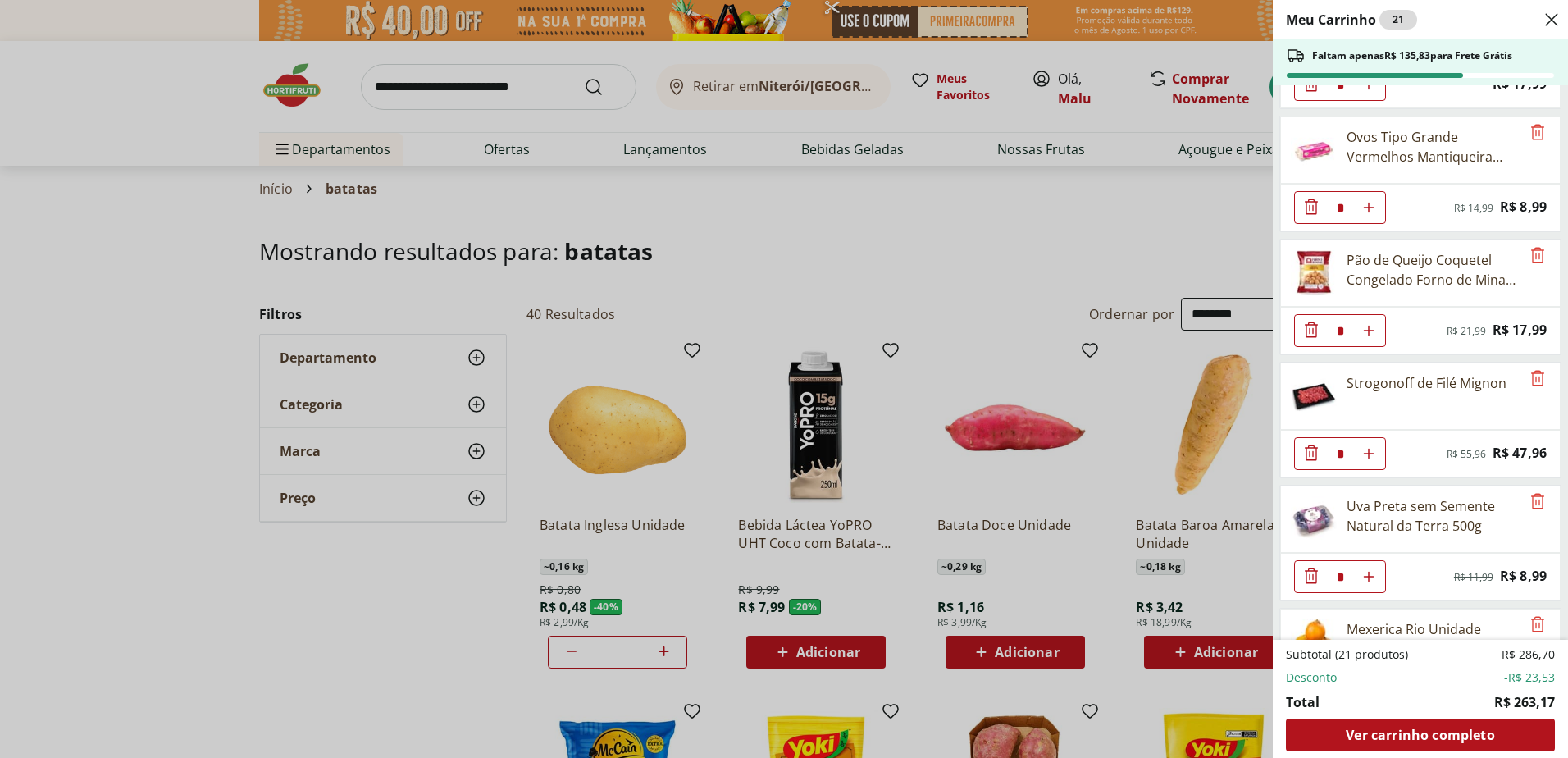
click at [175, 227] on div "Meu Carrinho 21 Faltam apenas R$ 135,83 para Frete Grátis Frutas Vermelhas Inte…" at bounding box center [784, 379] width 1568 height 758
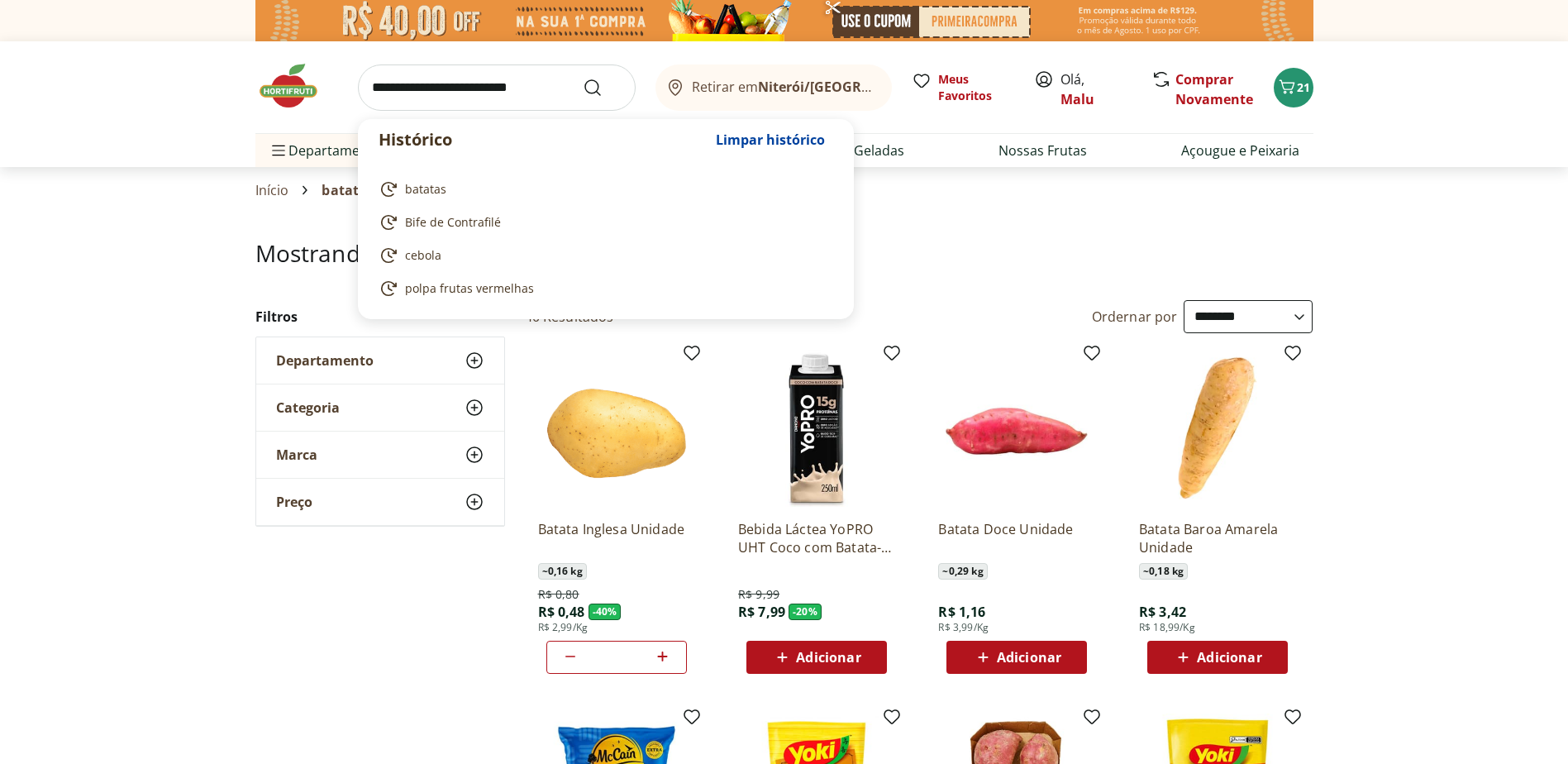
click at [404, 90] on input "search" at bounding box center [497, 87] width 278 height 46
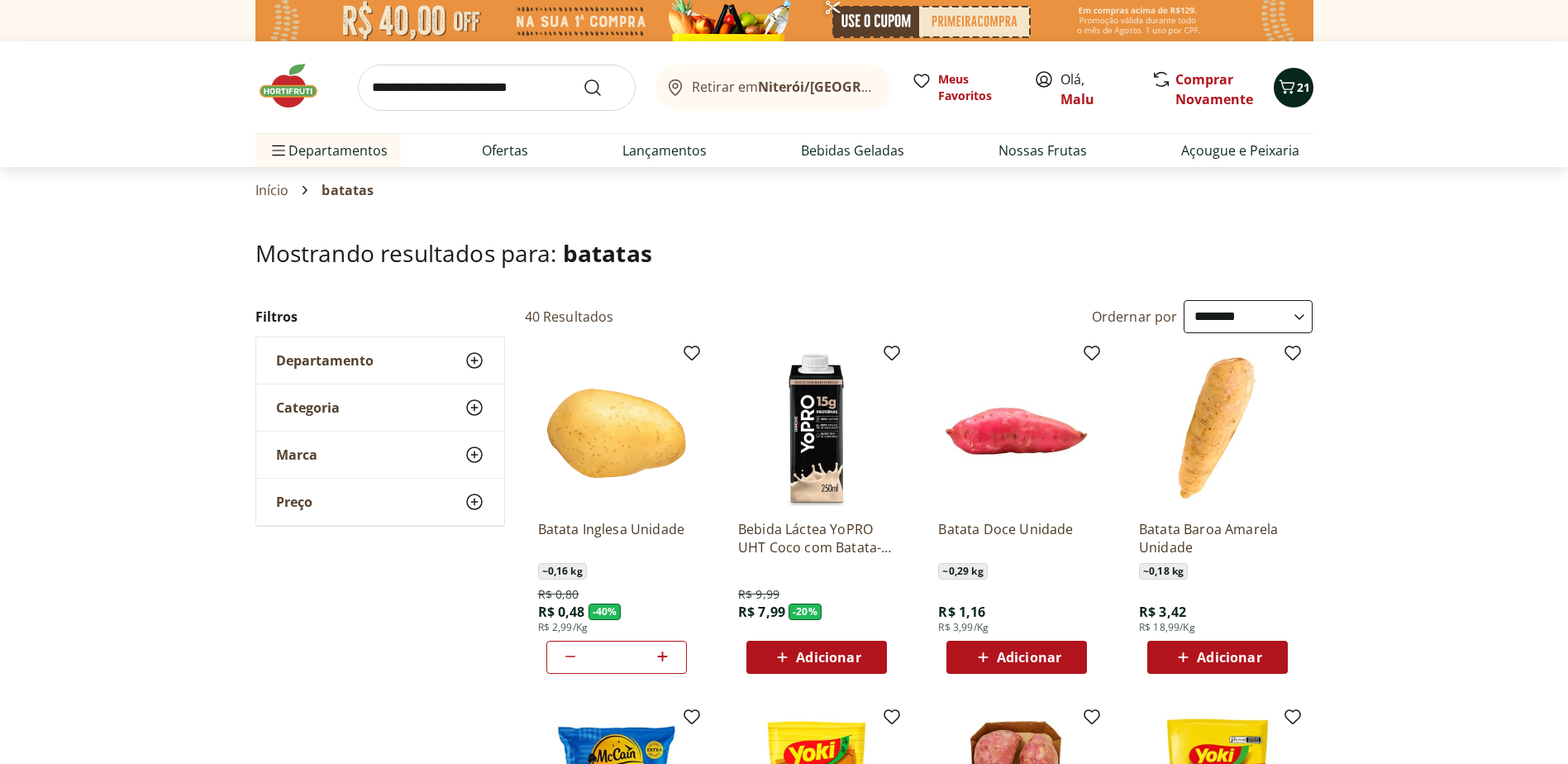
click at [1296, 96] on span "Carrinho" at bounding box center [1287, 87] width 20 height 21
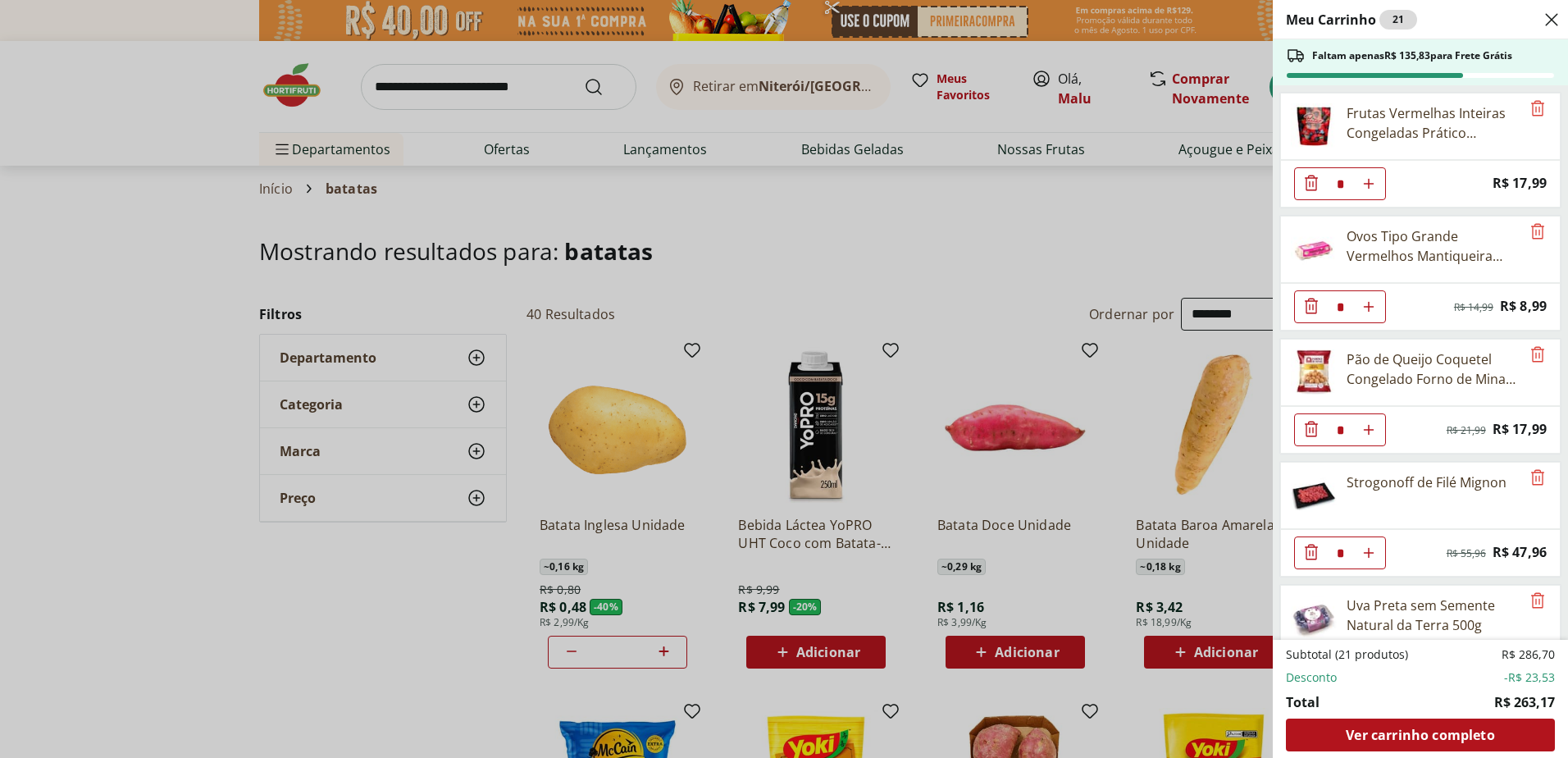
click at [944, 223] on div "Meu Carrinho 21 Faltam apenas R$ 135,83 para Frete Grátis Frutas Vermelhas Inte…" at bounding box center [784, 379] width 1568 height 758
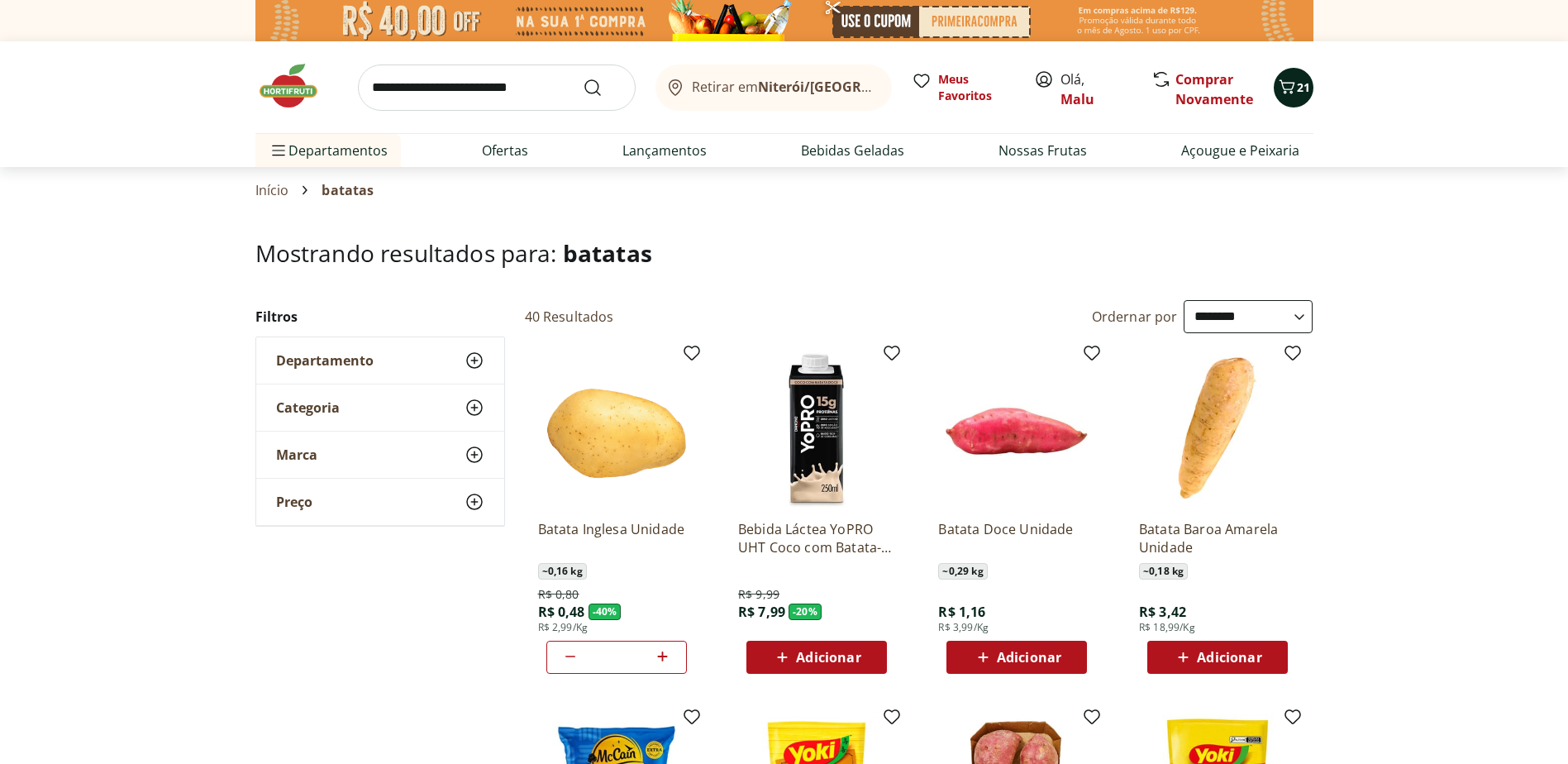
click at [1295, 81] on icon "Carrinho" at bounding box center [1287, 87] width 20 height 20
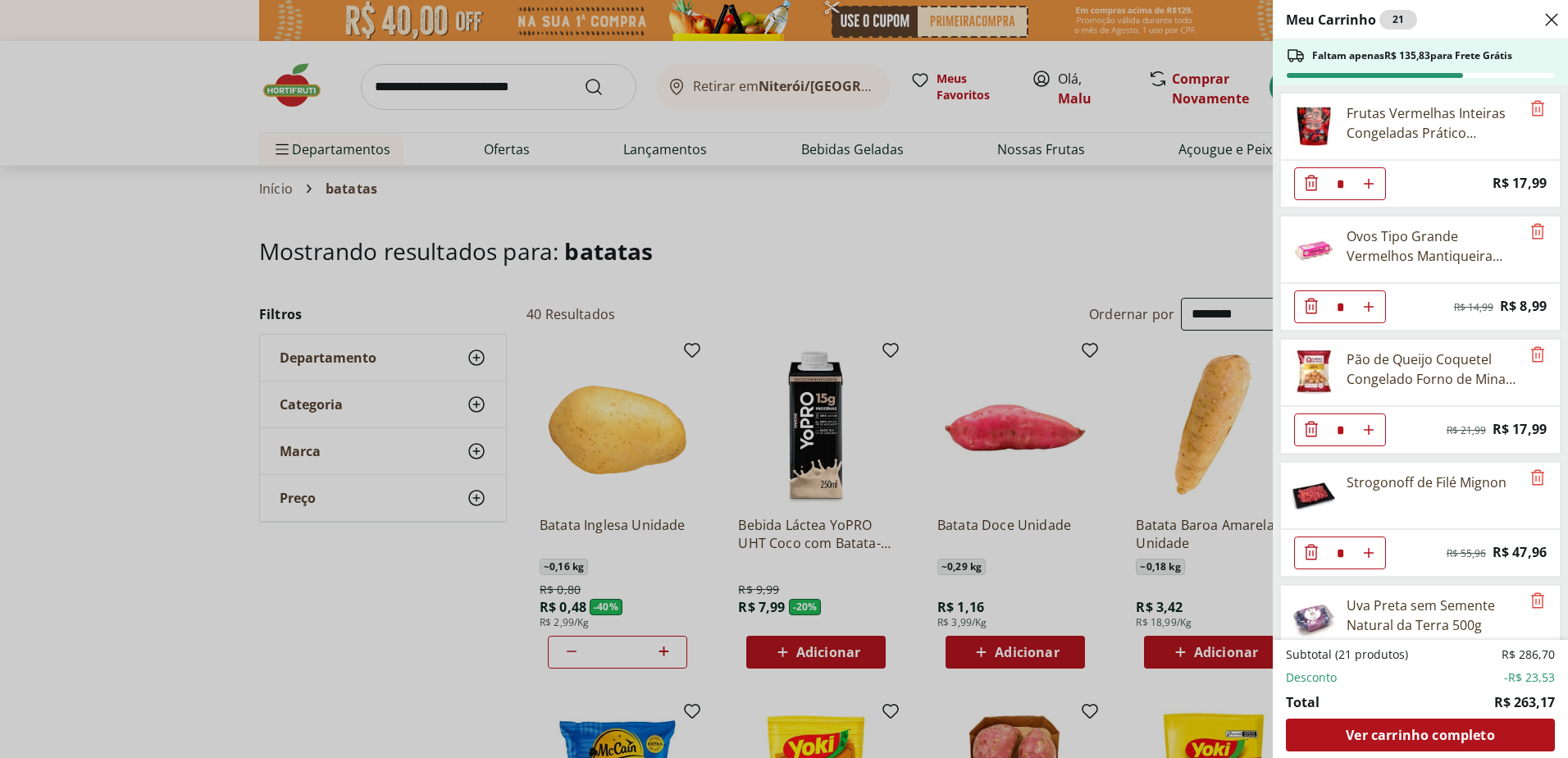
click at [1124, 221] on div "Meu Carrinho 21 Faltam apenas R$ 135,83 para Frete Grátis Frutas Vermelhas Inte…" at bounding box center [784, 379] width 1568 height 758
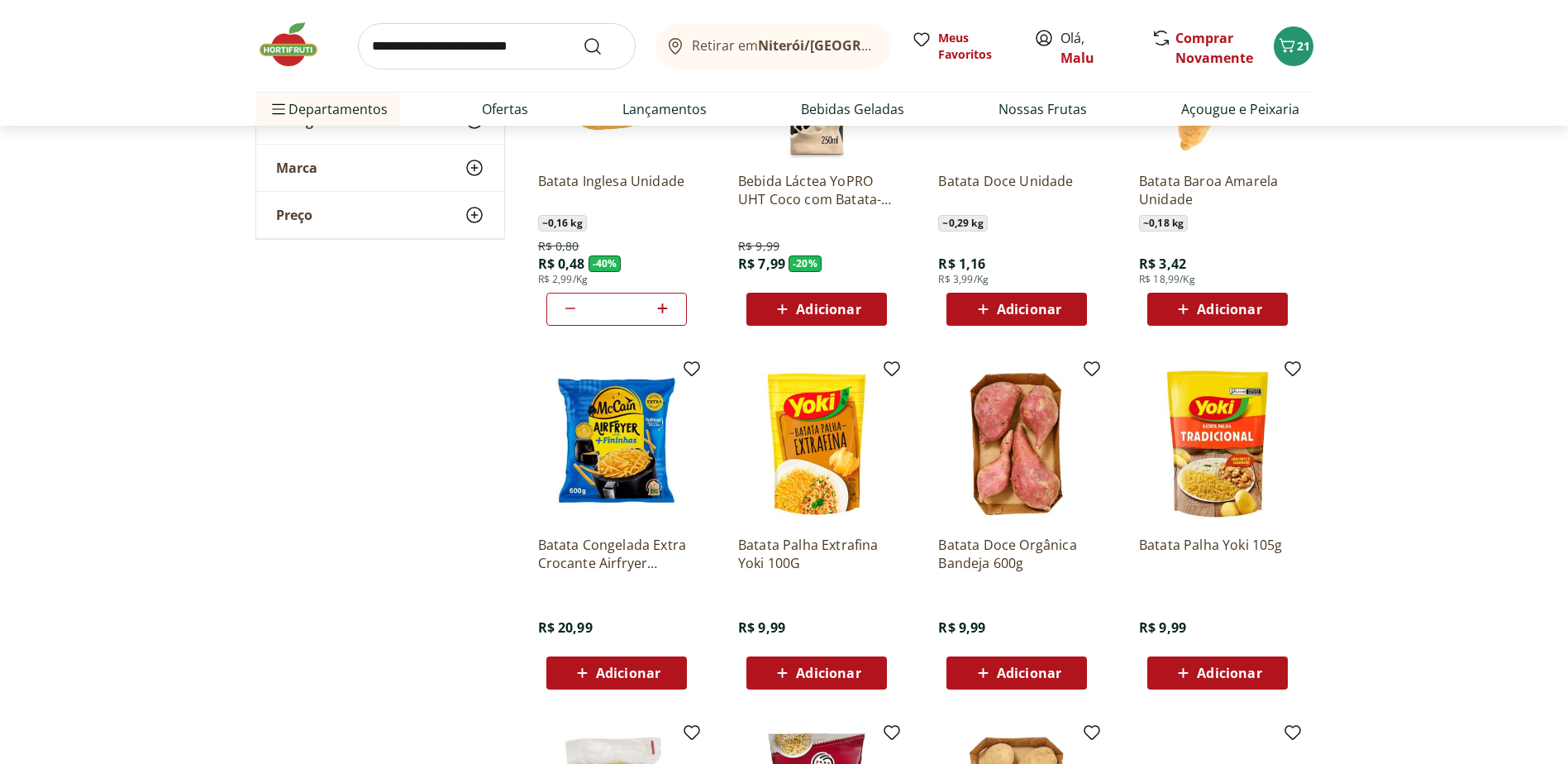
scroll to position [0, 0]
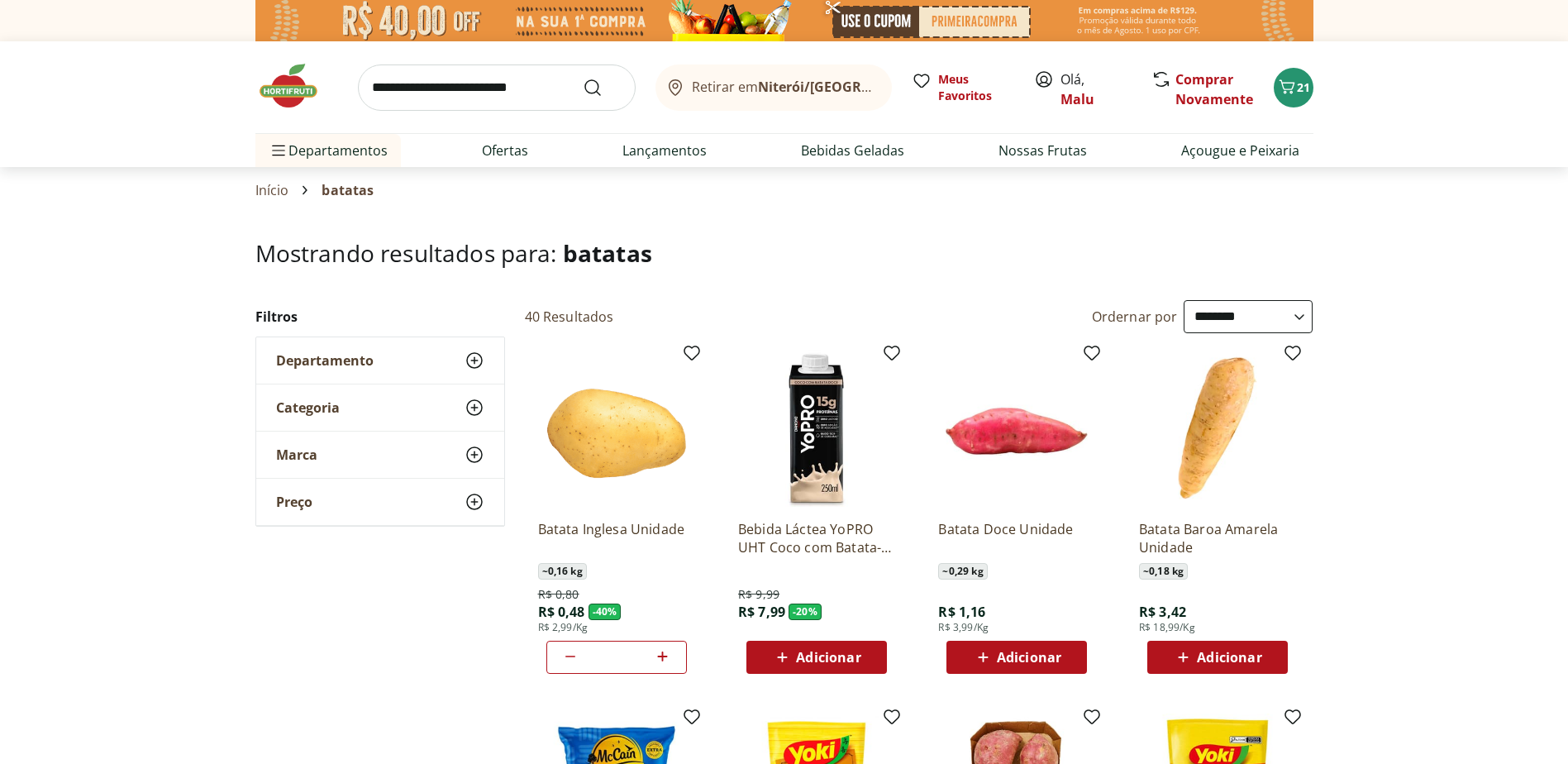
click at [296, 85] on img at bounding box center [296, 86] width 83 height 50
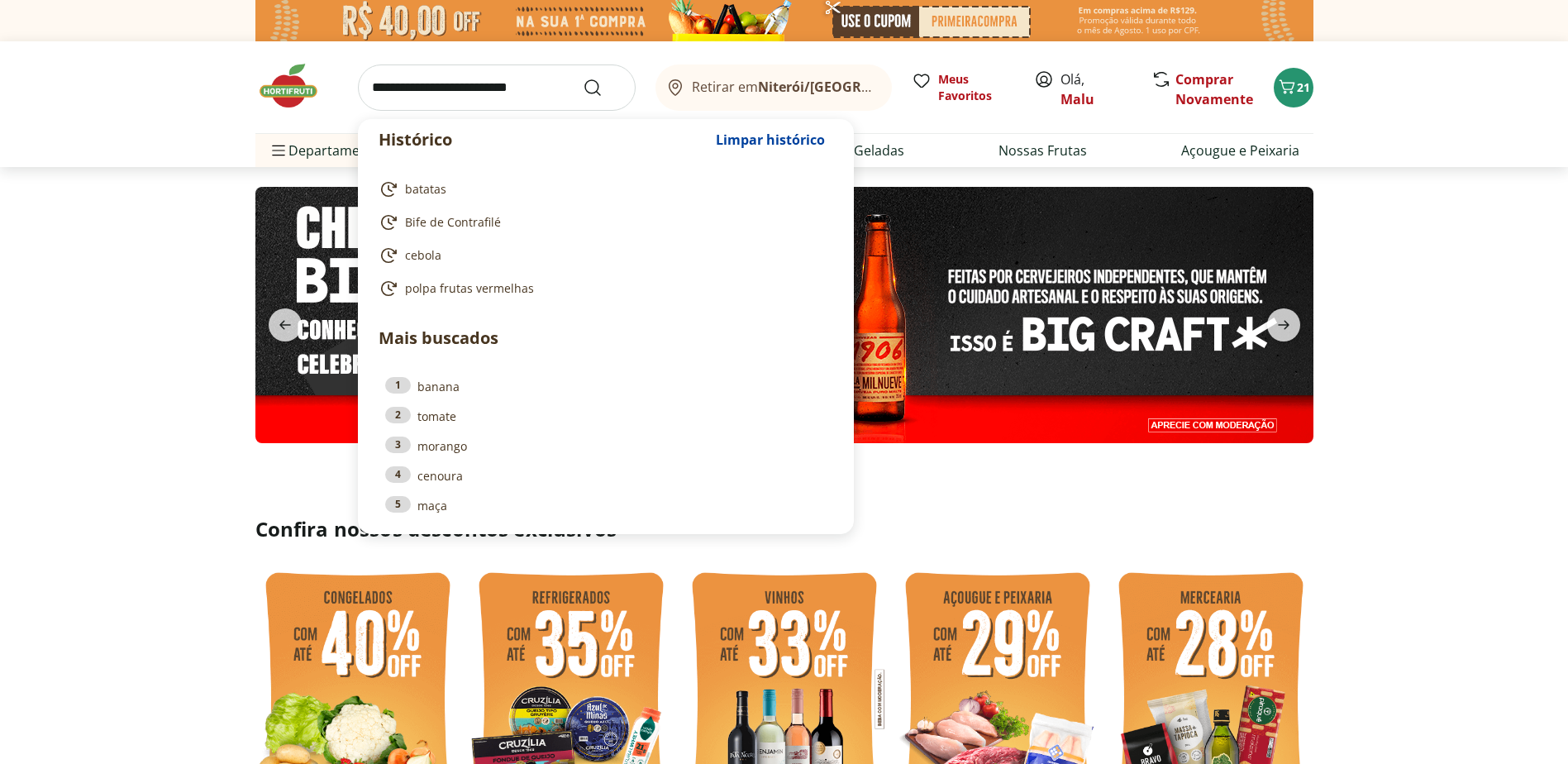
click at [439, 84] on input "search" at bounding box center [497, 87] width 278 height 46
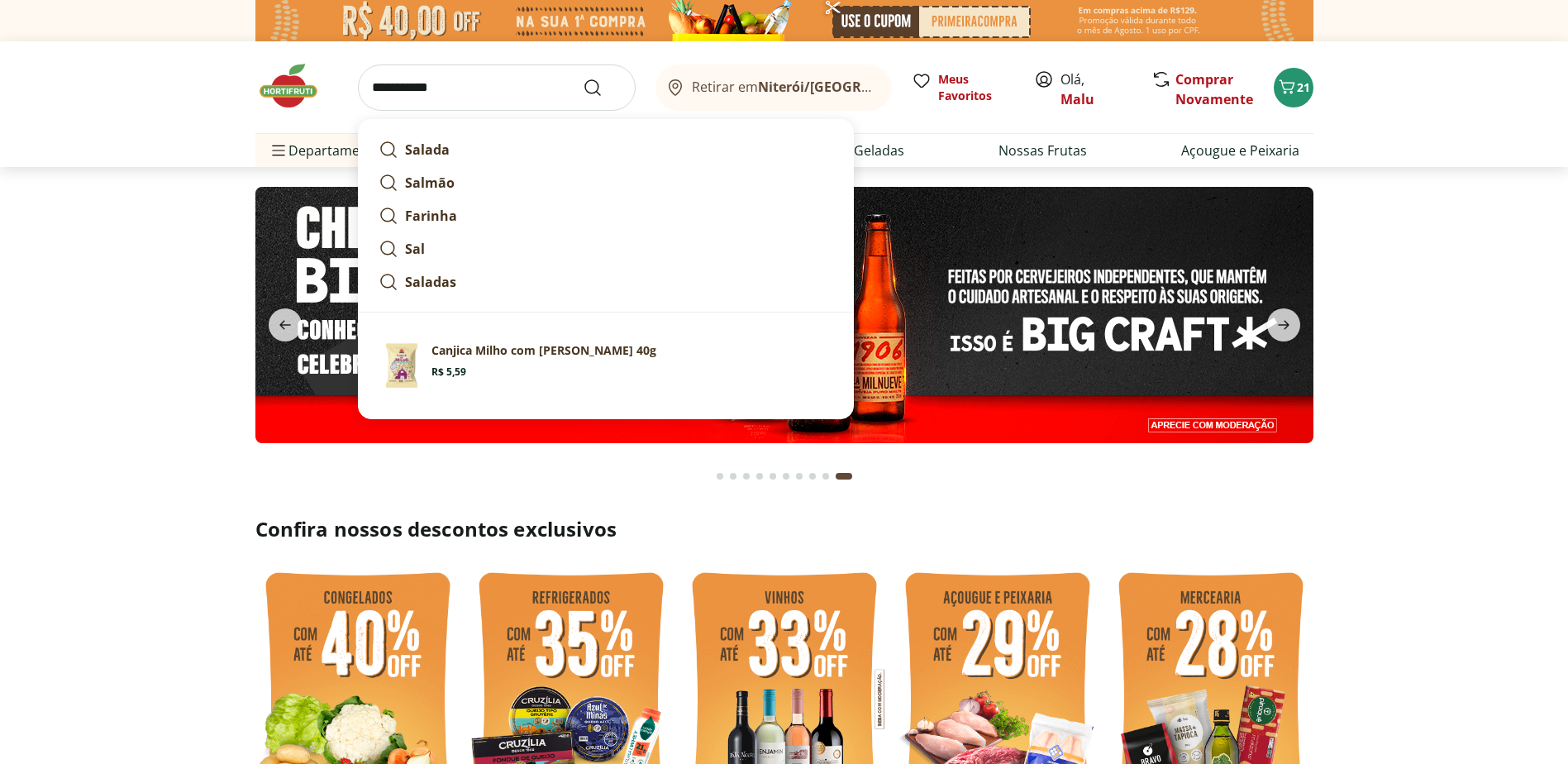
type input "**********"
click at [583, 77] on button "Submit Search" at bounding box center [602, 87] width 40 height 20
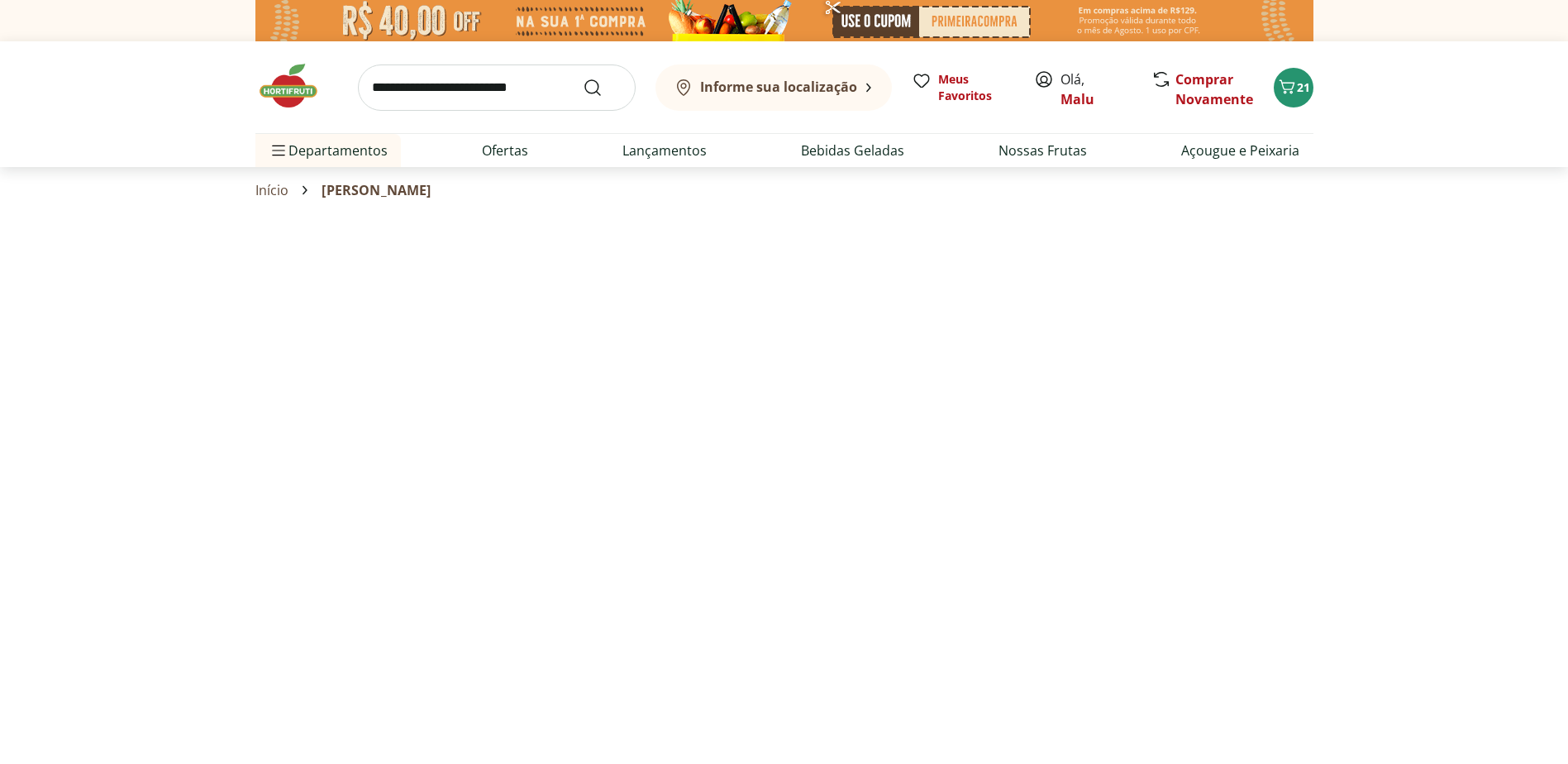
select select "**********"
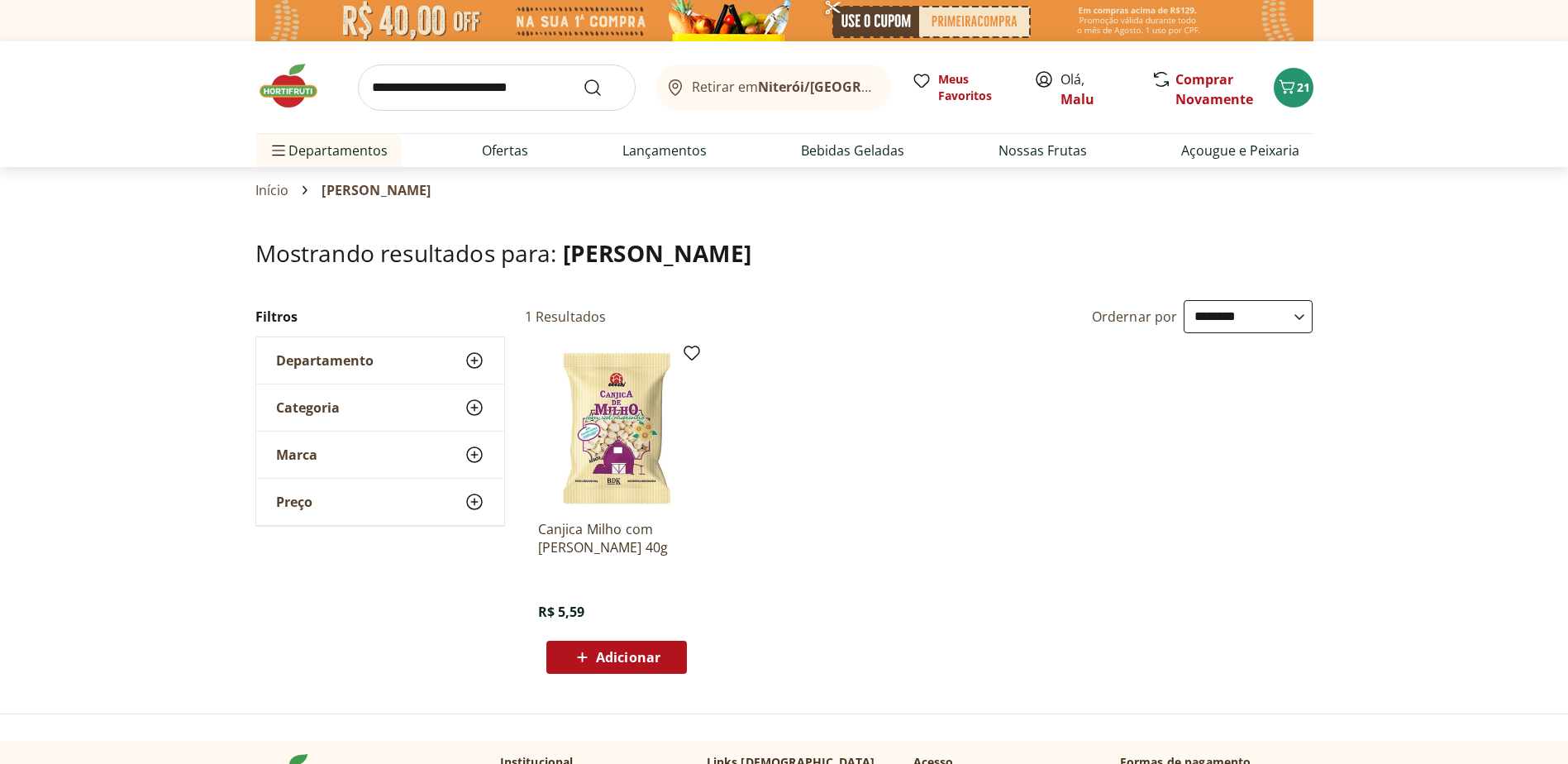
click at [287, 93] on img at bounding box center [296, 86] width 83 height 50
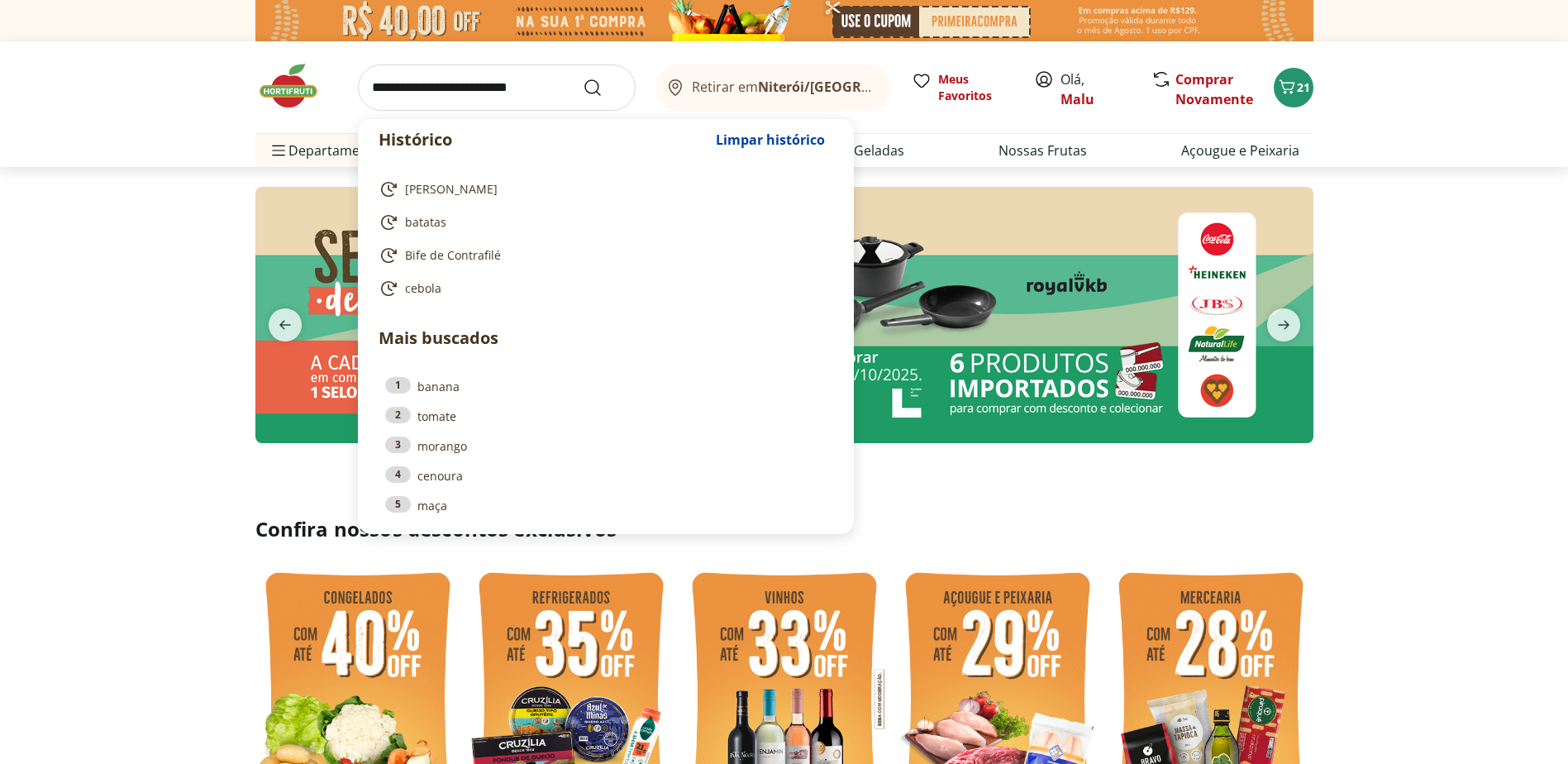
click at [408, 93] on input "search" at bounding box center [497, 87] width 278 height 46
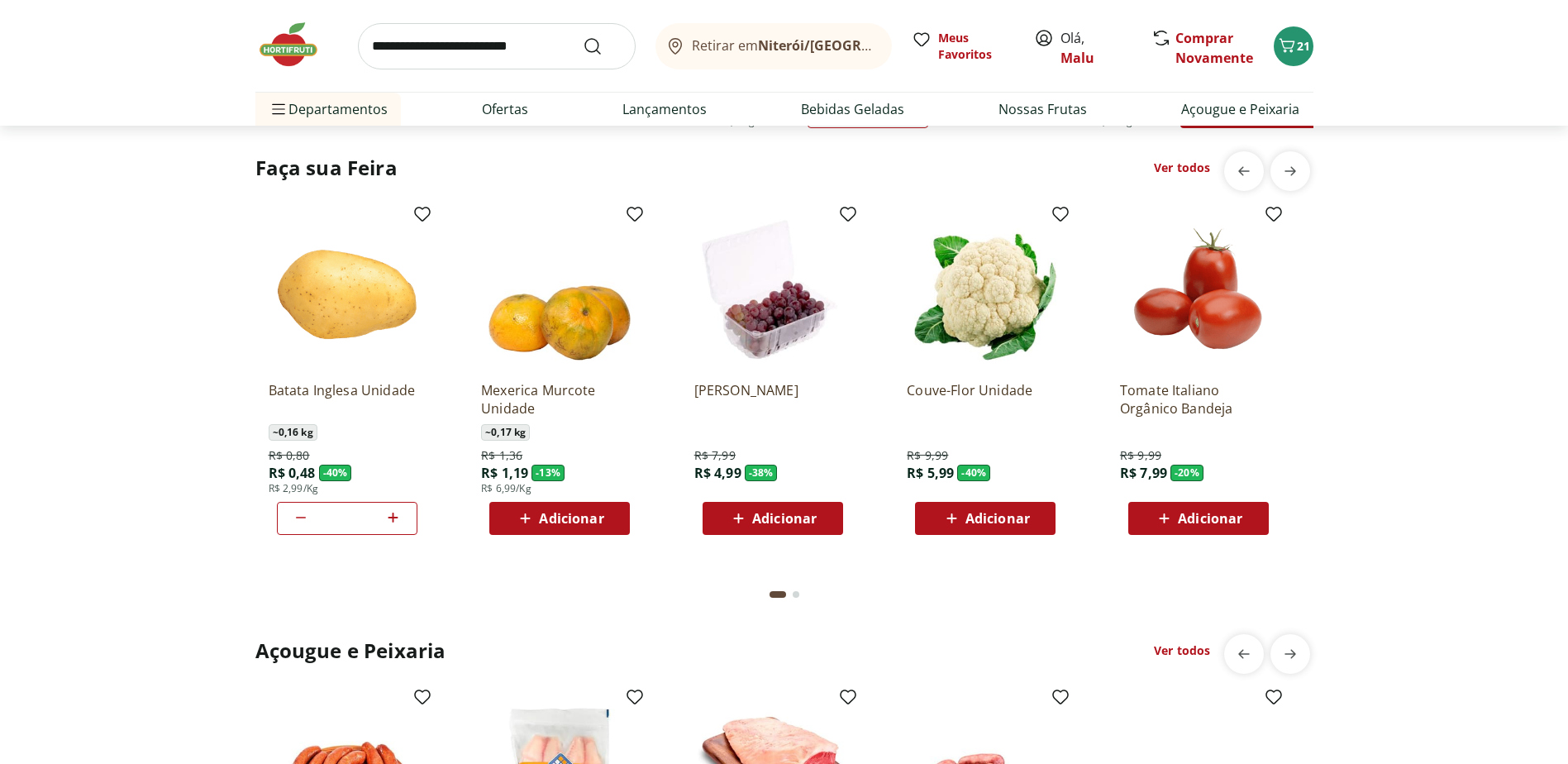
scroll to position [1323, 0]
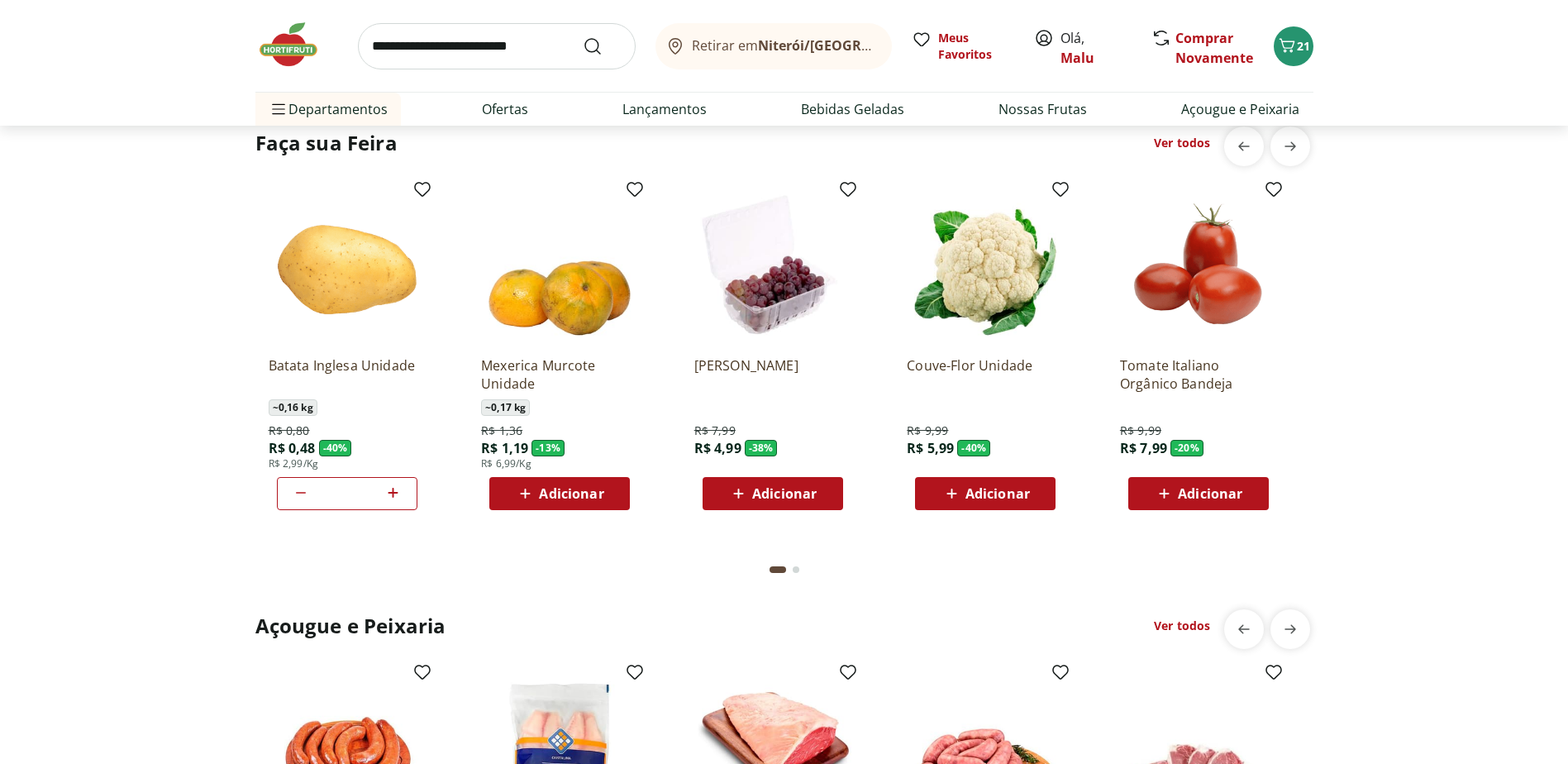
click at [797, 567] on div "Go to page 2 from fs-carousel" at bounding box center [796, 569] width 6 height 6
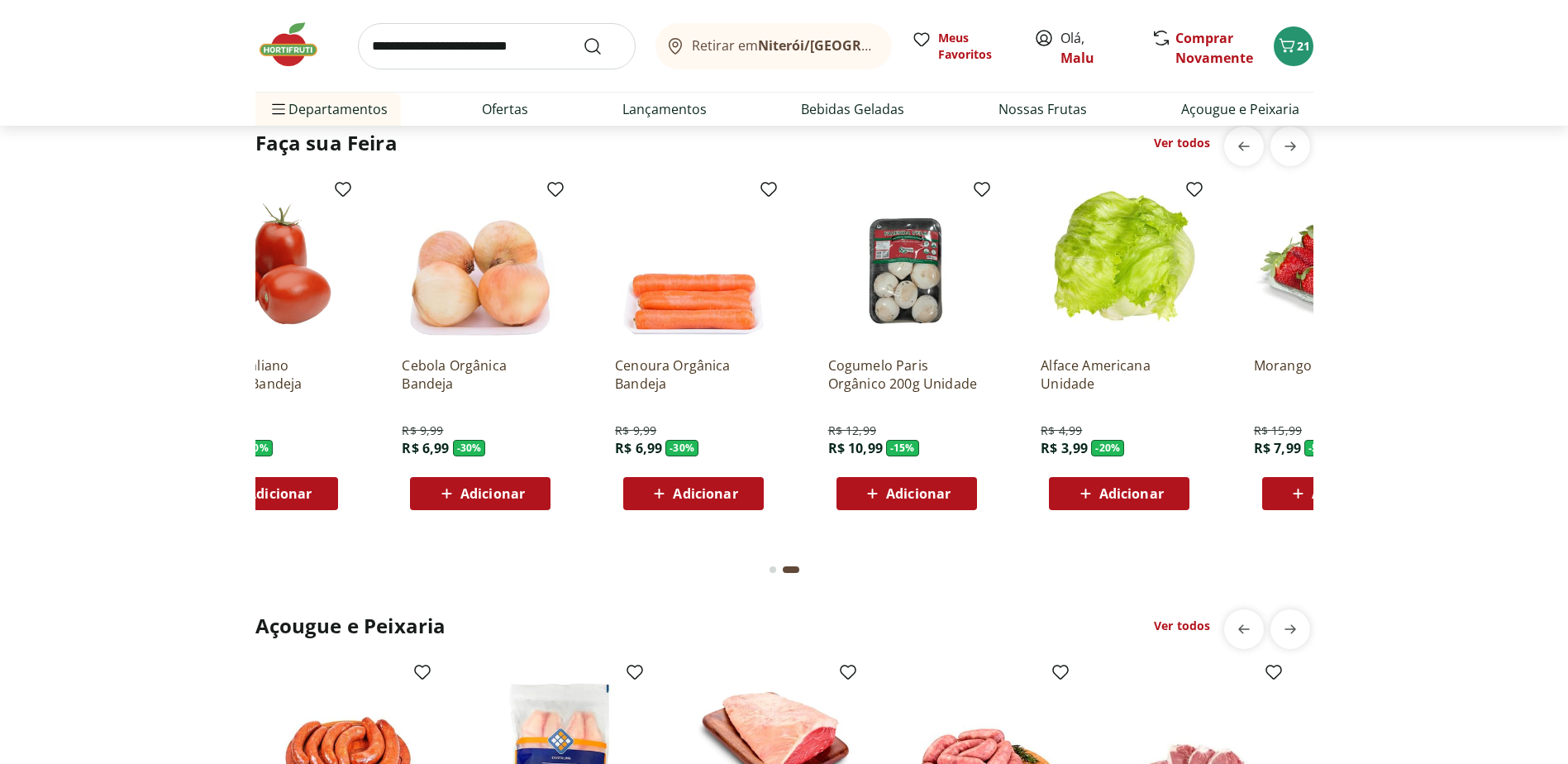
scroll to position [0, 1064]
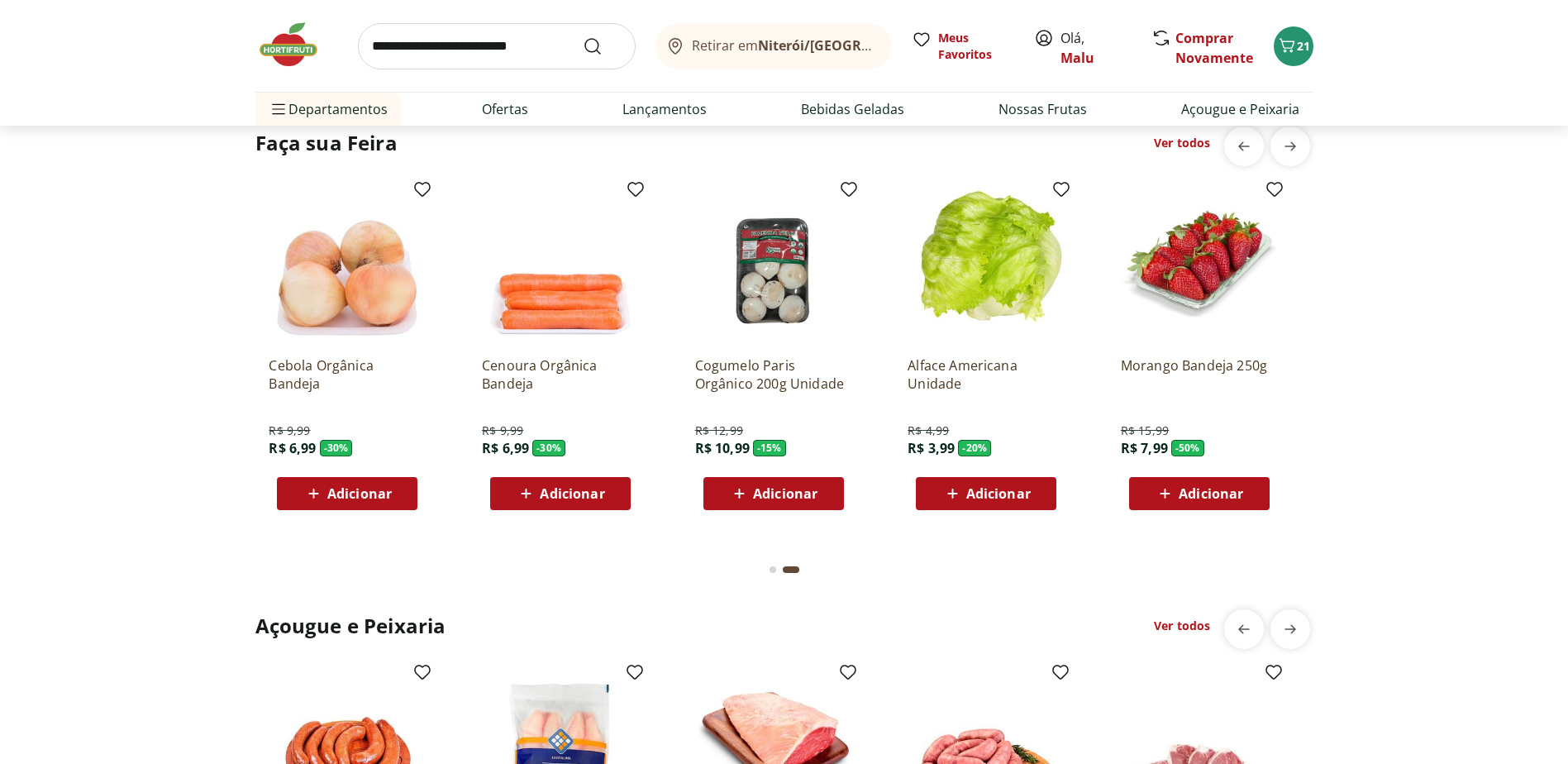
click at [1015, 489] on span "Adicionar" at bounding box center [999, 493] width 64 height 13
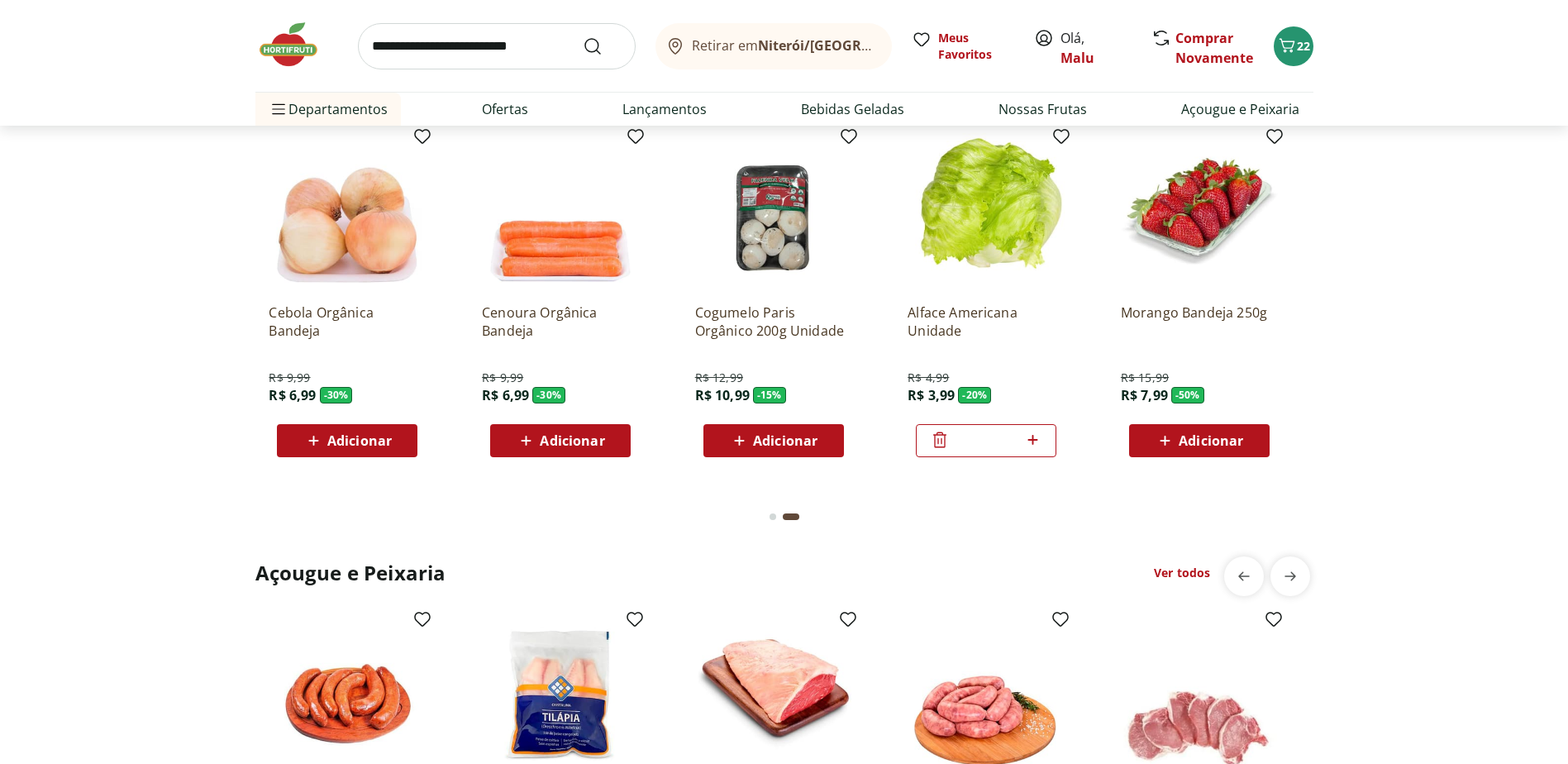
scroll to position [1323, 0]
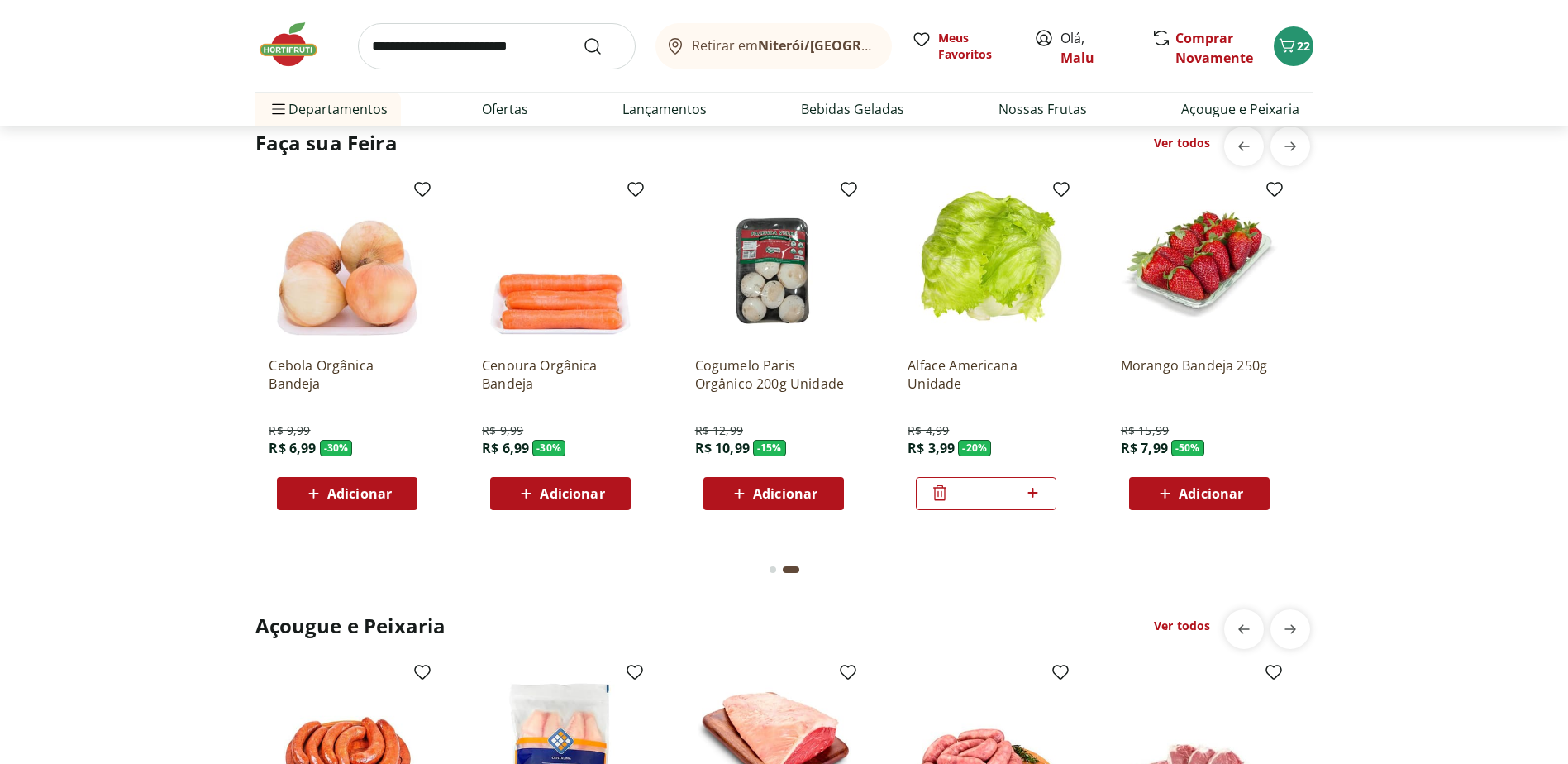
click at [1219, 498] on span "Adicionar" at bounding box center [1211, 493] width 64 height 13
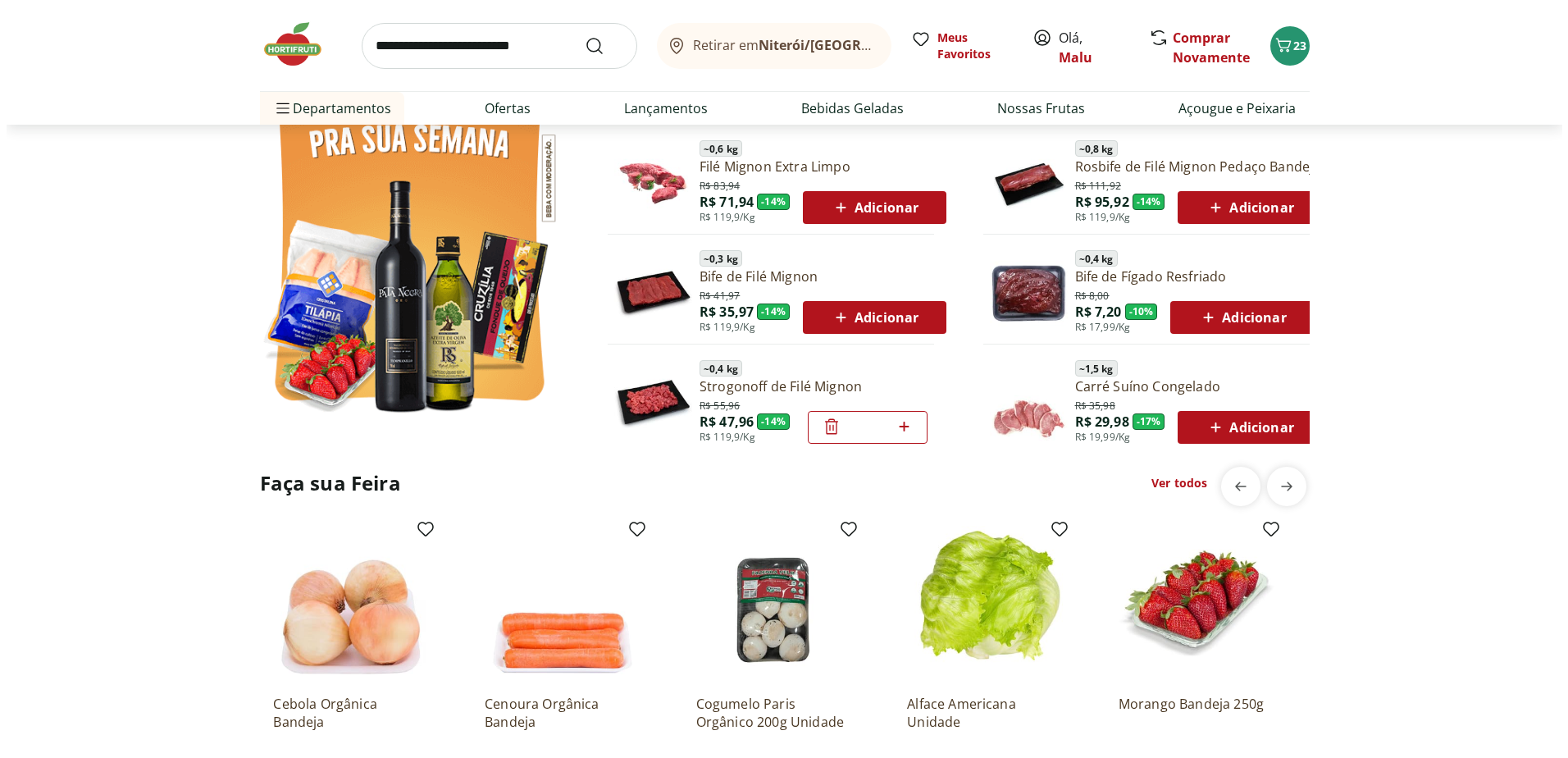
scroll to position [820, 0]
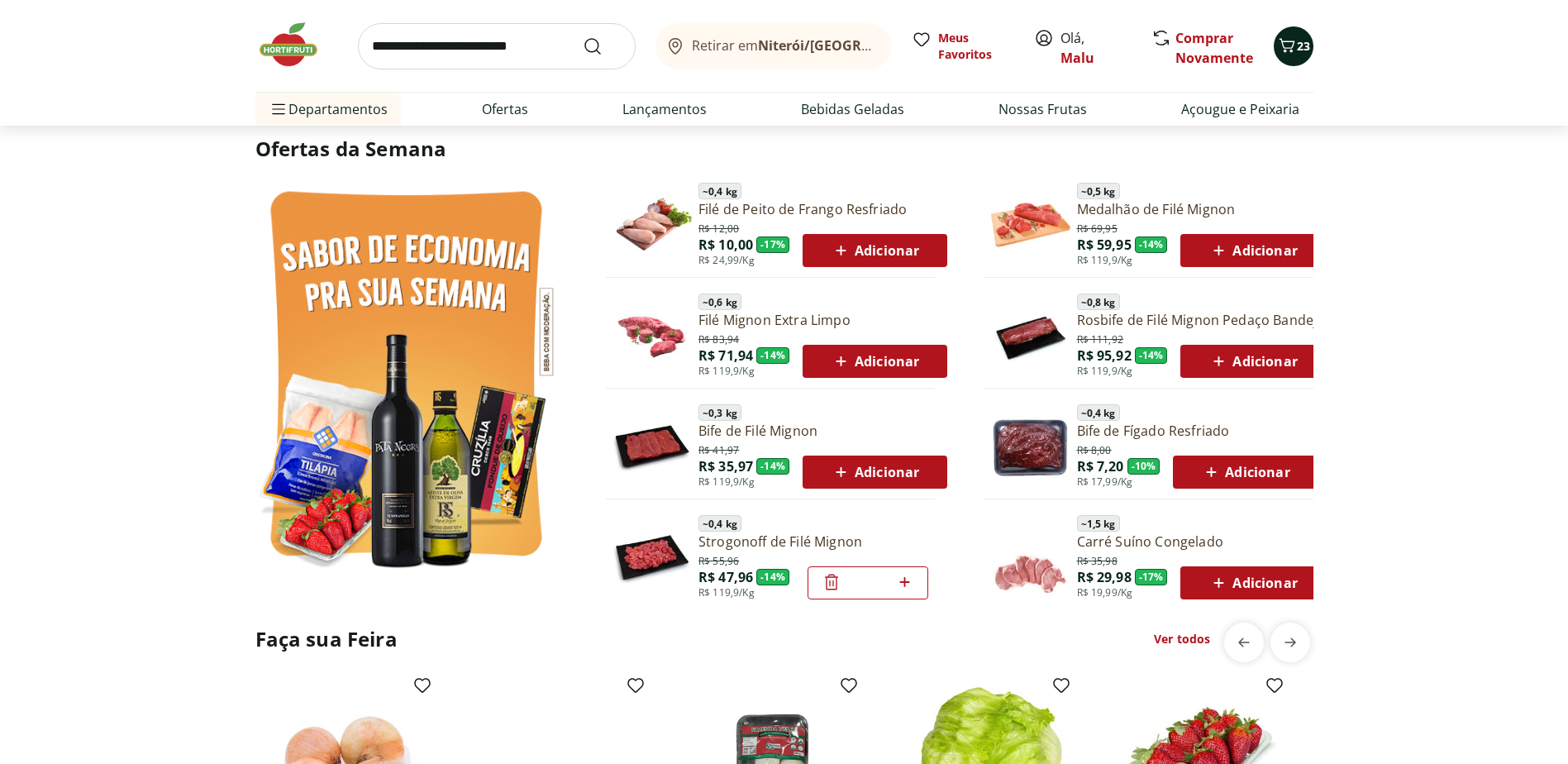
click at [1292, 41] on icon "Carrinho" at bounding box center [1286, 44] width 16 height 14
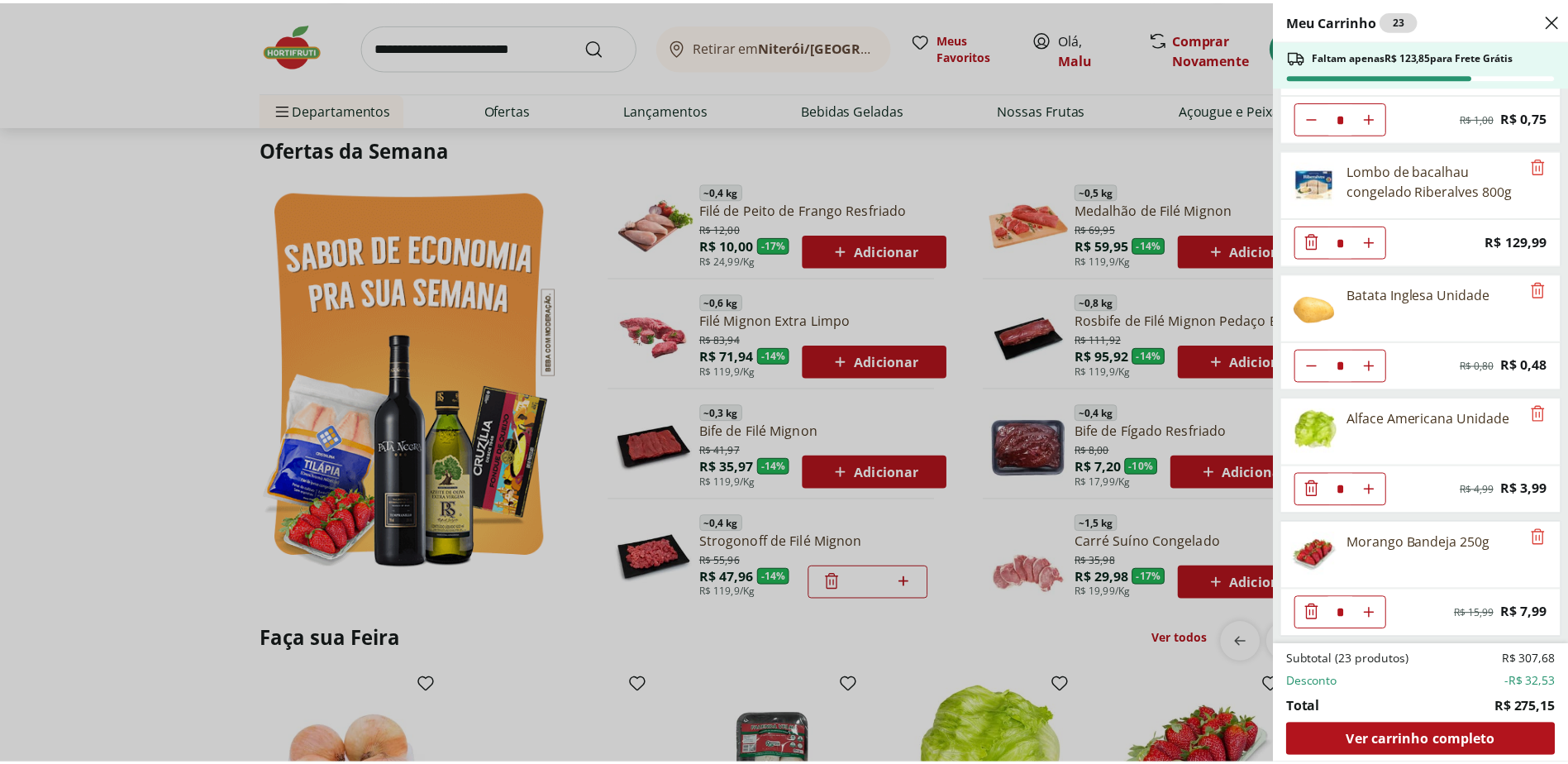
scroll to position [0, 0]
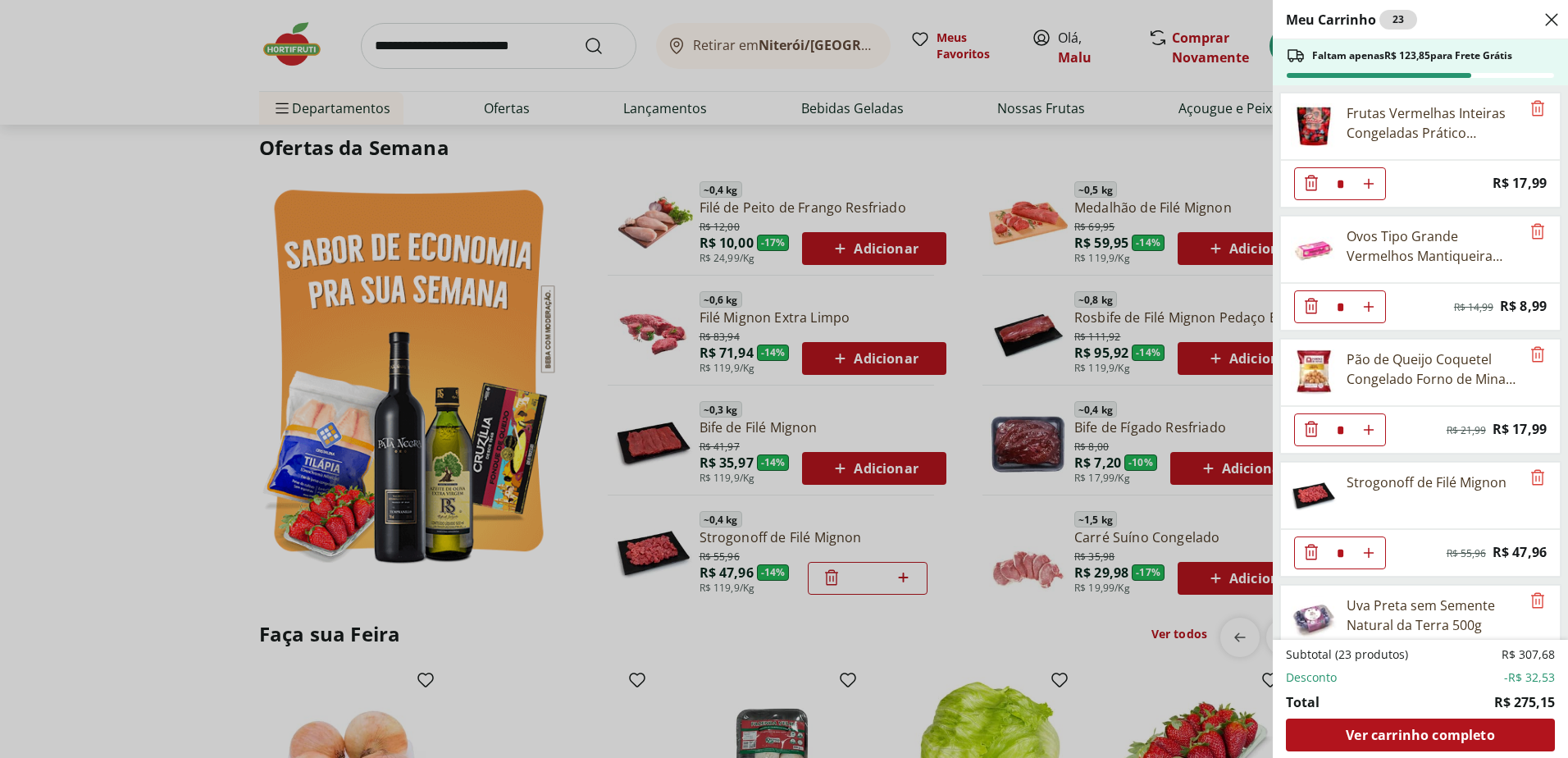
click at [558, 633] on div "Meu Carrinho 23 Faltam apenas R$ 123,85 para Frete Grátis Frutas Vermelhas Inte…" at bounding box center [784, 379] width 1568 height 758
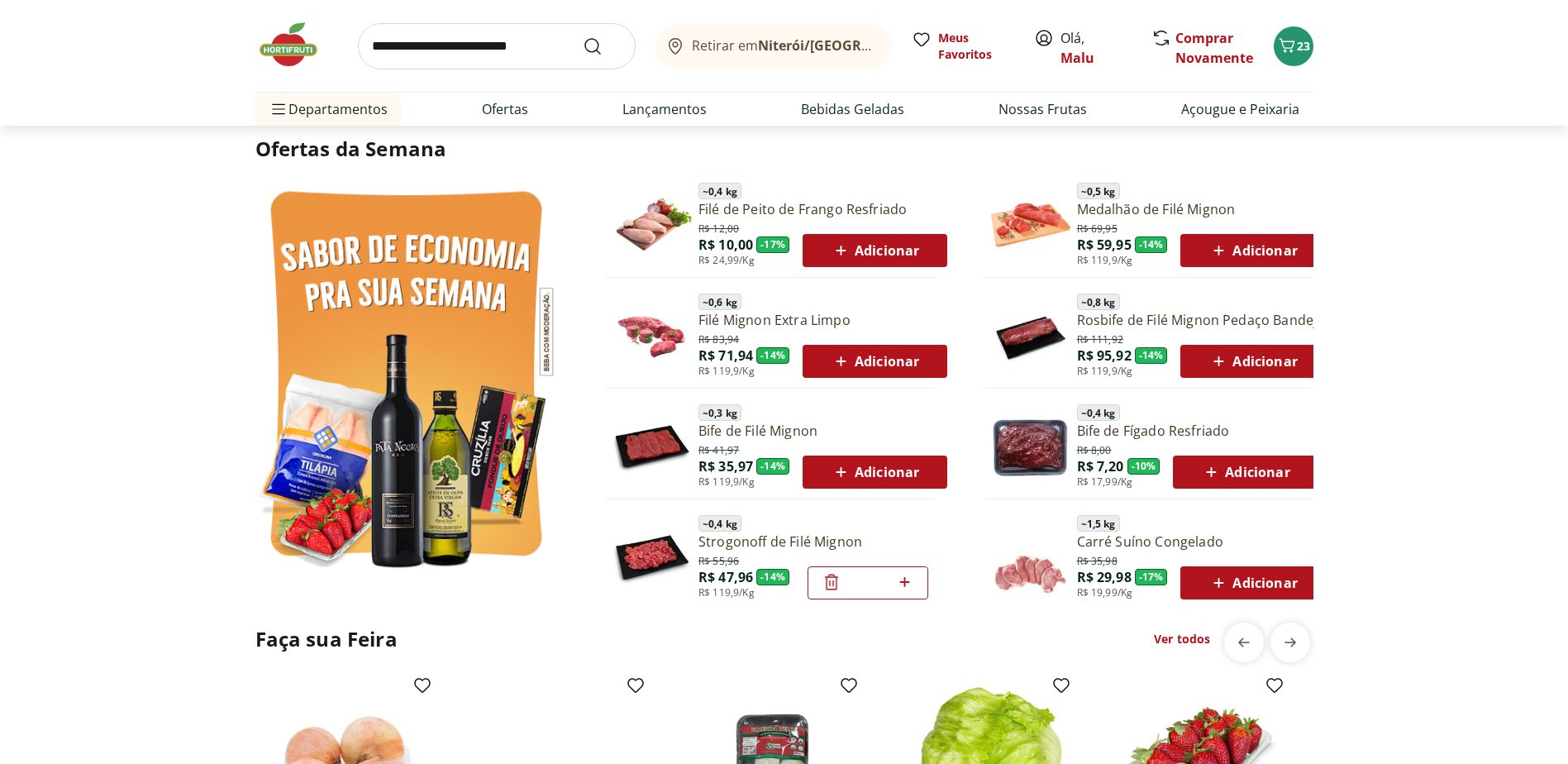
click at [424, 53] on input "search" at bounding box center [497, 46] width 278 height 46
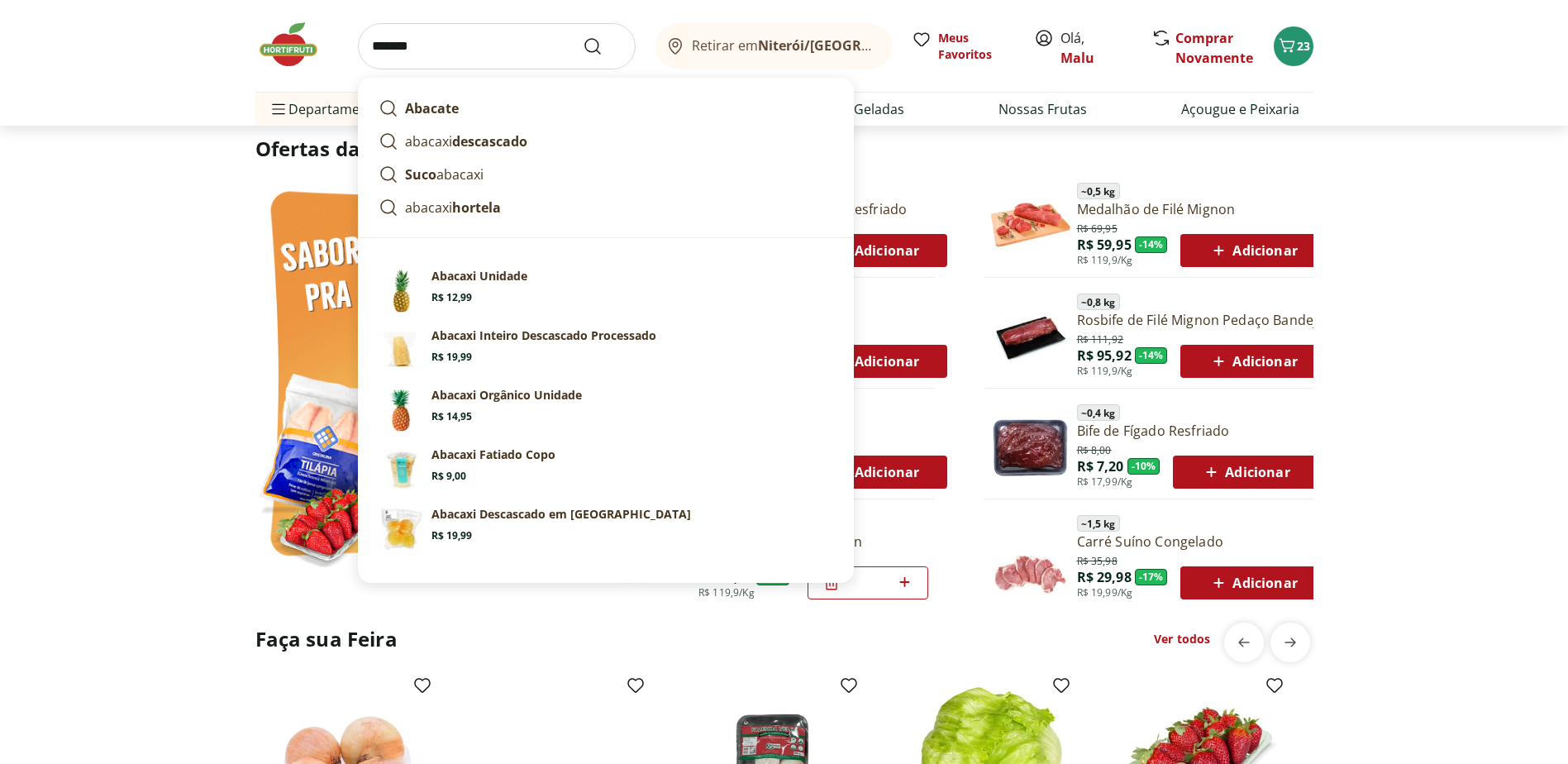
type input "*******"
click at [583, 37] on button "Submit Search" at bounding box center [602, 47] width 40 height 20
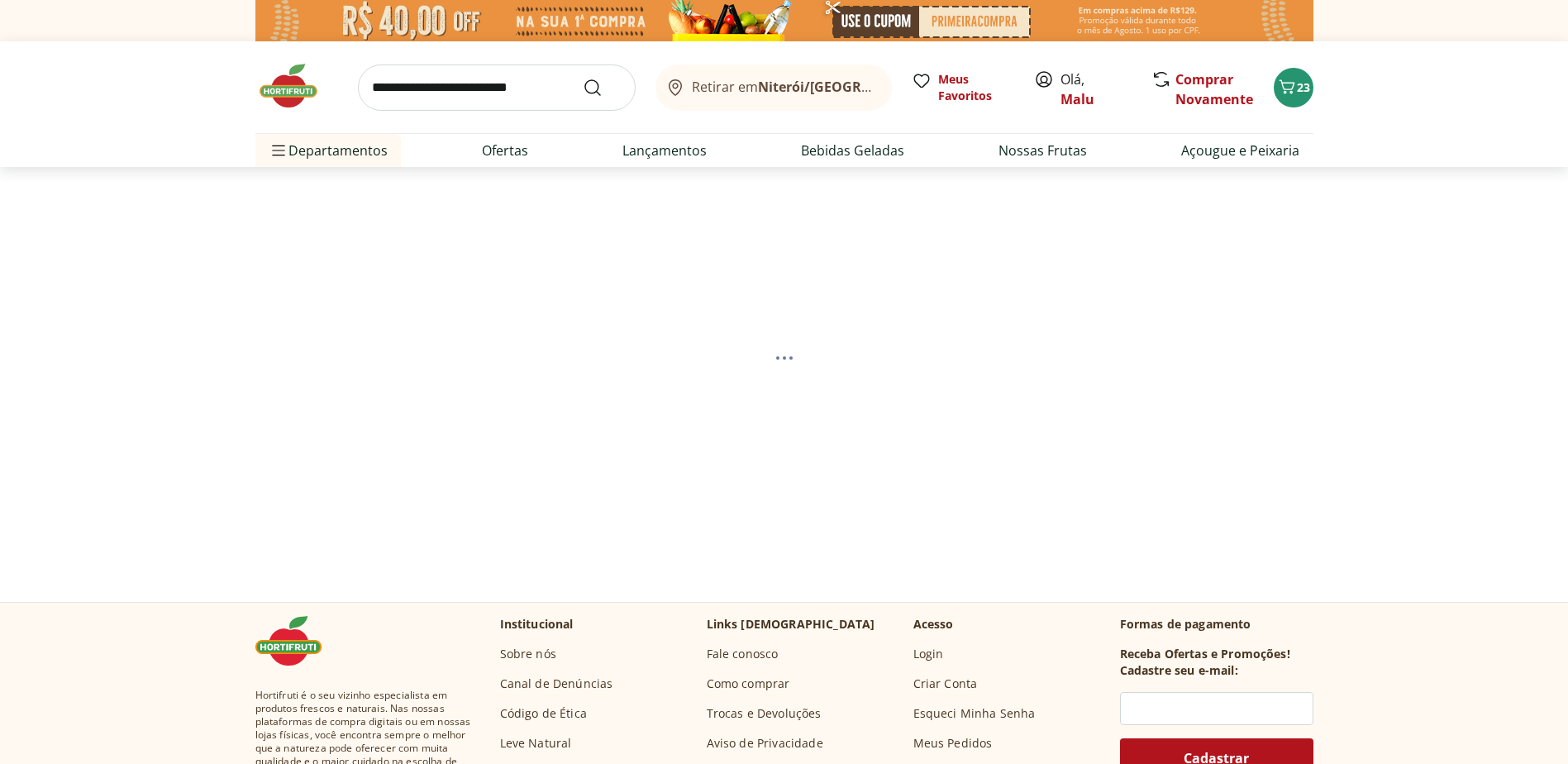
select select "**********"
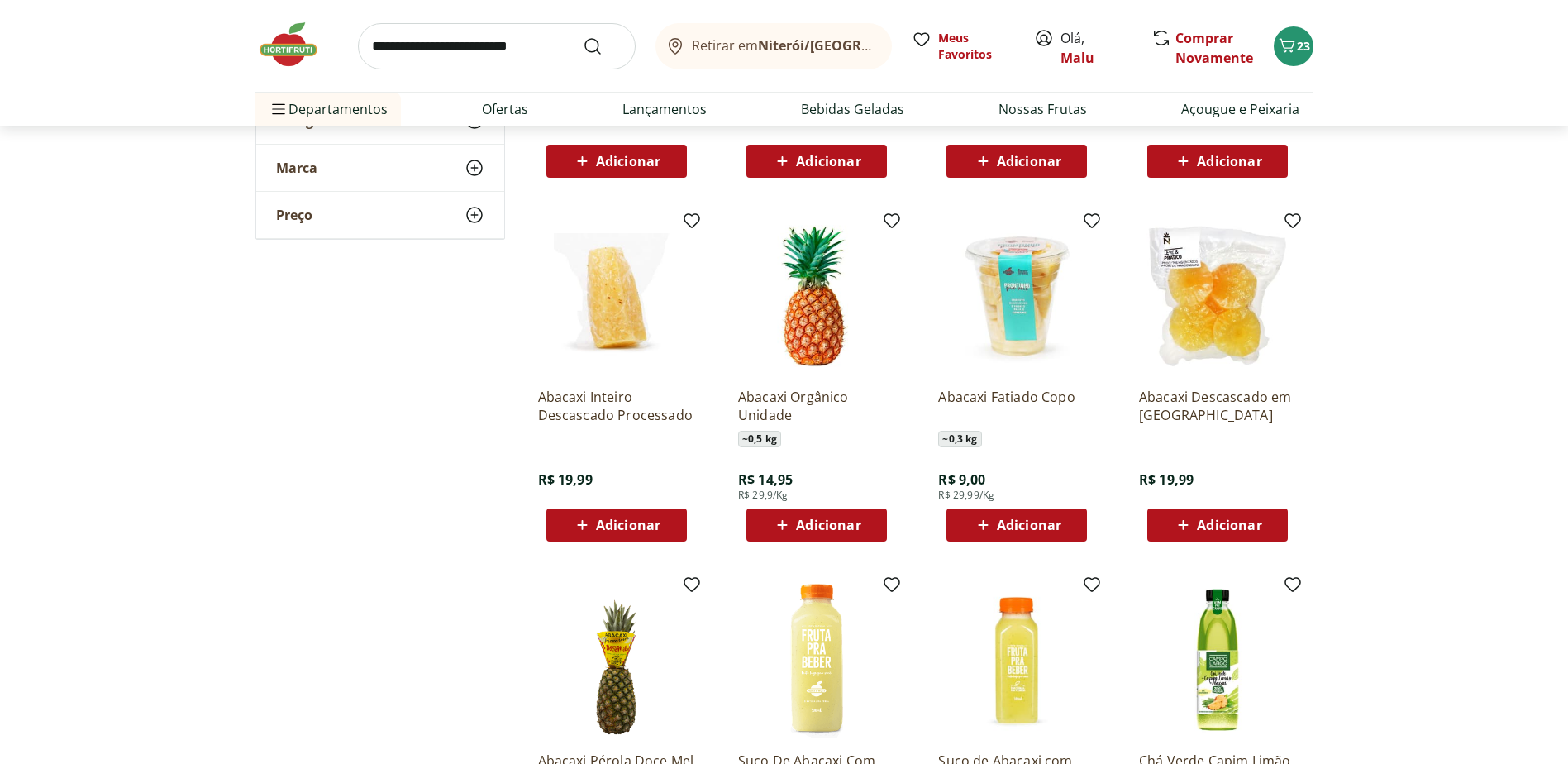
scroll to position [83, 0]
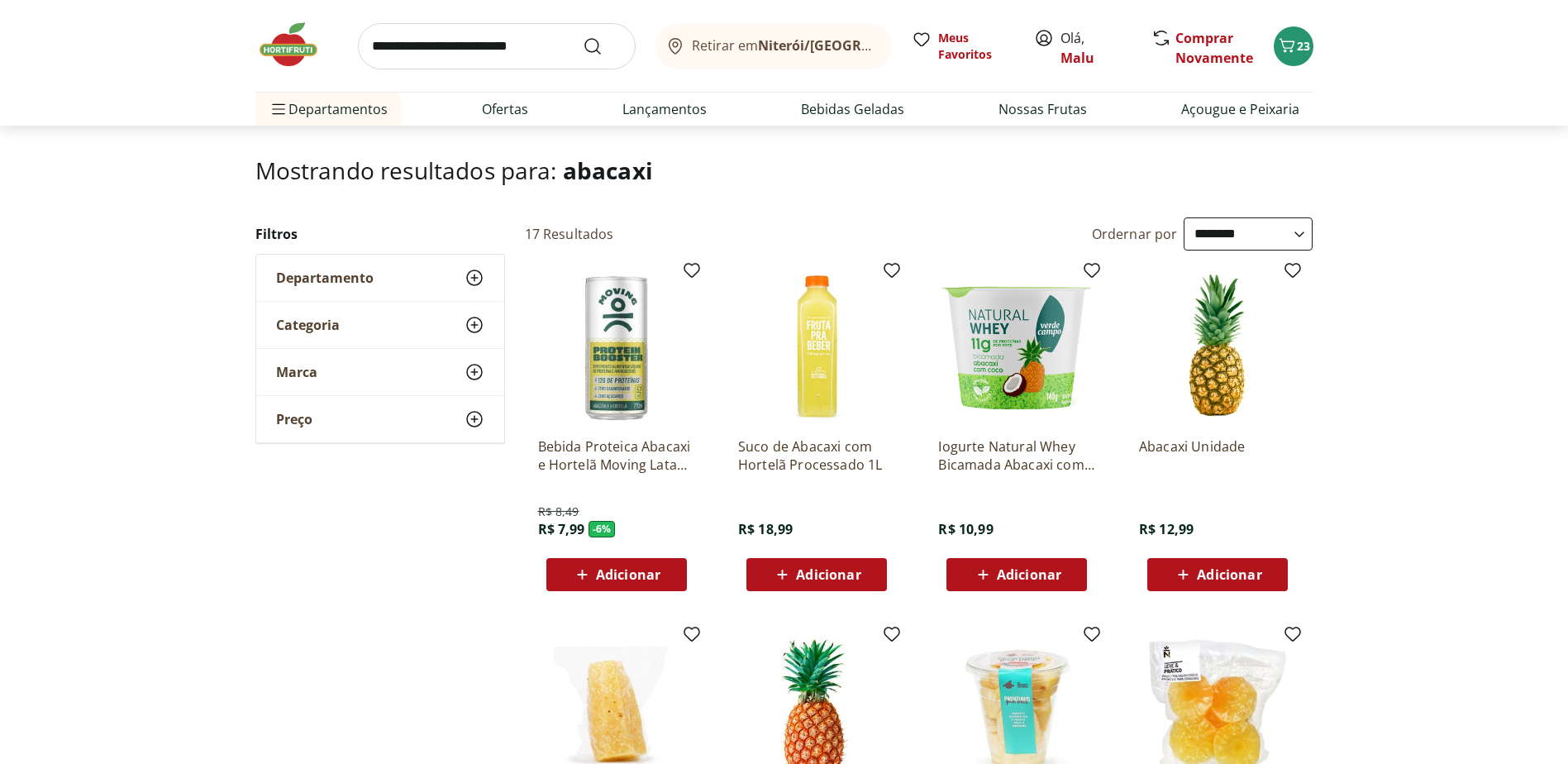
click at [284, 46] on img at bounding box center [296, 45] width 83 height 50
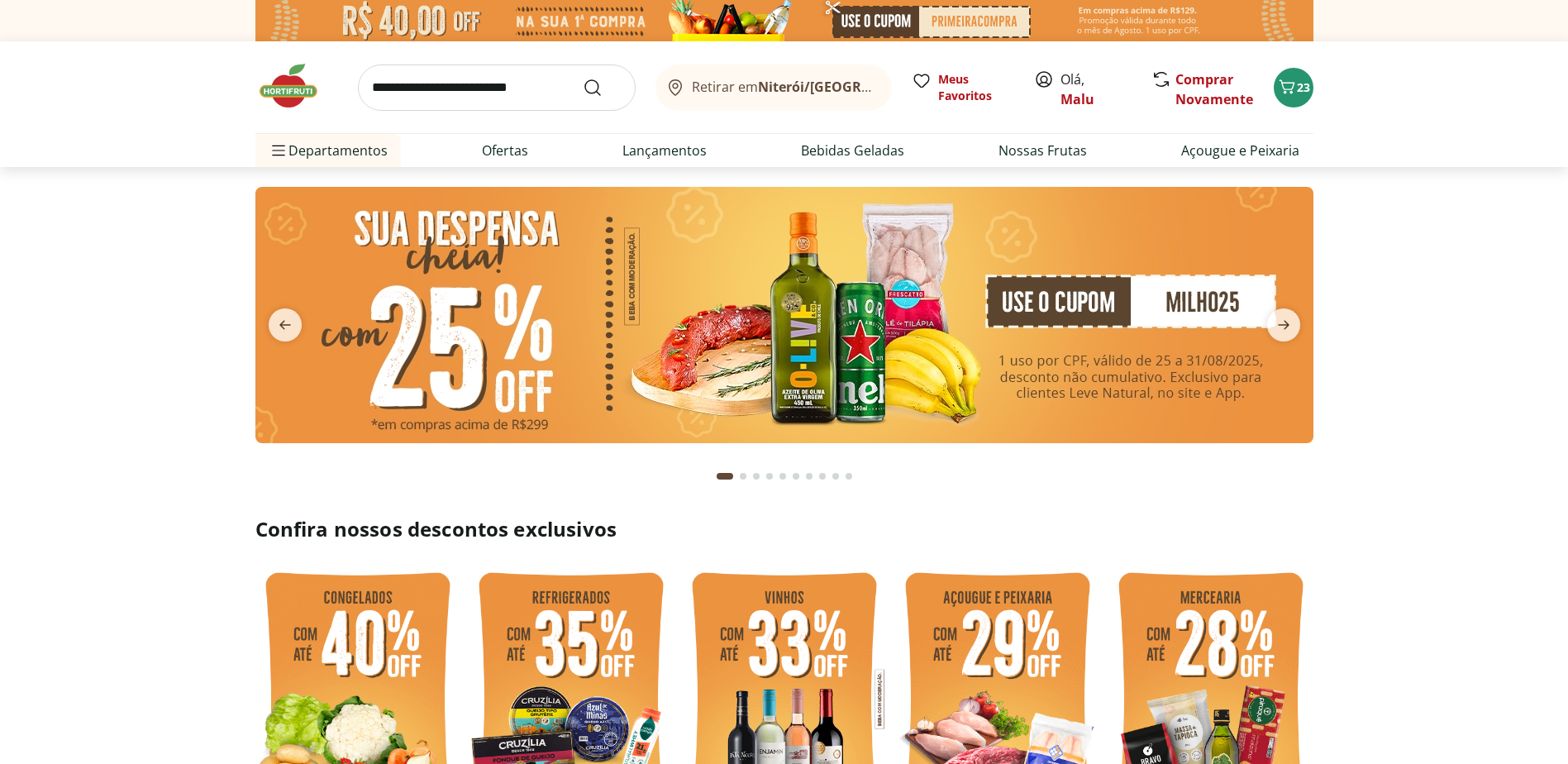
click at [744, 480] on button "Go to page 2 from fs-carousel" at bounding box center [743, 476] width 13 height 40
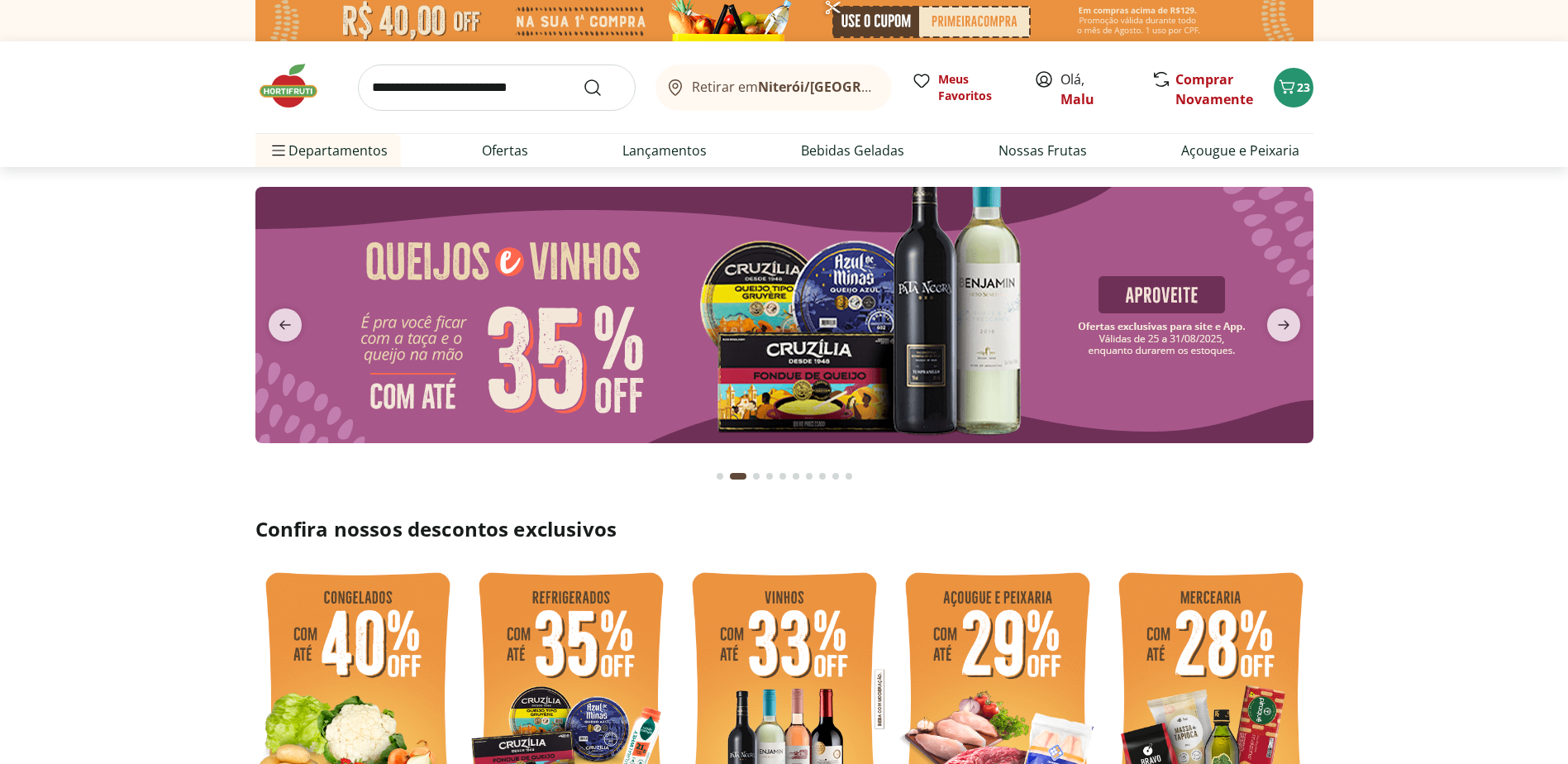
click at [756, 475] on div "Go to page 3 from fs-carousel" at bounding box center [756, 476] width 6 height 6
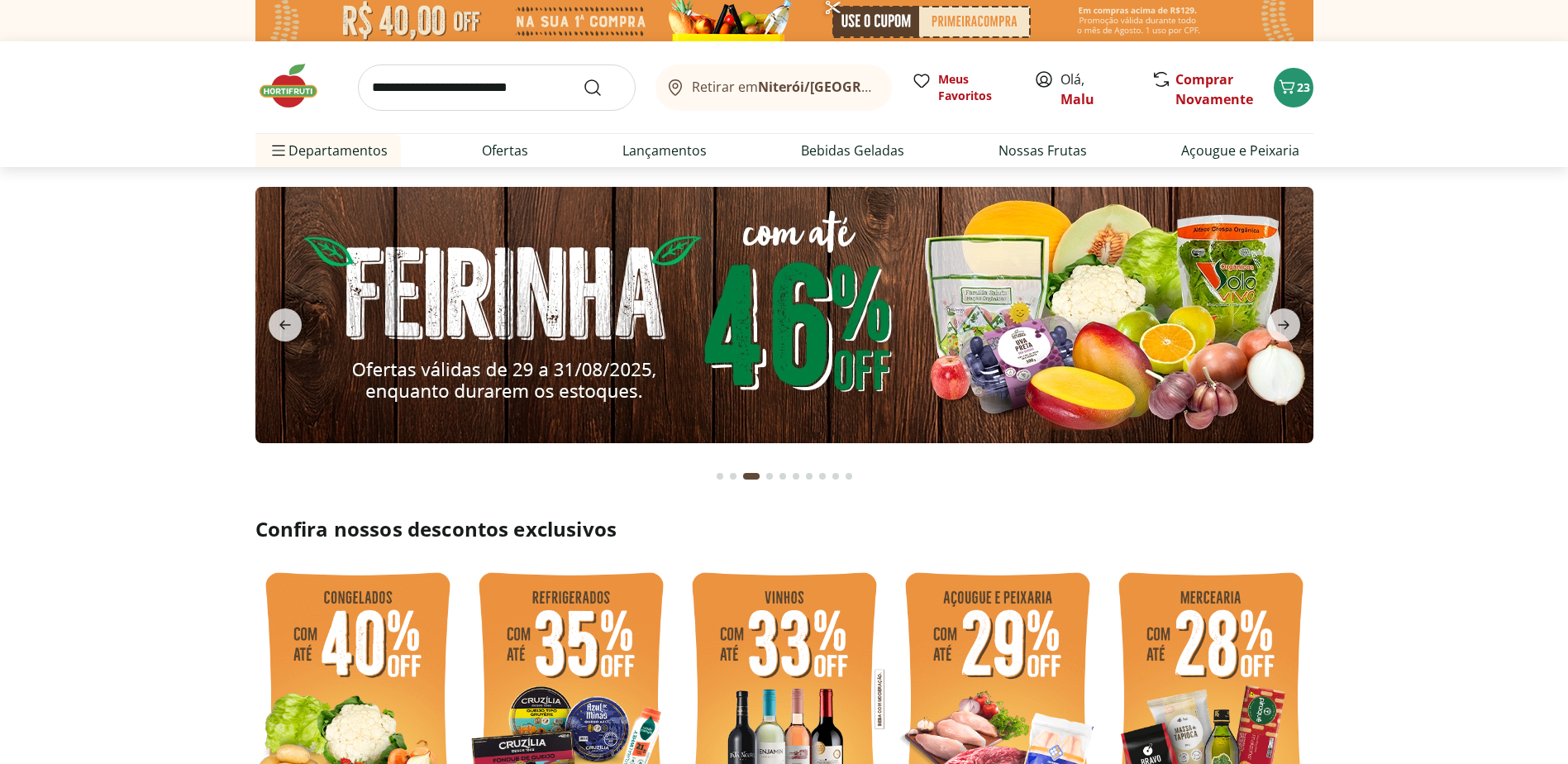
click at [770, 477] on div "Go to page 4 from fs-carousel" at bounding box center [769, 476] width 6 height 6
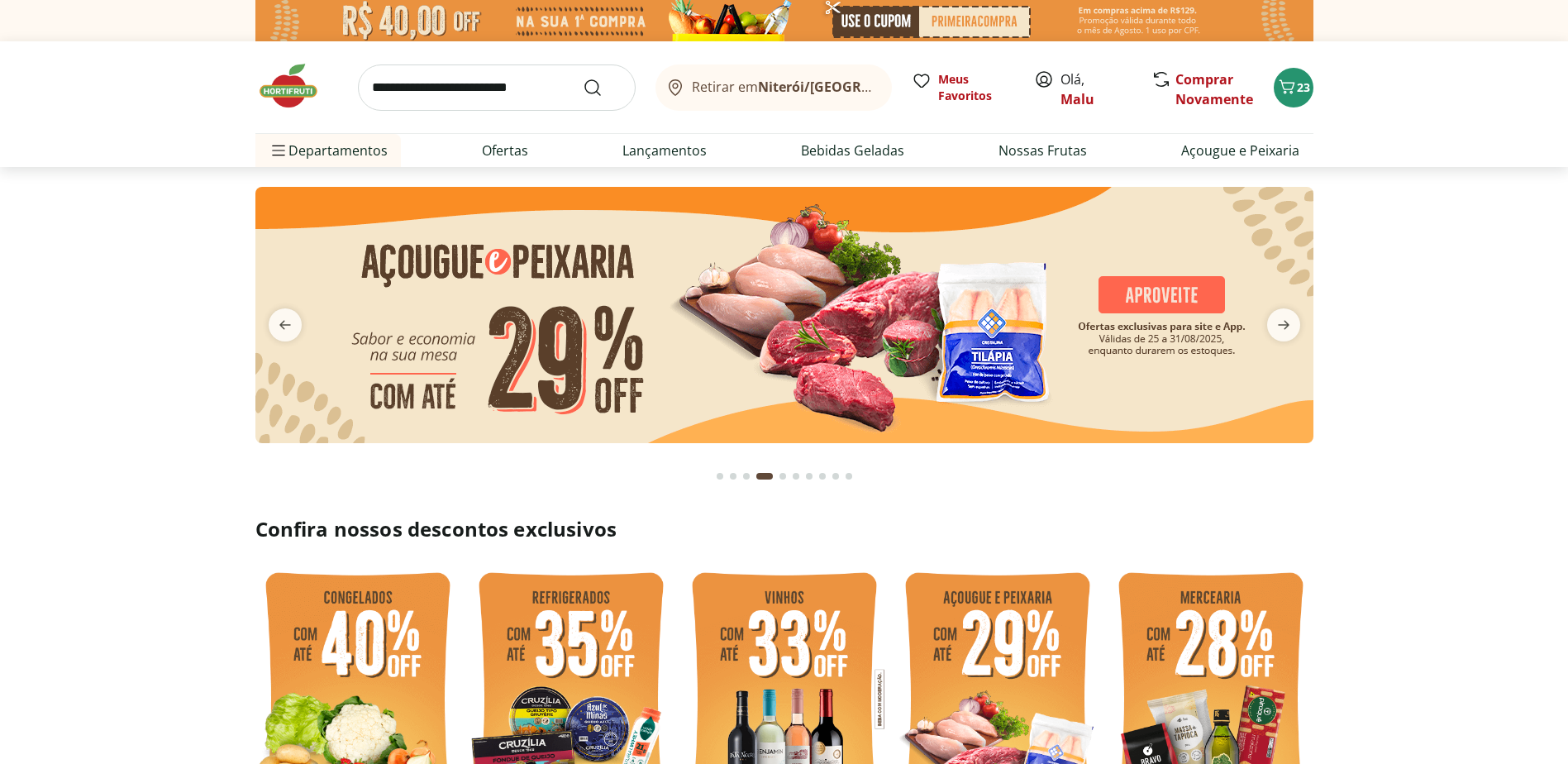
click at [783, 477] on div "Go to page 5 from fs-carousel" at bounding box center [783, 476] width 6 height 6
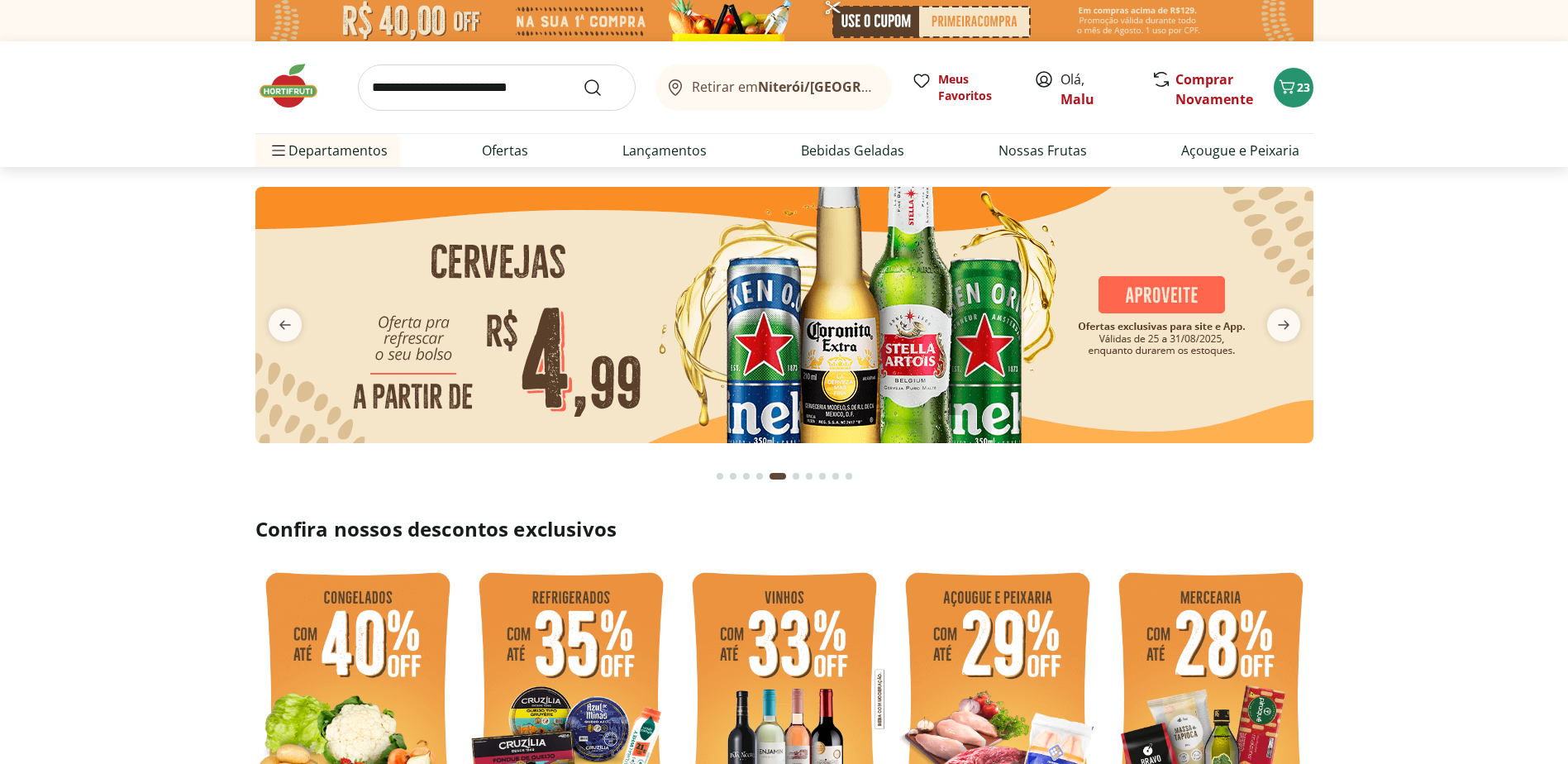
click at [1075, 577] on img at bounding box center [997, 699] width 205 height 273
select select "**********"
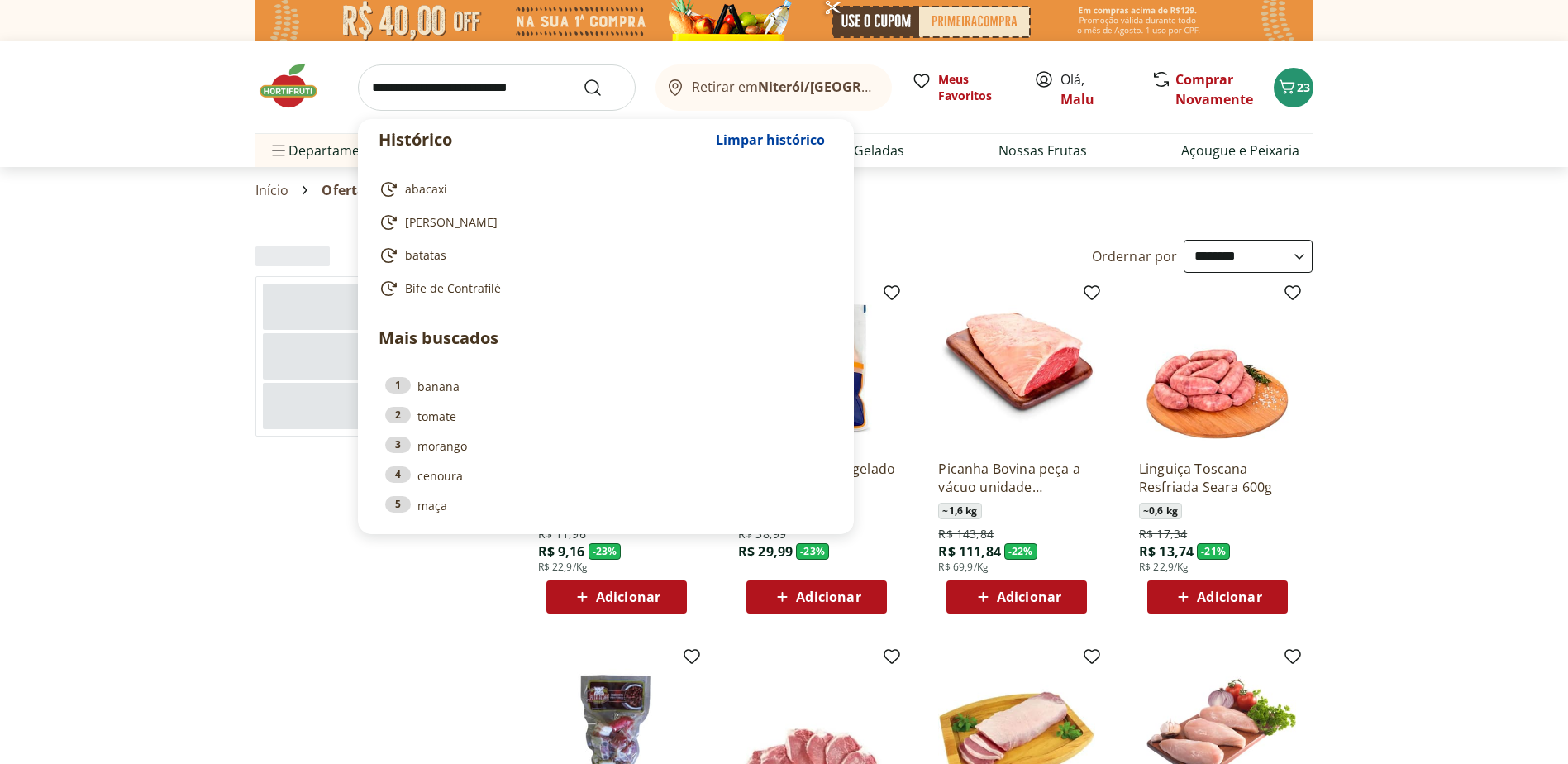
click at [425, 88] on input "search" at bounding box center [497, 87] width 278 height 46
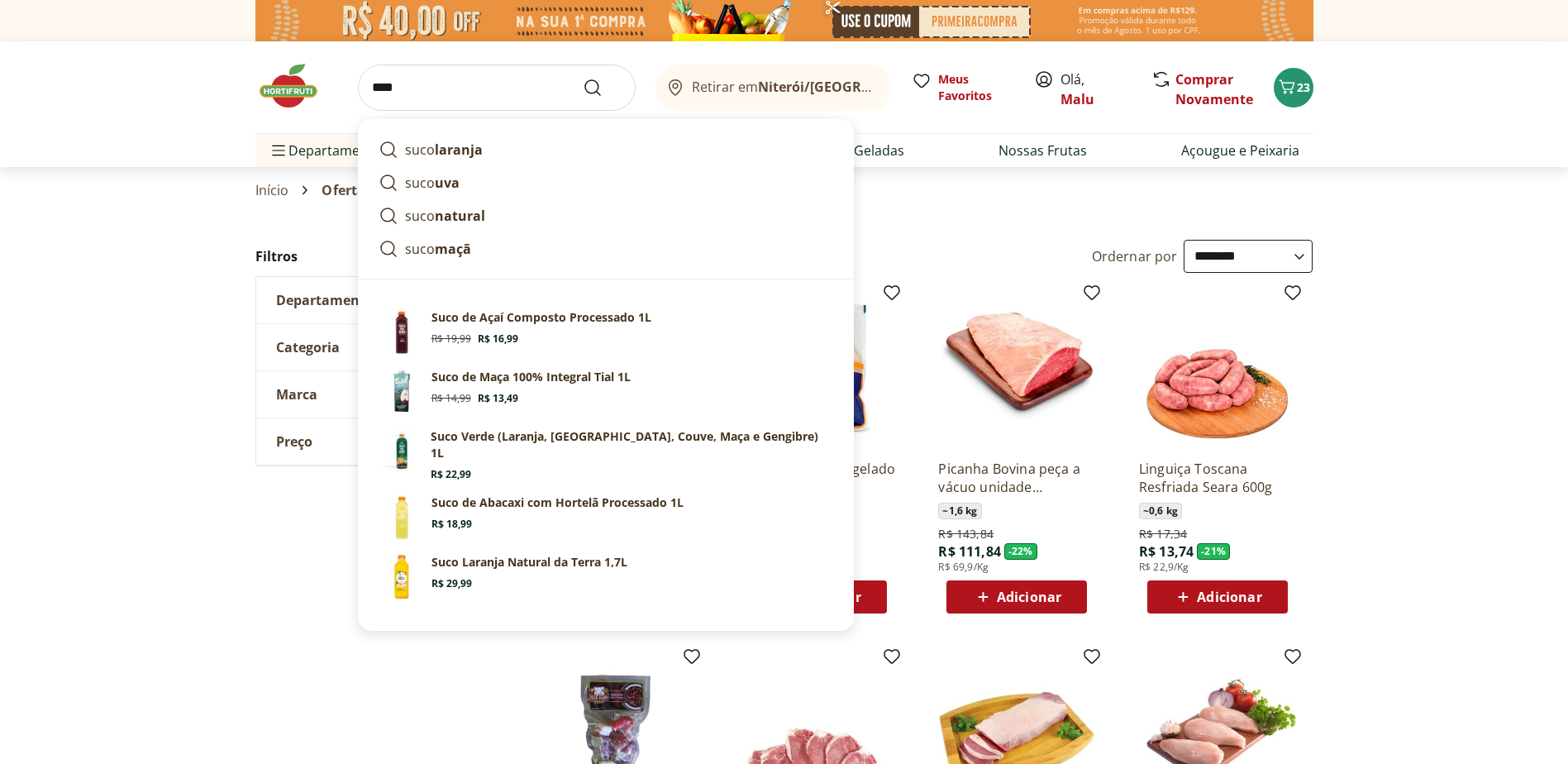
type input "****"
click at [583, 77] on button "Submit Search" at bounding box center [602, 87] width 40 height 20
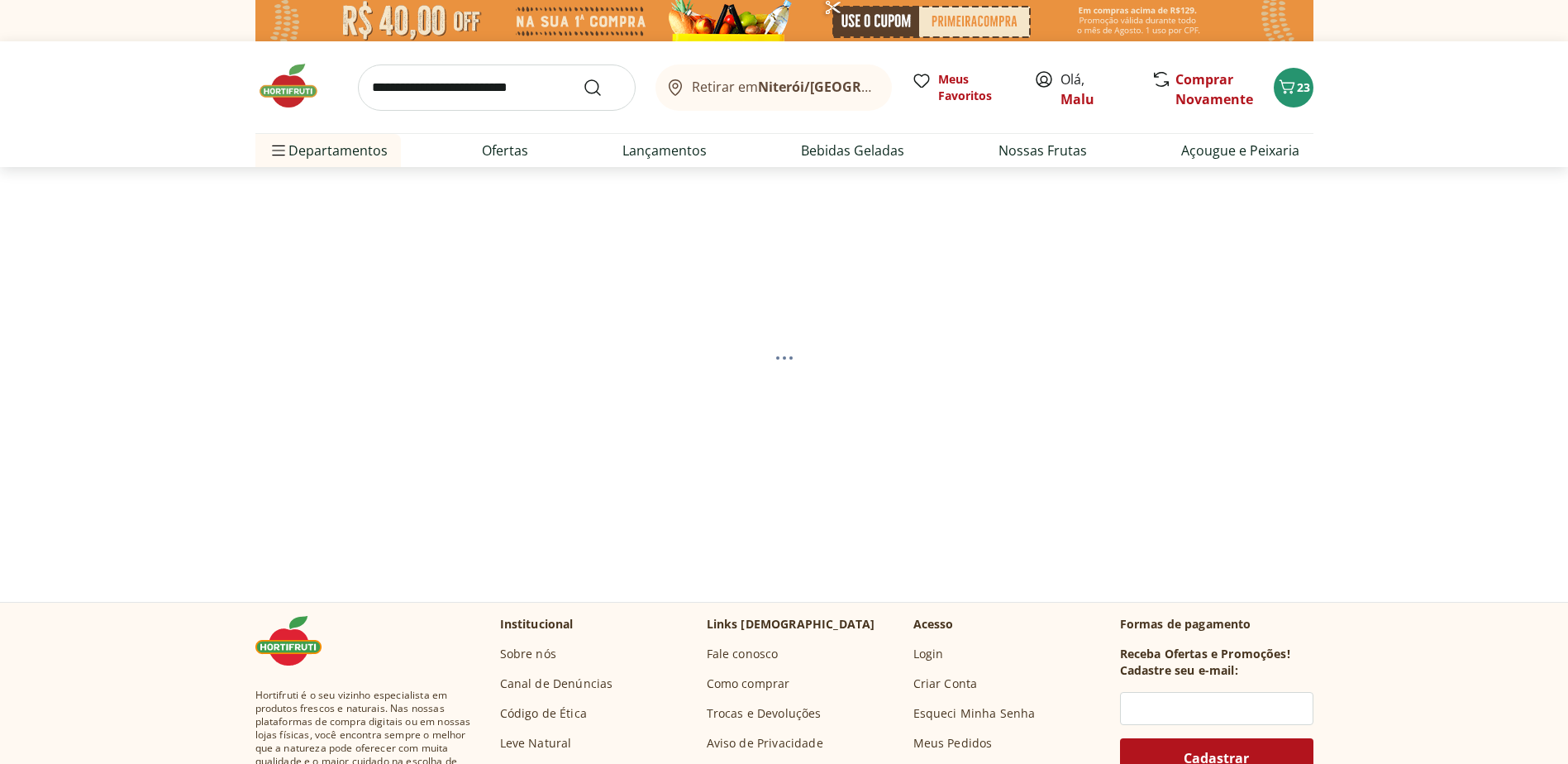
select select "**********"
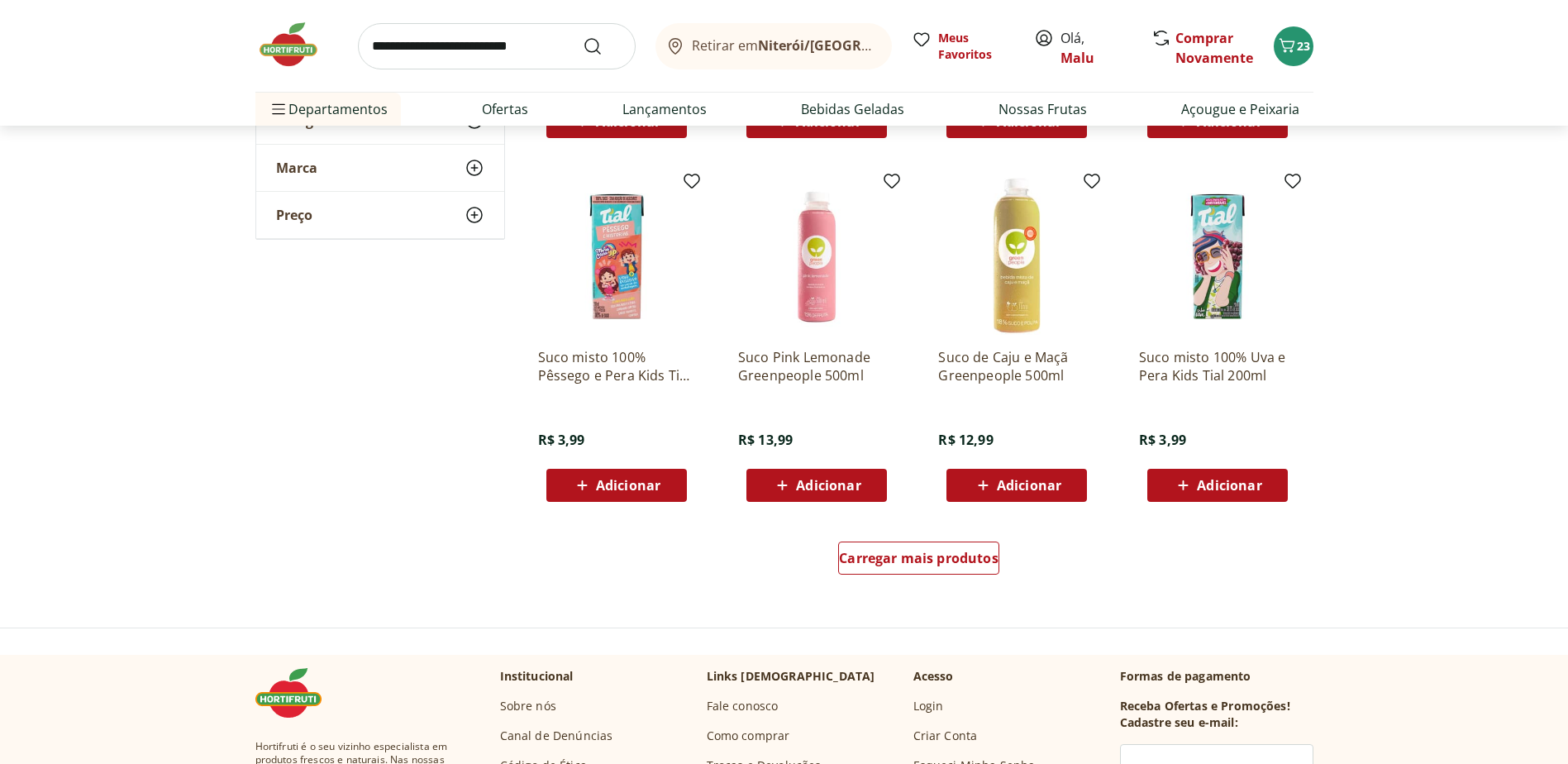
scroll to position [909, 0]
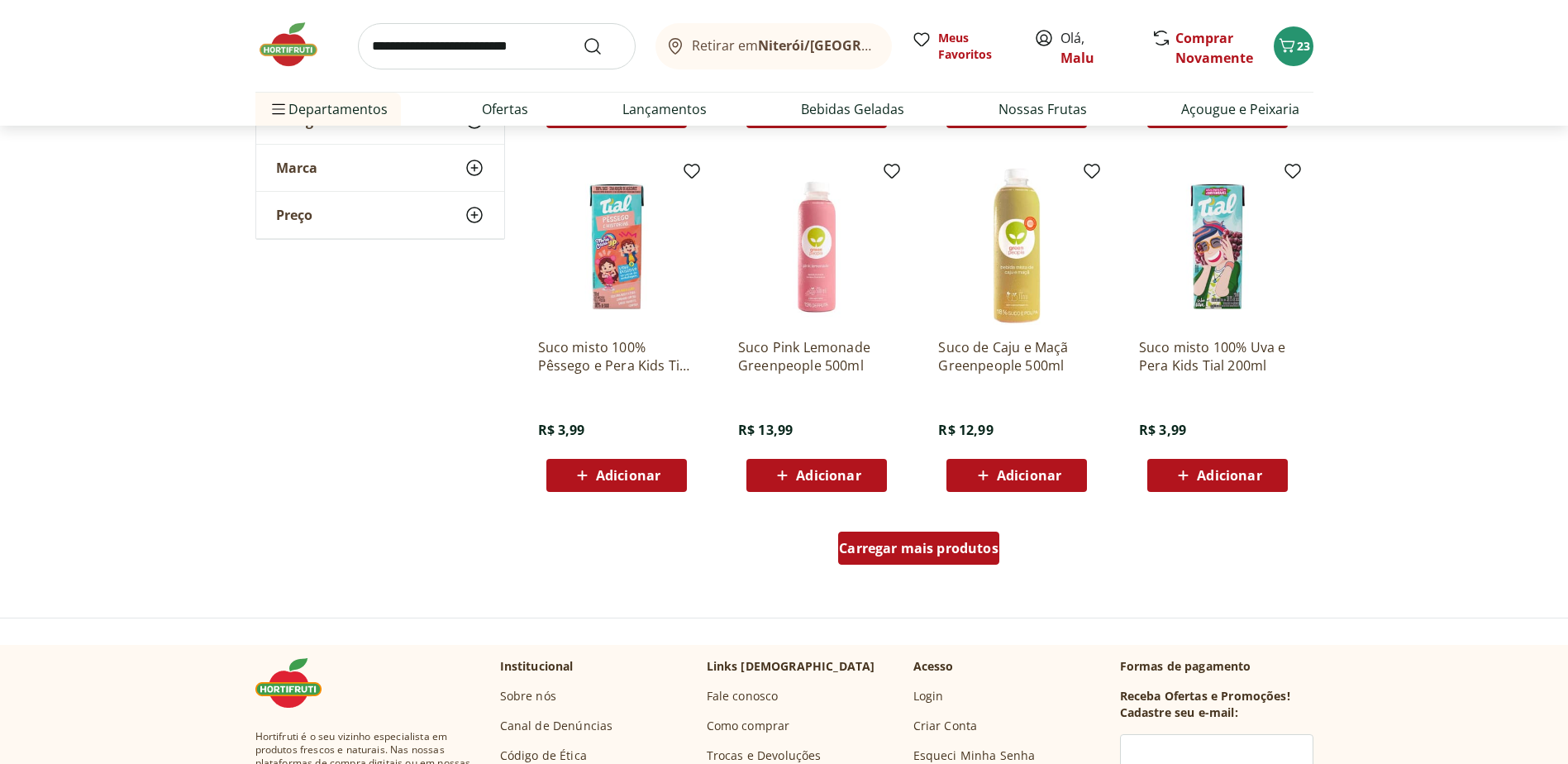
click at [918, 544] on span "Carregar mais produtos" at bounding box center [918, 548] width 159 height 13
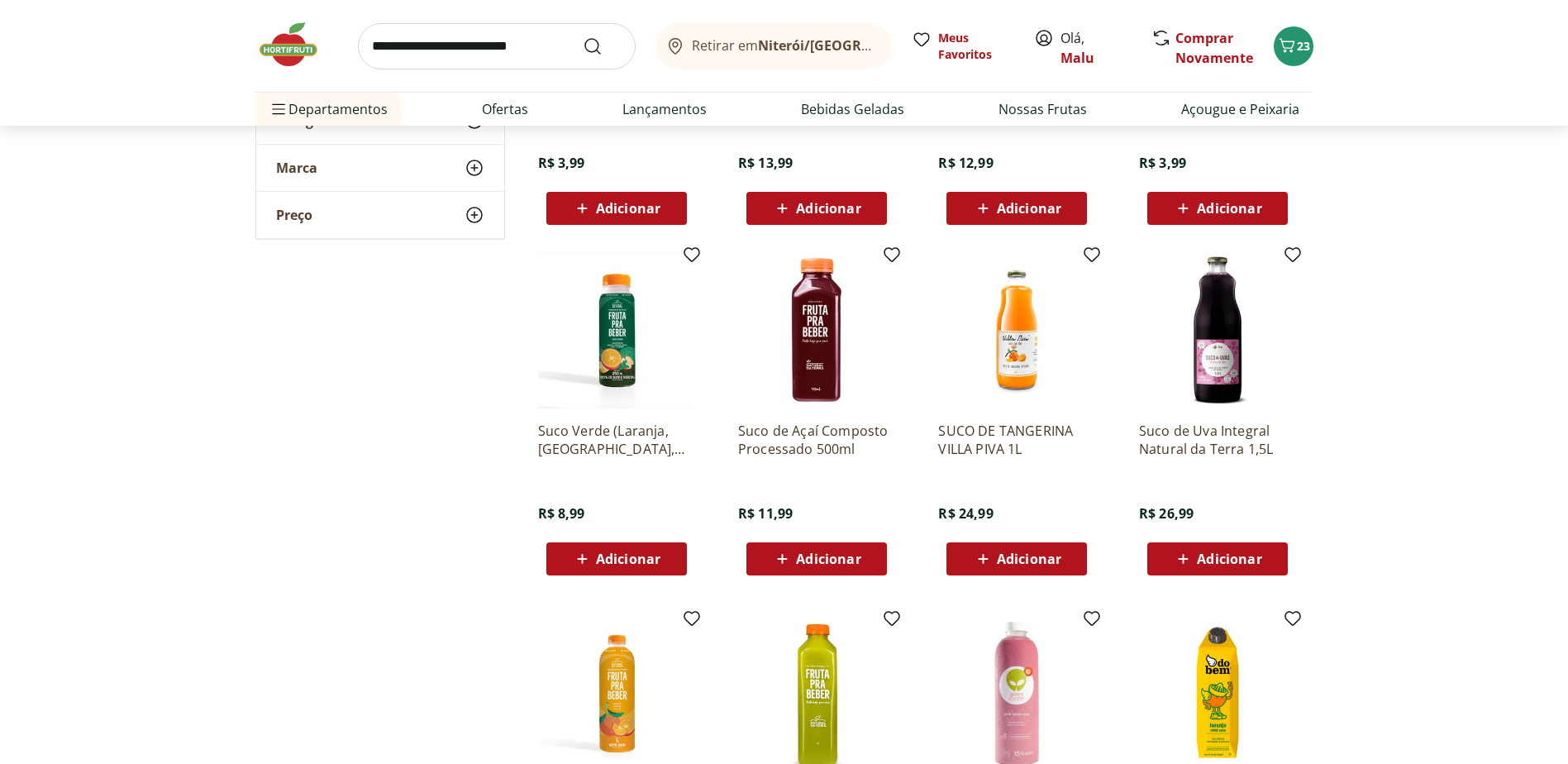
scroll to position [1323, 0]
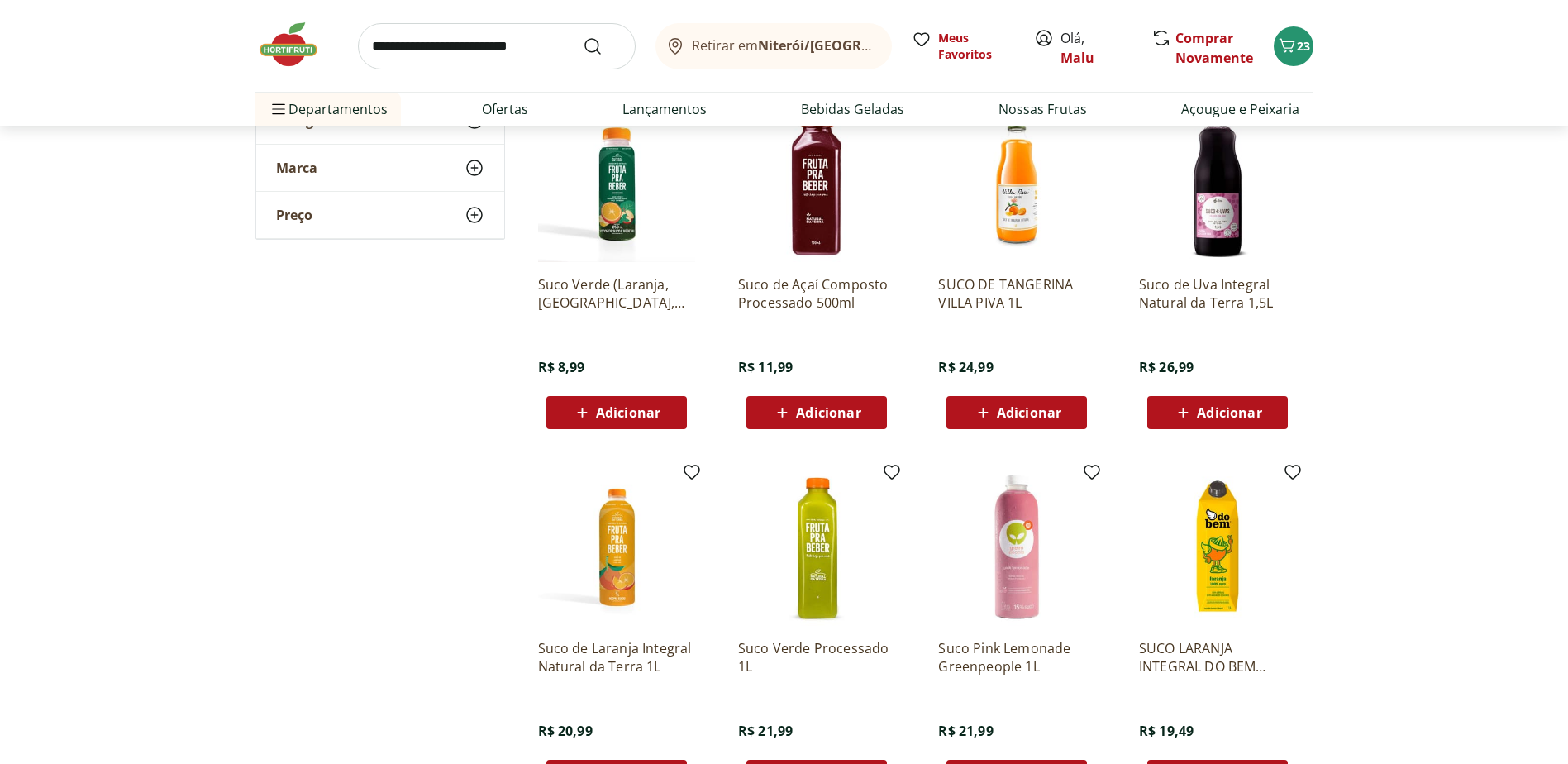
click at [1030, 226] on img at bounding box center [1016, 183] width 157 height 157
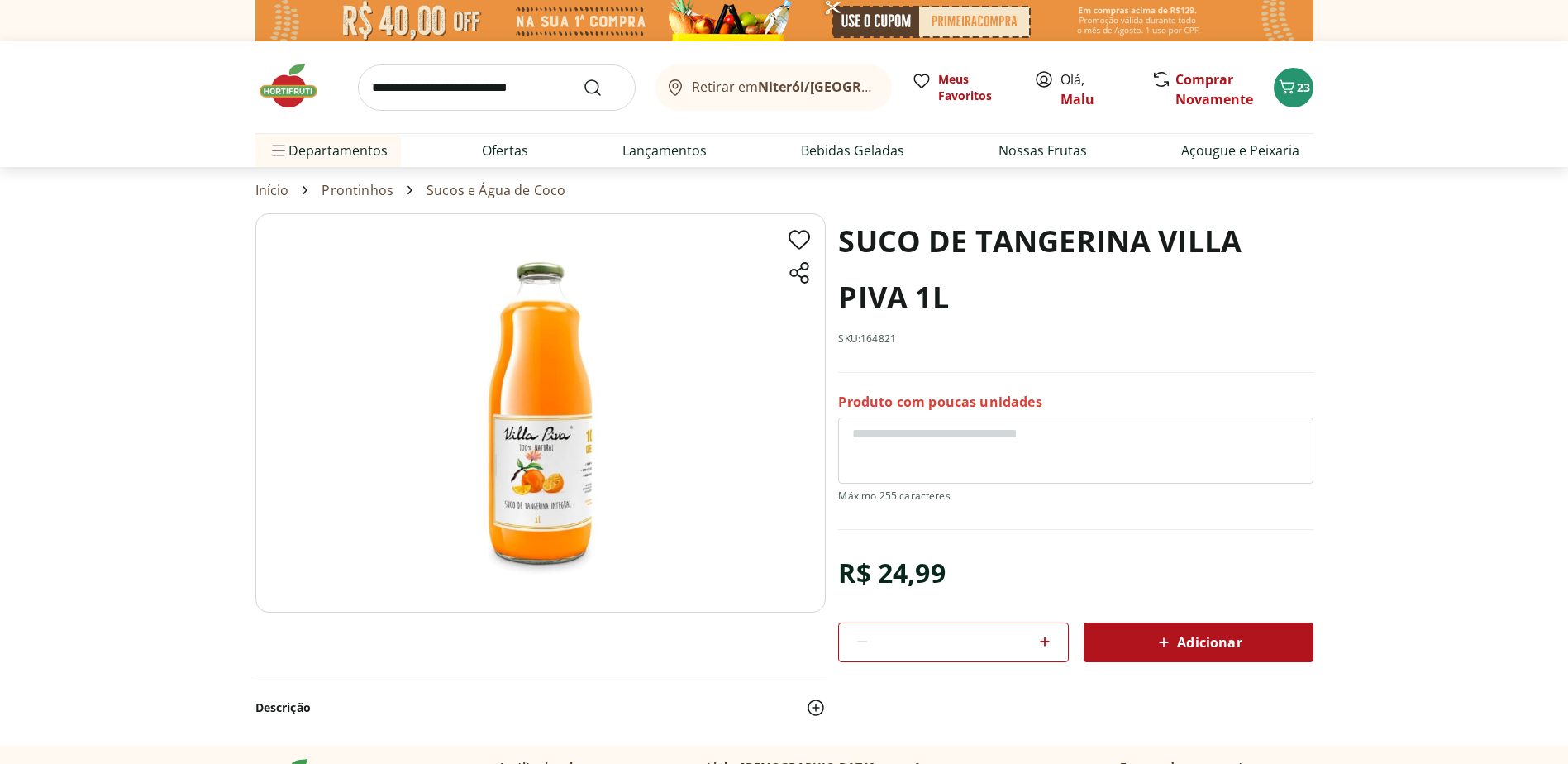
select select "**********"
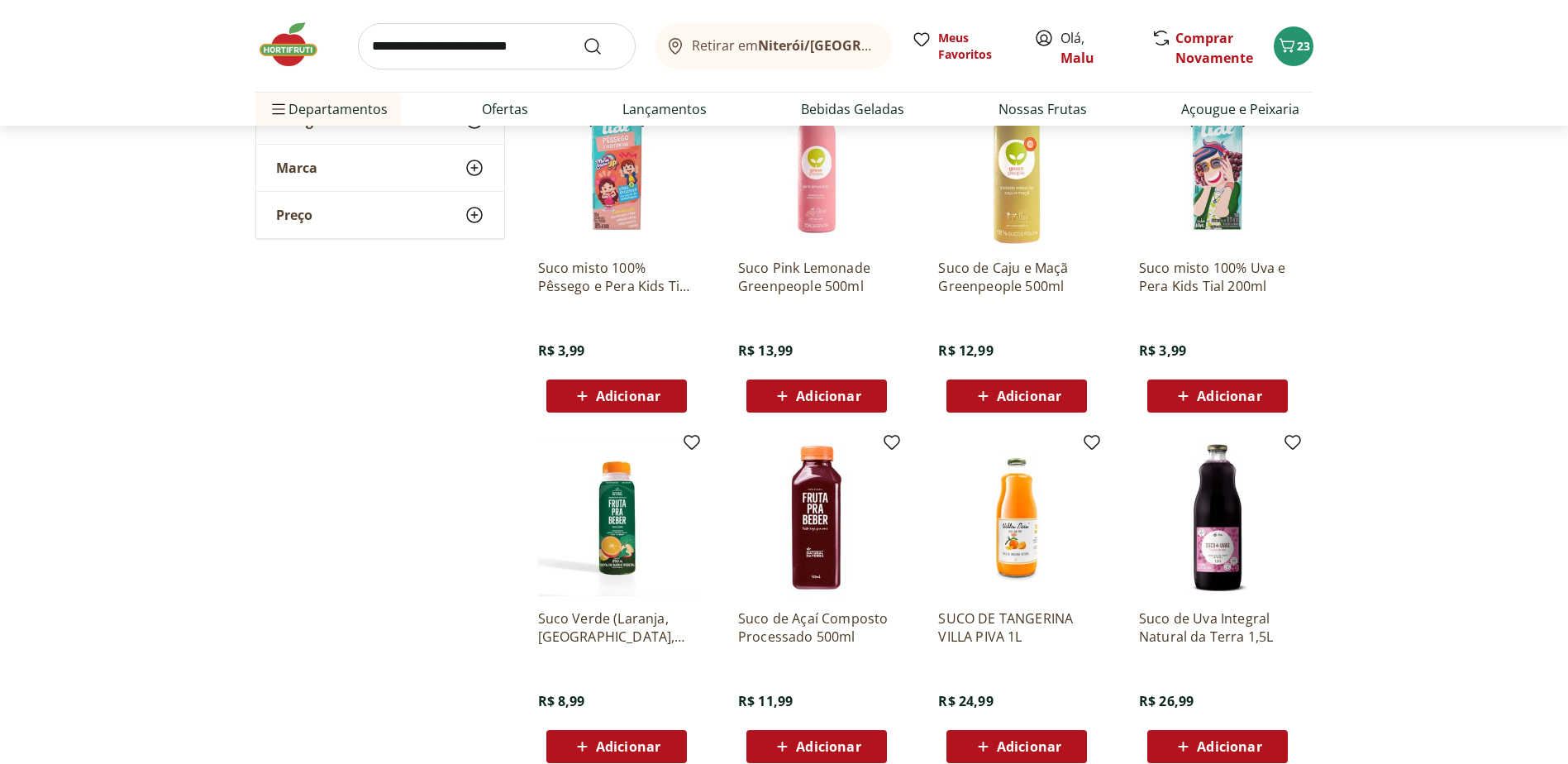
scroll to position [1653, 0]
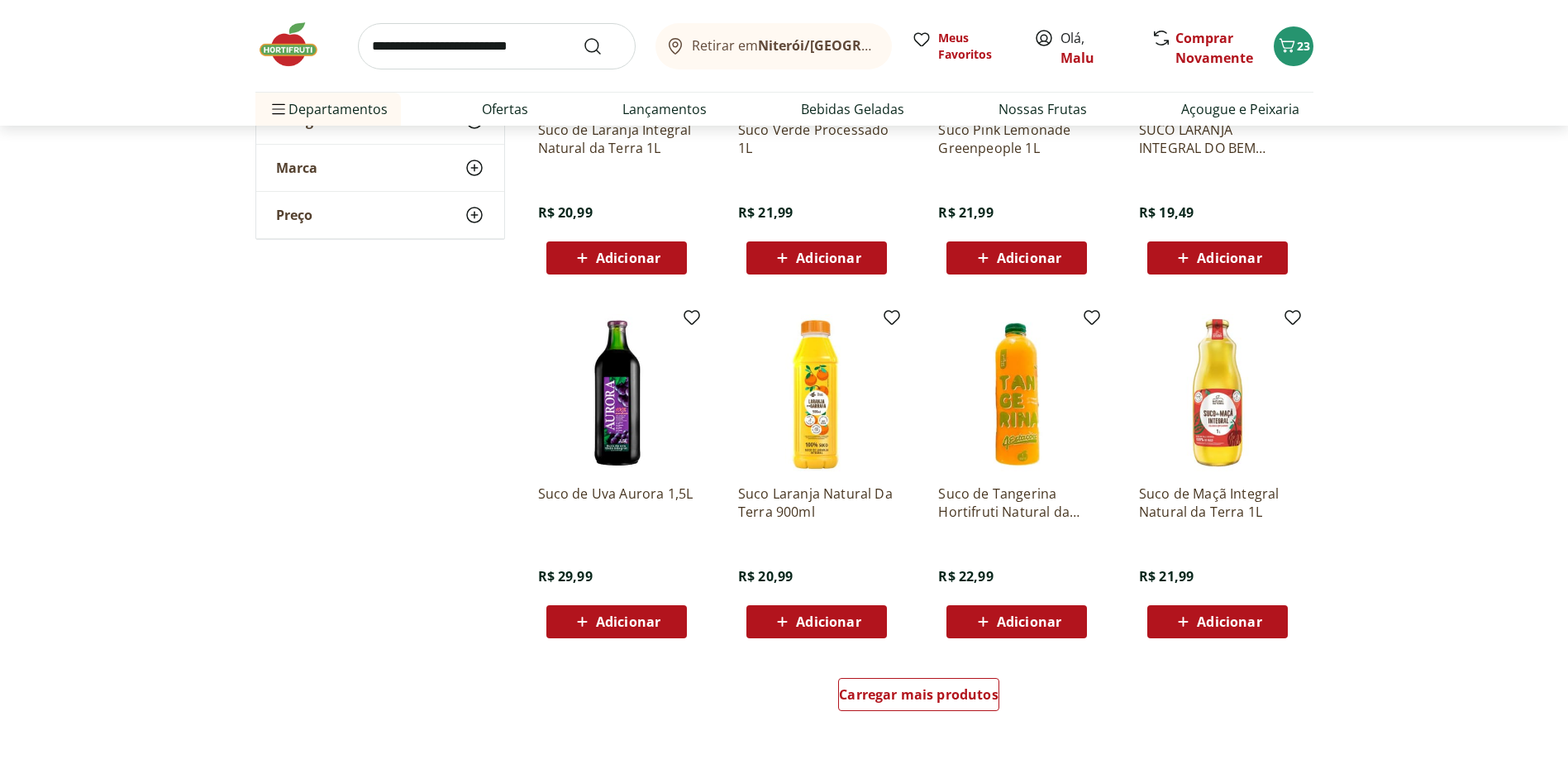
scroll to position [2603, 0]
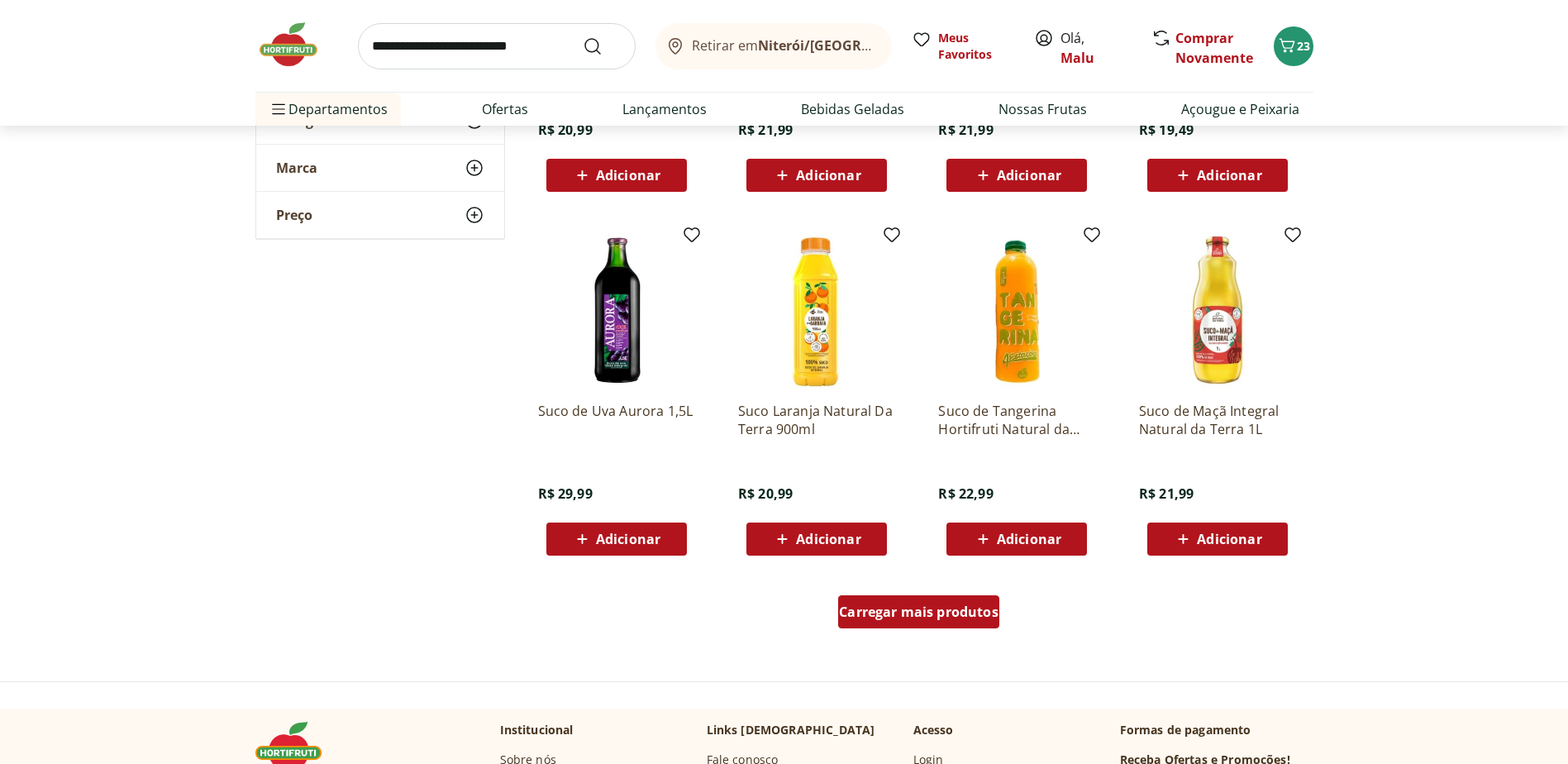
click at [927, 620] on div "Carregar mais produtos" at bounding box center [918, 611] width 161 height 33
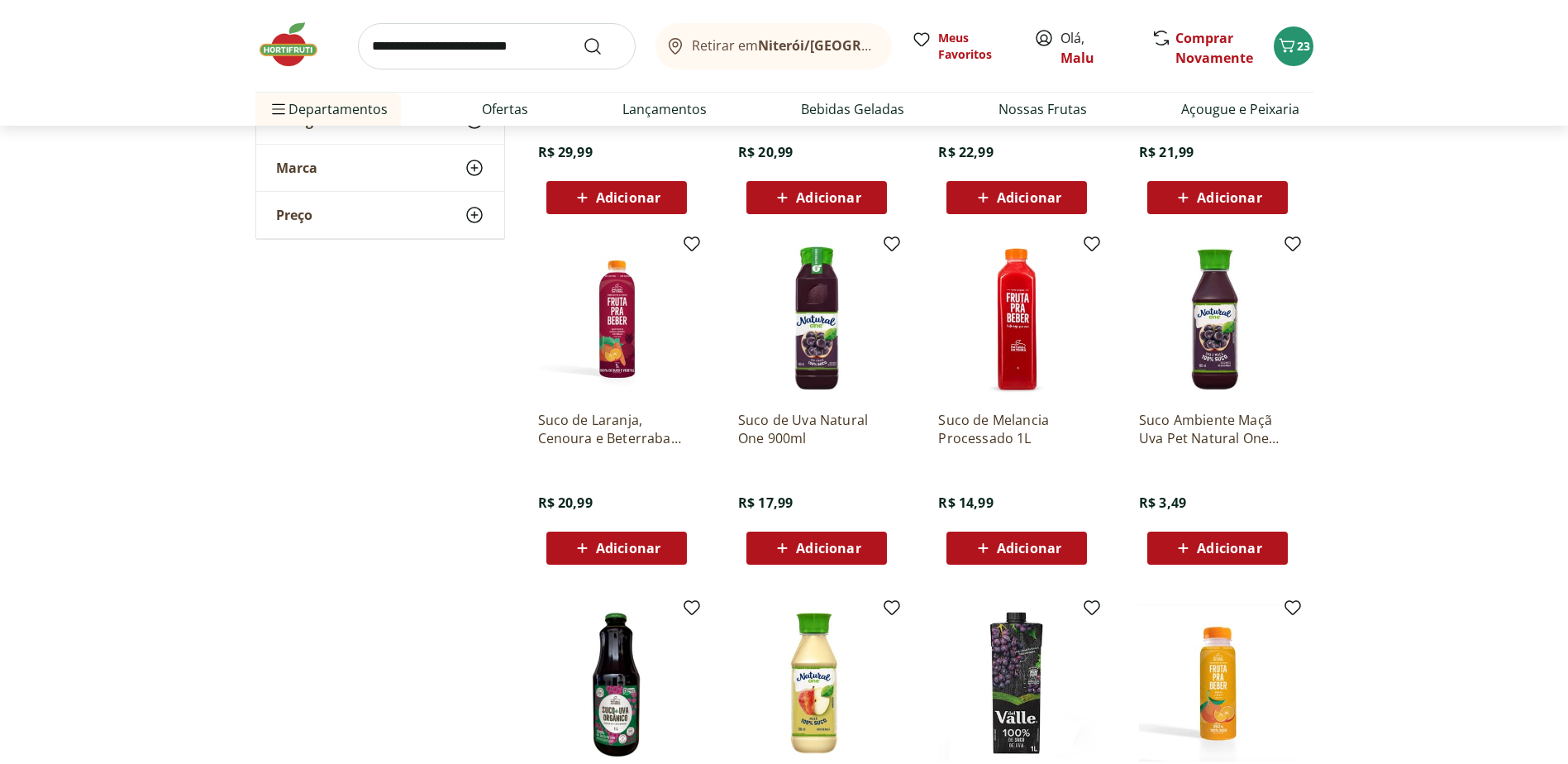
scroll to position [3016, 0]
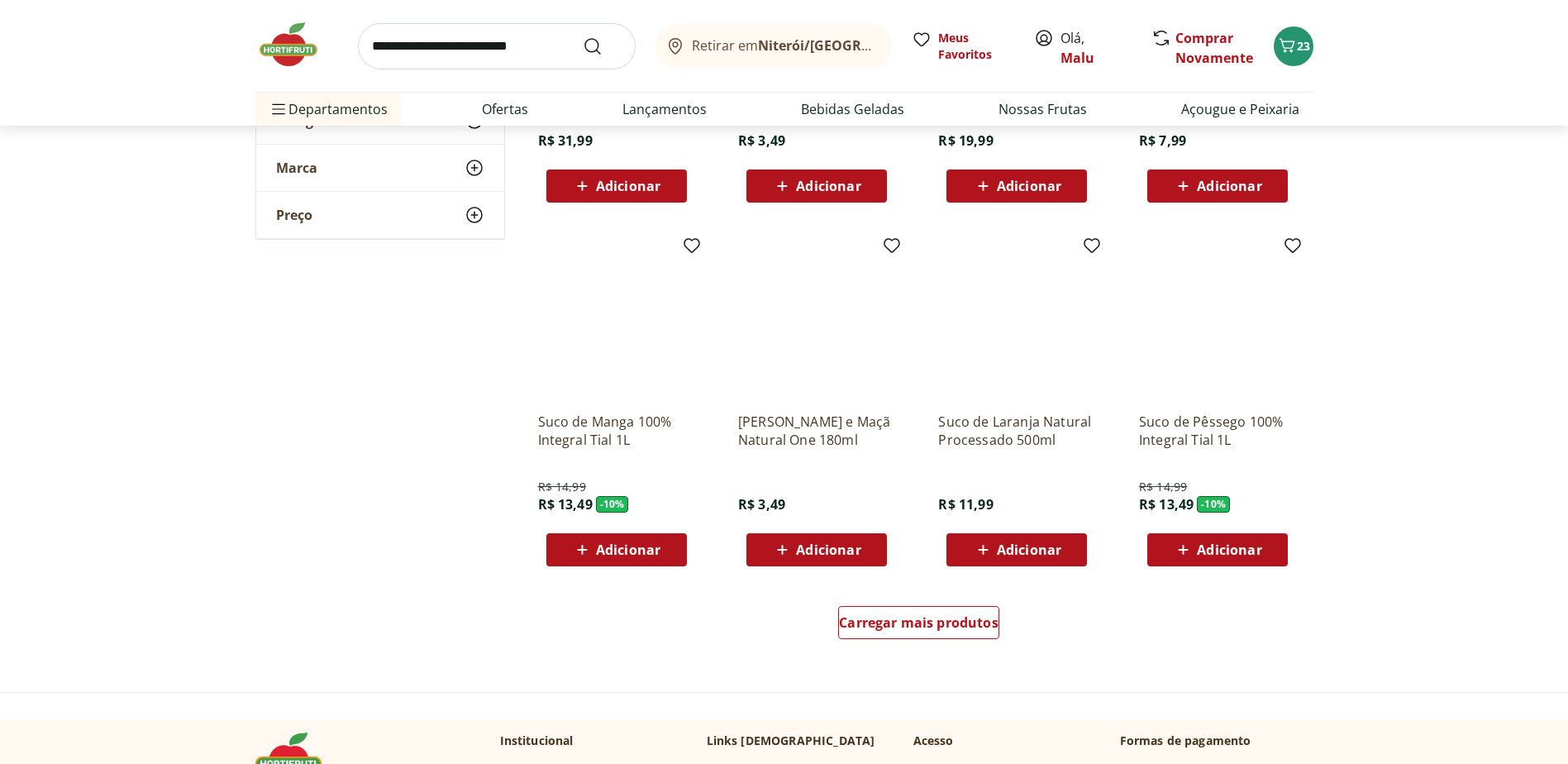
scroll to position [3678, 0]
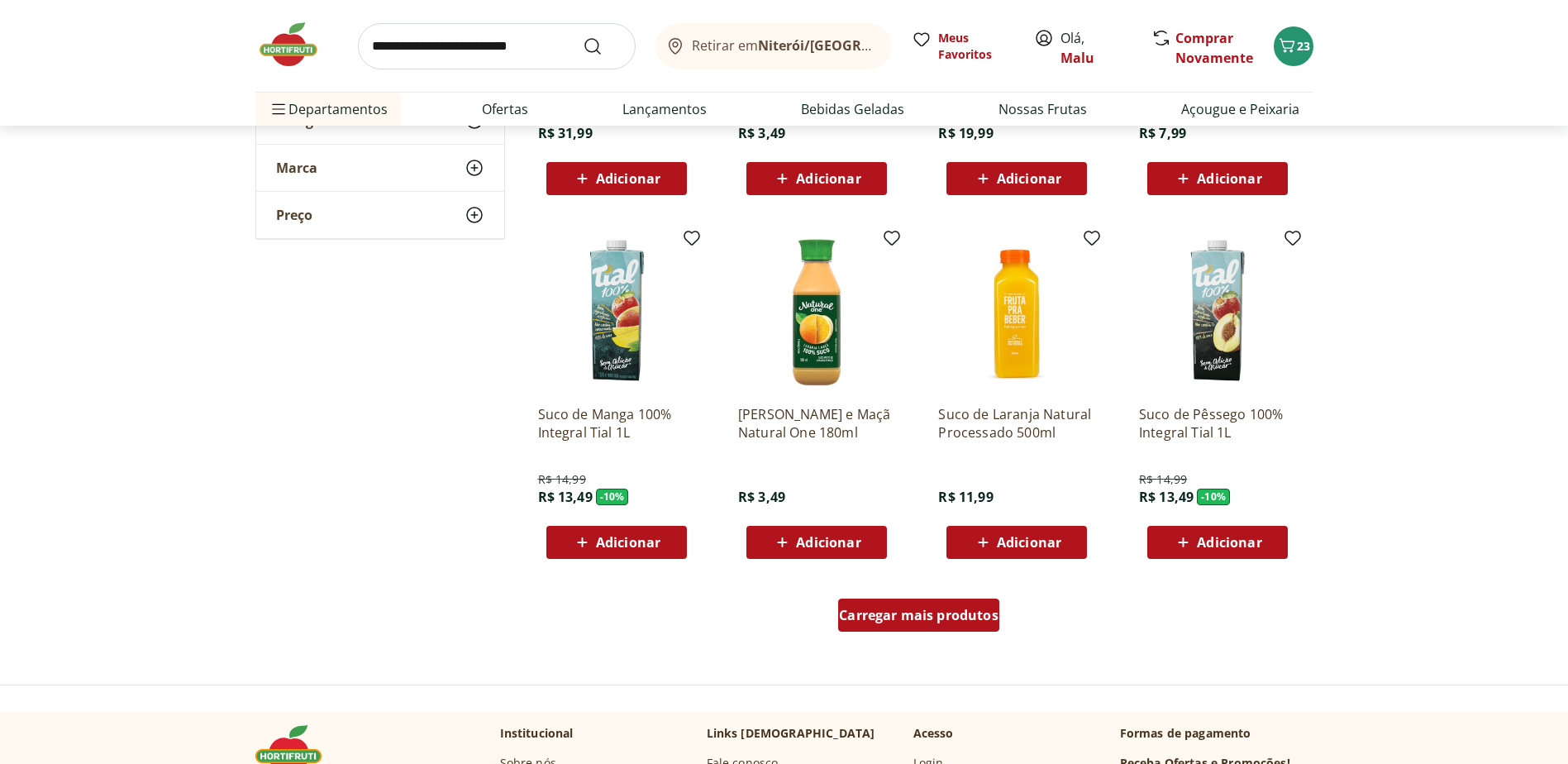
click at [975, 616] on span "Carregar mais produtos" at bounding box center [918, 615] width 159 height 13
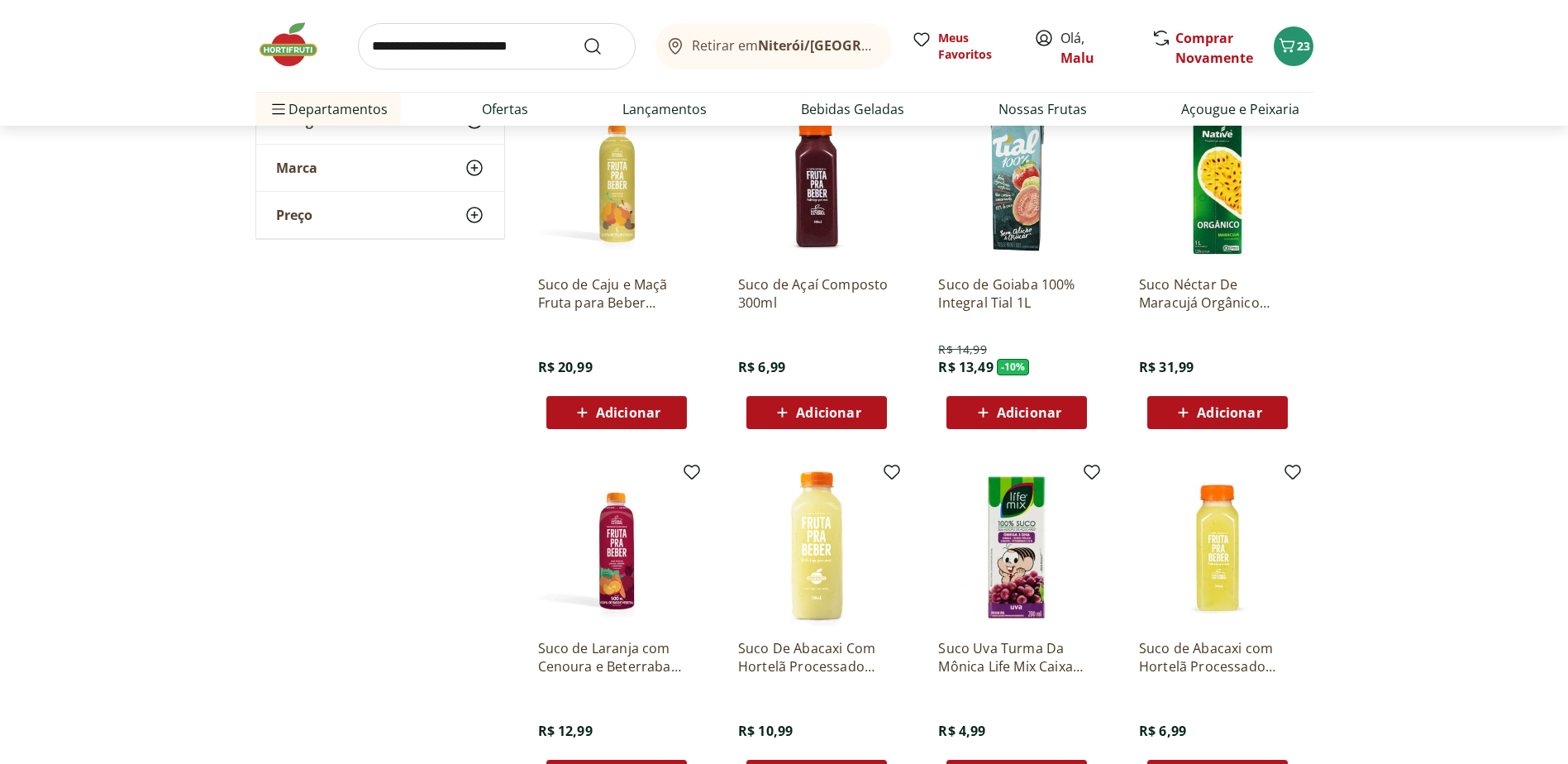
scroll to position [4173, 0]
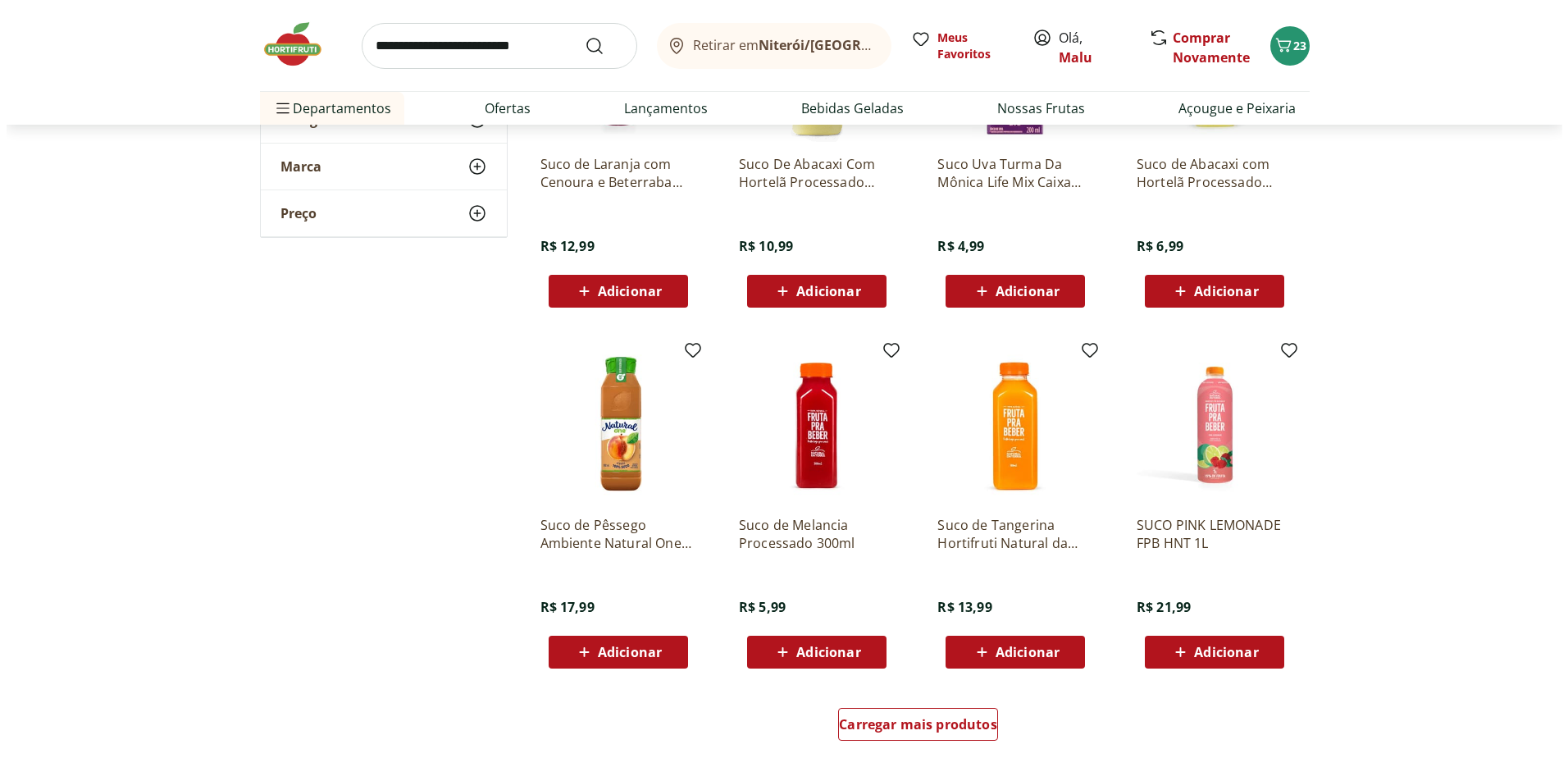
scroll to position [4633, 0]
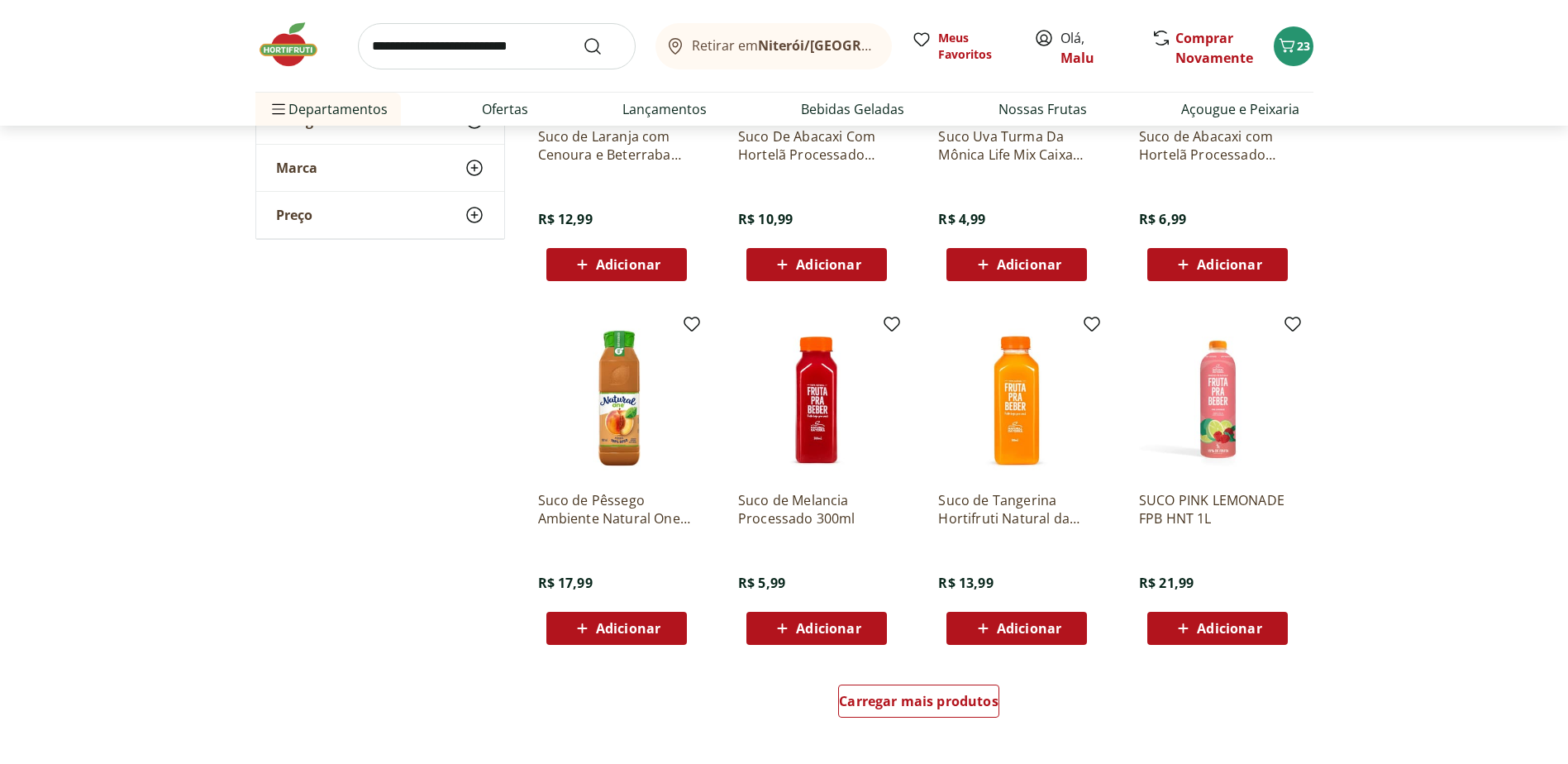
click at [616, 623] on span "Adicionar" at bounding box center [628, 628] width 64 height 13
click at [1301, 44] on span "24" at bounding box center [1304, 45] width 13 height 16
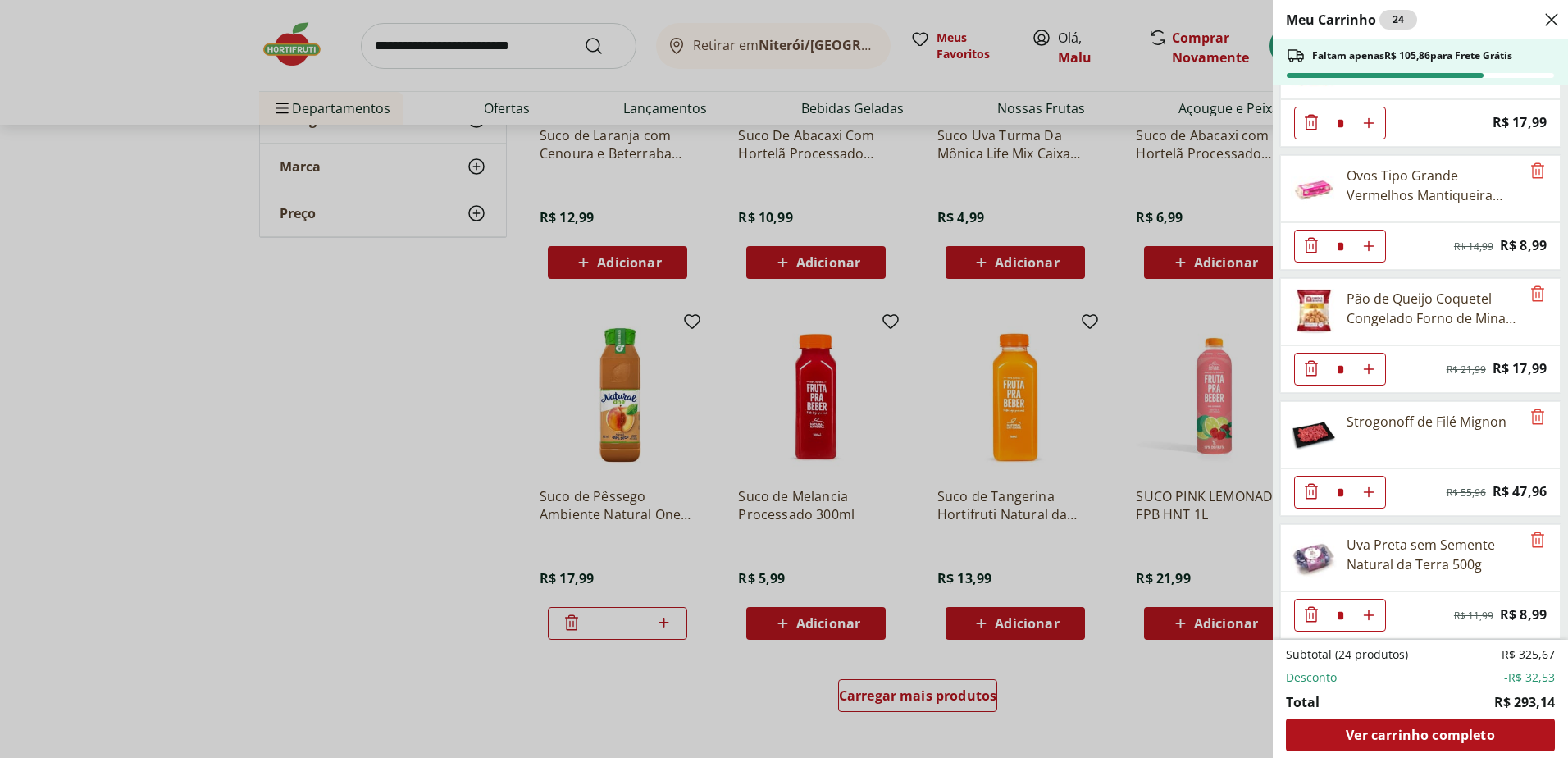
scroll to position [0, 0]
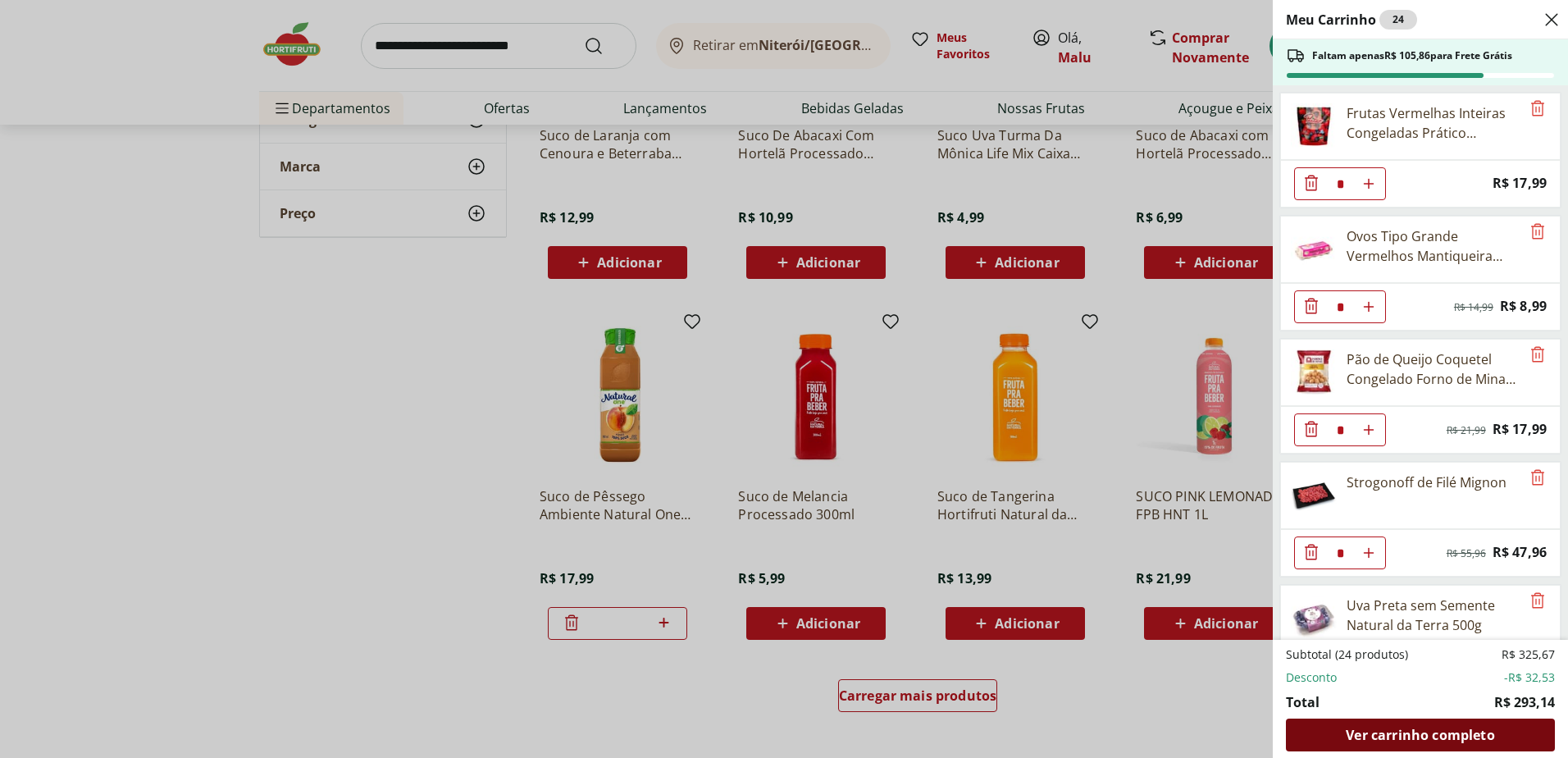
click at [1391, 728] on span "Ver carrinho completo" at bounding box center [1419, 734] width 149 height 13
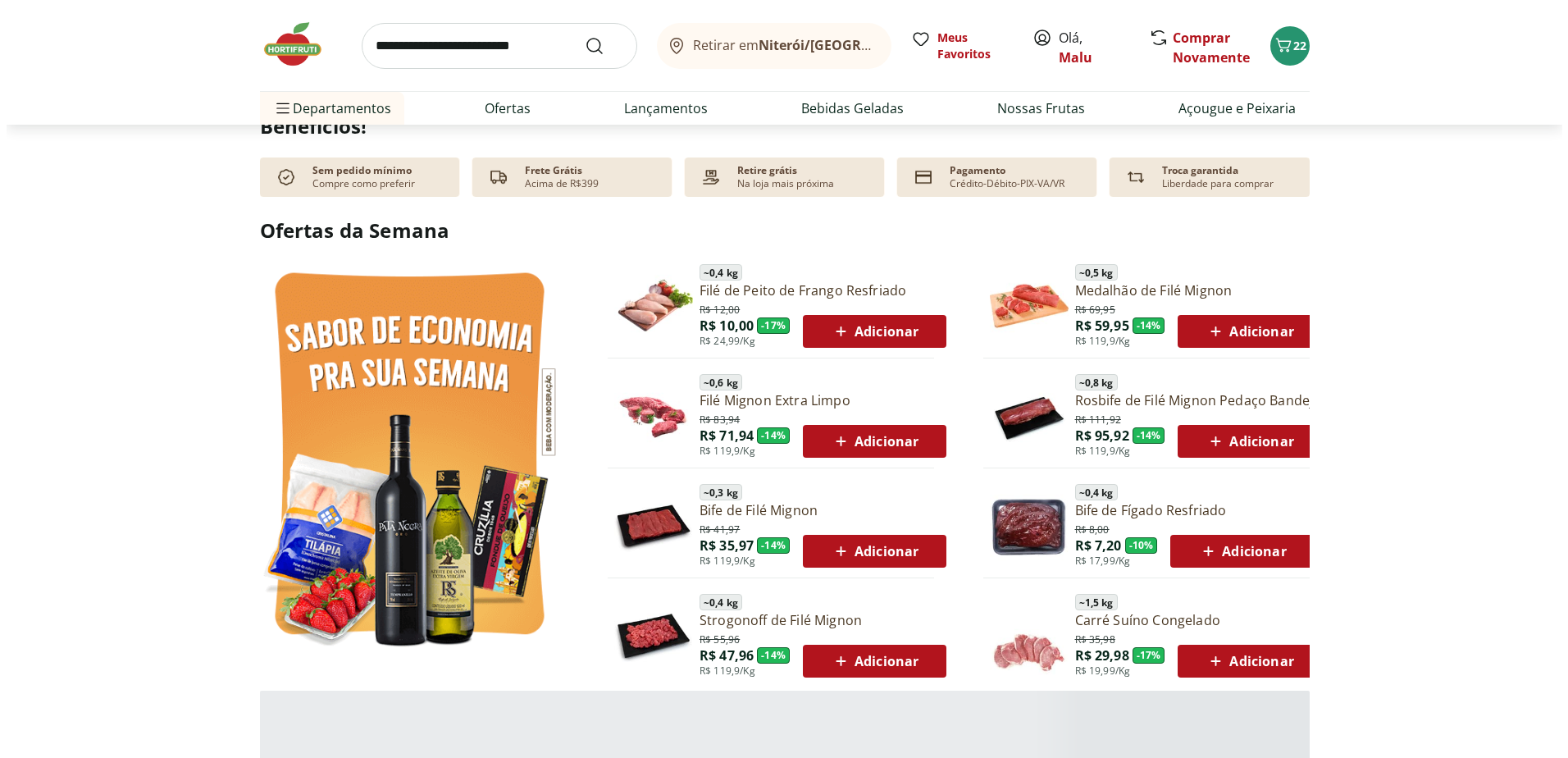
scroll to position [820, 0]
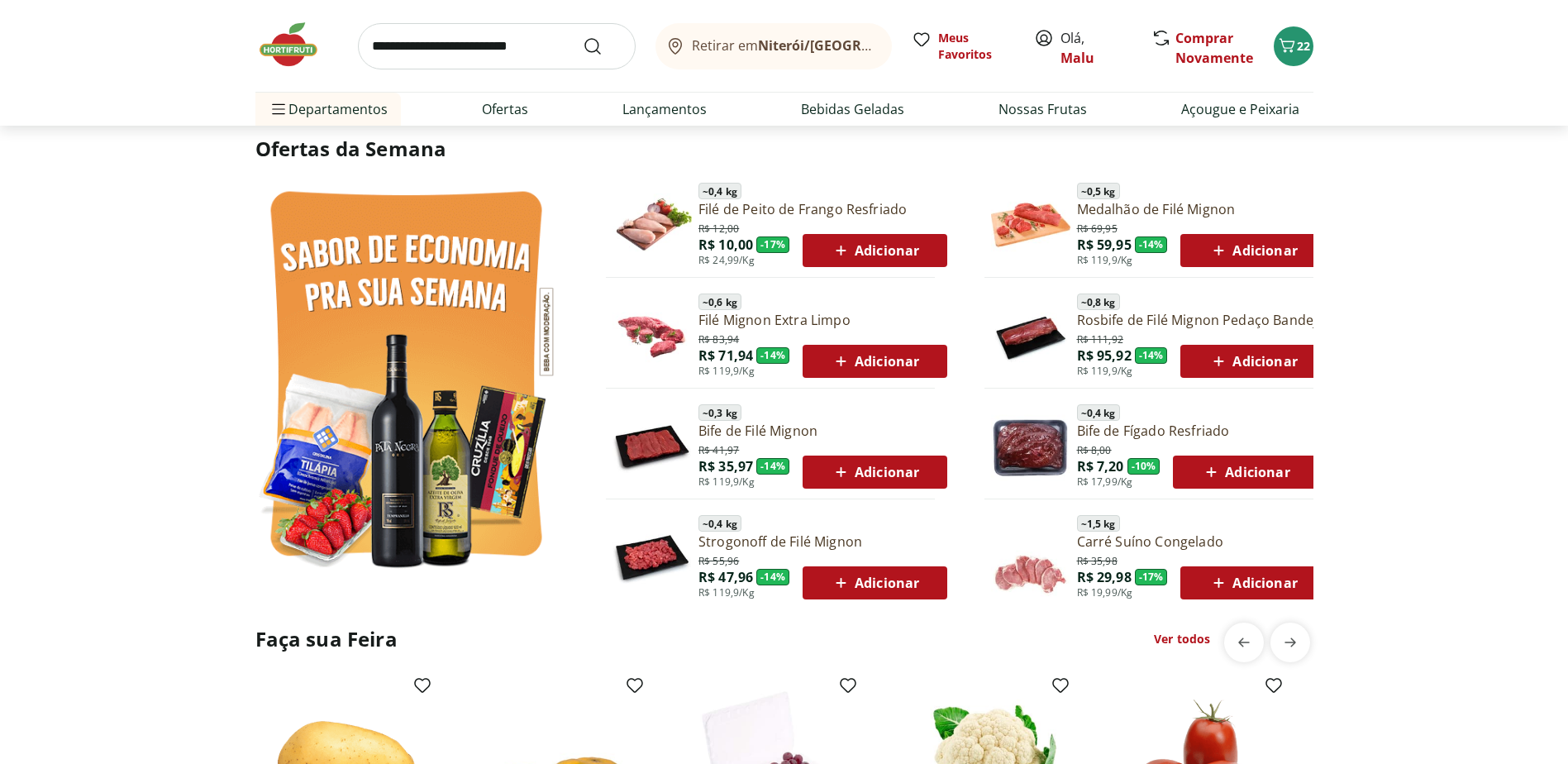
click at [875, 582] on span "Adicionar" at bounding box center [875, 583] width 88 height 20
click at [1295, 52] on icon "Carrinho" at bounding box center [1287, 46] width 20 height 20
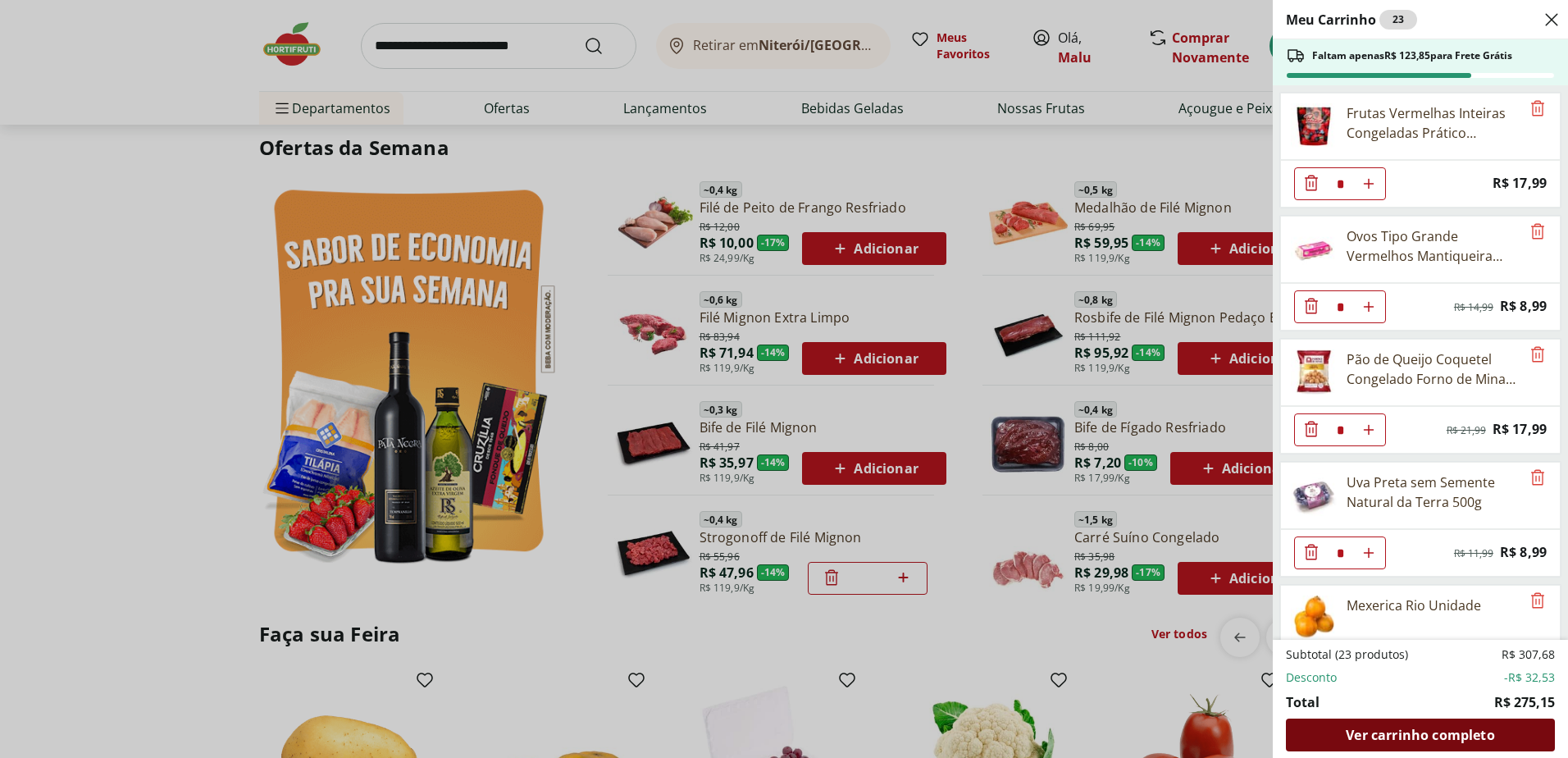
click at [1404, 728] on span "Ver carrinho completo" at bounding box center [1419, 734] width 149 height 13
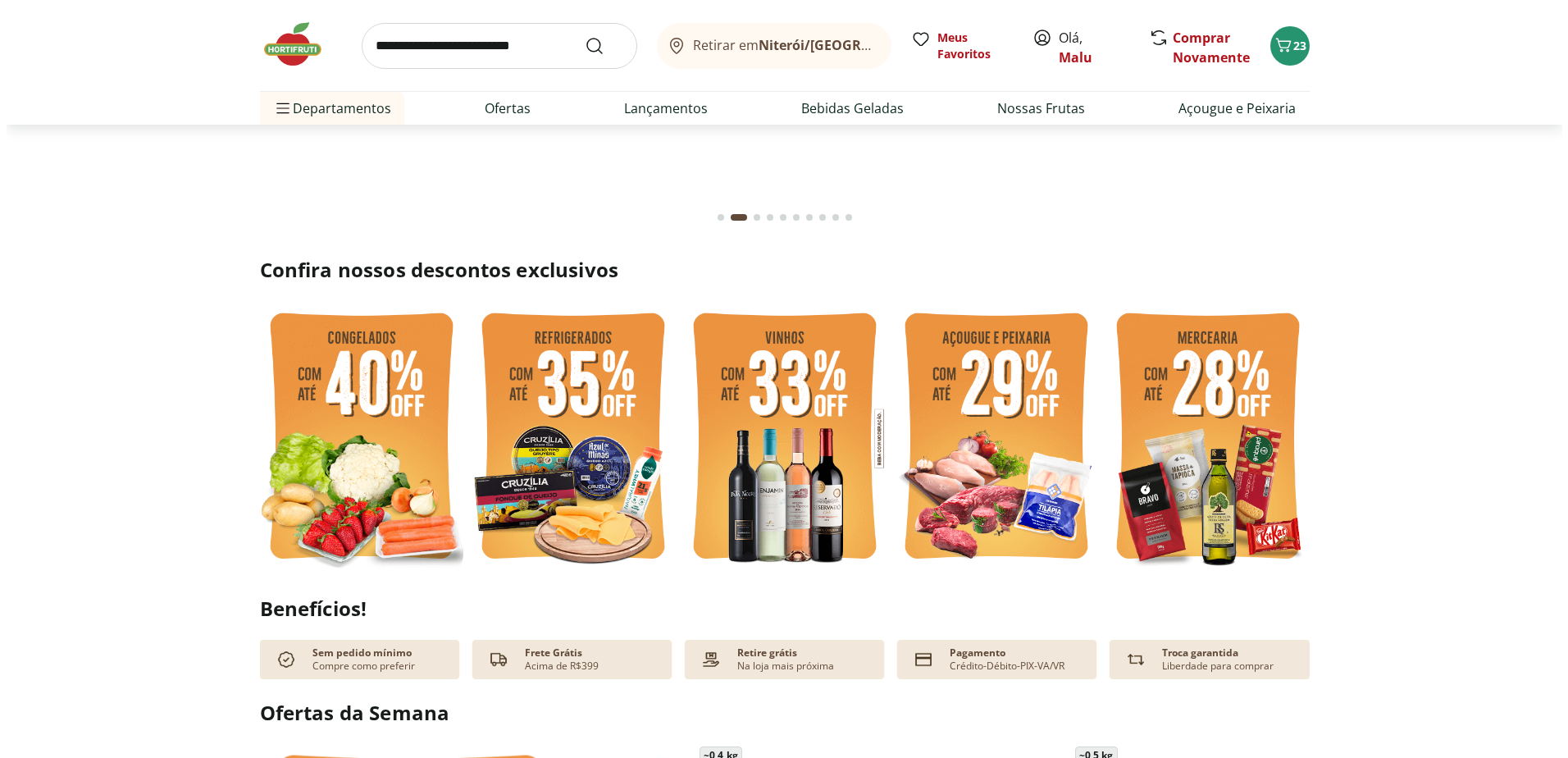
scroll to position [246, 0]
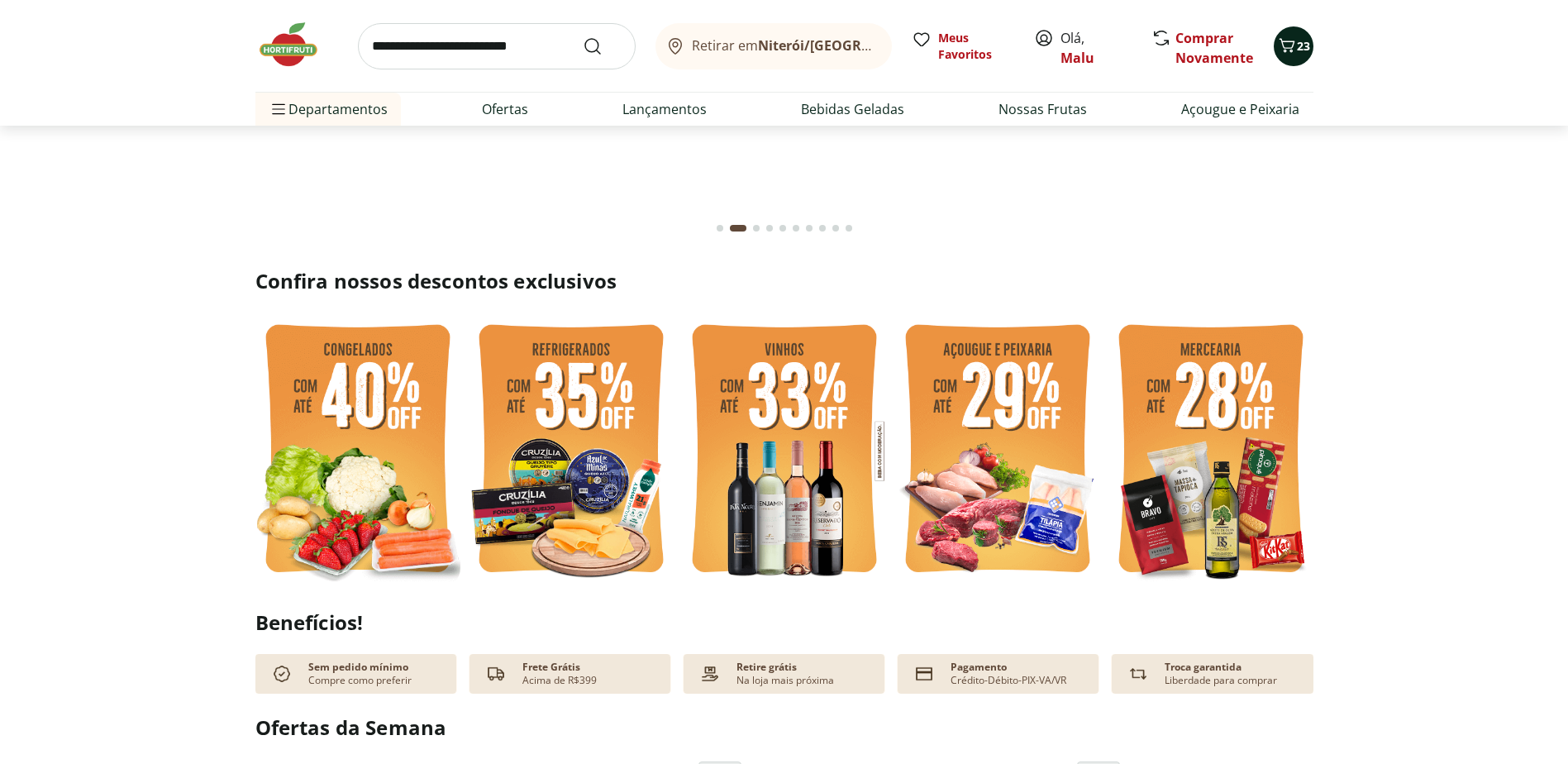
click at [1292, 45] on icon "Carrinho" at bounding box center [1286, 44] width 16 height 14
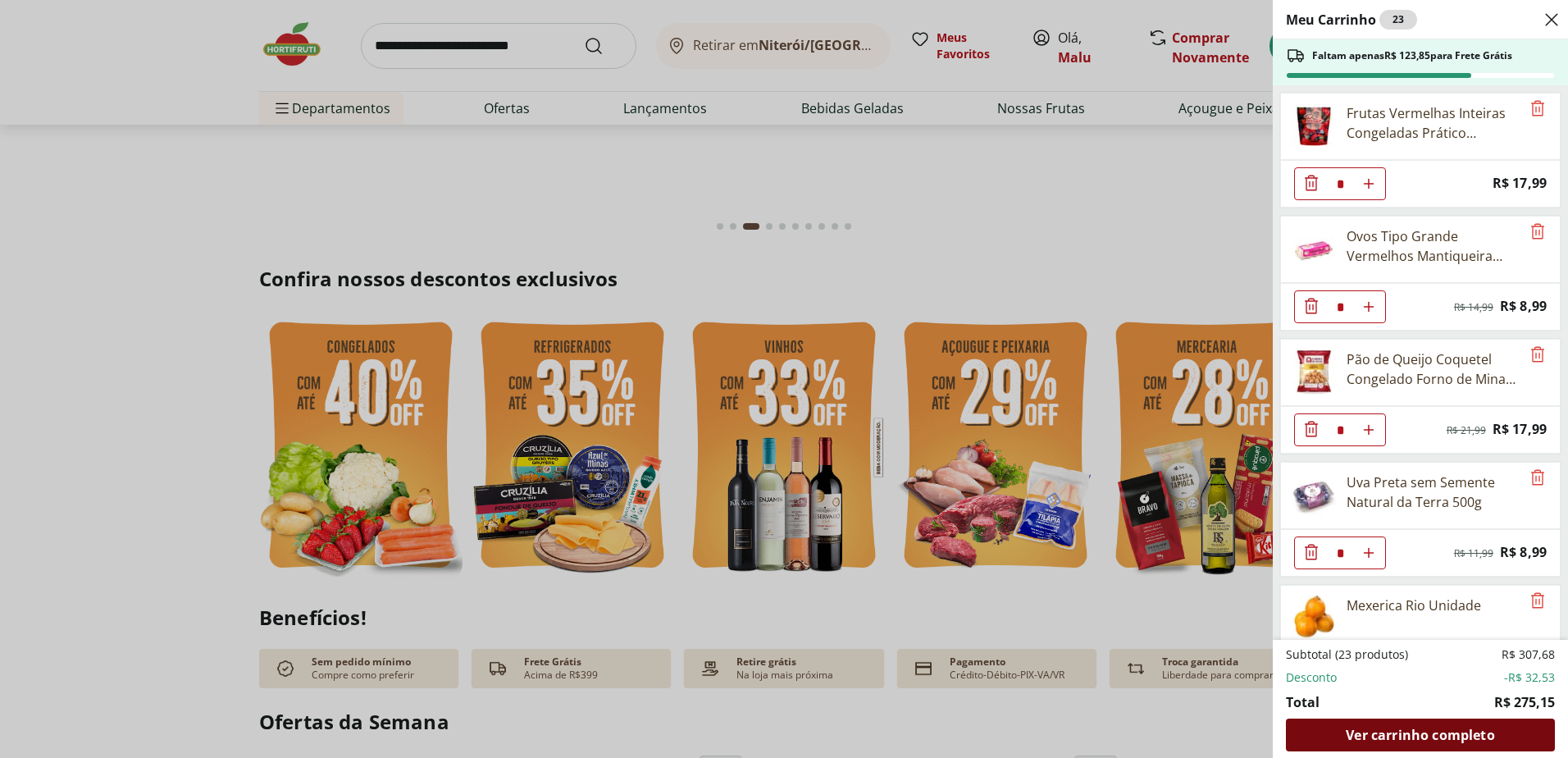
click at [1426, 737] on span "Ver carrinho completo" at bounding box center [1419, 734] width 149 height 13
